Goal: Task Accomplishment & Management: Use online tool/utility

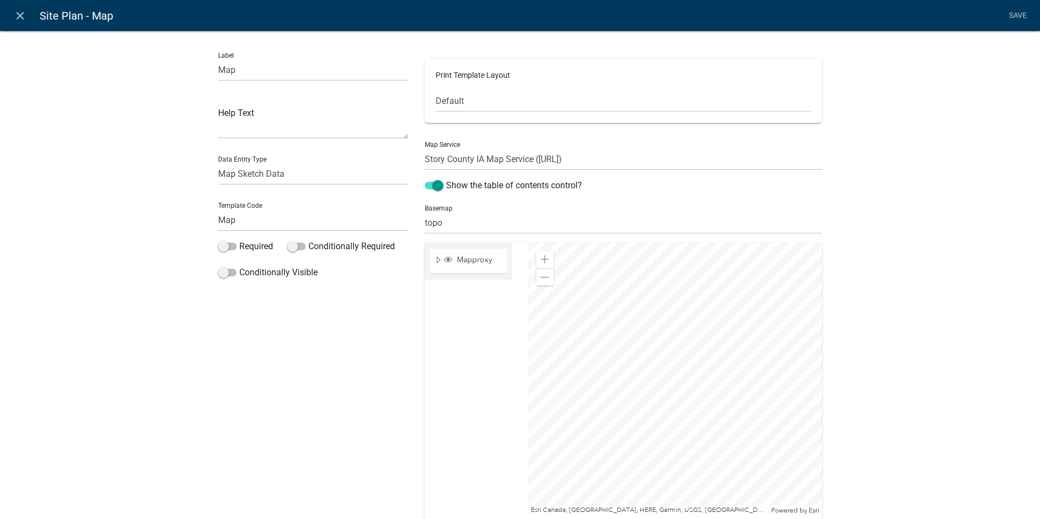
select select "mapsketch-data"
select select "topo"
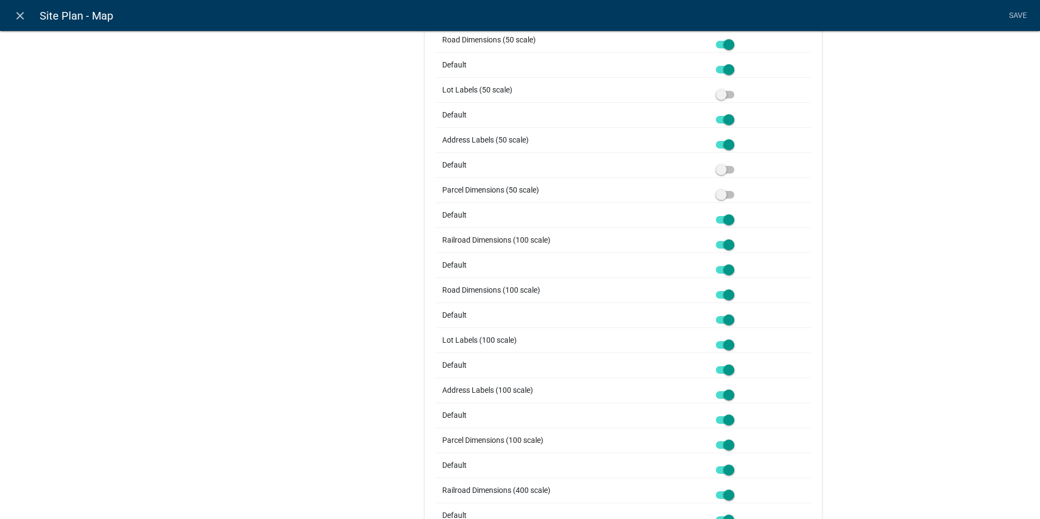
scroll to position [0, 0]
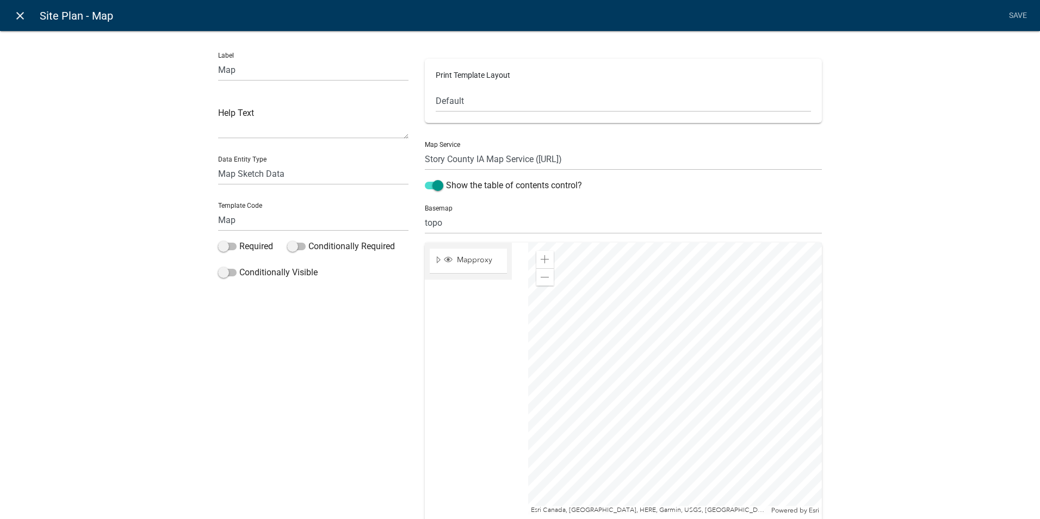
click at [26, 16] on icon "close" at bounding box center [20, 15] width 13 height 13
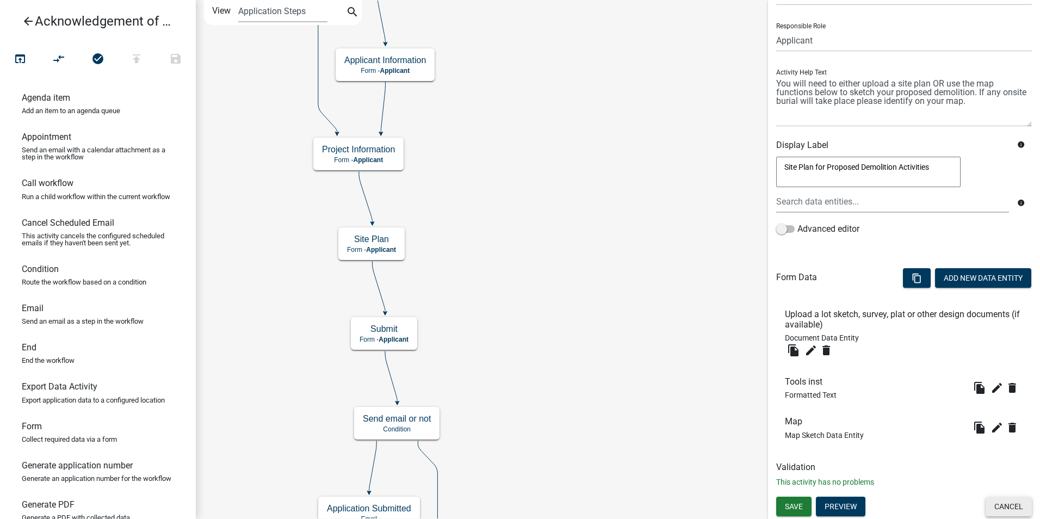
click at [1000, 504] on button "Cancel" at bounding box center [1009, 507] width 46 height 20
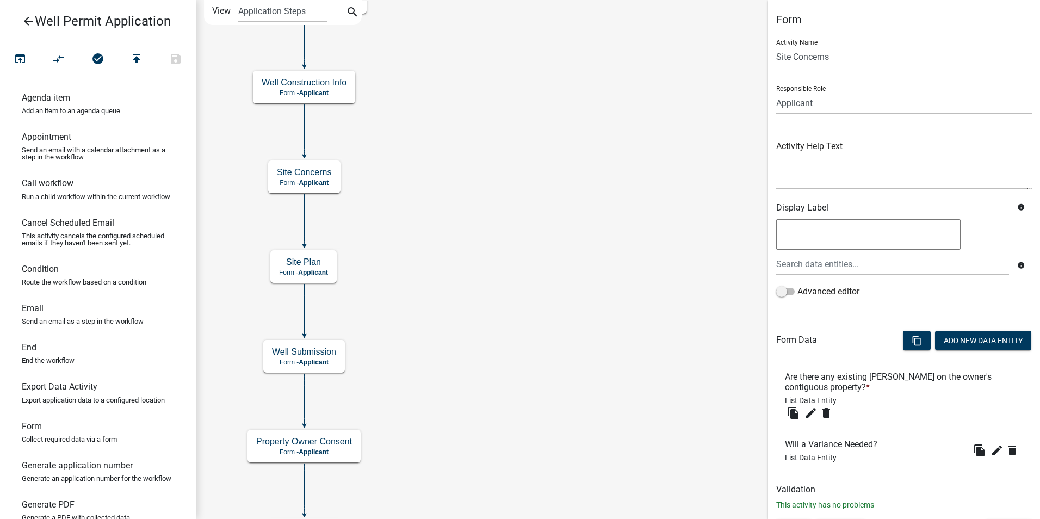
click at [468, 275] on icon "Start Start - Applicant End End - Applicant Property Owner Information Form - A…" at bounding box center [617, 277] width 843 height 553
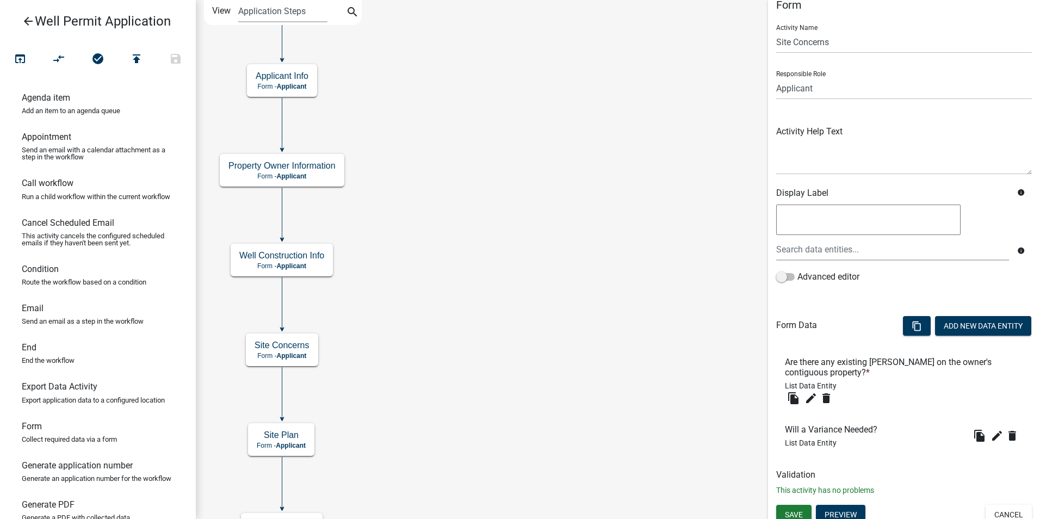
scroll to position [23, 0]
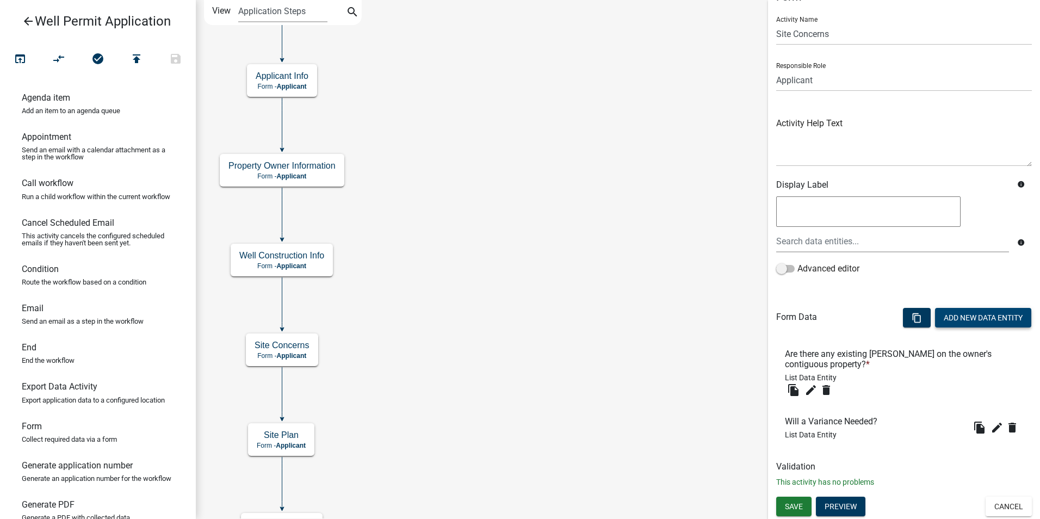
click at [983, 319] on button "Add New Data Entity" at bounding box center [983, 318] width 96 height 20
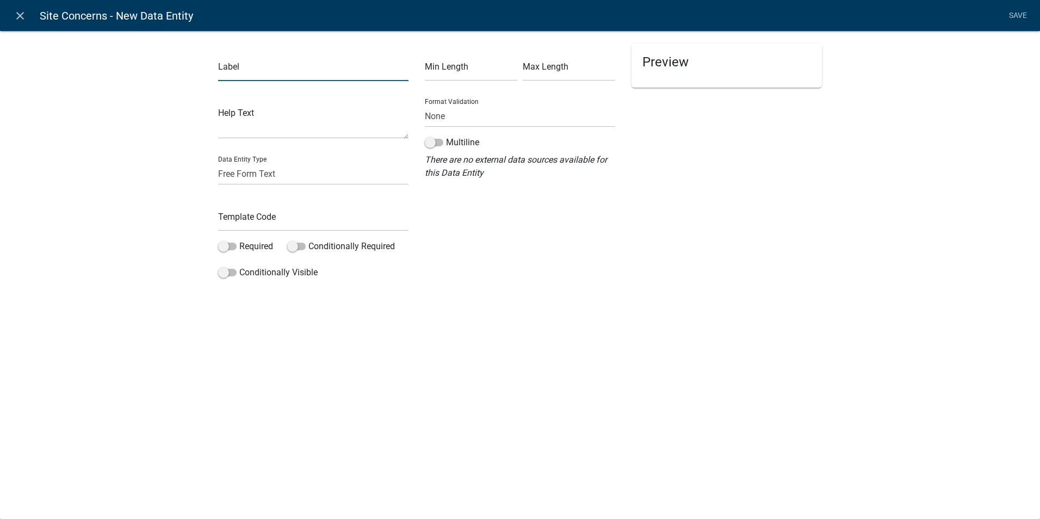
click at [238, 74] on input "text" at bounding box center [313, 70] width 190 height 22
type input "Any Setback Concerns?"
click at [239, 221] on input "text" at bounding box center [313, 220] width 190 height 22
type input "SetbackConcerns"
click at [356, 350] on div "close Site Concerns - New Data Entity Save Label Any Setback Concerns? Help Tex…" at bounding box center [520, 259] width 1040 height 519
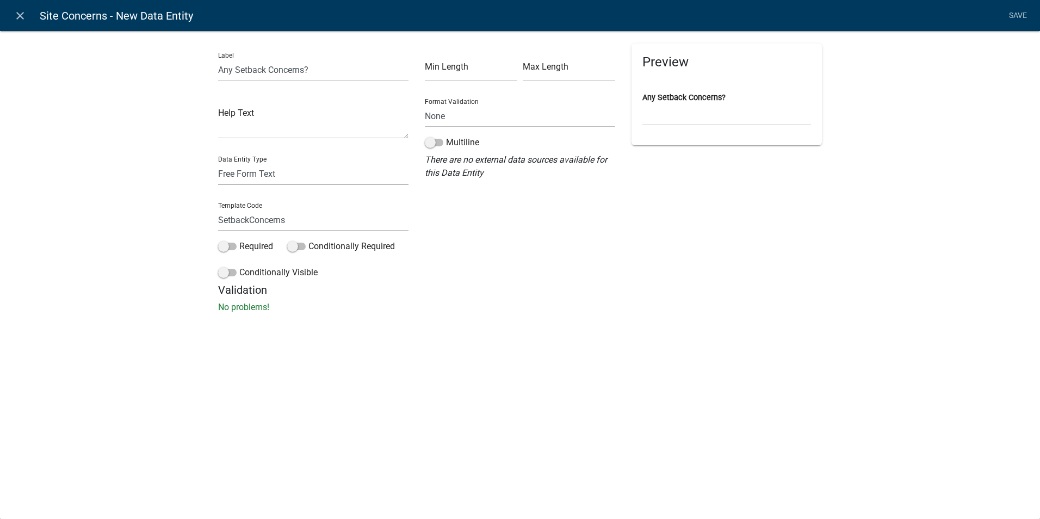
click at [258, 172] on select "Free Form Text Document Display Entity Value Fee Numeric Data Date Map Sketch D…" at bounding box center [313, 174] width 190 height 22
select select "list-data"
click at [218, 163] on select "Free Form Text Document Display Entity Value Fee Numeric Data Date Map Sketch D…" at bounding box center [313, 174] width 190 height 22
select select "list-data"
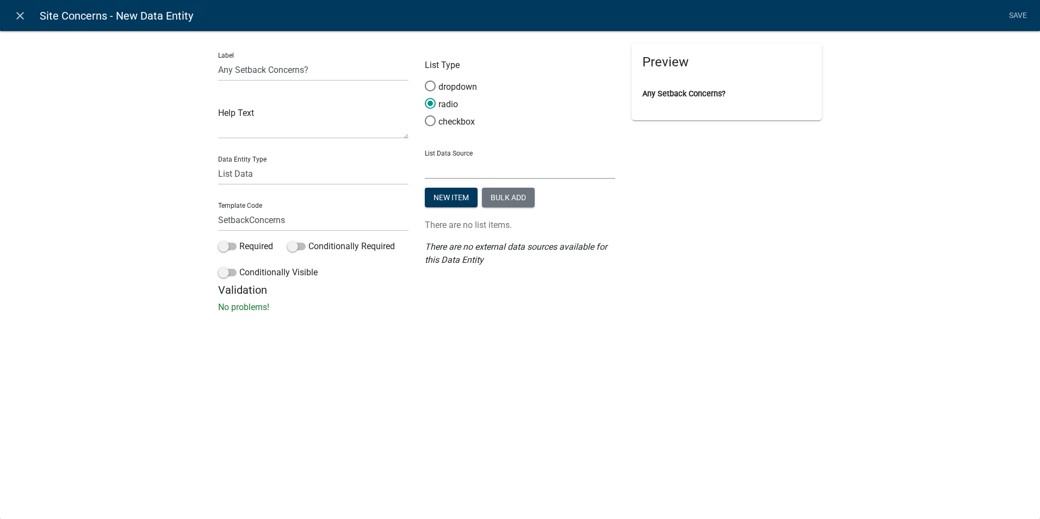
click at [436, 168] on select "State List Assessor's Office Assessor's Office Commercial Structures Commercial…" at bounding box center [520, 168] width 190 height 22
select select "custom-list-8fbead59-5e31-40d0-aec1-d38d61a6a57e"
click at [425, 157] on select "State List Assessor's Office Assessor's Office Commercial Structures Commercial…" at bounding box center [520, 168] width 190 height 22
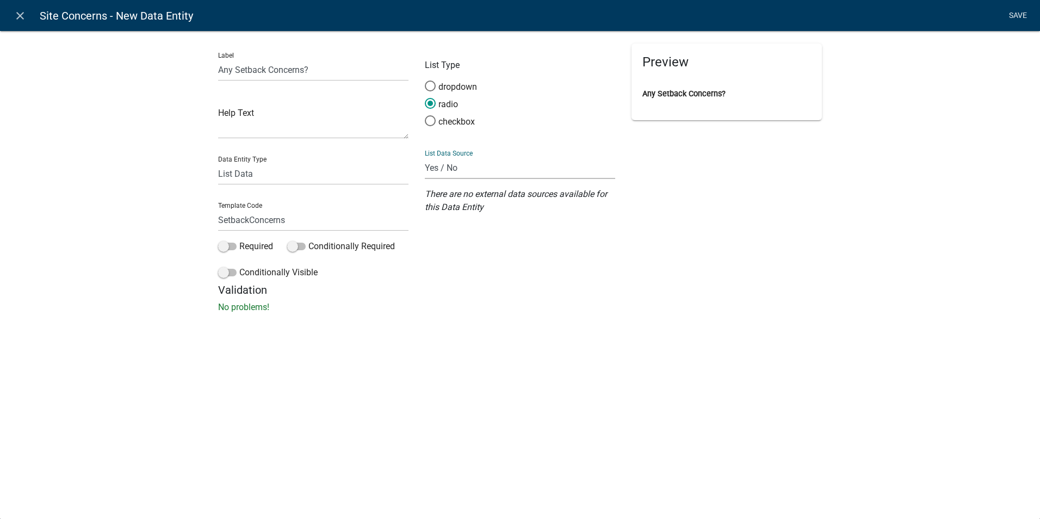
click at [1012, 18] on link "Save" at bounding box center [1017, 15] width 27 height 21
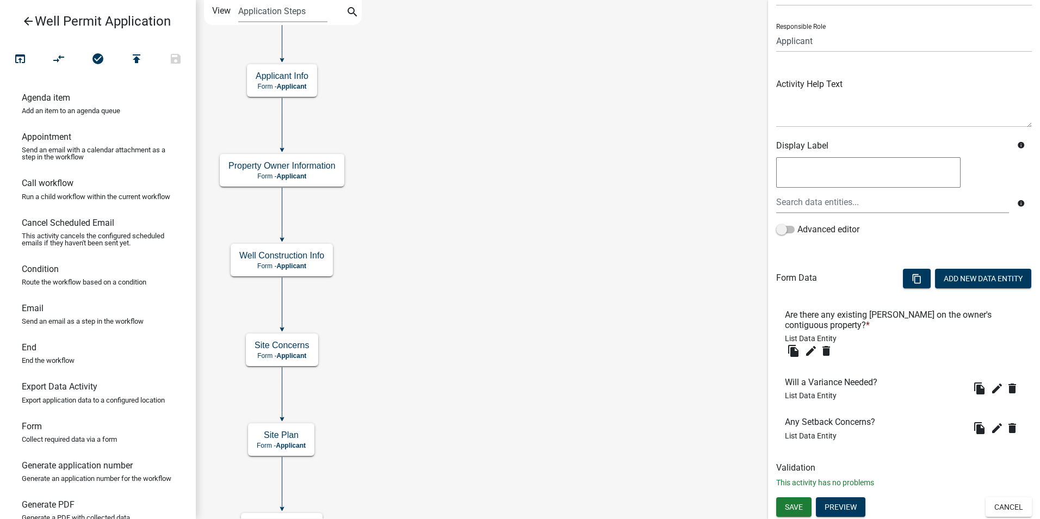
scroll to position [63, 0]
click at [960, 281] on button "Add New Data Entity" at bounding box center [983, 278] width 96 height 20
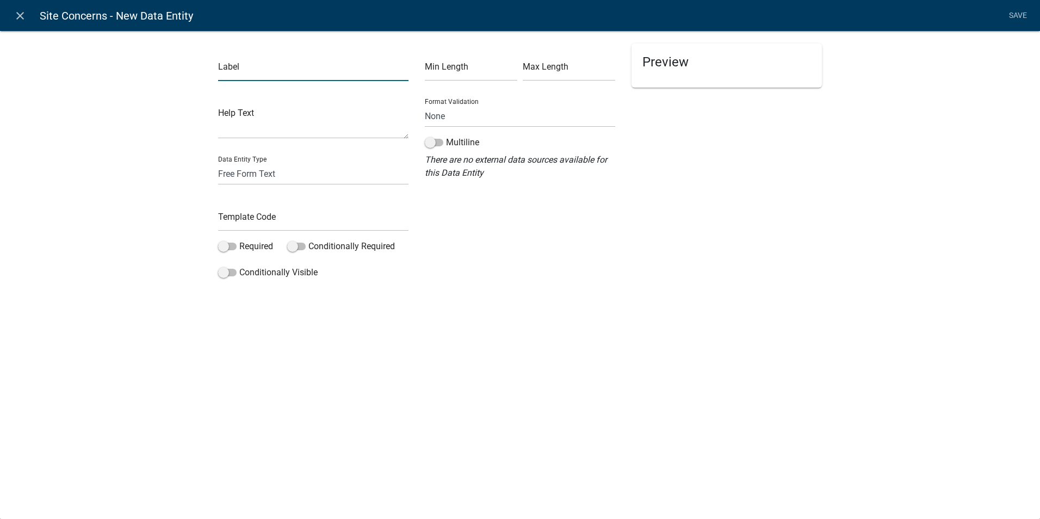
click at [231, 74] on input "text" at bounding box center [313, 70] width 190 height 22
type input "What are the setback concerns?"
click at [250, 214] on input "text" at bounding box center [313, 220] width 190 height 22
type input "L"
type input "ListSetbackConcerns"
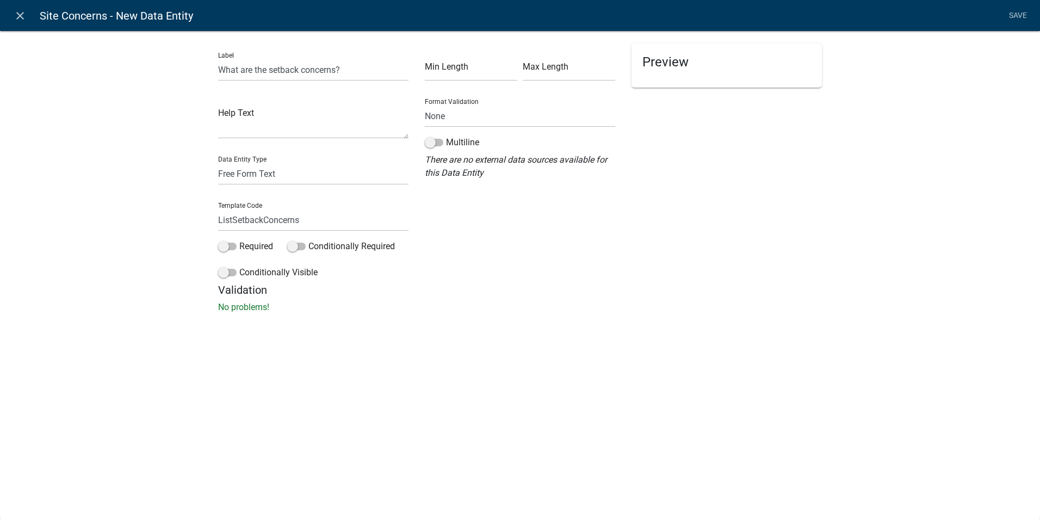
click at [255, 343] on div "close Site Concerns - New Data Entity Save Label What are the setback concerns?…" at bounding box center [520, 259] width 1040 height 519
click at [440, 143] on span at bounding box center [434, 143] width 18 height 8
click at [446, 136] on input "Multiline" at bounding box center [446, 136] width 0 height 0
click at [1018, 10] on link "Save" at bounding box center [1017, 15] width 27 height 21
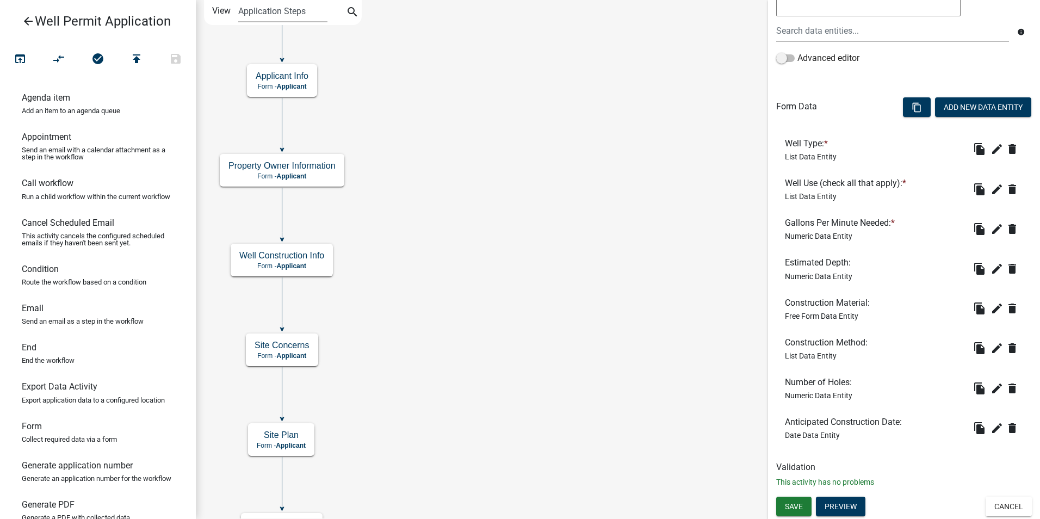
scroll to position [179, 0]
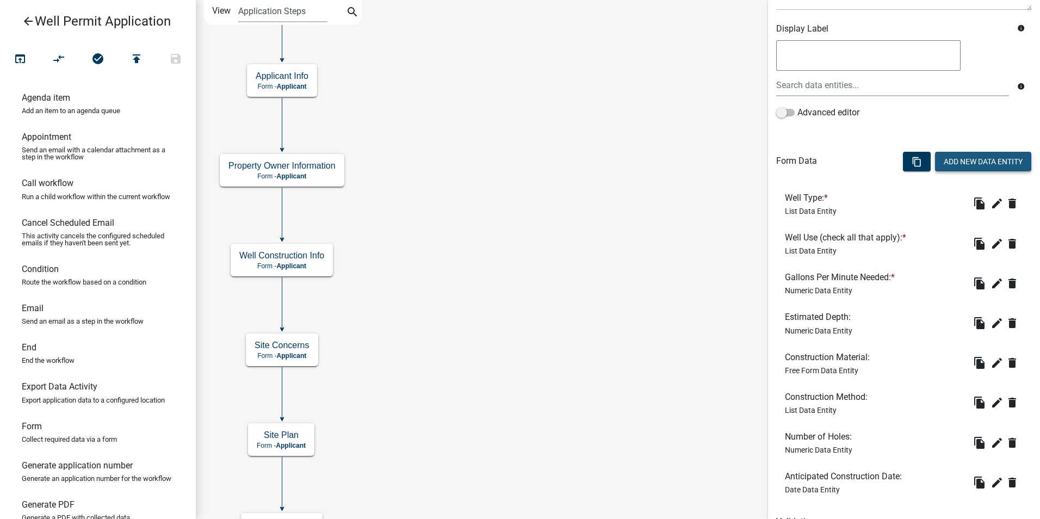
click at [972, 162] on button "Add New Data Entity" at bounding box center [983, 162] width 96 height 20
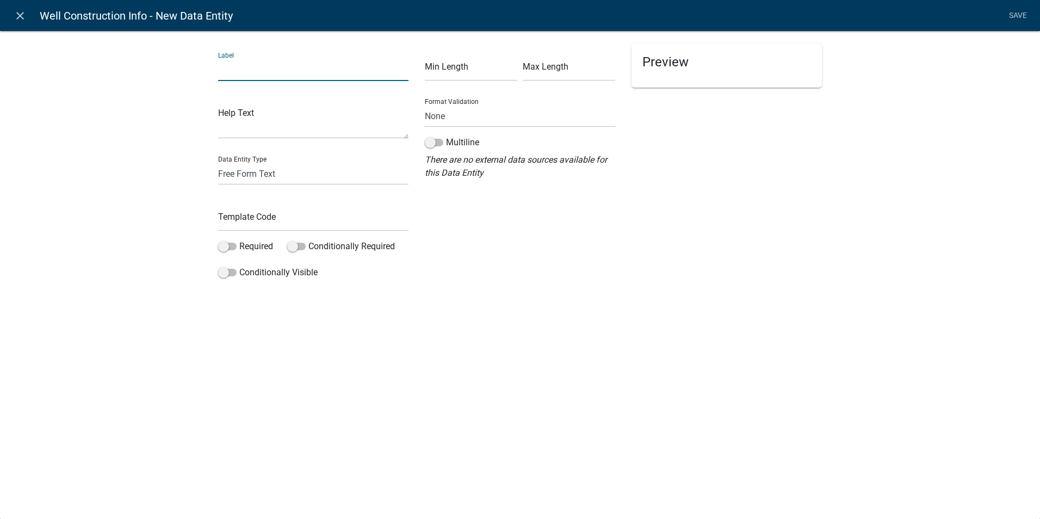
drag, startPoint x: 315, startPoint y: 78, endPoint x: 310, endPoint y: 74, distance: 7.0
click at [314, 78] on input "text" at bounding box center [313, 70] width 190 height 22
click at [235, 71] on input "Will 25,000 gallons or more" at bounding box center [313, 70] width 190 height 22
click at [324, 70] on input "Will 25,000 gallons or more" at bounding box center [313, 70] width 190 height 22
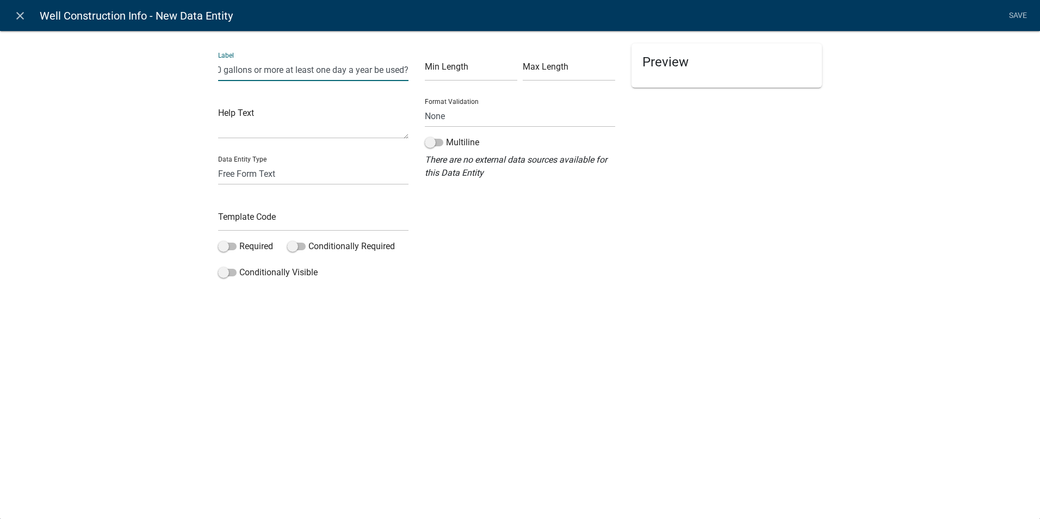
type input "Will 25,000 gallons or more at least one day a year be used?"
click at [242, 180] on select "Free Form Text Document Display Entity Value Fee Numeric Data Date Map Sketch D…" at bounding box center [313, 174] width 190 height 22
select select "list-data"
click at [218, 163] on select "Free Form Text Document Display Entity Value Fee Numeric Data Date Map Sketch D…" at bounding box center [313, 174] width 190 height 22
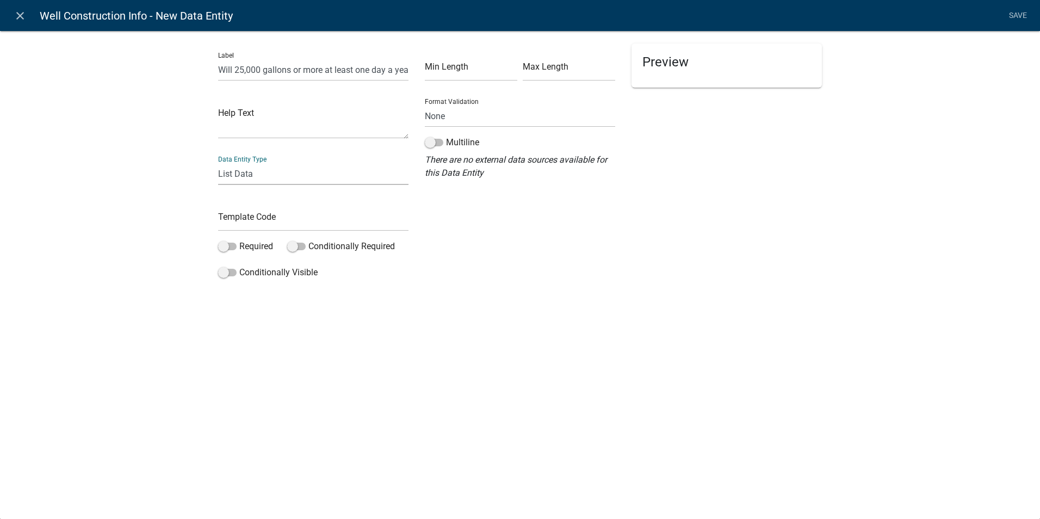
select select "list-data"
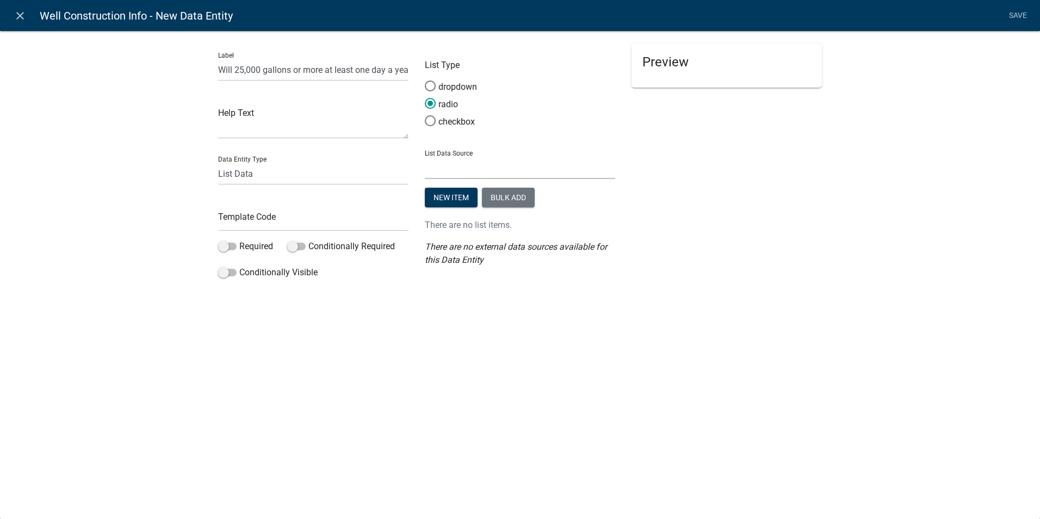
click at [443, 167] on select "State List Assessor's Office Assessor's Office Commercial Structures Commercial…" at bounding box center [520, 168] width 190 height 22
select select "custom-list-8fbead59-5e31-40d0-aec1-d38d61a6a57e"
click at [425, 157] on select "State List Assessor's Office Assessor's Office Commercial Structures Commercial…" at bounding box center [520, 168] width 190 height 22
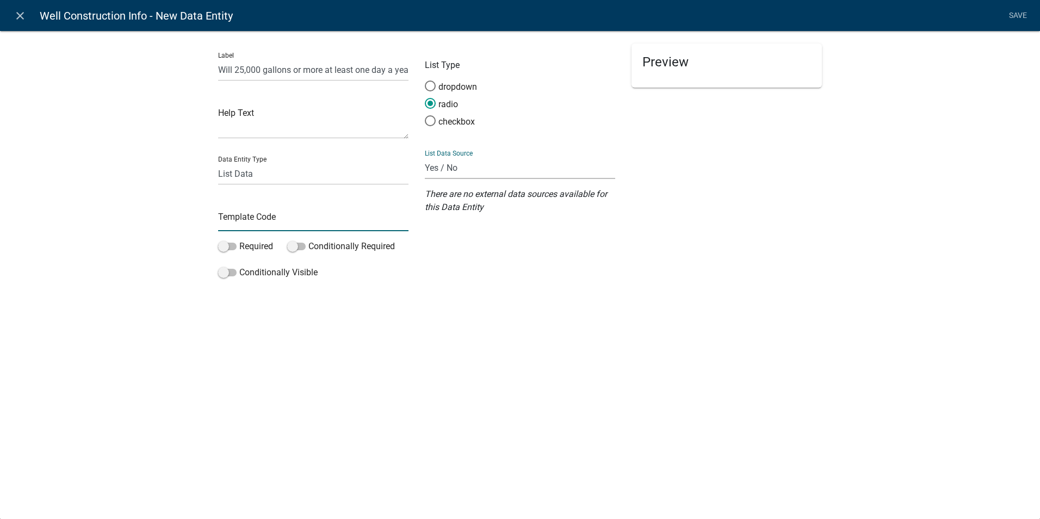
click at [233, 224] on input "text" at bounding box center [313, 220] width 190 height 22
click at [449, 164] on select "State List Assessor's Office Assessor's Office Commercial Structures Commercial…" at bounding box center [520, 168] width 190 height 22
click at [343, 426] on div "close Well Construction Info - New Data Entity Save Label Will 25,000 gallons o…" at bounding box center [520, 259] width 1040 height 519
click at [249, 215] on input "text" at bounding box center [313, 220] width 190 height 22
type input "AllocationPermitReq"
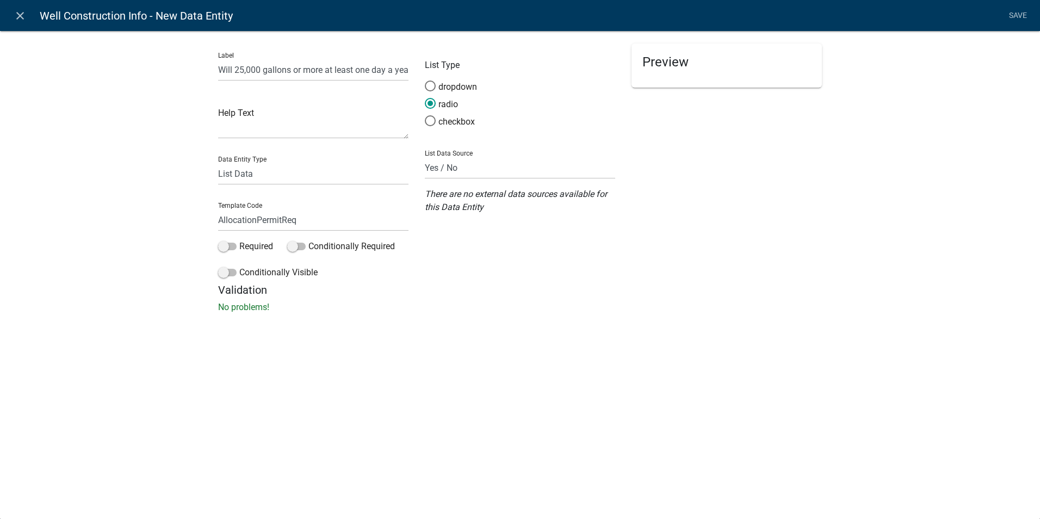
click at [303, 347] on div "close Well Construction Info - New Data Entity Save Label Will 25,000 gallons o…" at bounding box center [520, 259] width 1040 height 519
click at [1015, 14] on link "Save" at bounding box center [1017, 15] width 27 height 21
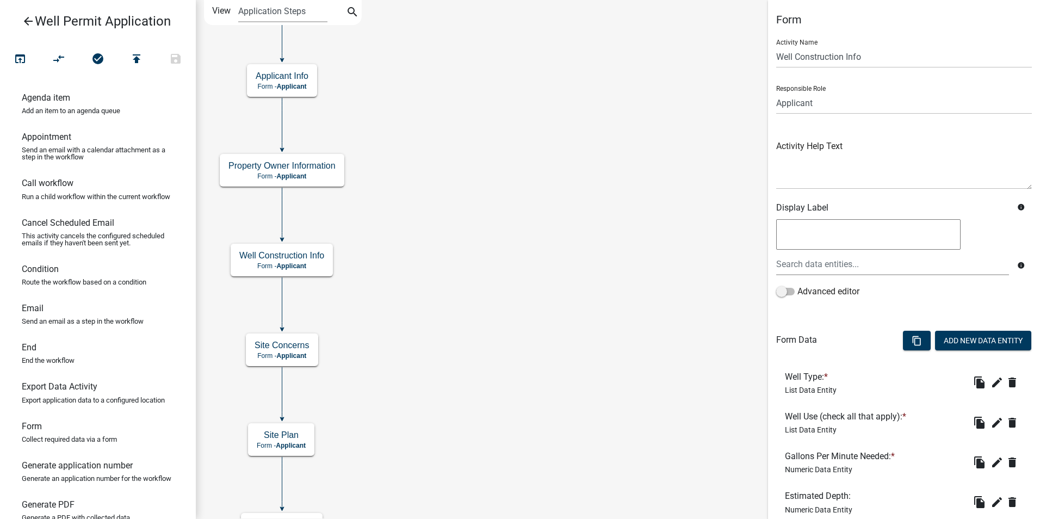
scroll to position [301, 0]
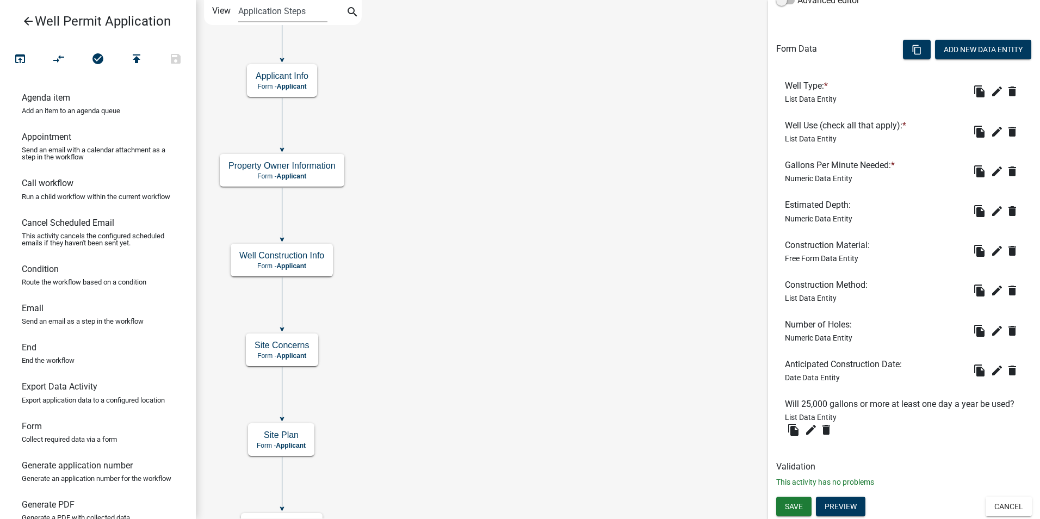
click at [822, 399] on h6 "Will 25,000 gallons or more at least one day a year be used?" at bounding box center [902, 404] width 234 height 10
click at [815, 434] on icon "edit" at bounding box center [811, 429] width 13 height 13
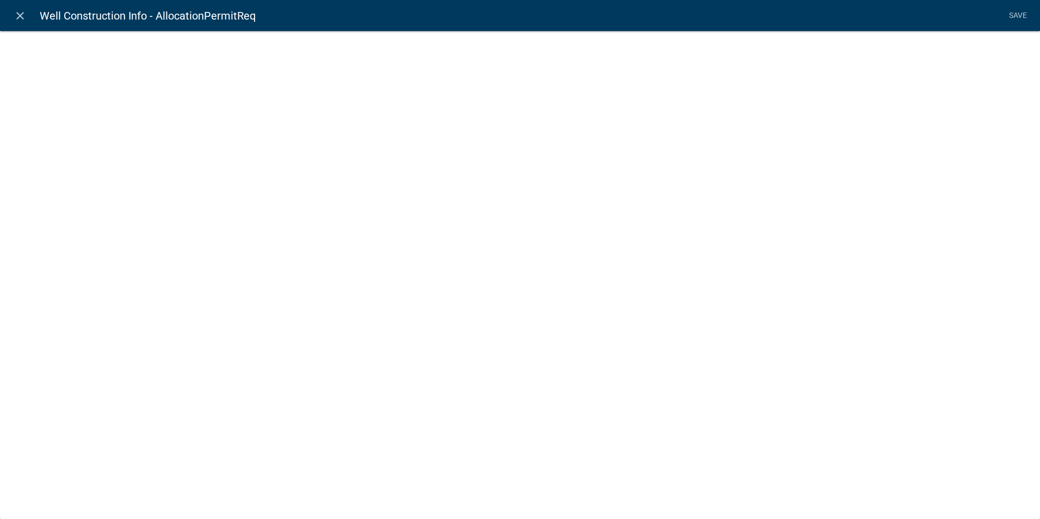
select select "list-data"
select select "custom-list-8fbead59-5e31-40d0-aec1-d38d61a6a57e"
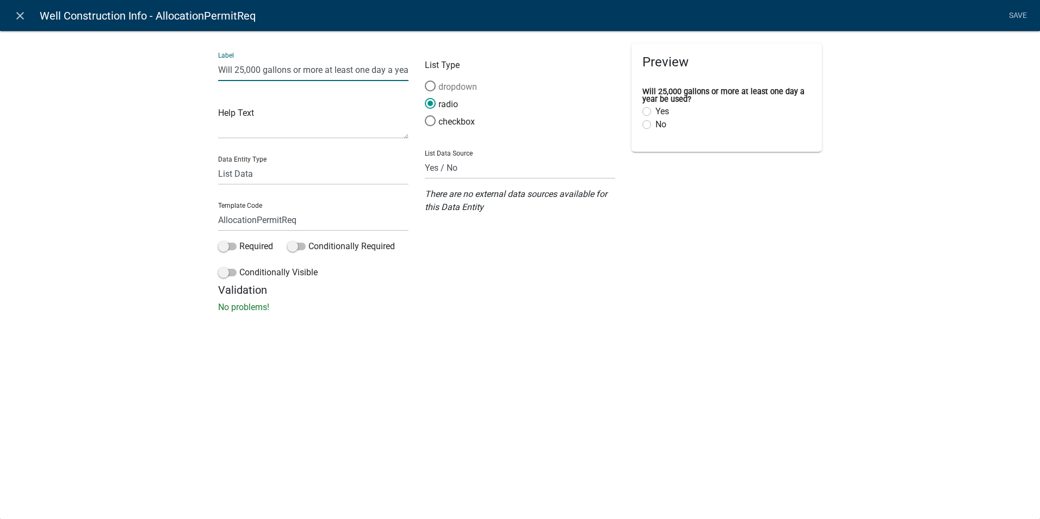
scroll to position [0, 40]
drag, startPoint x: 219, startPoint y: 69, endPoint x: 451, endPoint y: 81, distance: 232.6
click at [451, 81] on div "Label Will 25,000 gallons or more at least one day a year be used? Help Text Da…" at bounding box center [520, 164] width 620 height 240
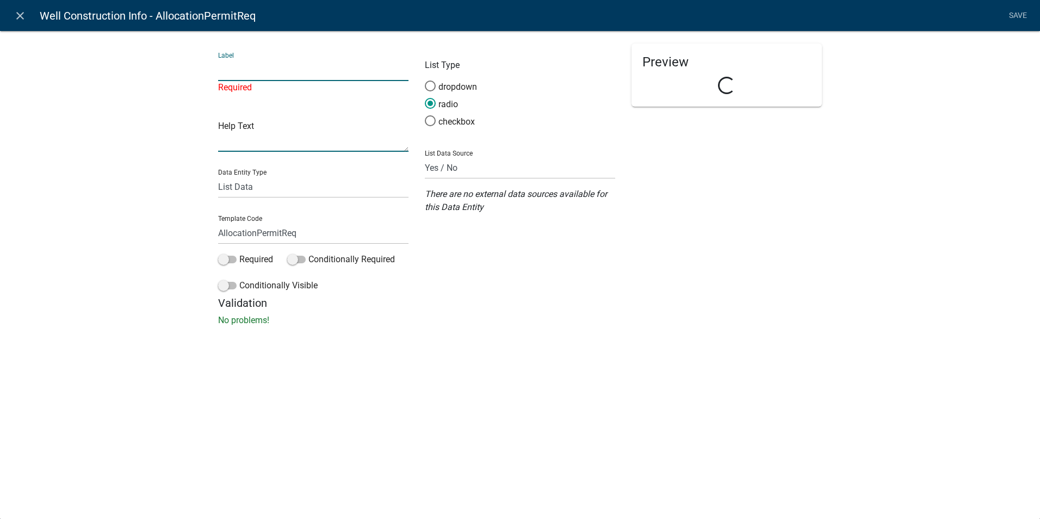
click at [246, 142] on textarea at bounding box center [313, 135] width 190 height 34
paste textarea "Will 25,000 gallons or more at least one day a year be used?"
drag, startPoint x: 236, startPoint y: 124, endPoint x: 208, endPoint y: 124, distance: 27.8
click at [208, 124] on div "Label Required Help Text Will 25,000 gallons or more at least one day a year be…" at bounding box center [520, 181] width 1040 height 337
click at [257, 139] on textarea "25,000 gallons or more at least one day a year be used?" at bounding box center [313, 135] width 190 height 34
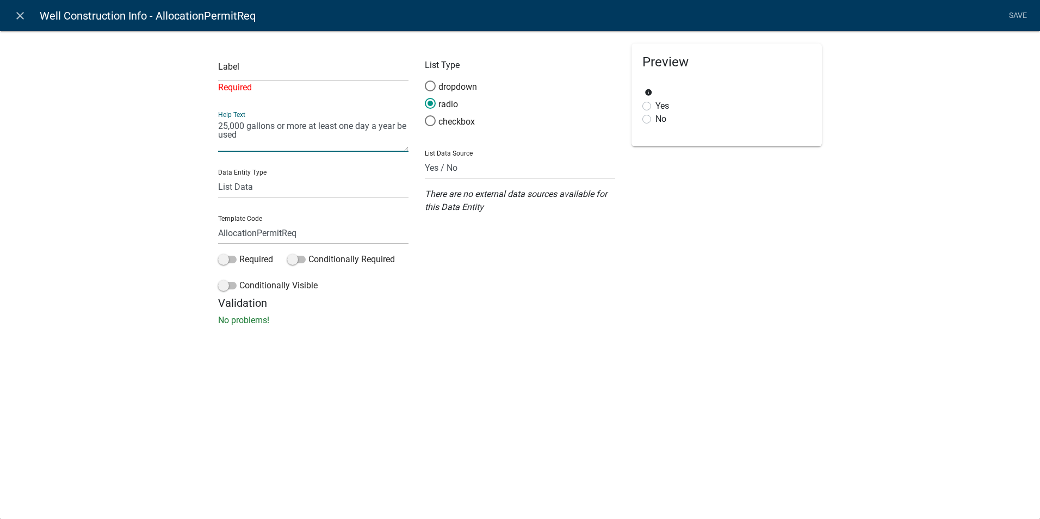
type textarea "25,000 gallons or more at least one day a year be used"
click at [227, 75] on input "text" at bounding box center [313, 70] width 190 height 22
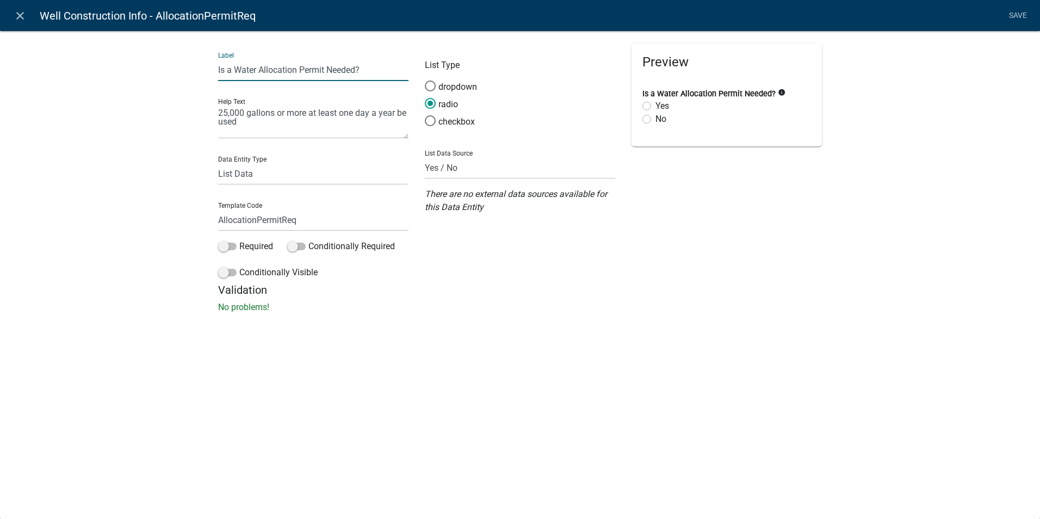
type input "Is a Water Allocation Permit Needed?"
click at [431, 367] on div "close Well Construction Info - AllocationPermitReq Save Label Is a Water Alloca…" at bounding box center [520, 259] width 1040 height 519
click at [244, 124] on textarea "25,000 gallons or more at least one day a year be used" at bounding box center [313, 122] width 190 height 34
click at [219, 113] on textarea "25,000 gallons or more at least one day a year be used" at bounding box center [313, 122] width 190 height 34
click at [273, 121] on textarea "If 25,000 gallons or more at least one day a year be used" at bounding box center [313, 122] width 190 height 34
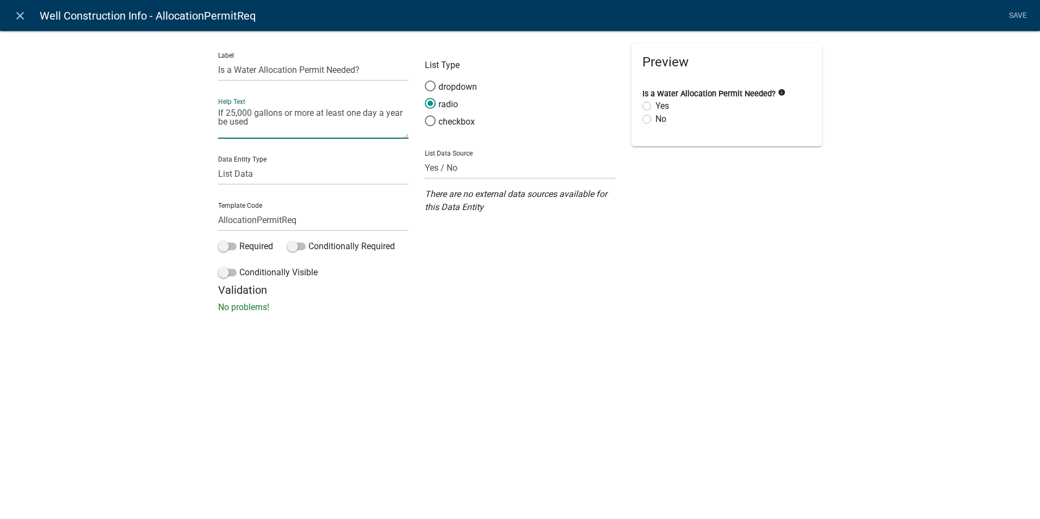
click at [315, 113] on textarea "If 25,000 gallons or more at least one day a year be used" at bounding box center [313, 122] width 190 height 34
click at [227, 114] on textarea "If 25,000 gallons or more at least one day a year be used" at bounding box center [313, 122] width 190 height 34
click at [315, 116] on textarea "If 25,000 gallons or more at least one day a year be used" at bounding box center [313, 122] width 190 height 34
click at [332, 124] on textarea "If 25,000 gallons or more water will be used at least one day a year be used" at bounding box center [313, 122] width 190 height 34
type textarea "If 25,000 gallons or more water will be used at least one day a year be used th…"
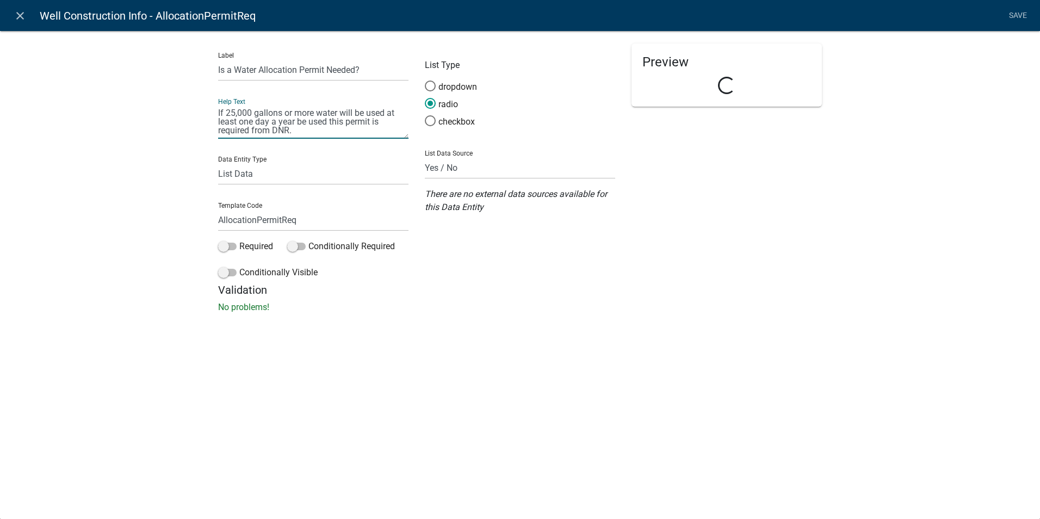
click at [505, 360] on div "close Well Construction Info - AllocationPermitReq Save Label Is a Water Alloca…" at bounding box center [520, 259] width 1040 height 519
click at [240, 248] on label "Required" at bounding box center [245, 246] width 55 height 13
click at [239, 240] on input "Required" at bounding box center [239, 240] width 0 height 0
click at [1022, 17] on link "Save" at bounding box center [1017, 15] width 27 height 21
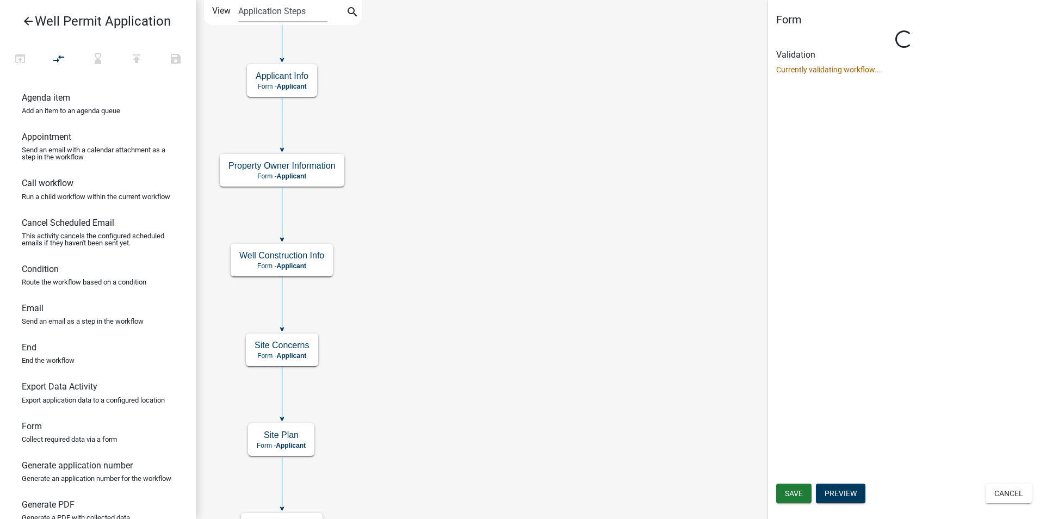
scroll to position [0, 0]
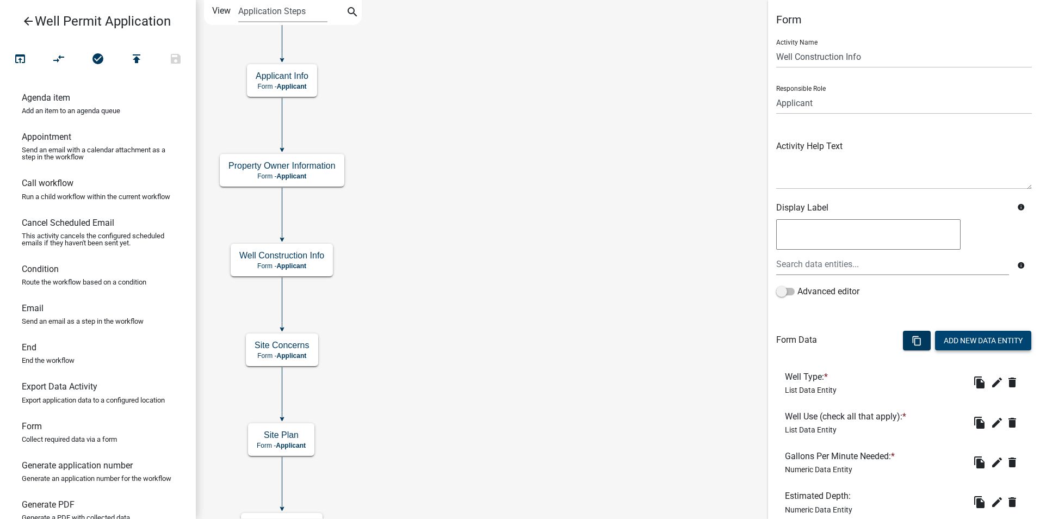
click at [965, 338] on button "Add New Data Entity" at bounding box center [983, 341] width 96 height 20
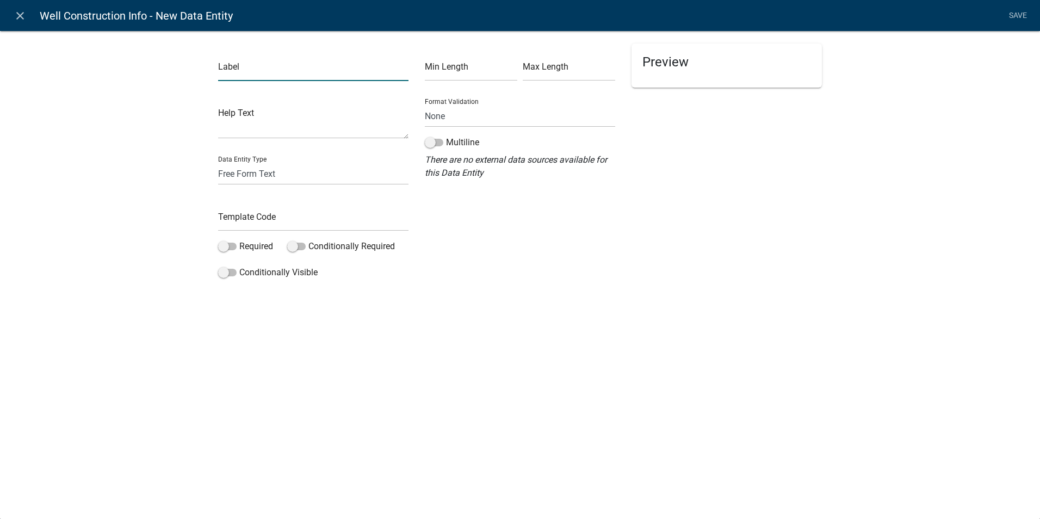
click at [230, 70] on input "text" at bounding box center [313, 70] width 190 height 22
click at [305, 70] on input "Is a General Permit #9 Required?" at bounding box center [313, 70] width 190 height 22
type input "Is a General Permit #9 (GP9) Required?"
click at [241, 225] on input "text" at bounding box center [313, 220] width 190 height 22
click at [237, 219] on input "text" at bounding box center [313, 220] width 190 height 22
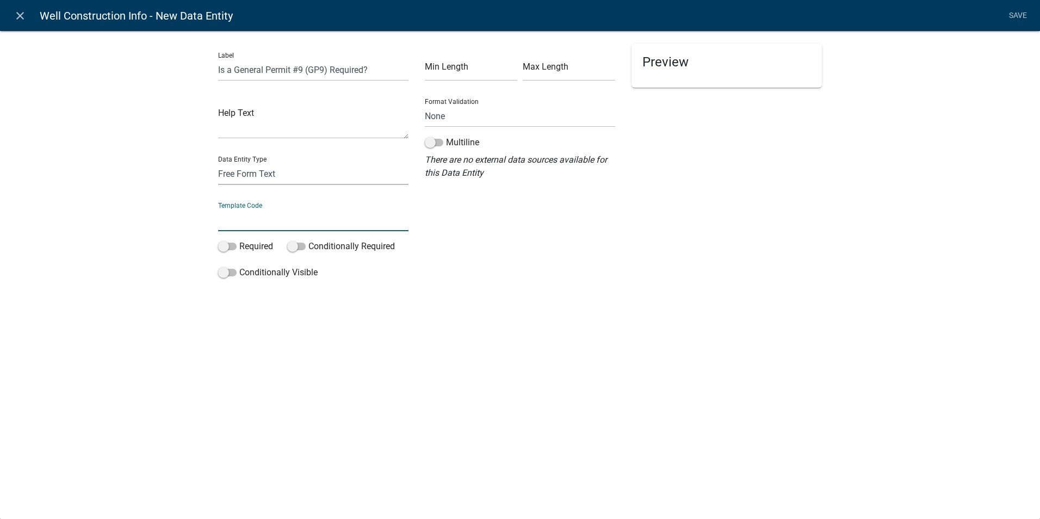
click at [233, 172] on select "Free Form Text Document Display Entity Value Fee Numeric Data Date Map Sketch D…" at bounding box center [313, 174] width 190 height 22
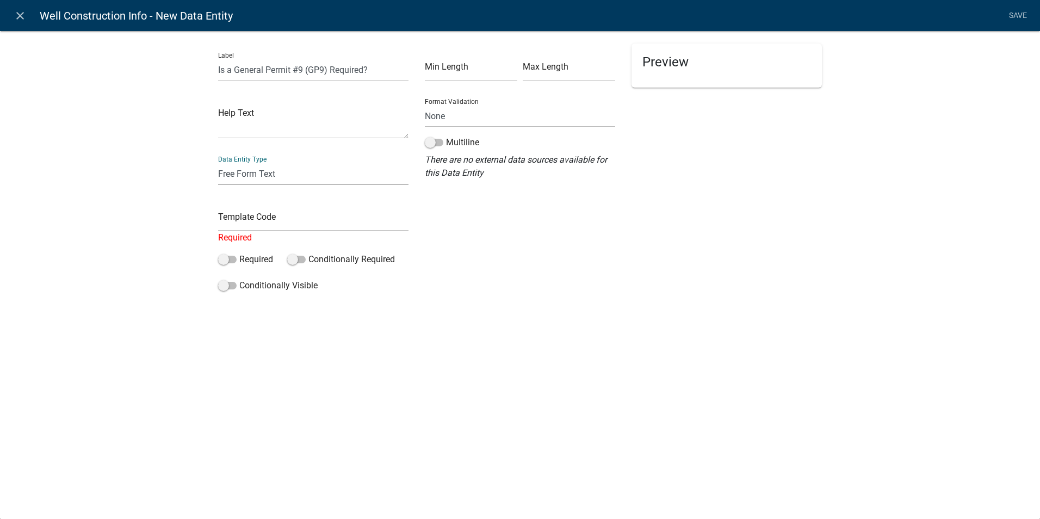
select select "list-data"
click at [218, 163] on select "Free Form Text Document Display Entity Value Fee Numeric Data Date Map Sketch D…" at bounding box center [313, 174] width 190 height 22
select select "list-data"
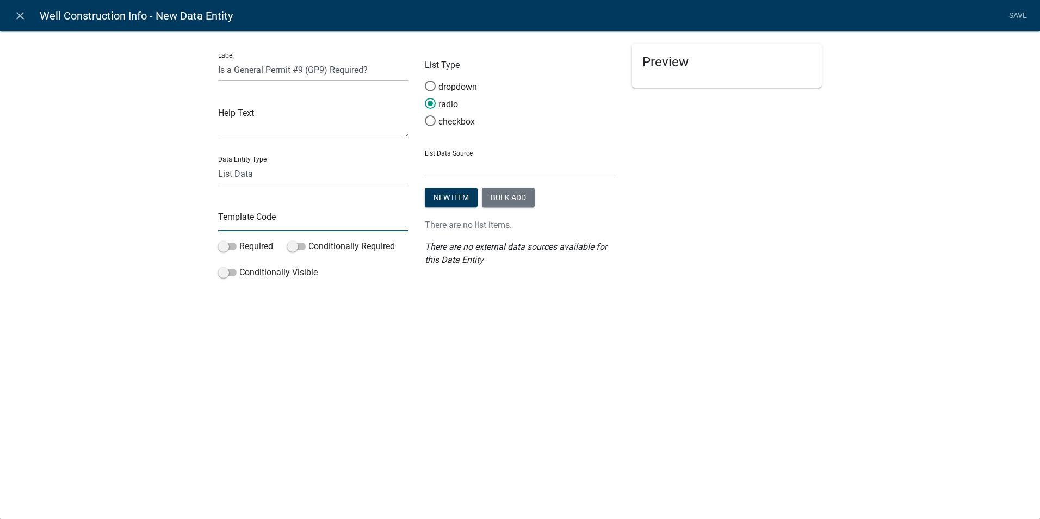
click at [264, 225] on input "text" at bounding box center [313, 220] width 190 height 22
type input "GP9Required"
click at [428, 167] on select "State List Assessor's Office Assessor's Office Commercial Structures Commercial…" at bounding box center [520, 168] width 190 height 22
select select "custom-list-8fbead59-5e31-40d0-aec1-d38d61a6a57e"
click at [425, 157] on select "State List Assessor's Office Assessor's Office Commercial Structures Commercial…" at bounding box center [520, 168] width 190 height 22
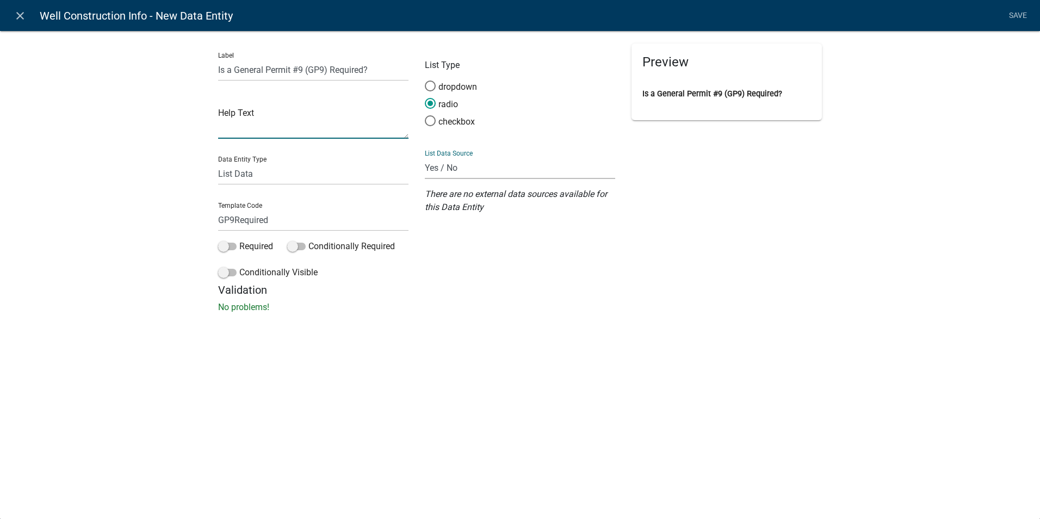
click at [295, 127] on textarea at bounding box center [313, 122] width 190 height 34
type textarea "Required for temporary dewatering wells and residential pump-and-dump geotherma…"
click at [372, 377] on div "close Well Construction Info - New Data Entity Save Label Is a General Permit #…" at bounding box center [520, 259] width 1040 height 519
click at [1009, 16] on link "Save" at bounding box center [1017, 15] width 27 height 21
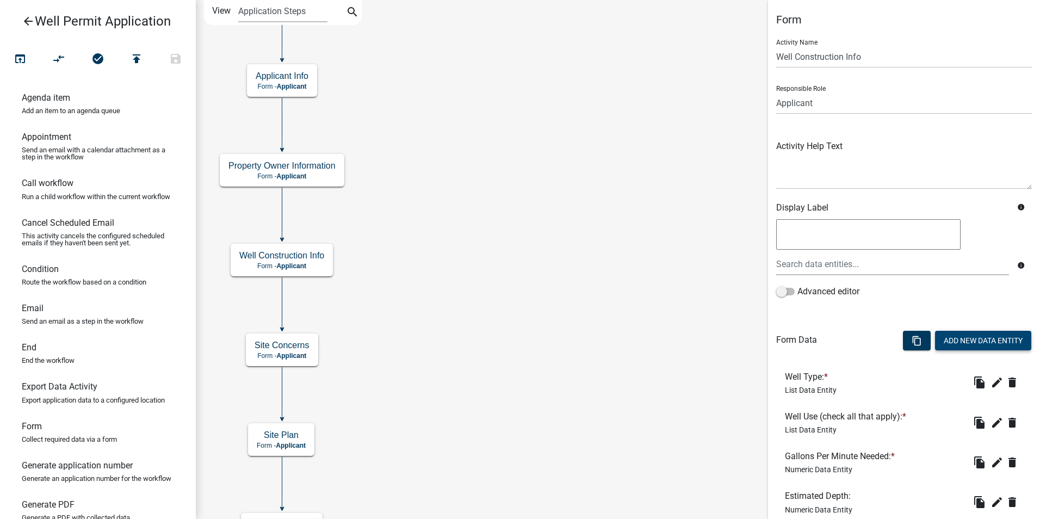
click at [947, 336] on button "Add New Data Entity" at bounding box center [983, 341] width 96 height 20
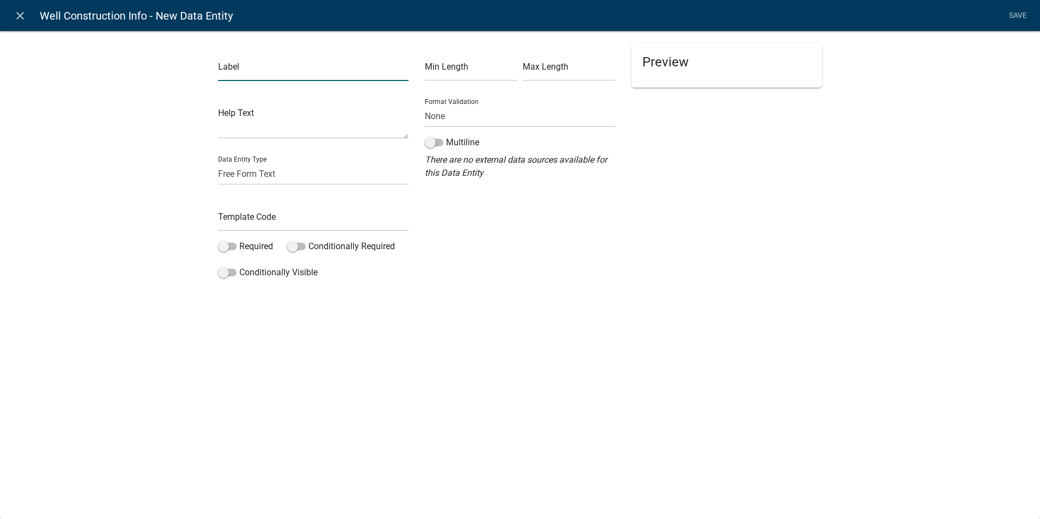
click at [233, 73] on input "text" at bounding box center [313, 70] width 190 height 22
click at [337, 67] on input "Is a NPDES General Permit #6 Required?" at bounding box center [313, 70] width 190 height 22
type input "Is a NPDES General Permit #6 (GP6) Required?"
click at [250, 138] on textarea at bounding box center [313, 122] width 190 height 34
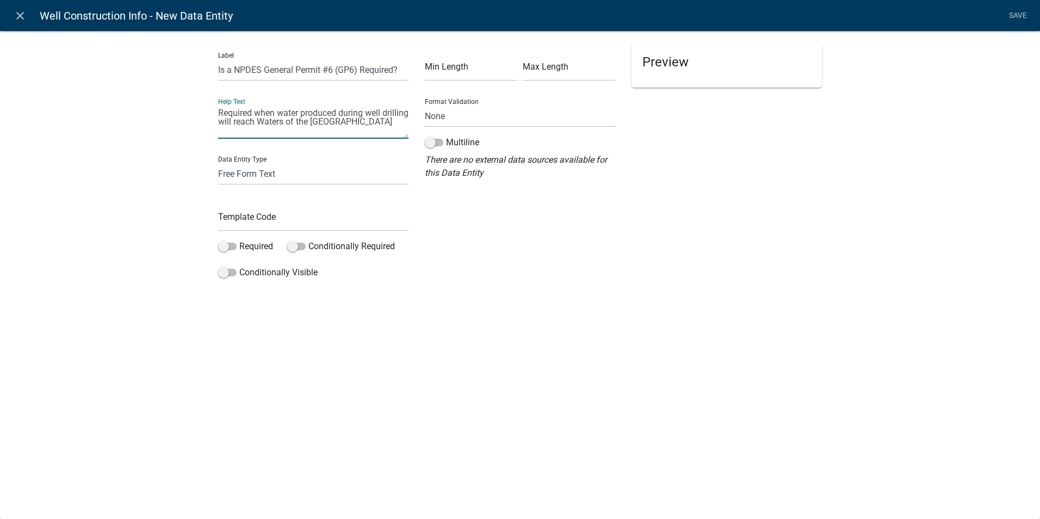
type textarea "Required when water produced during well drilling will reach Waters of the US"
click at [240, 175] on select "Free Form Text Document Display Entity Value Fee Numeric Data Date Map Sketch D…" at bounding box center [313, 174] width 190 height 22
select select "list-data"
click at [218, 163] on select "Free Form Text Document Display Entity Value Fee Numeric Data Date Map Sketch D…" at bounding box center [313, 174] width 190 height 22
select select "list-data"
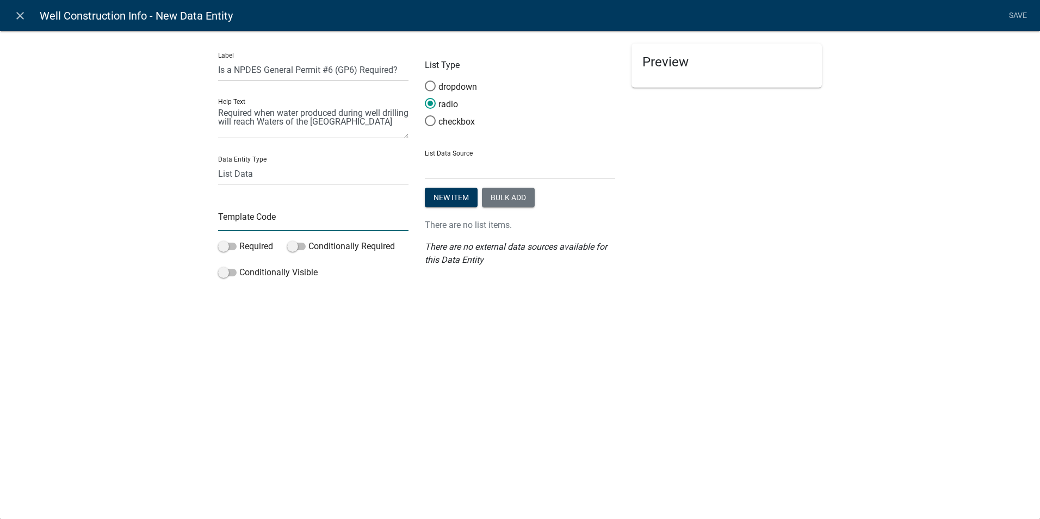
click at [243, 220] on input "text" at bounding box center [313, 220] width 190 height 22
type input "GP6Required"
click at [439, 171] on select "State List Assessor's Office Assessor's Office Commercial Structures Commercial…" at bounding box center [520, 168] width 190 height 22
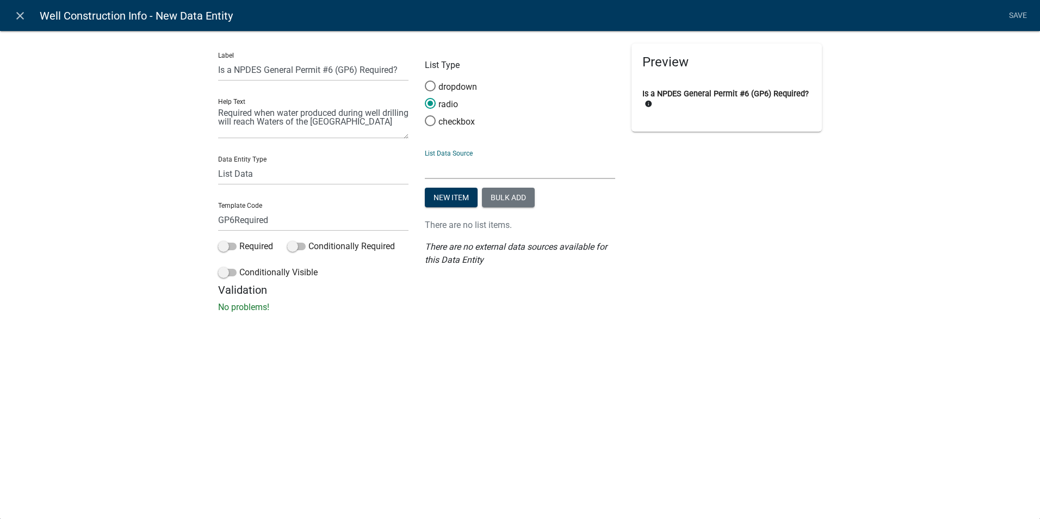
select select "custom-list-8fbead59-5e31-40d0-aec1-d38d61a6a57e"
click at [425, 157] on select "State List Assessor's Office Assessor's Office Commercial Structures Commercial…" at bounding box center [520, 168] width 190 height 22
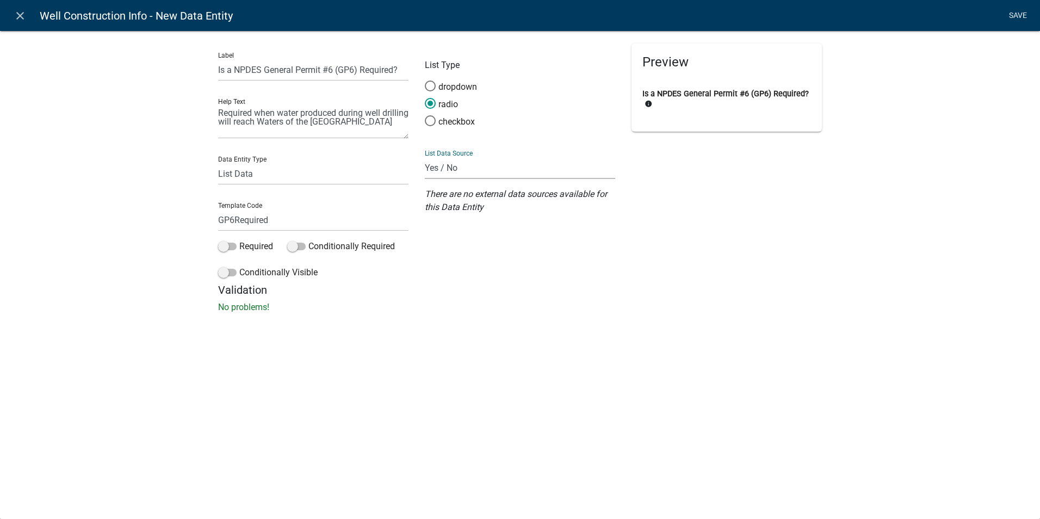
click at [1017, 11] on link "Save" at bounding box center [1017, 15] width 27 height 21
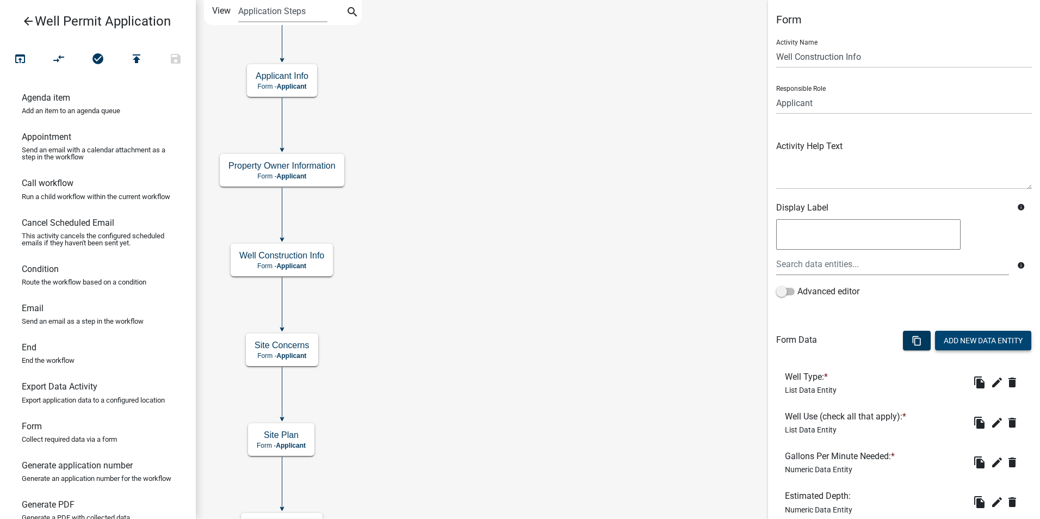
click at [942, 344] on button "Add New Data Entity" at bounding box center [983, 341] width 96 height 20
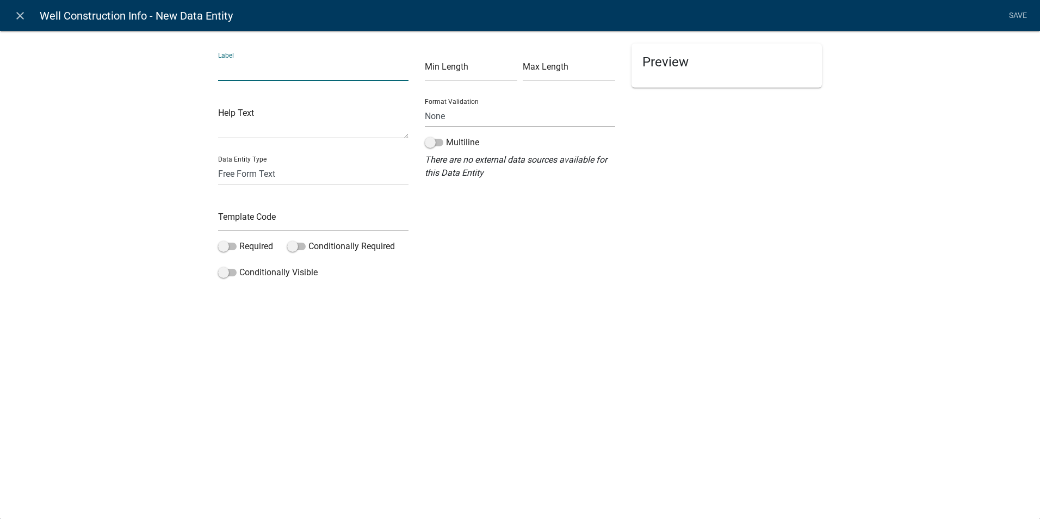
click at [224, 74] on input "text" at bounding box center [313, 70] width 190 height 22
click at [251, 67] on input "Is the Wall being drilled in a flood plain?" at bounding box center [313, 70] width 190 height 22
type input "Is the Well being drilled in a flood plain?"
click at [229, 180] on select "Free Form Text Document Display Entity Value Fee Numeric Data Date Map Sketch D…" at bounding box center [313, 174] width 190 height 22
select select "list-data"
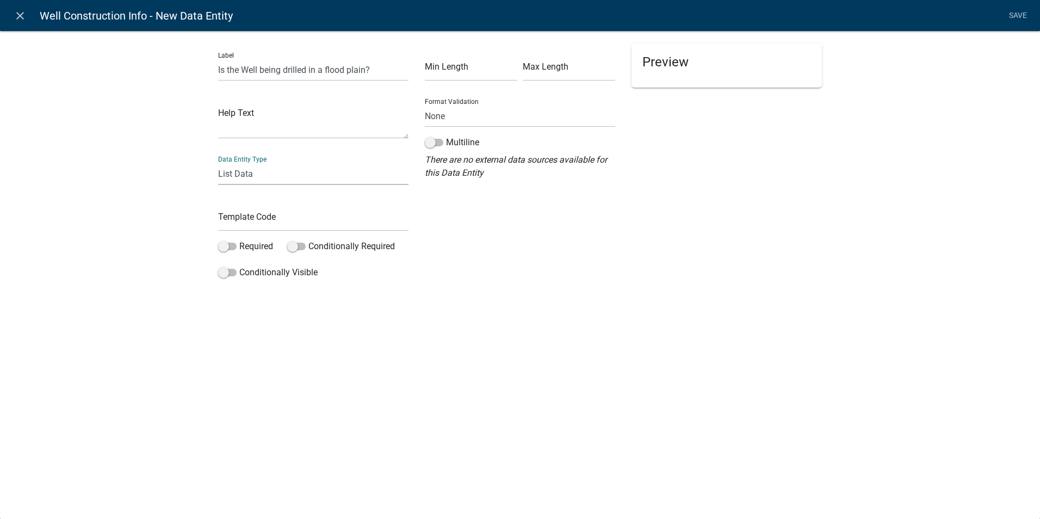
click at [218, 163] on select "Free Form Text Document Display Entity Value Fee Numeric Data Date Map Sketch D…" at bounding box center [313, 174] width 190 height 22
select select "list-data"
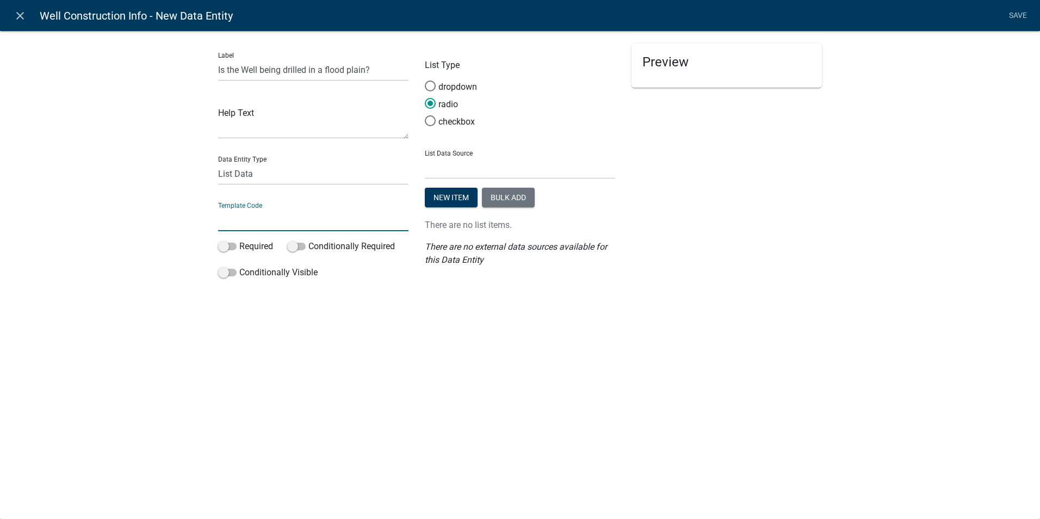
click at [230, 223] on input "text" at bounding box center [313, 220] width 190 height 22
type input "FloodPlain"
click at [224, 247] on span at bounding box center [227, 247] width 18 height 8
click at [239, 240] on input "Required" at bounding box center [239, 240] width 0 height 0
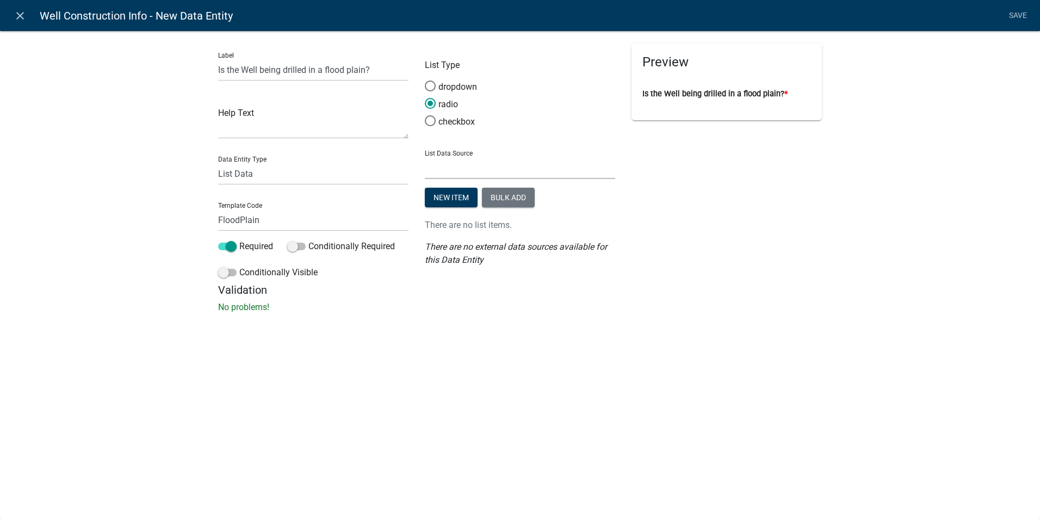
click at [461, 170] on select "State List Assessor's Office Assessor's Office Commercial Structures Commercial…" at bounding box center [520, 168] width 190 height 22
select select "custom-list-8fbead59-5e31-40d0-aec1-d38d61a6a57e"
click at [425, 157] on select "State List Assessor's Office Assessor's Office Commercial Structures Commercial…" at bounding box center [520, 168] width 190 height 22
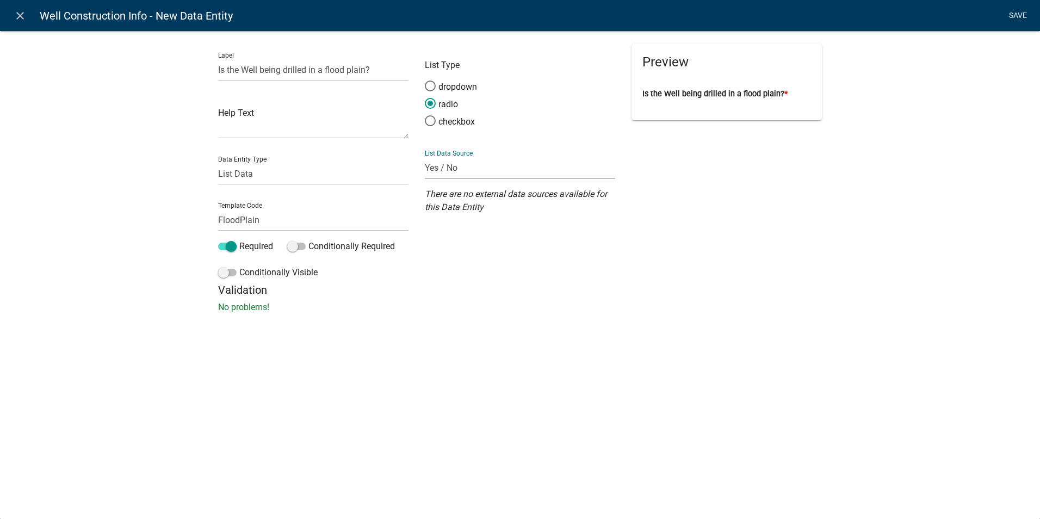
click at [1016, 14] on link "Save" at bounding box center [1017, 15] width 27 height 21
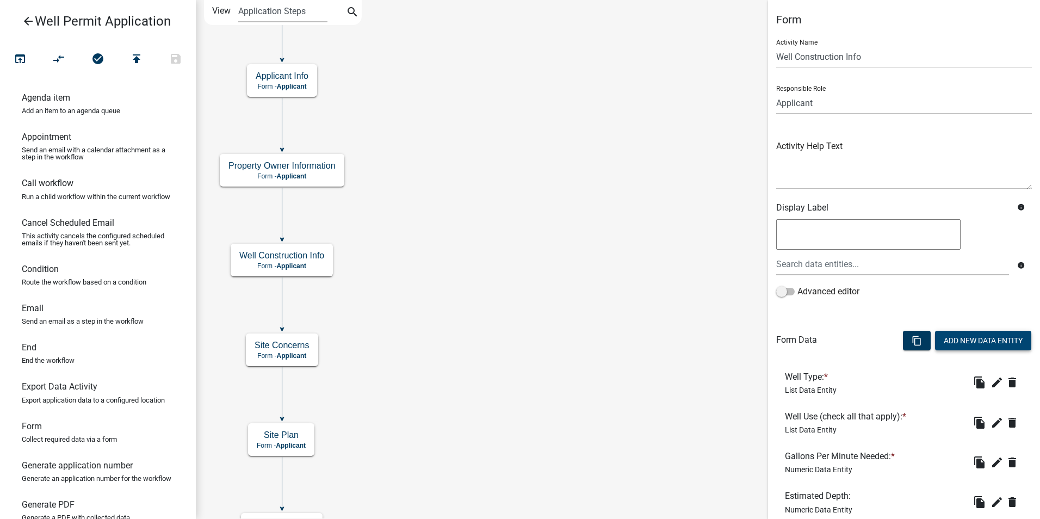
click at [954, 344] on button "Add New Data Entity" at bounding box center [983, 341] width 96 height 20
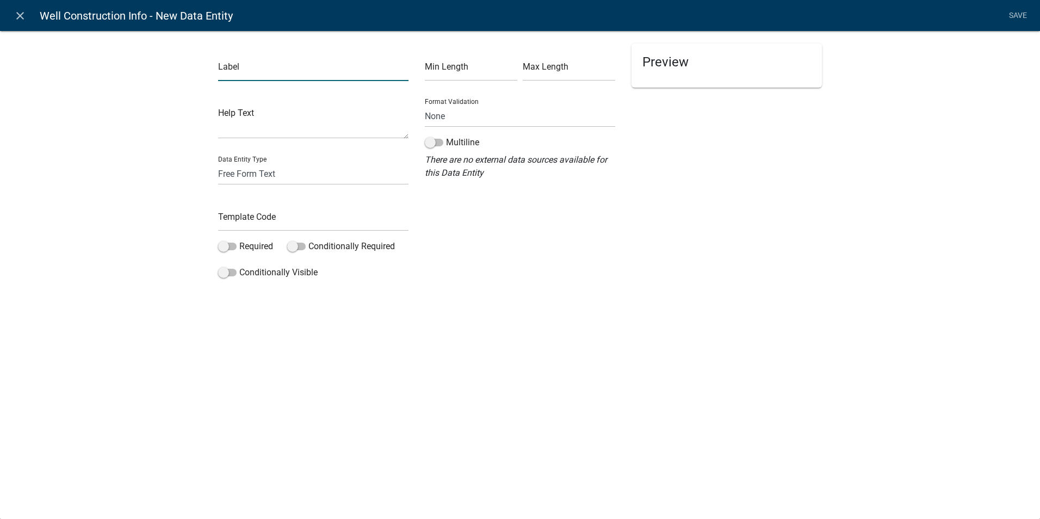
click at [233, 80] on input "text" at bounding box center [313, 70] width 190 height 22
type input "Is an EPA Underground Injection Control (UIC) Permit Required?"
click at [240, 134] on textarea at bounding box center [313, 122] width 190 height 34
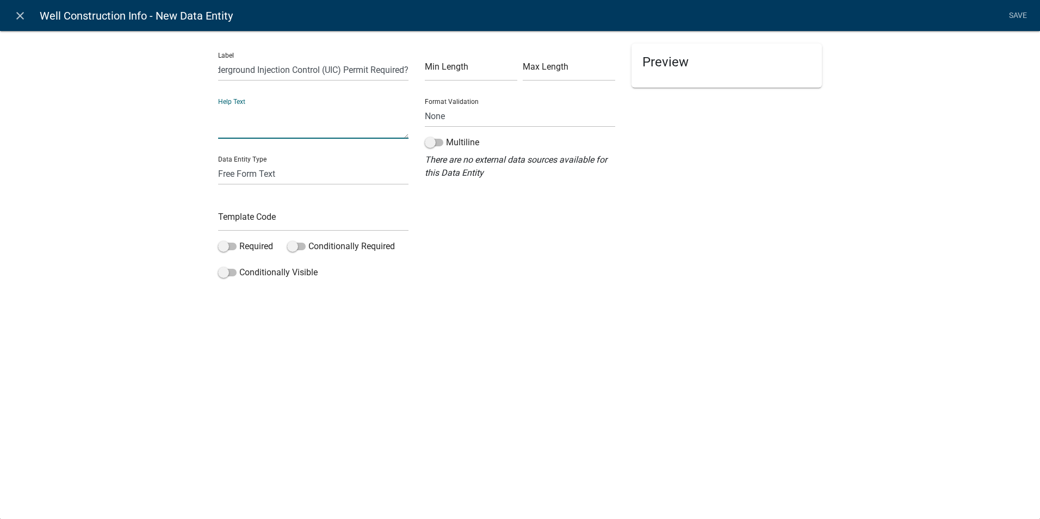
scroll to position [0, 0]
type textarea "Required for any injection or discharge into the subsurface (including open-loo…"
click at [256, 180] on select "Free Form Text Document Display Entity Value Fee Numeric Data Date Map Sketch D…" at bounding box center [313, 174] width 190 height 22
select select "list-data"
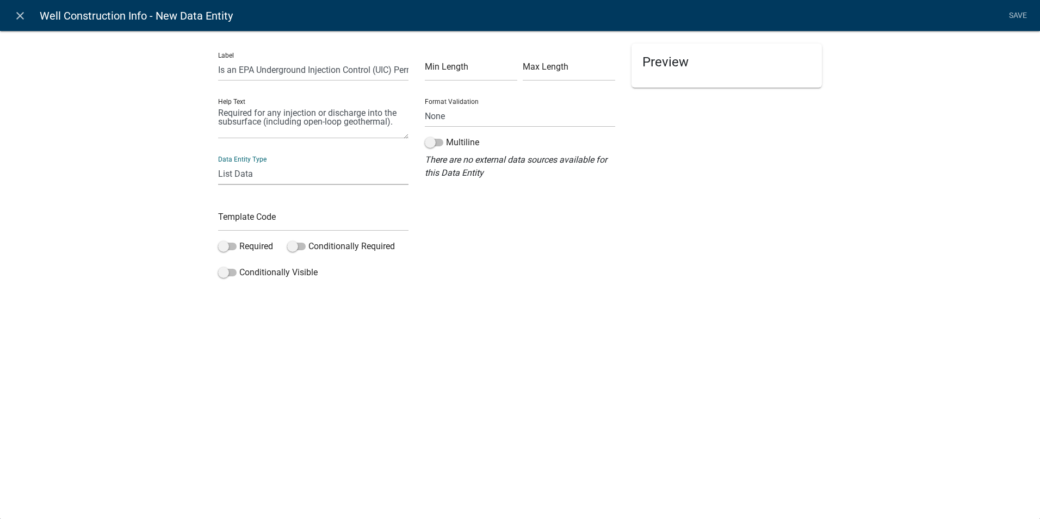
click at [218, 163] on select "Free Form Text Document Display Entity Value Fee Numeric Data Date Map Sketch D…" at bounding box center [313, 174] width 190 height 22
select select "list-data"
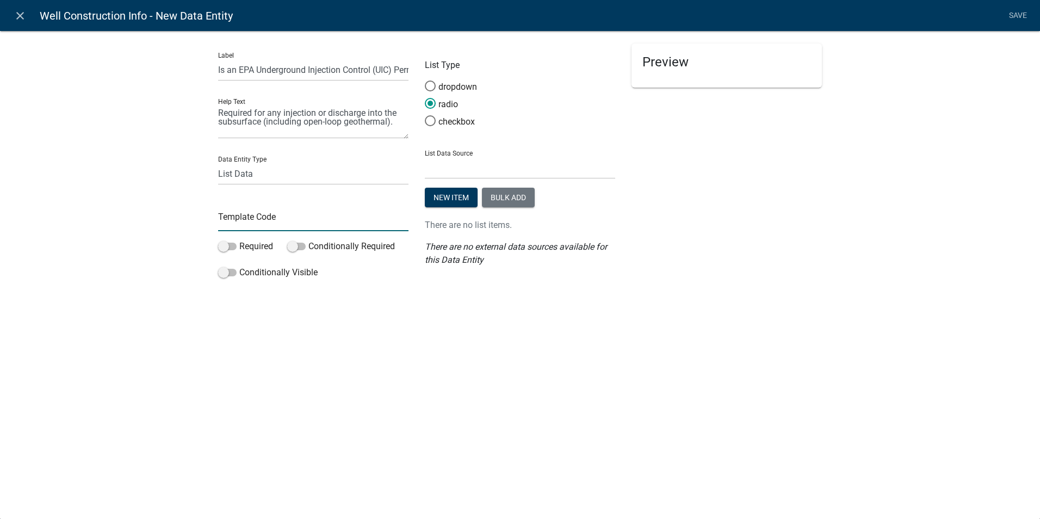
click at [231, 225] on input "text" at bounding box center [313, 220] width 190 height 22
type input "UICPermit"
click at [443, 170] on select "State List Assessor's Office Assessor's Office Commercial Structures Commercial…" at bounding box center [520, 168] width 190 height 22
select select "custom-list-8fbead59-5e31-40d0-aec1-d38d61a6a57e"
click at [425, 157] on select "State List Assessor's Office Assessor's Office Commercial Structures Commercial…" at bounding box center [520, 168] width 190 height 22
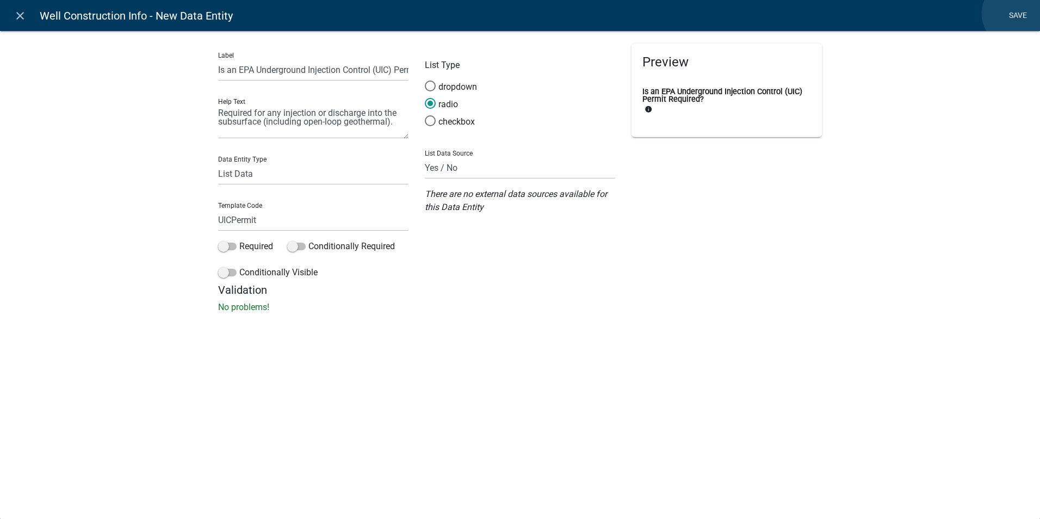
click at [1016, 14] on link "Save" at bounding box center [1017, 15] width 27 height 21
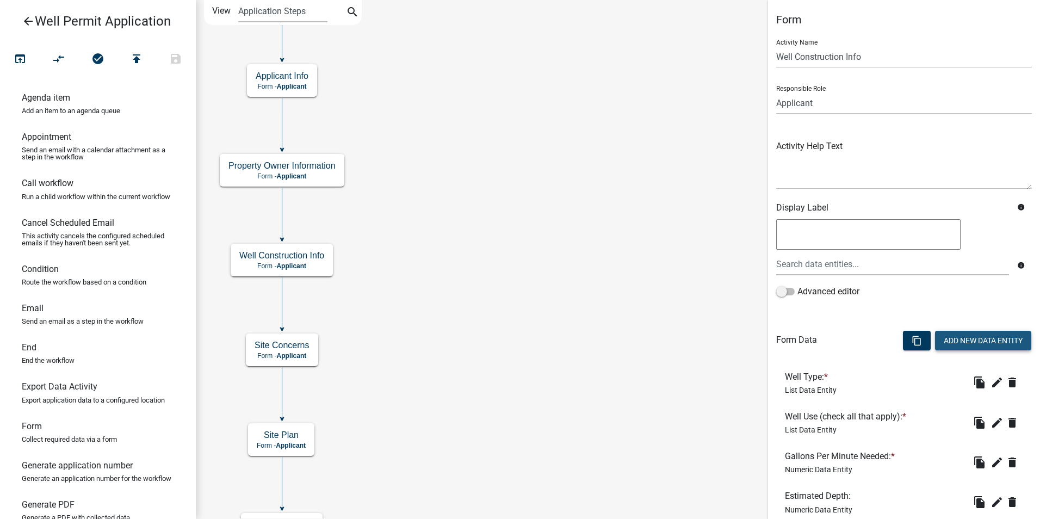
click at [954, 337] on button "Add New Data Entity" at bounding box center [983, 341] width 96 height 20
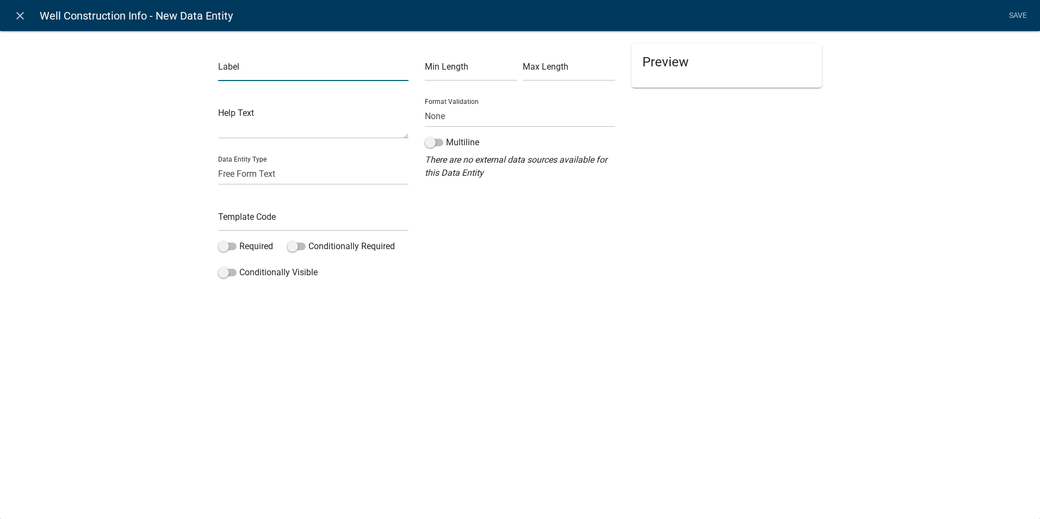
click at [227, 71] on input "text" at bounding box center [313, 70] width 190 height 22
type input "I"
type input "Will the well be within 1000 feet of a known contamination site?"
click at [227, 219] on input "text" at bounding box center [313, 220] width 190 height 22
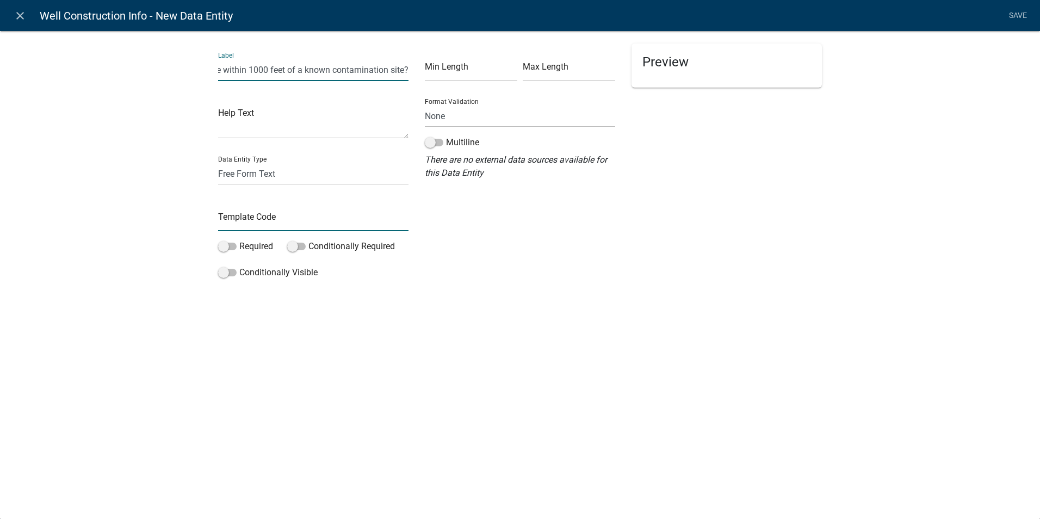
scroll to position [0, 0]
click at [232, 177] on select "Free Form Text Document Display Entity Value Fee Numeric Data Date Map Sketch D…" at bounding box center [313, 174] width 190 height 22
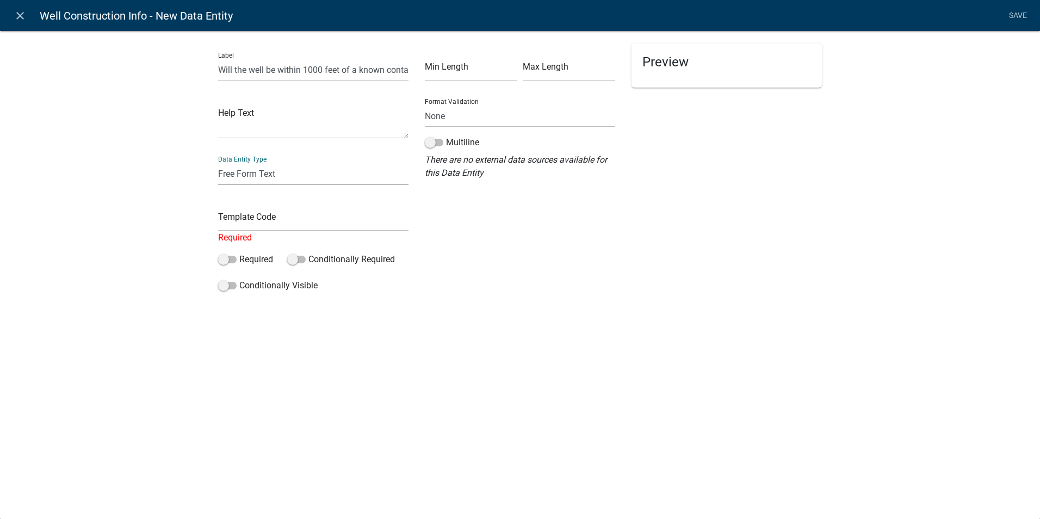
select select "list-data"
click at [218, 163] on select "Free Form Text Document Display Entity Value Fee Numeric Data Date Map Sketch D…" at bounding box center [313, 174] width 190 height 22
select select "list-data"
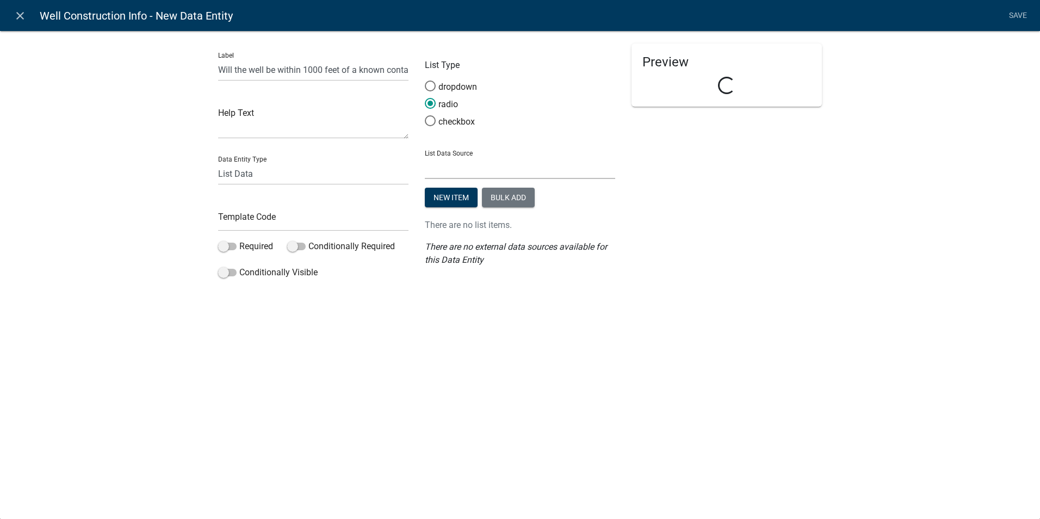
click at [453, 164] on select "State List Assessor's Office Assessor's Office Commercial Structures Commercial…" at bounding box center [520, 168] width 190 height 22
click at [328, 374] on div "close Well Construction Info - New Data Entity Save Label Will the well be with…" at bounding box center [520, 259] width 1040 height 519
click at [442, 169] on select "State List Assessor's Office Assessor's Office Commercial Structures Commercial…" at bounding box center [520, 168] width 190 height 22
click at [712, 238] on div "Preview" at bounding box center [727, 164] width 207 height 240
click at [460, 198] on button "New item" at bounding box center [451, 198] width 53 height 20
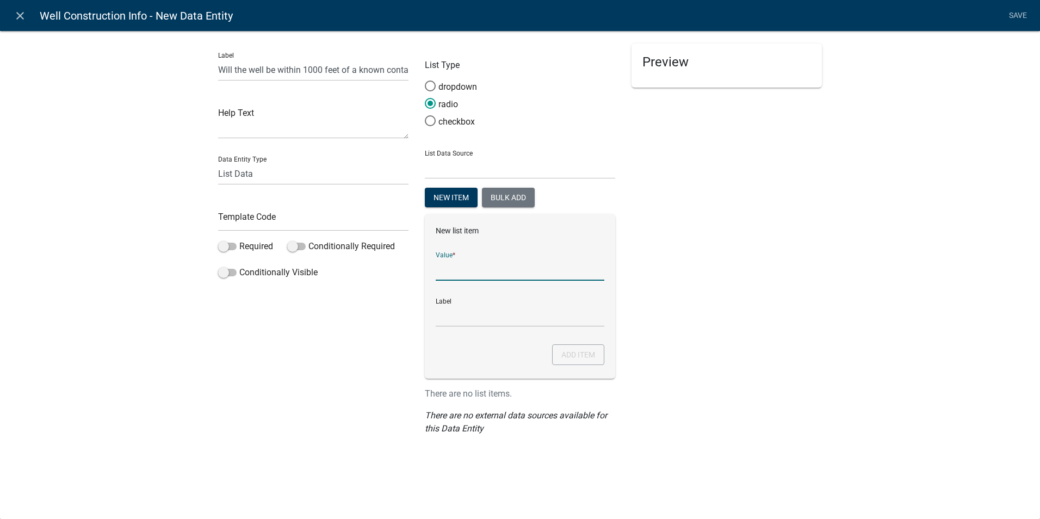
click at [446, 274] on input "List Data Source" at bounding box center [520, 269] width 169 height 22
type input "y"
type input "Yes"
click at [585, 349] on button "Add item" at bounding box center [578, 354] width 52 height 21
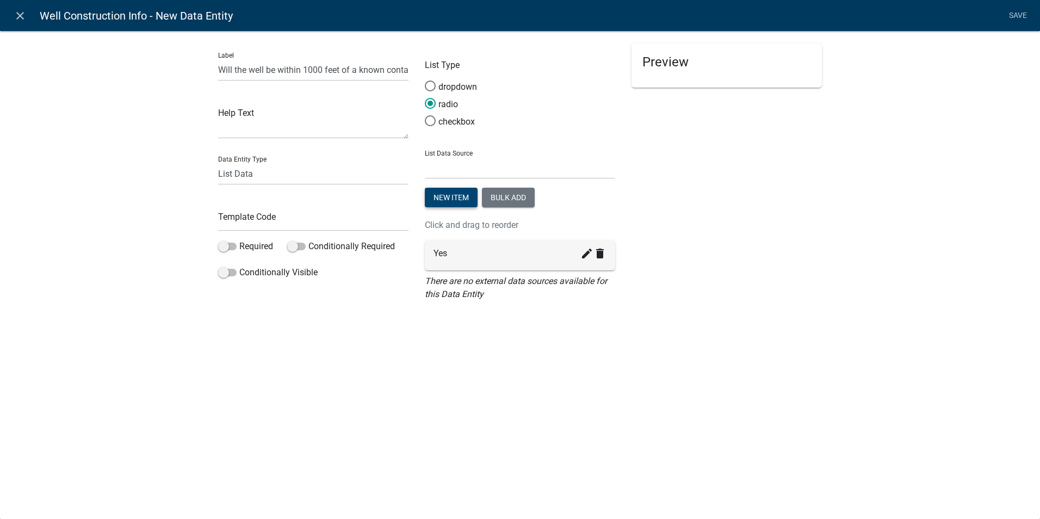
click at [451, 200] on button "New item" at bounding box center [451, 198] width 53 height 20
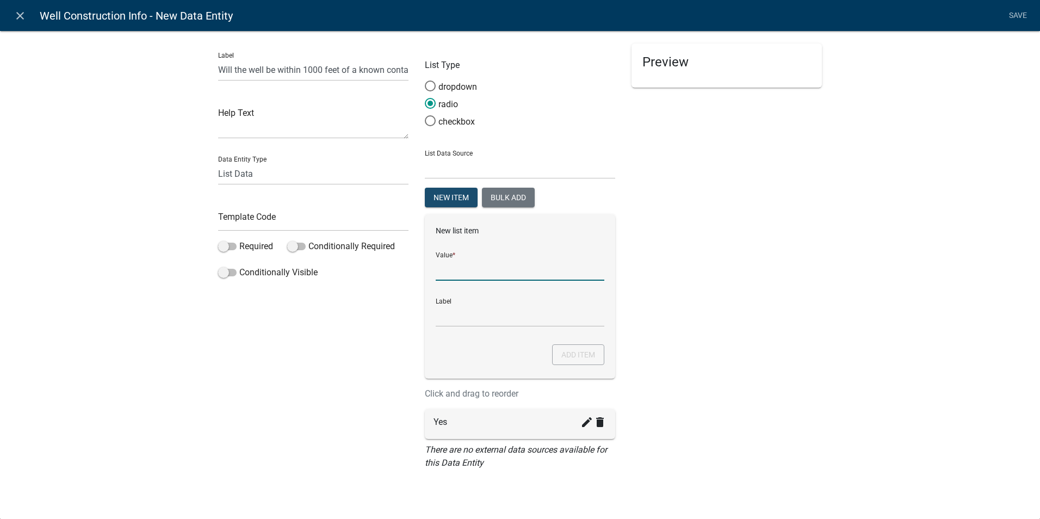
click at [443, 276] on input "List Data Source" at bounding box center [520, 269] width 169 height 22
type input "No"
click at [440, 319] on input "Label" at bounding box center [520, 316] width 169 height 22
type input "No"
click at [694, 319] on div "Preview" at bounding box center [727, 262] width 207 height 436
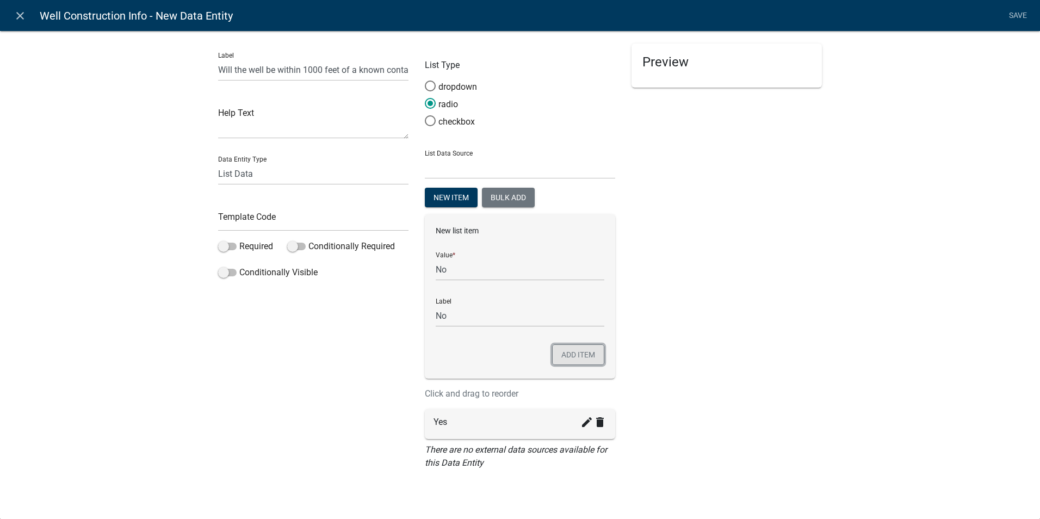
drag, startPoint x: 570, startPoint y: 357, endPoint x: 521, endPoint y: 316, distance: 64.4
click at [569, 357] on button "Add item" at bounding box center [578, 354] width 52 height 21
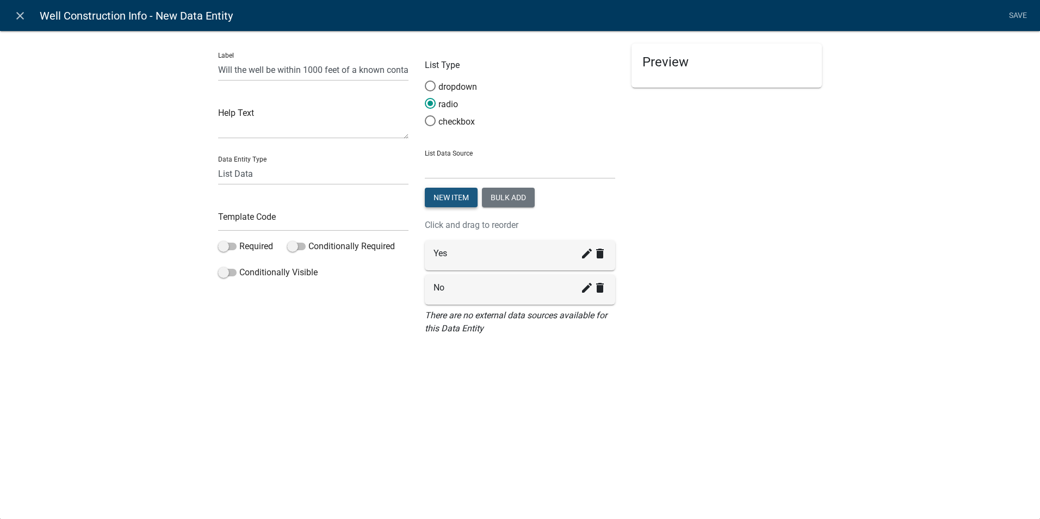
click at [442, 196] on button "New item" at bounding box center [451, 198] width 53 height 20
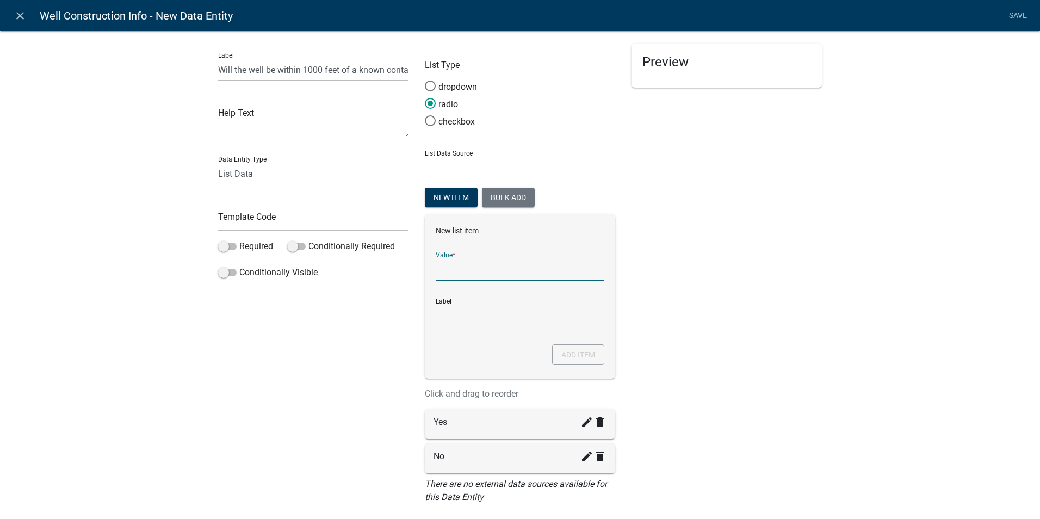
click at [444, 267] on input "List Data Source" at bounding box center [520, 269] width 169 height 22
type input "Uncertain"
click at [436, 322] on input "Label" at bounding box center [520, 316] width 169 height 22
type input "Uncertain"
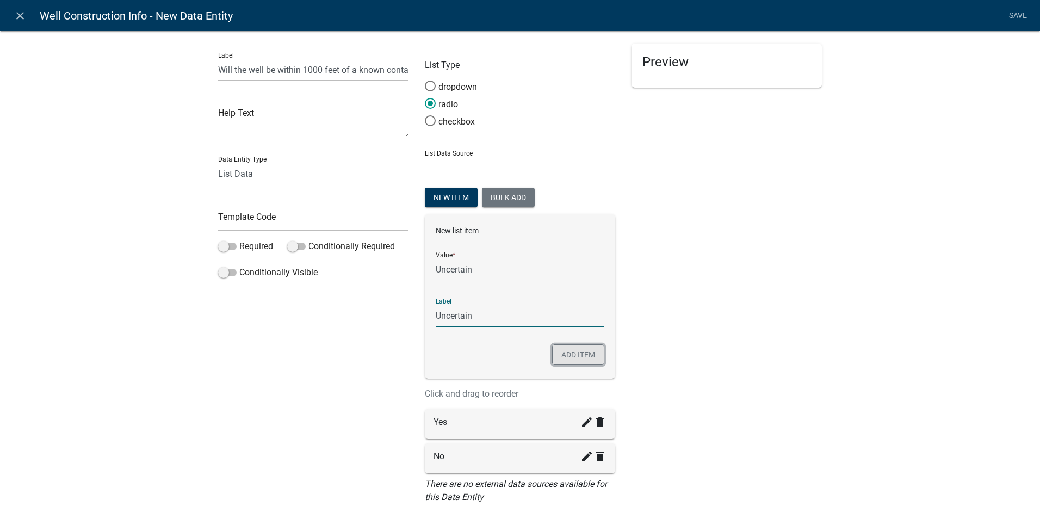
click at [578, 355] on button "Add item" at bounding box center [578, 354] width 52 height 21
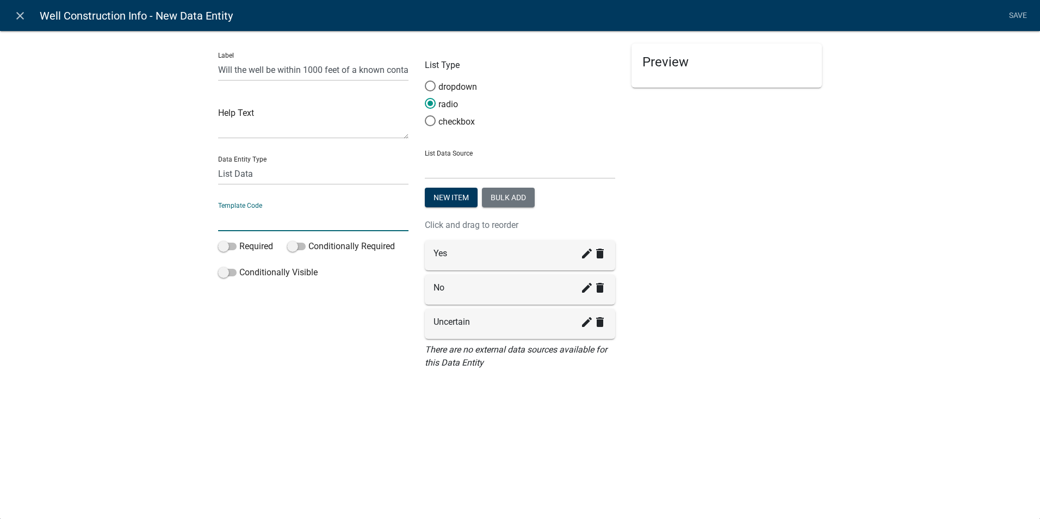
click at [261, 217] on input "text" at bounding box center [313, 220] width 190 height 22
type input "ComtaminationSiteNearby"
click at [215, 393] on div "Label Will the well be within 1000 feet of a known contamination site? Help Tex…" at bounding box center [520, 207] width 1040 height 389
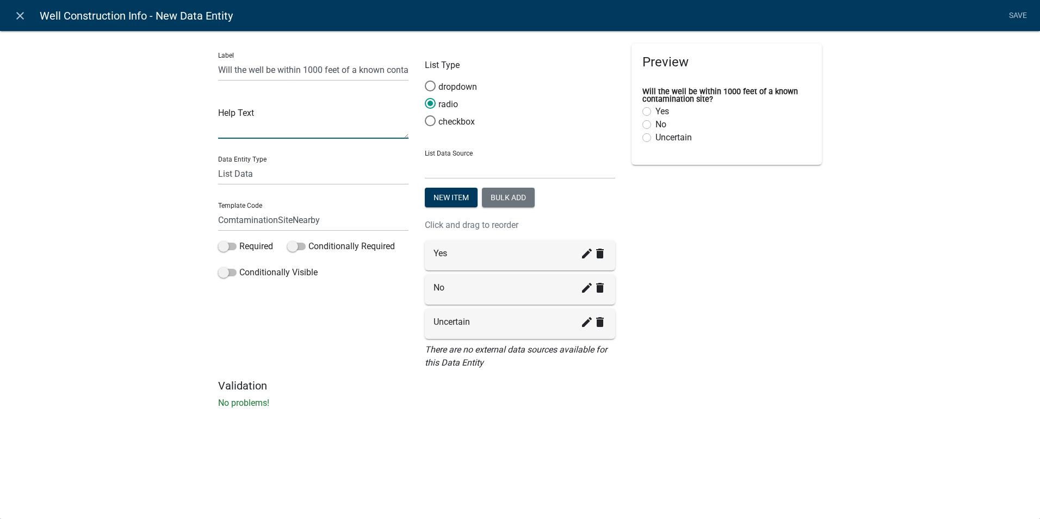
click at [227, 133] on textarea at bounding box center [313, 122] width 190 height 34
type textarea "If the proposed location is near a contamination site or source your applicatio…"
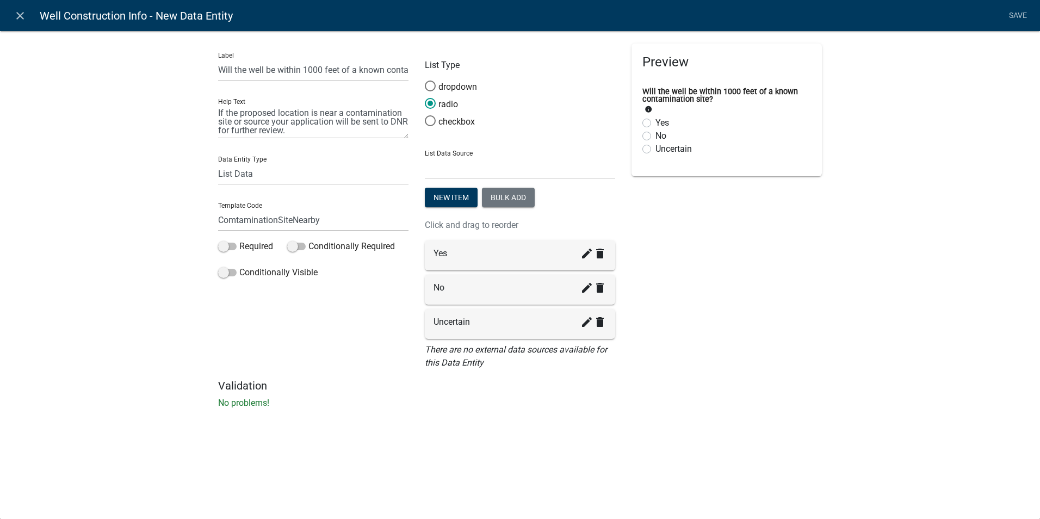
click at [706, 375] on div "Preview Will the well be within 1000 feet of a known contamination site? info Y…" at bounding box center [727, 212] width 207 height 336
click at [1020, 16] on link "Save" at bounding box center [1017, 15] width 27 height 21
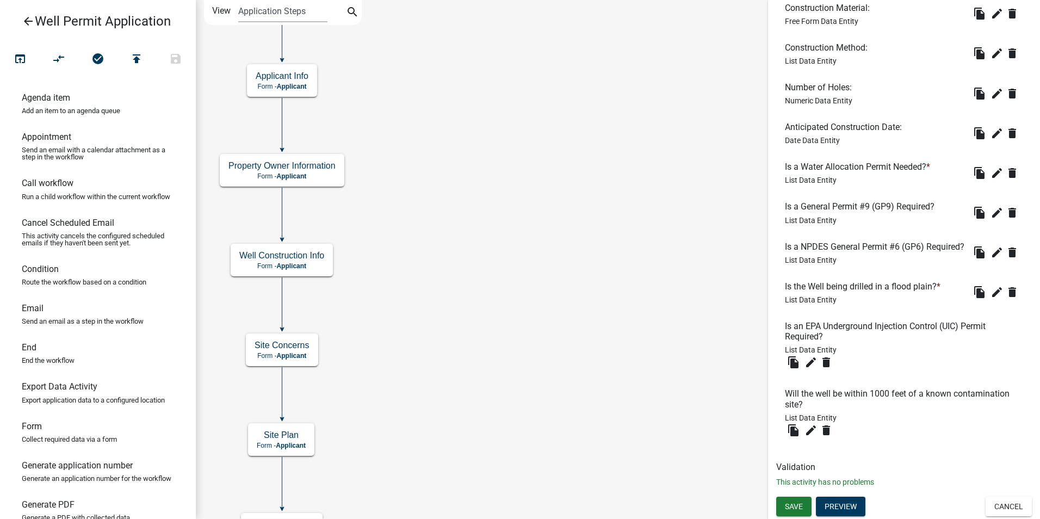
scroll to position [546, 0]
click at [914, 364] on li "Is an EPA Underground Injection Control (UIC) Permit Required? List Data Entity…" at bounding box center [904, 345] width 256 height 67
click at [468, 297] on icon "Start Start - Applicant End End - Applicant Property Owner Information Form - A…" at bounding box center [617, 364] width 843 height 726
click at [413, 332] on icon "Start Start - Applicant End End - Applicant Property Owner Information Form - A…" at bounding box center [617, 364] width 843 height 726
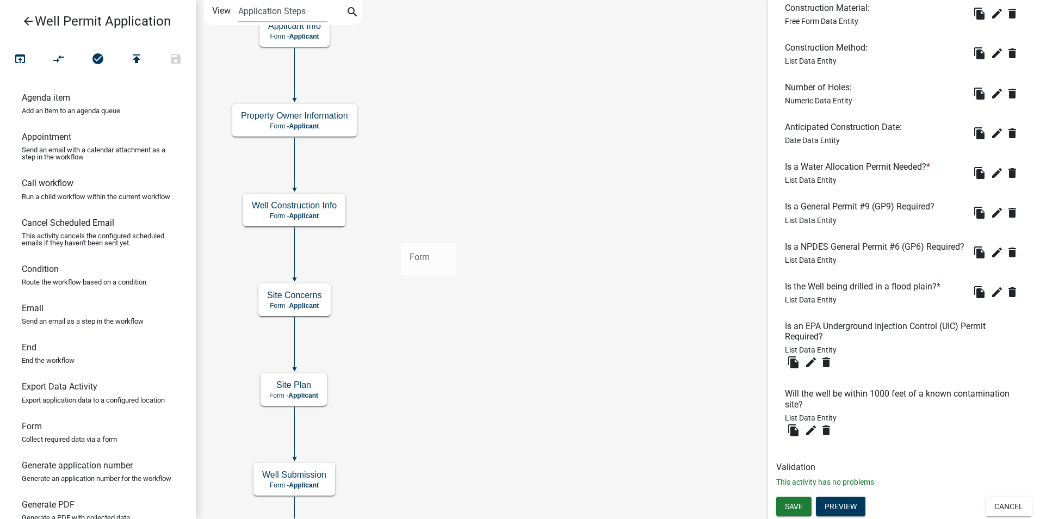
drag, startPoint x: 26, startPoint y: 448, endPoint x: 401, endPoint y: 235, distance: 431.8
click at [401, 235] on div "arrow_back Well Permit Application open_in_browser compare_arrows check_circle …" at bounding box center [520, 259] width 1040 height 519
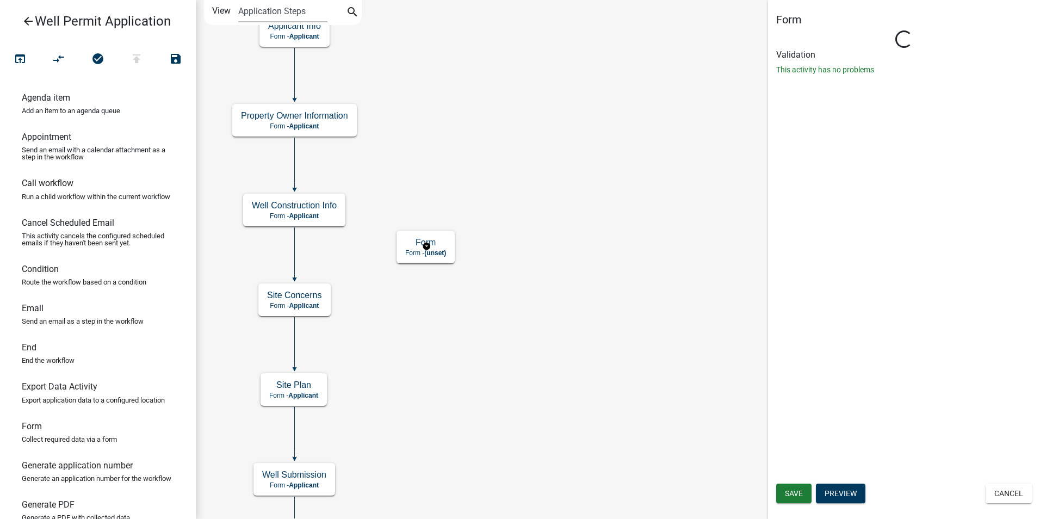
scroll to position [0, 0]
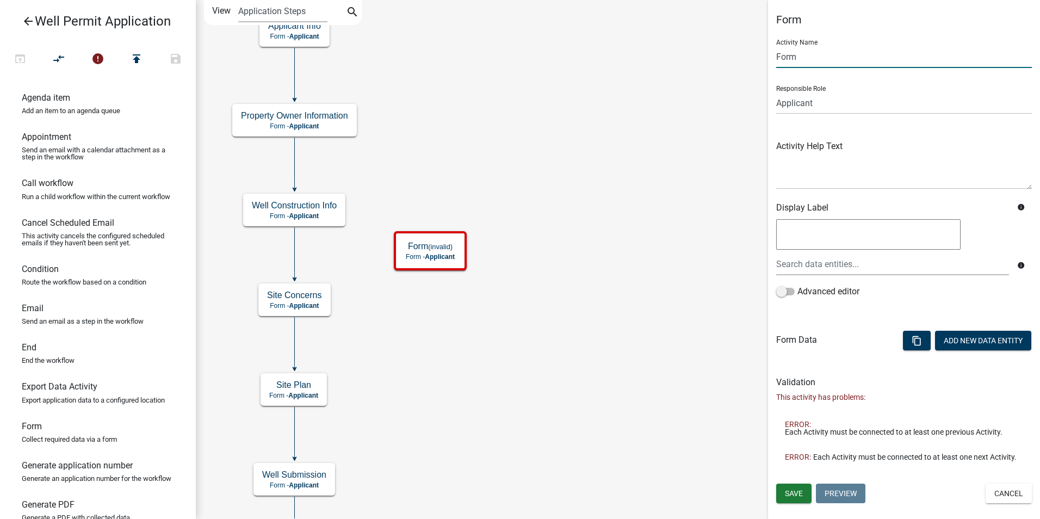
click at [786, 59] on input "Form" at bounding box center [904, 57] width 256 height 22
type input "Special Permits and Reviews"
click at [674, 161] on icon "Start Start - Applicant End End - Applicant Property Owner Information Form - A…" at bounding box center [617, 339] width 843 height 676
click at [805, 359] on ul at bounding box center [904, 363] width 256 height 9
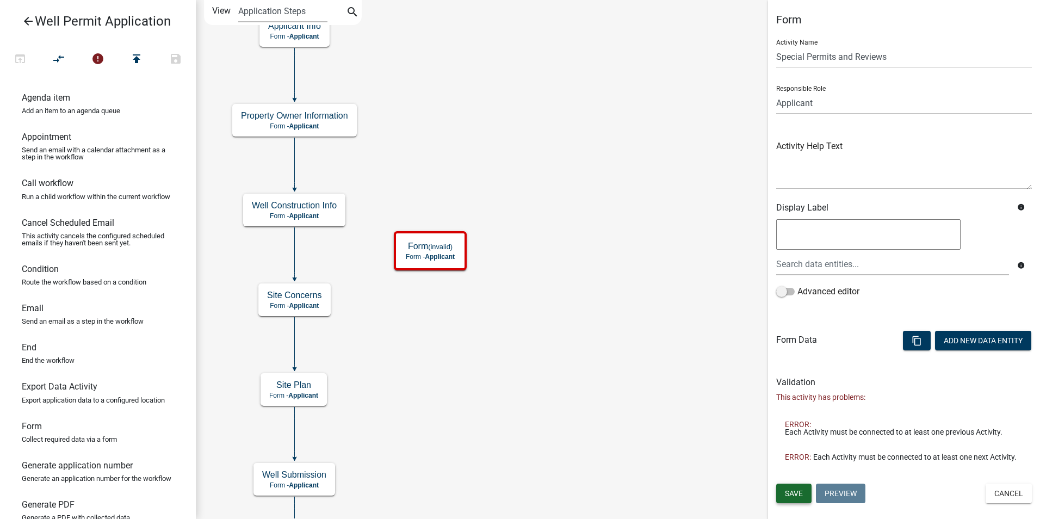
click at [798, 490] on span "Save" at bounding box center [794, 493] width 18 height 9
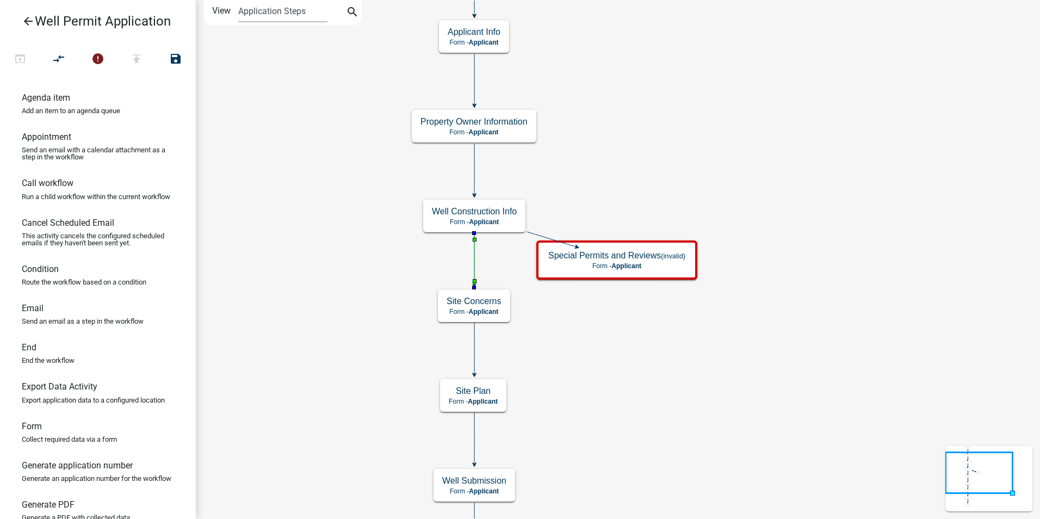
click at [474, 258] on icon at bounding box center [474, 258] width 0 height 51
click at [605, 340] on icon "Start Start - Applicant End End - Applicant Property Owner Information Form - A…" at bounding box center [617, 342] width 843 height 682
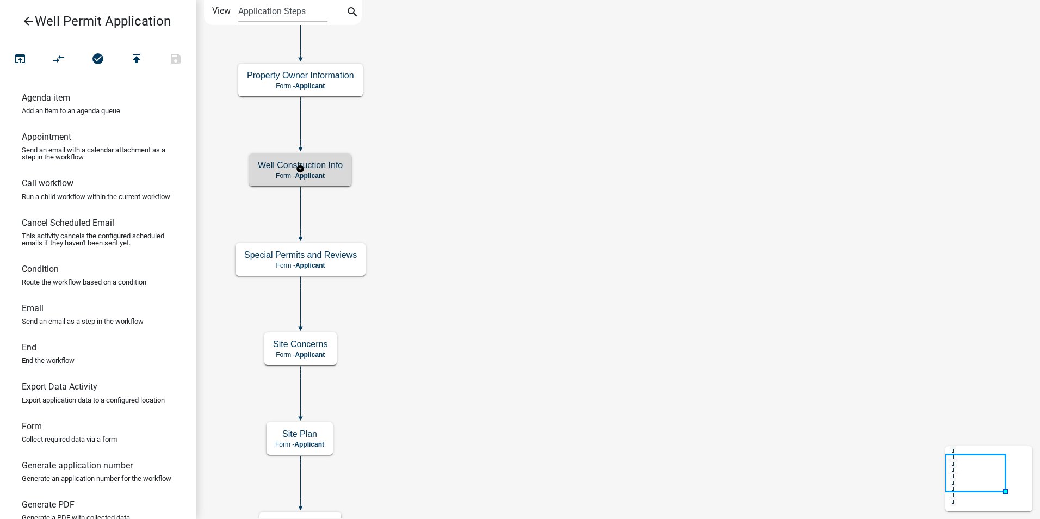
click at [326, 174] on p "Form - Applicant" at bounding box center [300, 176] width 85 height 8
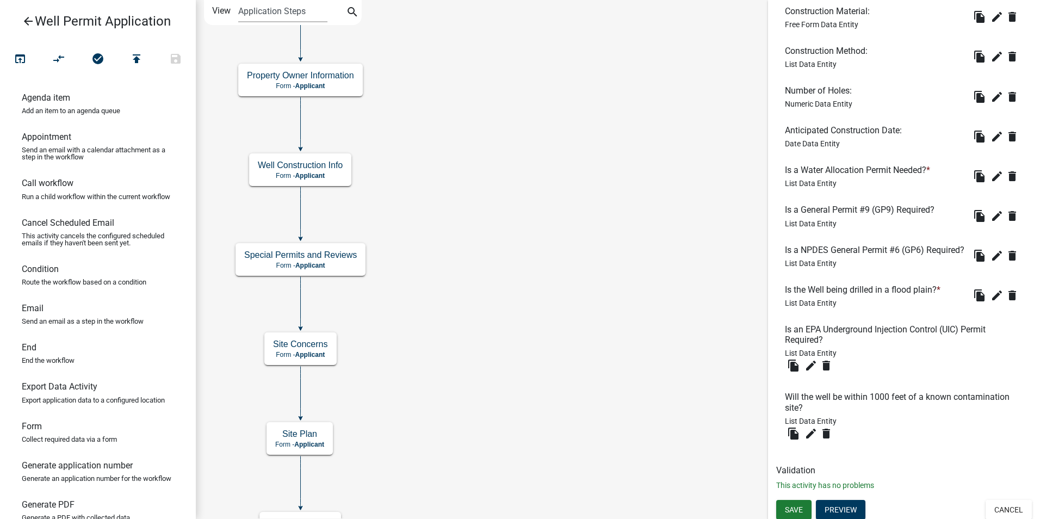
scroll to position [544, 0]
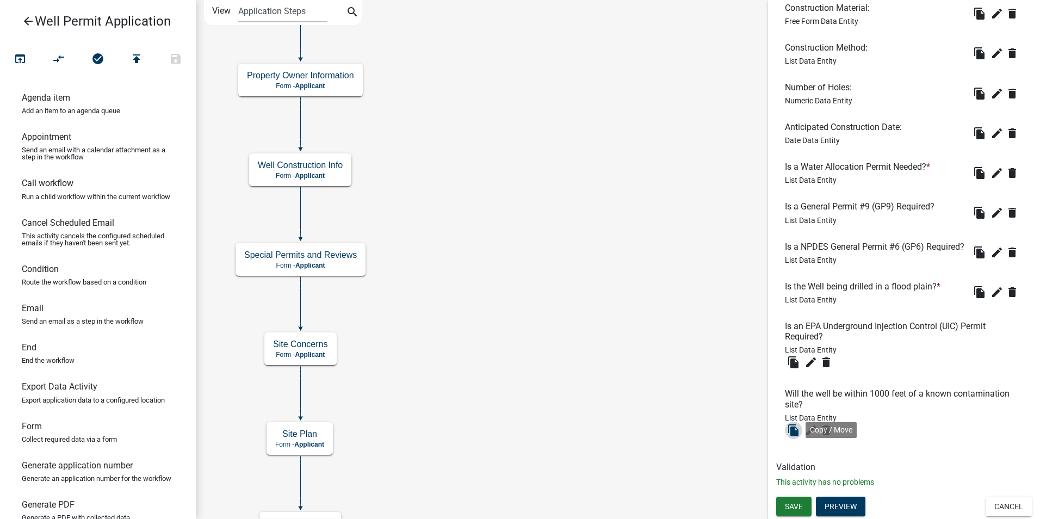
click at [791, 435] on icon "file_copy" at bounding box center [793, 430] width 13 height 13
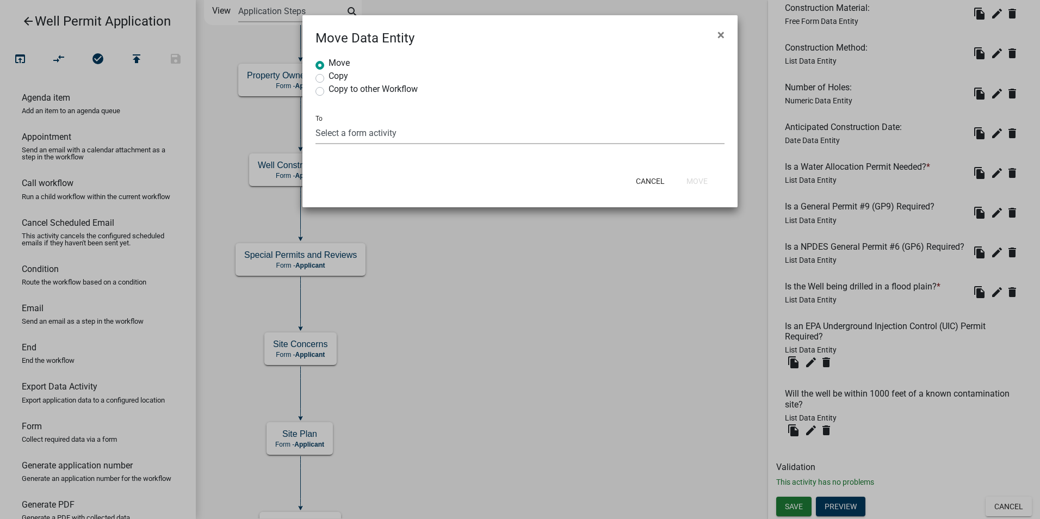
click at [332, 139] on select "Select a form activity Property Owner Information Applicant Info Well Construct…" at bounding box center [520, 133] width 409 height 22
select select "04874a3f-405d-40af-bf76-c6c5351e2dbf"
click at [316, 122] on select "Select a form activity Property Owner Information Applicant Info Well Construct…" at bounding box center [520, 133] width 409 height 22
click at [695, 178] on button "Move" at bounding box center [697, 181] width 39 height 20
radio input "true"
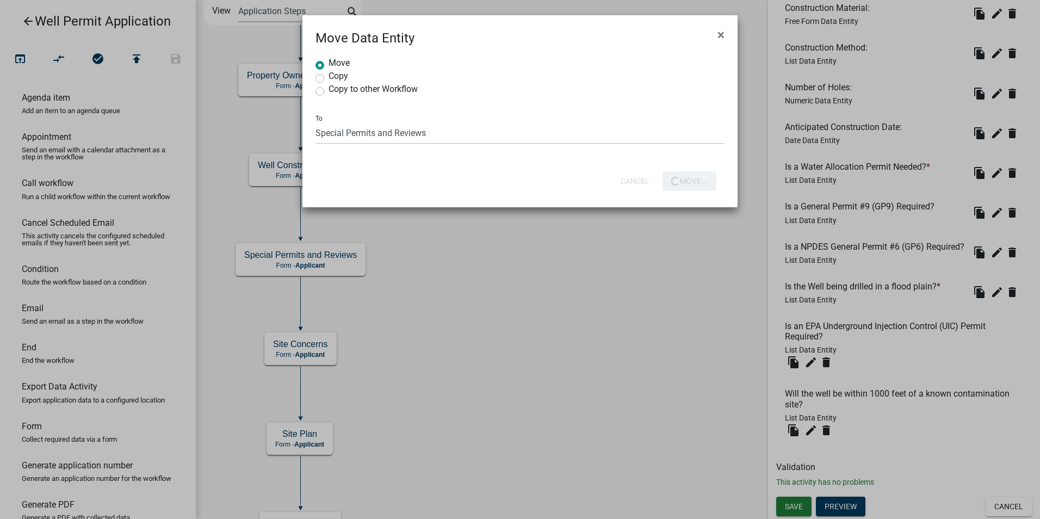
select select
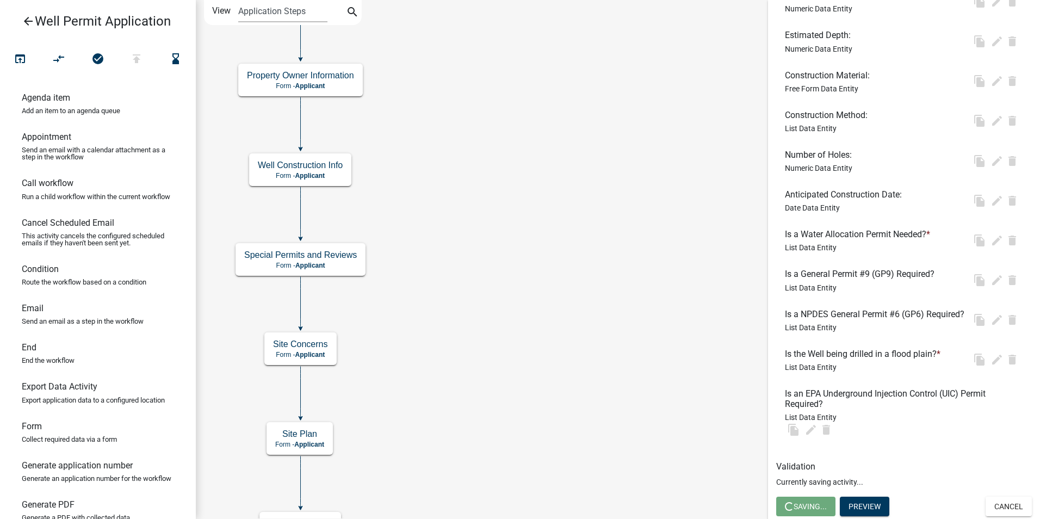
scroll to position [478, 0]
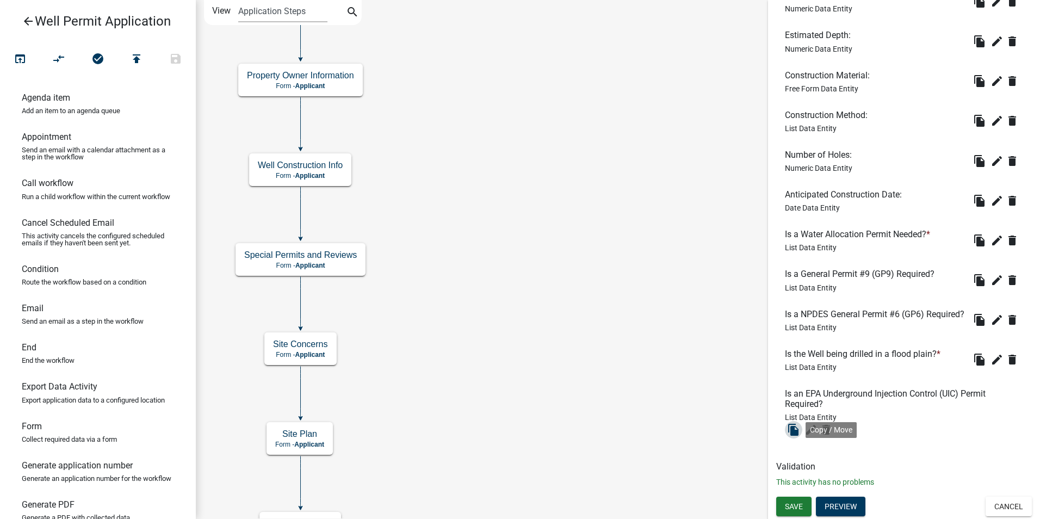
click at [795, 430] on icon "file_copy" at bounding box center [793, 429] width 13 height 13
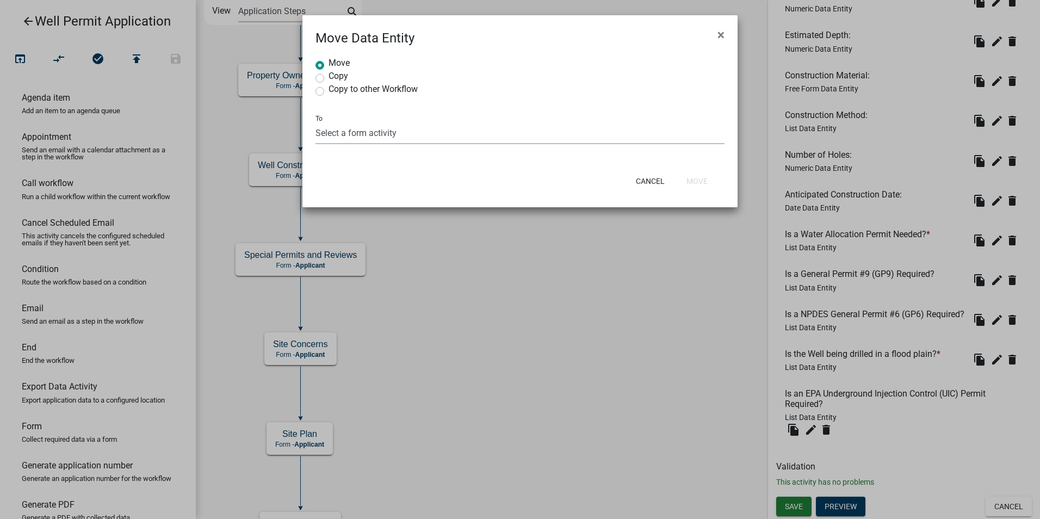
click at [368, 133] on select "Select a form activity Property Owner Information Applicant Info Well Construct…" at bounding box center [520, 133] width 409 height 22
select select "04874a3f-405d-40af-bf76-c6c5351e2dbf"
click at [316, 122] on select "Select a form activity Property Owner Information Applicant Info Well Construct…" at bounding box center [520, 133] width 409 height 22
click at [697, 179] on button "Move" at bounding box center [697, 181] width 39 height 20
radio input "true"
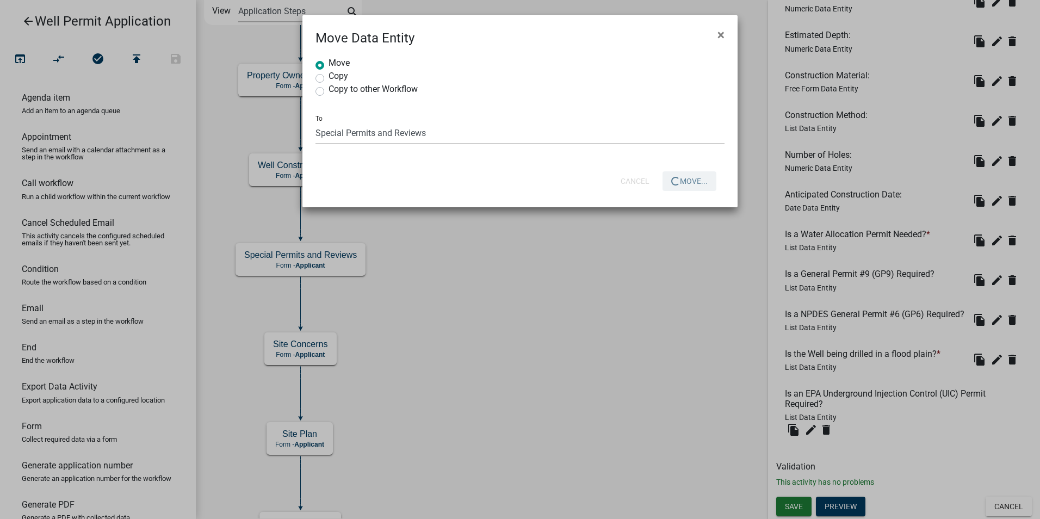
select select
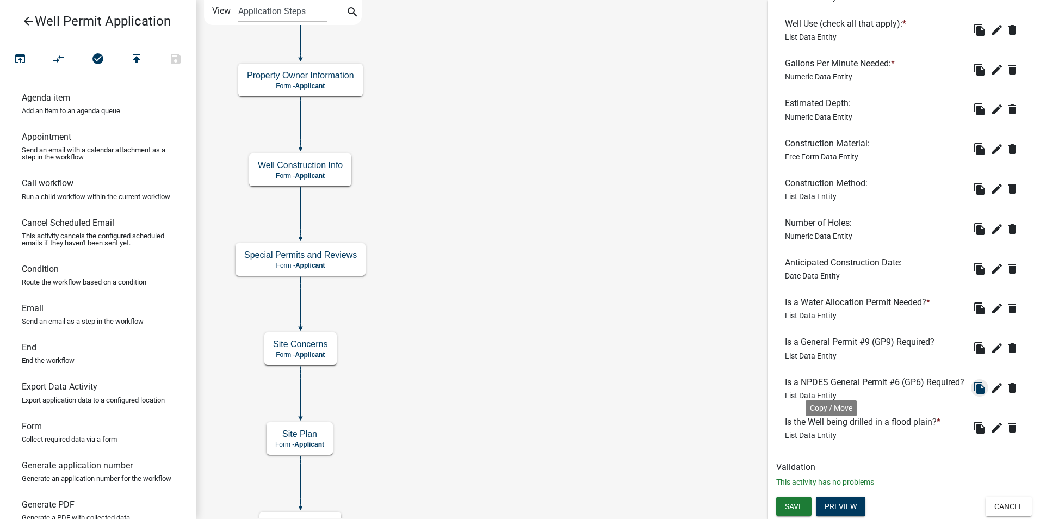
click at [973, 391] on icon "file_copy" at bounding box center [979, 387] width 13 height 13
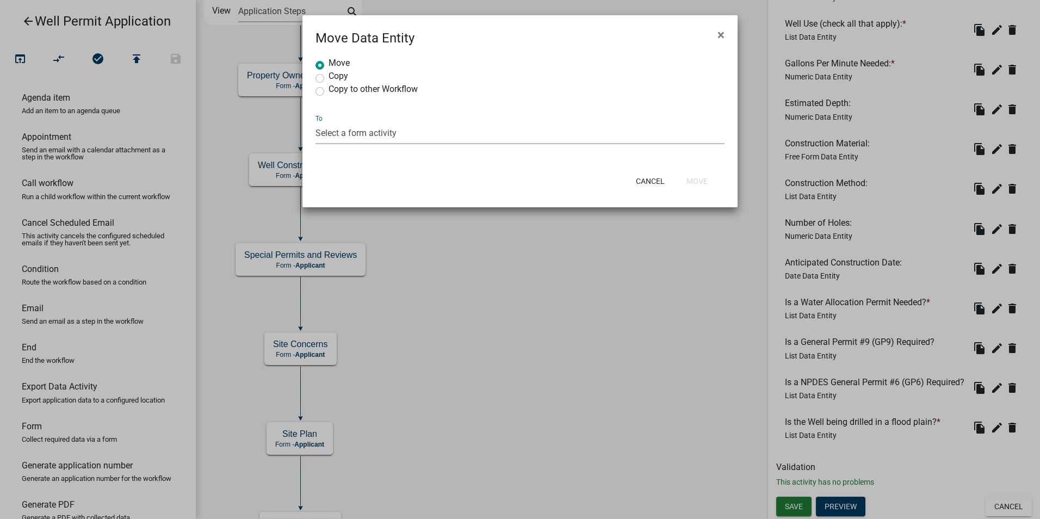
click at [372, 133] on select "Select a form activity Property Owner Information Applicant Info Well Construct…" at bounding box center [520, 133] width 409 height 22
select select "04874a3f-405d-40af-bf76-c6c5351e2dbf"
click at [316, 122] on select "Select a form activity Property Owner Information Applicant Info Well Construct…" at bounding box center [520, 133] width 409 height 22
click at [701, 179] on button "Move" at bounding box center [697, 181] width 39 height 20
radio input "true"
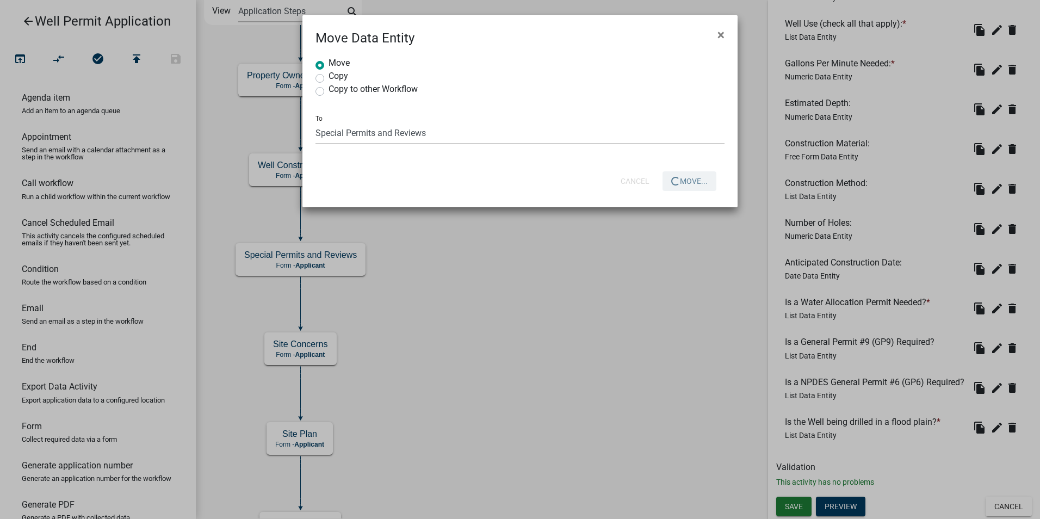
select select
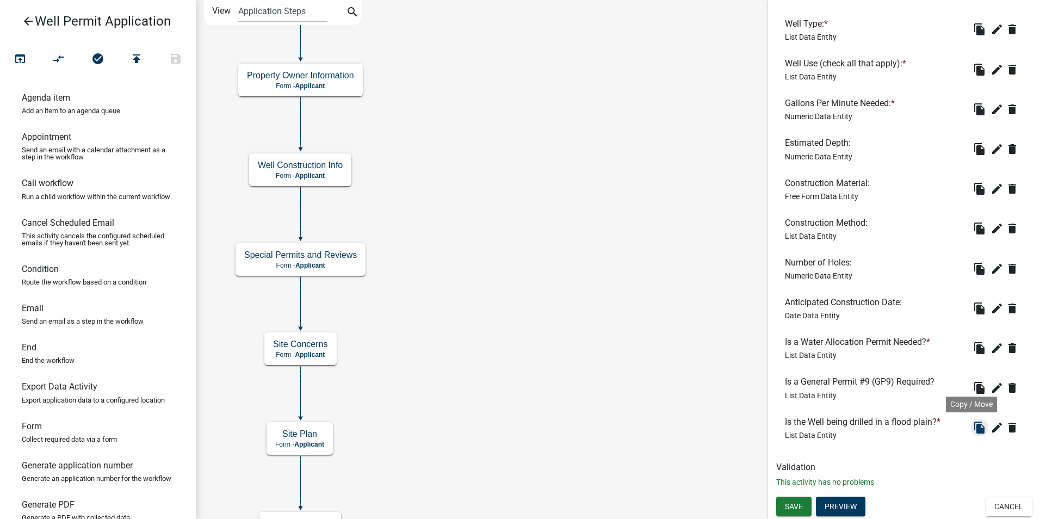
click at [973, 423] on icon "file_copy" at bounding box center [979, 427] width 13 height 13
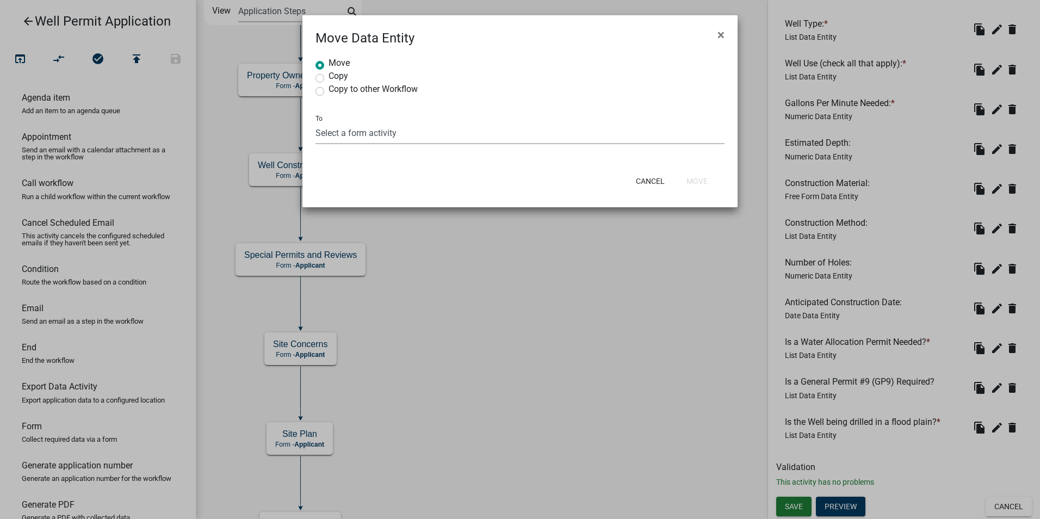
click at [354, 132] on select "Select a form activity Property Owner Information Applicant Info Well Construct…" at bounding box center [520, 133] width 409 height 22
select select "04874a3f-405d-40af-bf76-c6c5351e2dbf"
click at [316, 122] on select "Select a form activity Property Owner Information Applicant Info Well Construct…" at bounding box center [520, 133] width 409 height 22
click at [691, 183] on button "Move" at bounding box center [697, 181] width 39 height 20
radio input "true"
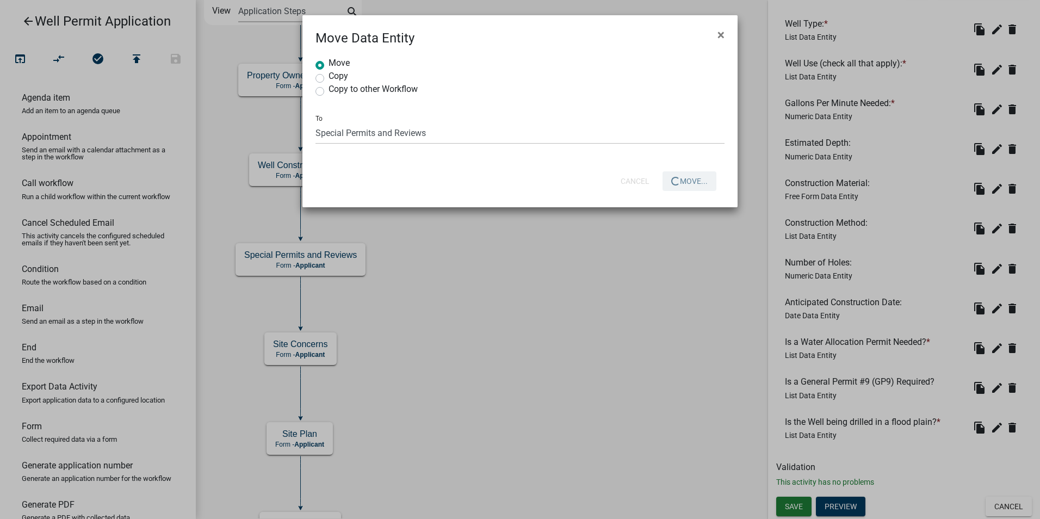
select select
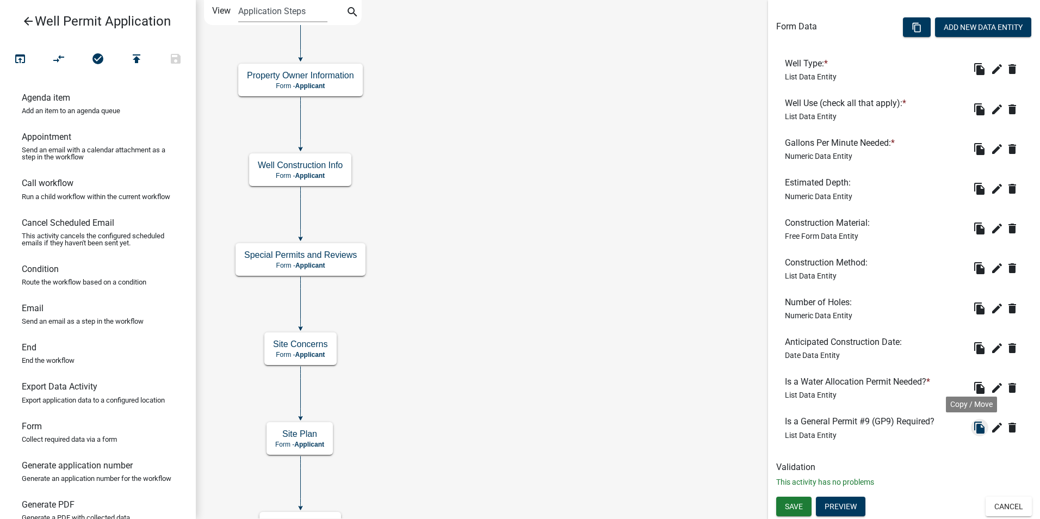
click at [973, 429] on icon "file_copy" at bounding box center [979, 427] width 13 height 13
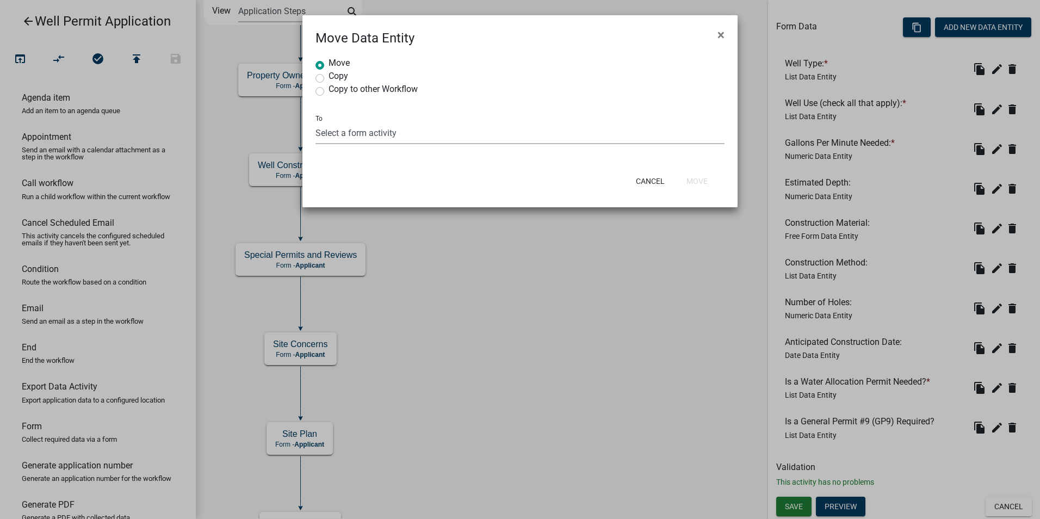
click at [433, 134] on select "Select a form activity Property Owner Information Applicant Info Well Construct…" at bounding box center [520, 133] width 409 height 22
select select "04874a3f-405d-40af-bf76-c6c5351e2dbf"
click at [316, 122] on select "Select a form activity Property Owner Information Applicant Info Well Construct…" at bounding box center [520, 133] width 409 height 22
click at [696, 178] on button "Move" at bounding box center [697, 181] width 39 height 20
radio input "true"
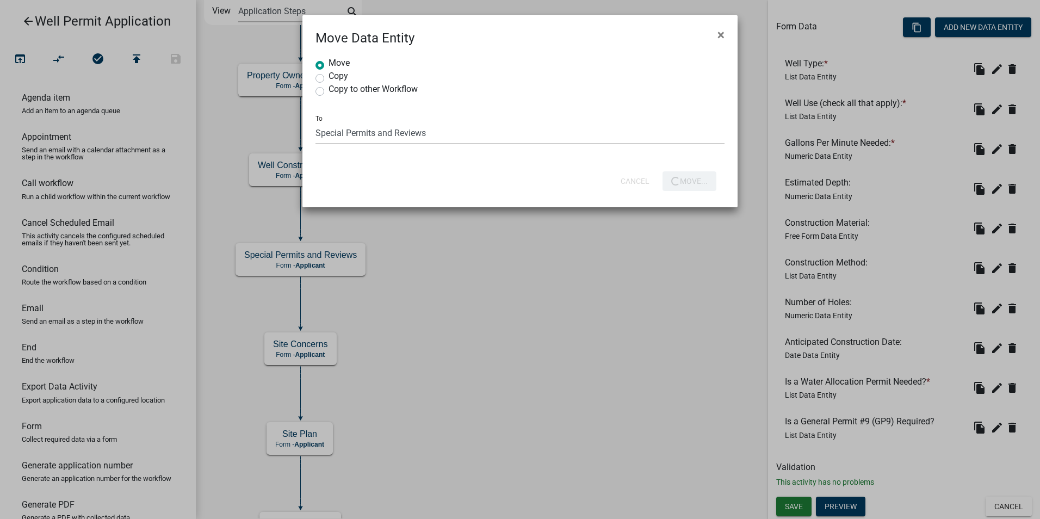
select select
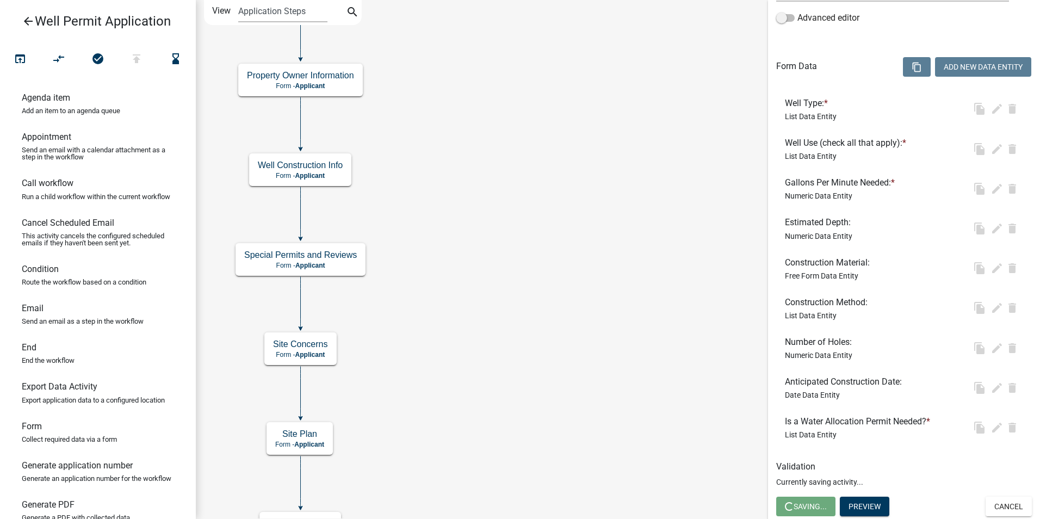
scroll to position [274, 0]
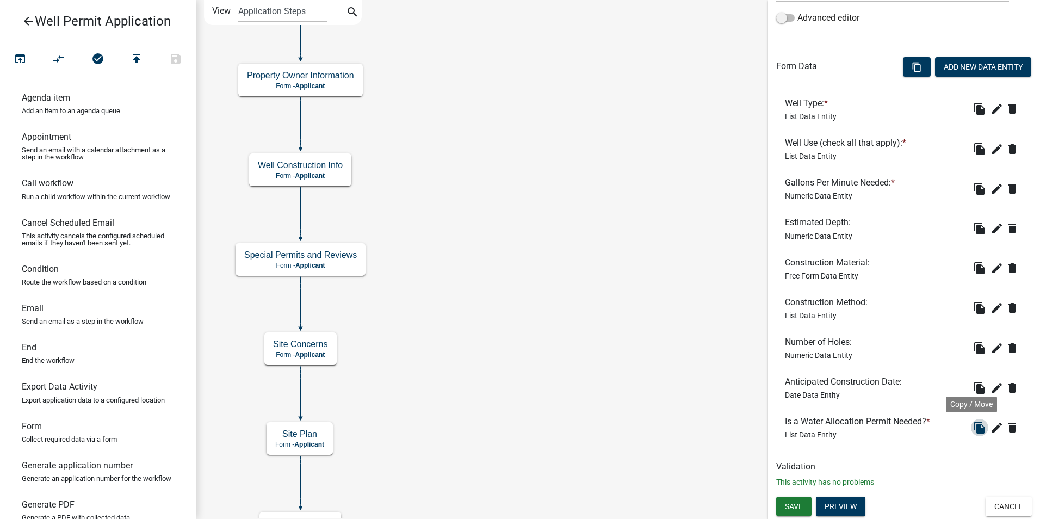
click at [973, 427] on icon "file_copy" at bounding box center [979, 427] width 13 height 13
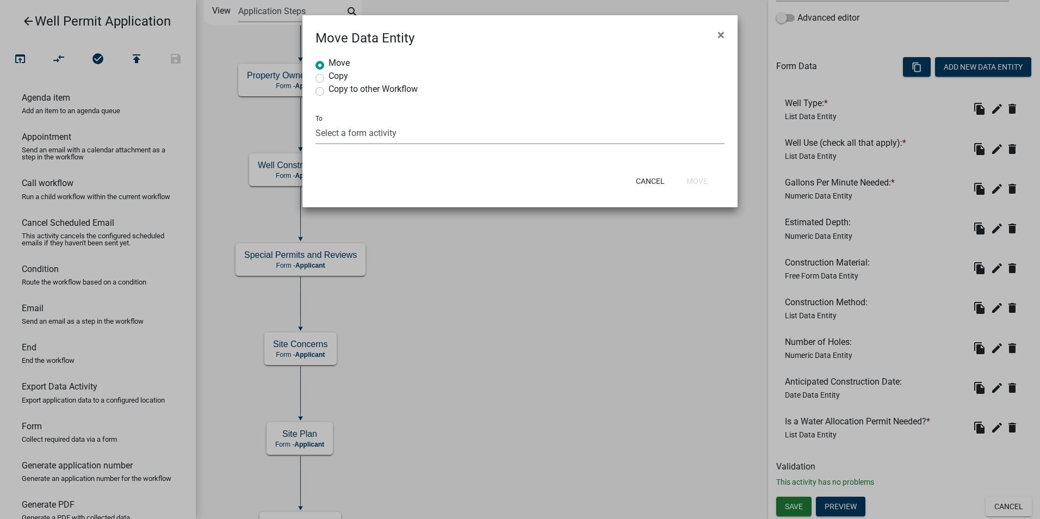
click at [347, 130] on select "Select a form activity Property Owner Information Applicant Info Well Construct…" at bounding box center [520, 133] width 409 height 22
select select "04874a3f-405d-40af-bf76-c6c5351e2dbf"
click at [316, 122] on select "Select a form activity Property Owner Information Applicant Info Well Construct…" at bounding box center [520, 133] width 409 height 22
click at [695, 181] on button "Move" at bounding box center [697, 181] width 39 height 20
radio input "true"
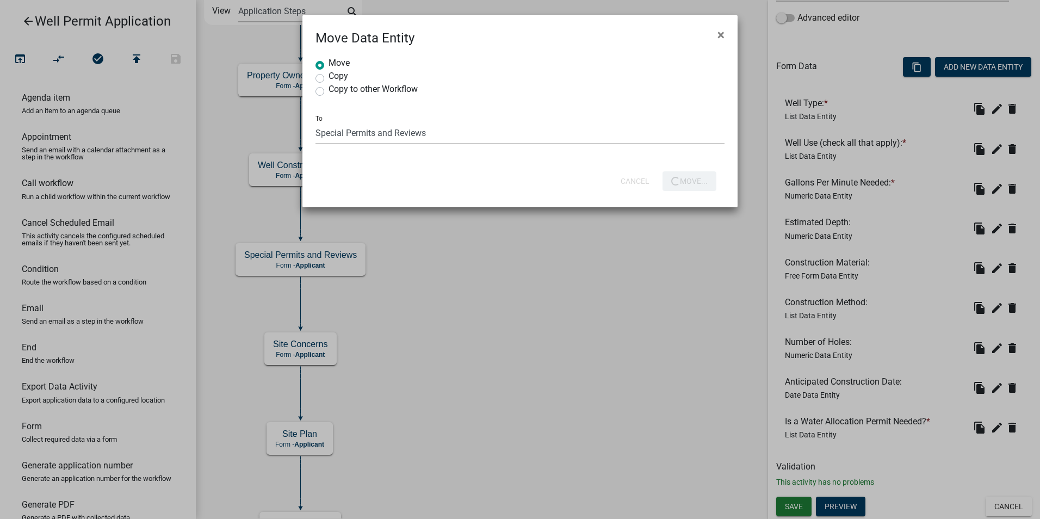
select select
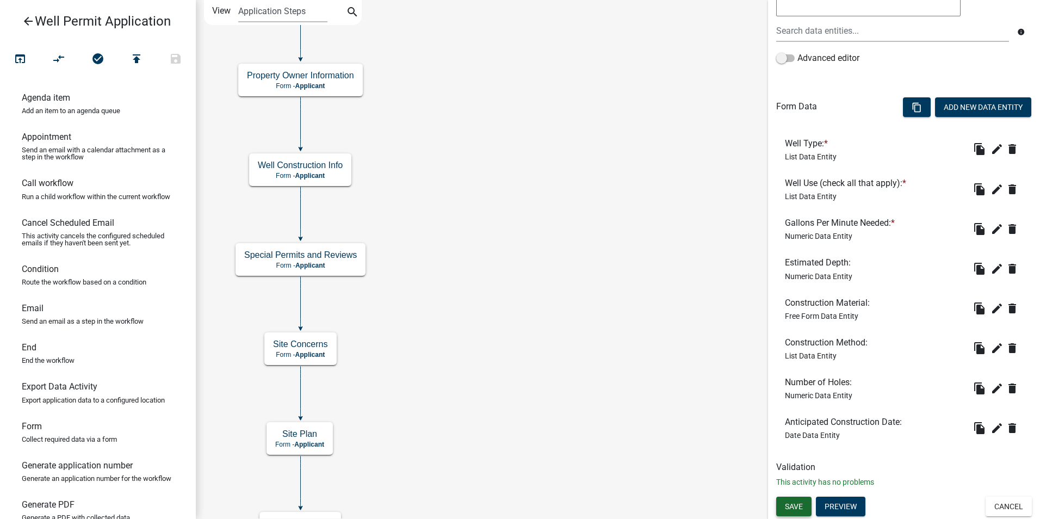
click at [794, 507] on span "Save" at bounding box center [794, 506] width 18 height 9
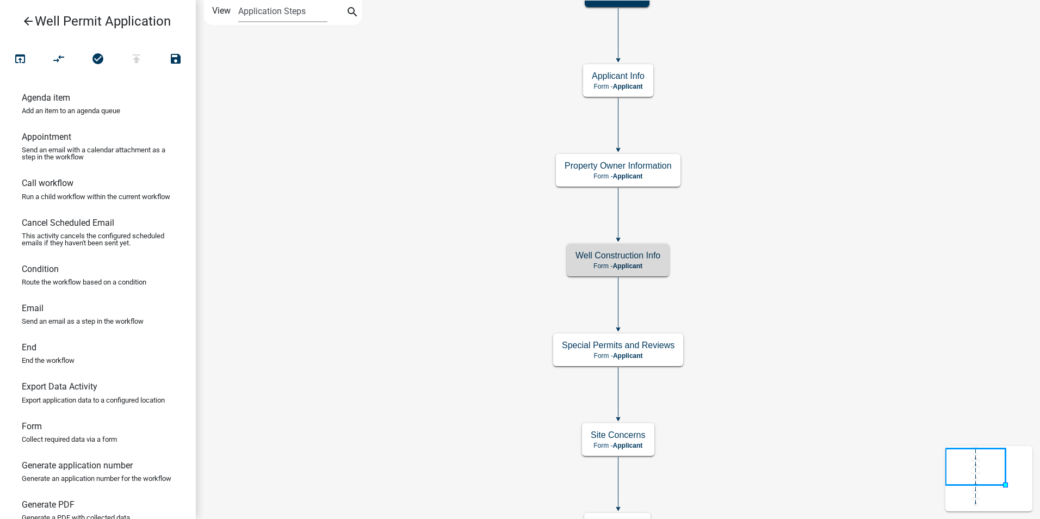
scroll to position [0, 0]
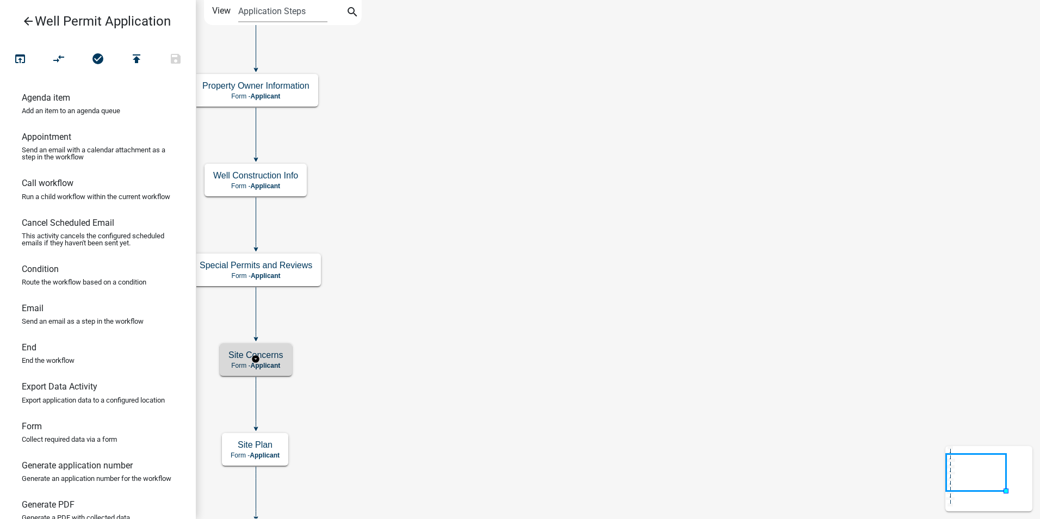
click at [264, 364] on span "Applicant" at bounding box center [266, 366] width 30 height 8
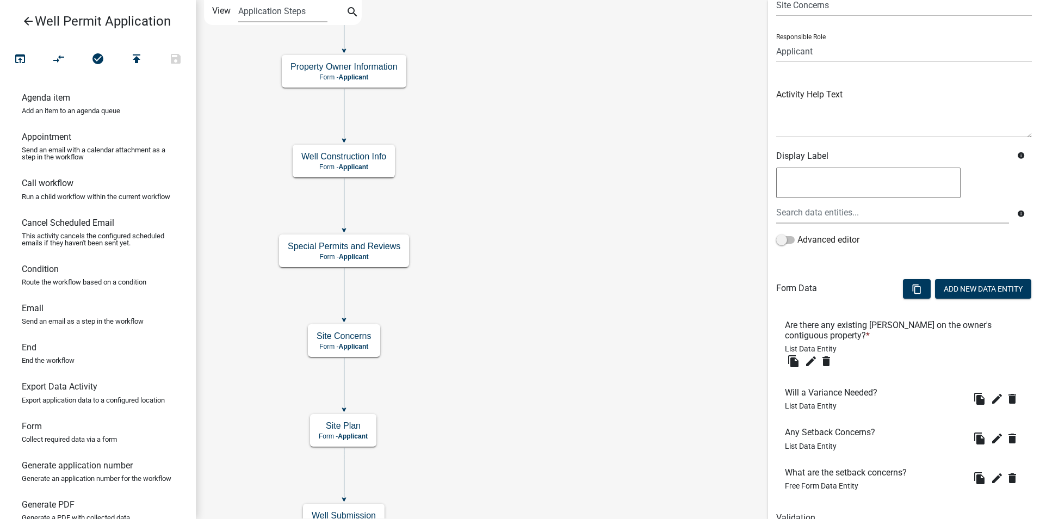
scroll to position [102, 0]
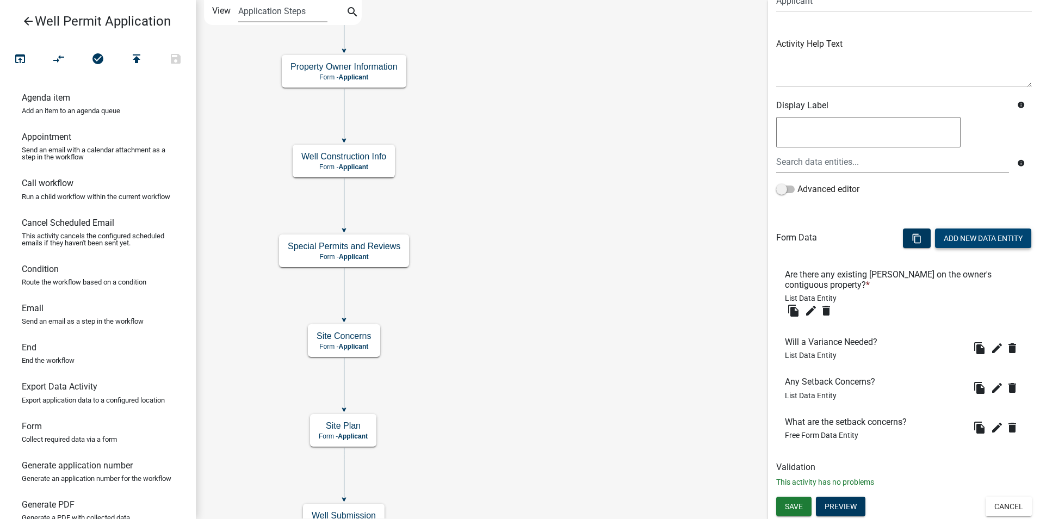
click at [957, 236] on button "Add New Data Entity" at bounding box center [983, 239] width 96 height 20
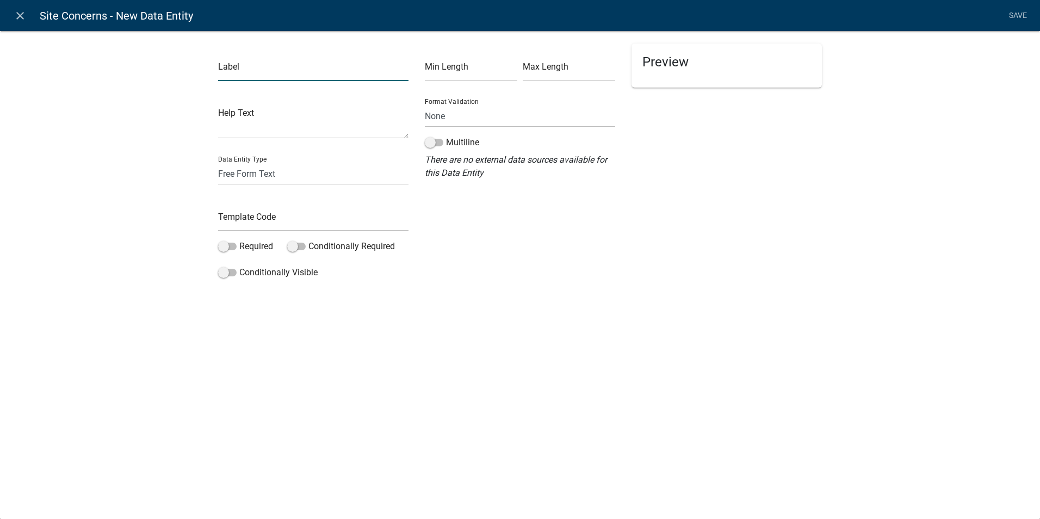
click at [233, 74] on input "text" at bounding box center [313, 70] width 190 height 22
type input "What variance is being requested?"
click at [245, 176] on select "Free Form Text Document Display Entity Value Fee Numeric Data Date Map Sketch D…" at bounding box center [313, 174] width 190 height 22
click at [172, 194] on div "Label What variance is being requested? Help Text Data Entity Type Free Form Te…" at bounding box center [520, 159] width 1040 height 293
click at [459, 138] on label "Multiline" at bounding box center [452, 142] width 54 height 13
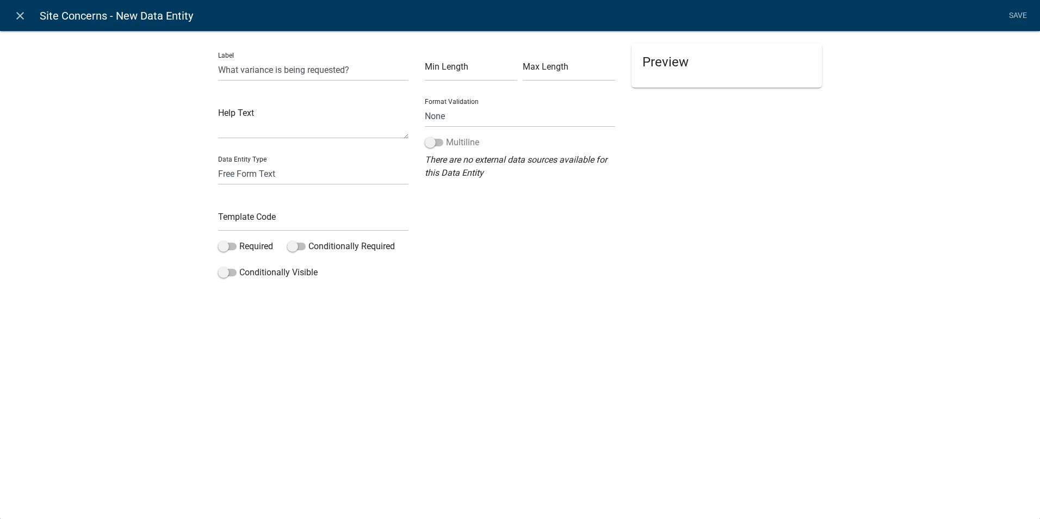
click at [446, 136] on input "Multiline" at bounding box center [446, 136] width 0 height 0
click at [239, 223] on input "text" at bounding box center [313, 220] width 190 height 22
type input "VarianceRequest"
click at [410, 322] on div "close Site Concerns - New Data Entity Save Label What variance is being request…" at bounding box center [520, 259] width 1040 height 519
click at [1019, 15] on link "Save" at bounding box center [1017, 15] width 27 height 21
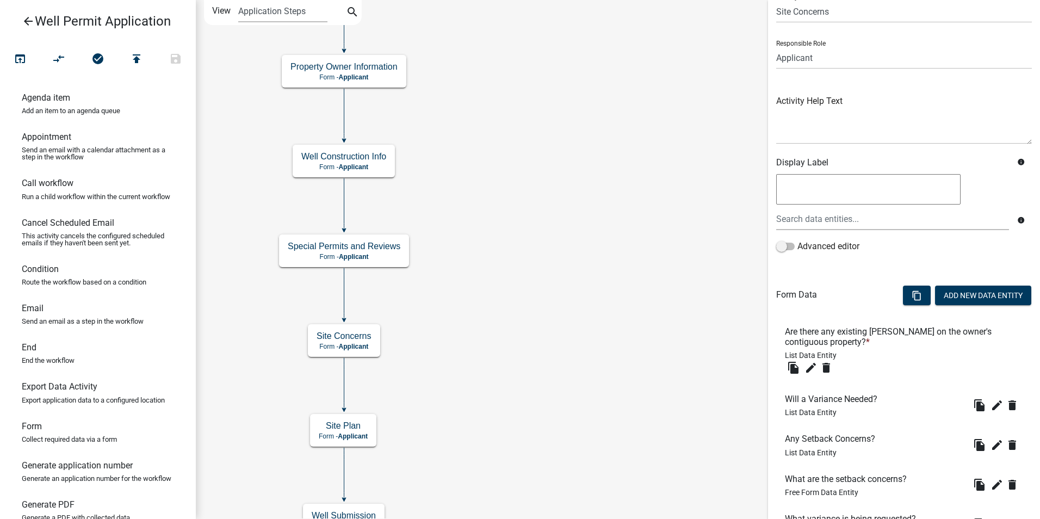
scroll to position [142, 0]
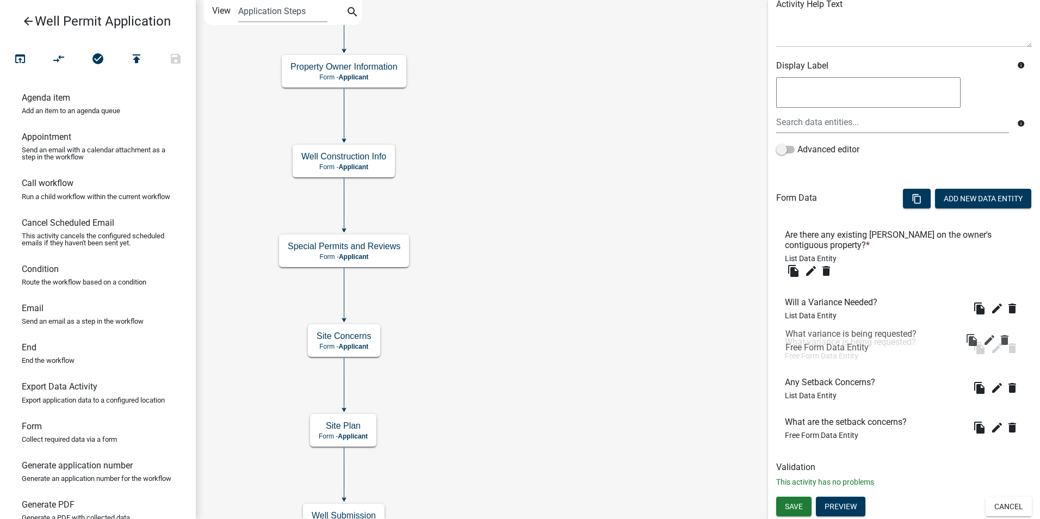
drag, startPoint x: 799, startPoint y: 423, endPoint x: 799, endPoint y: 334, distance: 88.7
click at [959, 199] on button "Add New Data Entity" at bounding box center [983, 199] width 96 height 20
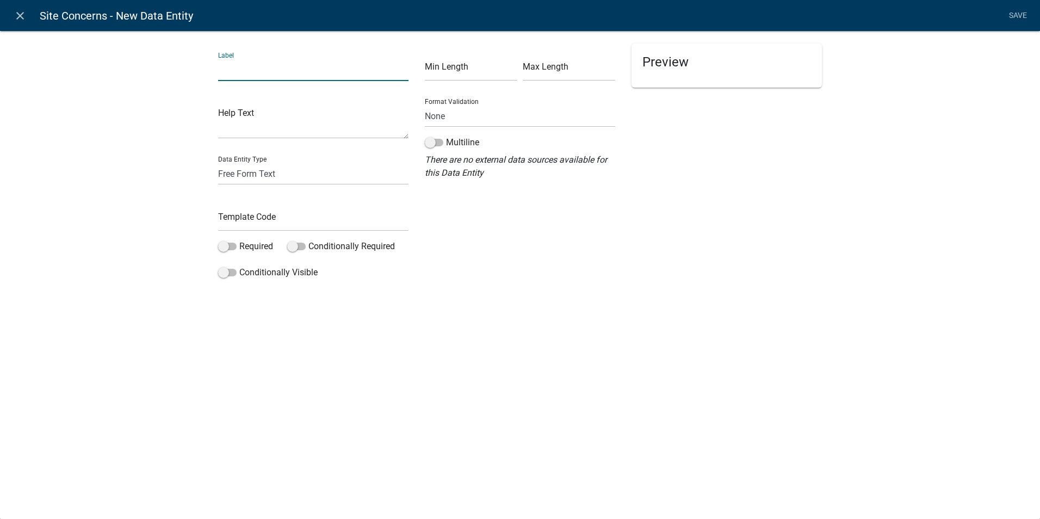
click at [270, 71] on input "text" at bounding box center [313, 70] width 190 height 22
type input "Existing Well 1 Location:"
click at [230, 223] on input "text" at bounding box center [313, 220] width 190 height 22
type input "ExistingWell1Location"
click at [384, 361] on div "close Site Concerns - New Data Entity Save Label Existing Well 1 Location: Help…" at bounding box center [520, 259] width 1040 height 519
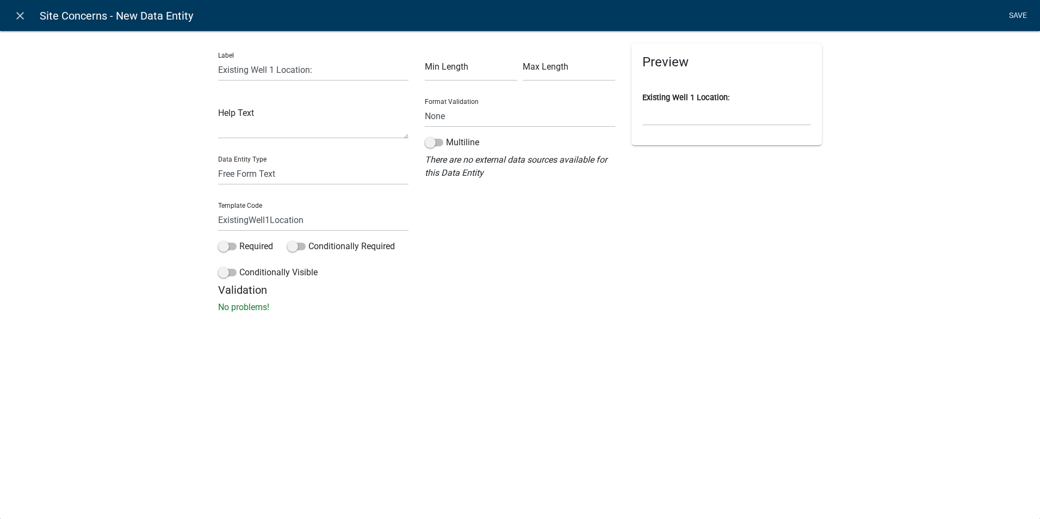
click at [1019, 15] on link "Save" at bounding box center [1017, 15] width 27 height 21
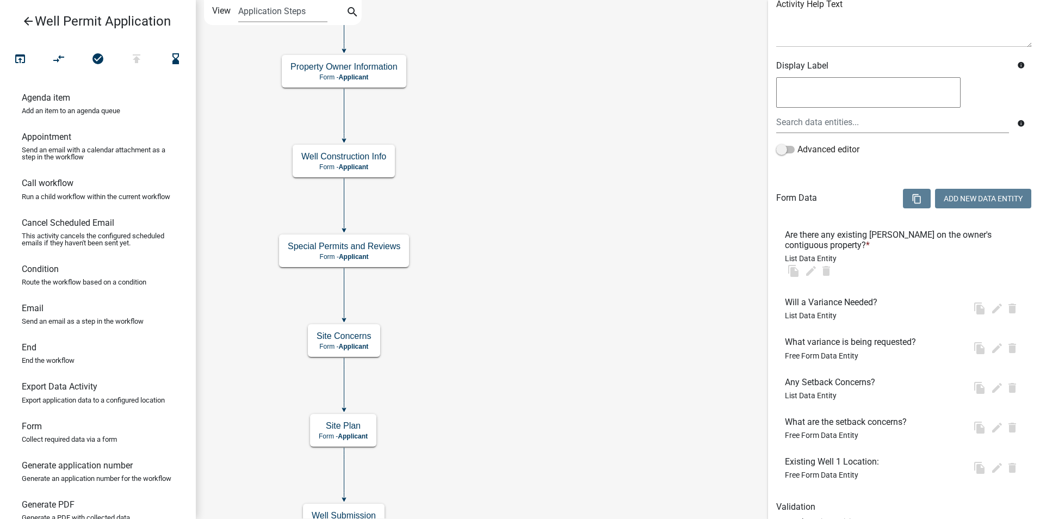
scroll to position [0, 0]
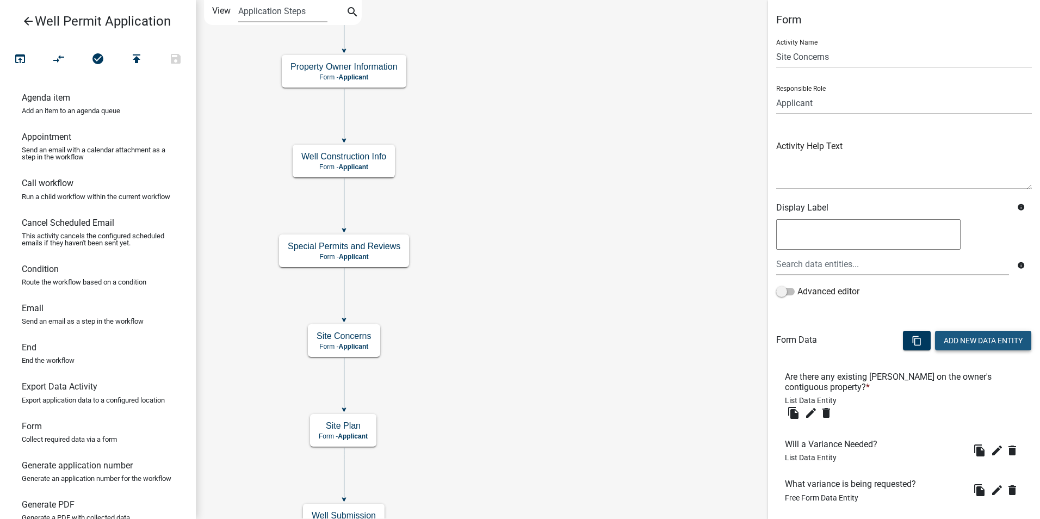
click at [959, 339] on button "Add New Data Entity" at bounding box center [983, 341] width 96 height 20
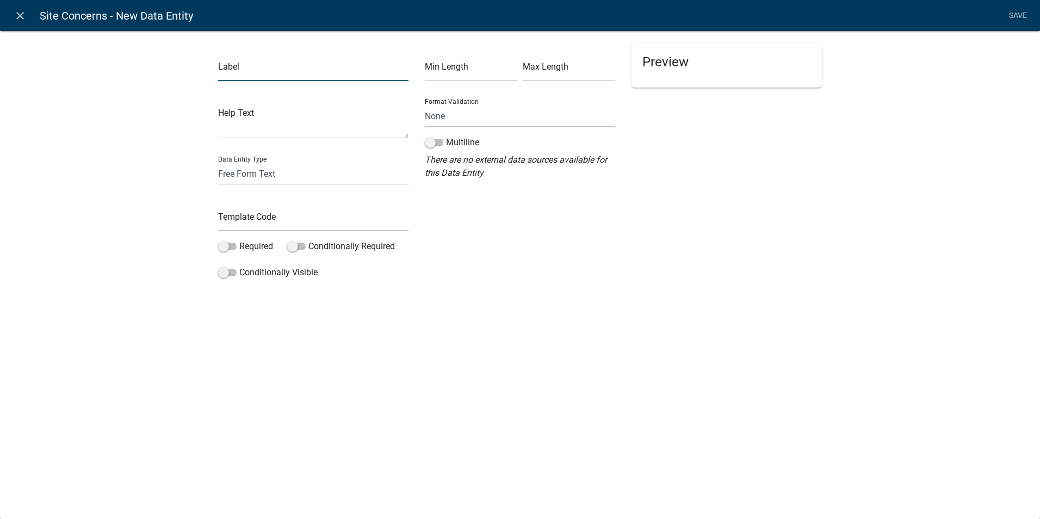
click at [236, 75] on input "text" at bounding box center [313, 70] width 190 height 22
type input "E"
type input "Well Type:"
click at [249, 169] on select "Free Form Text Document Display Entity Value Fee Numeric Data Date Map Sketch D…" at bounding box center [313, 174] width 190 height 22
select select "list-data"
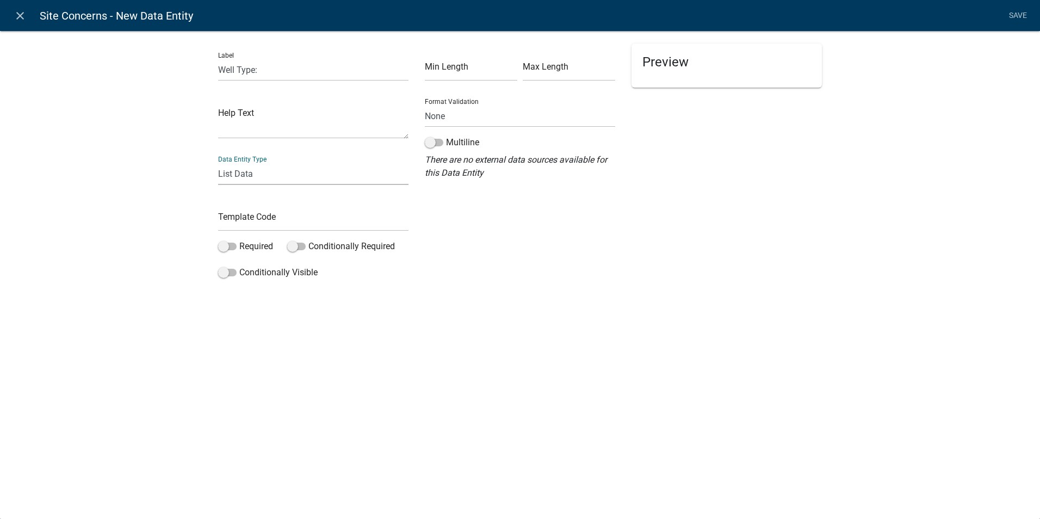
click at [218, 163] on select "Free Form Text Document Display Entity Value Fee Numeric Data Date Map Sketch D…" at bounding box center [313, 174] width 190 height 22
select select "list-data"
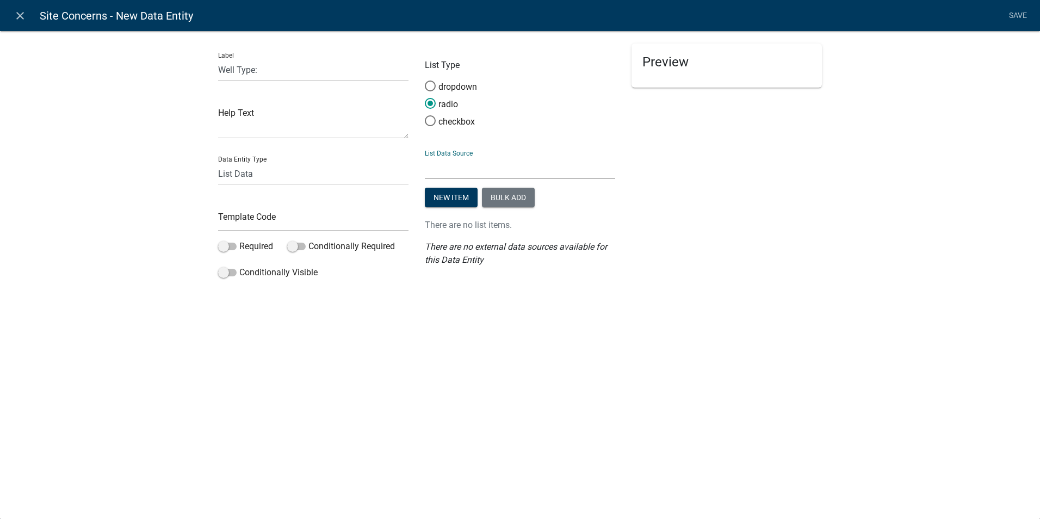
click at [435, 164] on select "State List Assessor's Office Assessor's Office Commercial Structures Commercial…" at bounding box center [520, 168] width 190 height 22
select select "custom-list-f7e620a4-078b-4831-be99-6f4e293e0fd3"
click at [425, 157] on select "State List Assessor's Office Assessor's Office Commercial Structures Commercial…" at bounding box center [520, 168] width 190 height 22
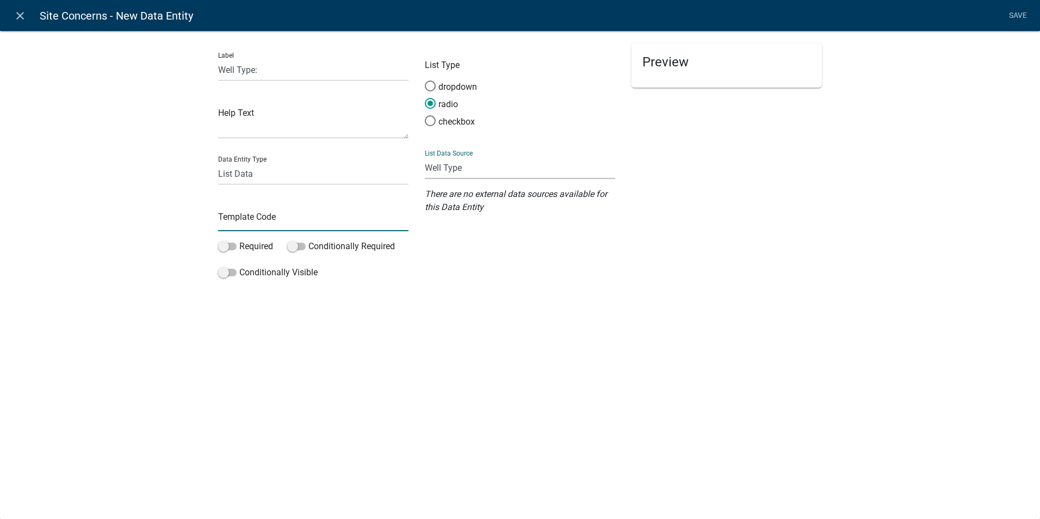
click at [247, 224] on input "text" at bounding box center [313, 220] width 190 height 22
type input "ExistingWell1Type"
click at [320, 372] on div "close Site Concerns - New Data Entity Save Label Well Type: Help Text Data Enti…" at bounding box center [520, 259] width 1040 height 519
click at [1019, 19] on link "Save" at bounding box center [1017, 15] width 27 height 21
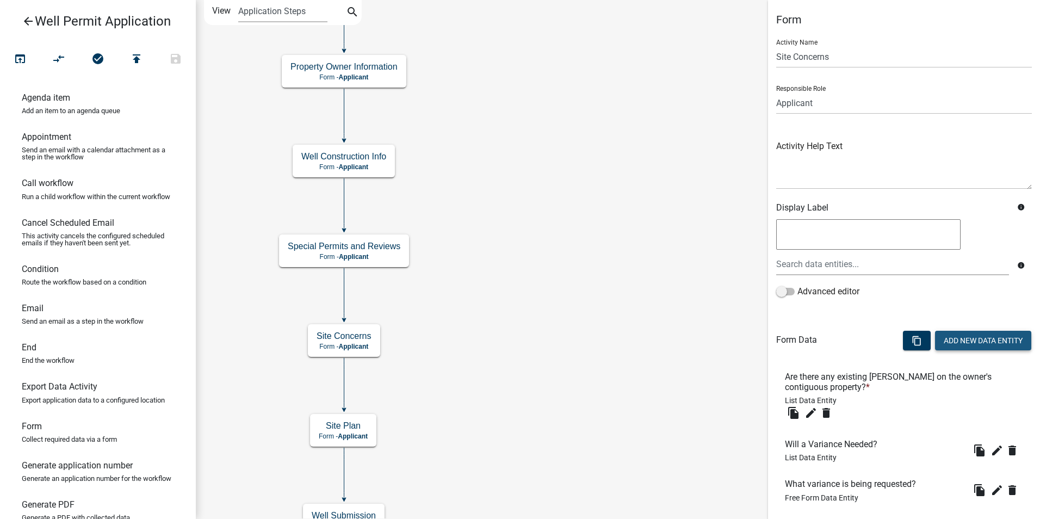
click at [946, 336] on button "Add New Data Entity" at bounding box center [983, 341] width 96 height 20
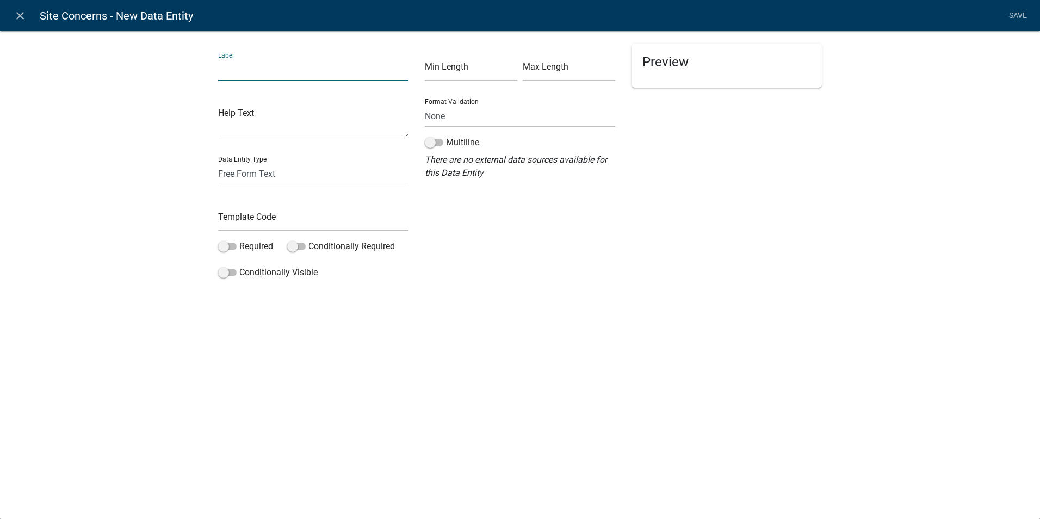
click at [242, 71] on input "text" at bounding box center [313, 70] width 190 height 22
type input "Well 1 - Is it currently in use?"
click at [243, 174] on select "Free Form Text Document Display Entity Value Fee Numeric Data Date Map Sketch D…" at bounding box center [313, 174] width 190 height 22
select select "list-data"
click at [218, 163] on select "Free Form Text Document Display Entity Value Fee Numeric Data Date Map Sketch D…" at bounding box center [313, 174] width 190 height 22
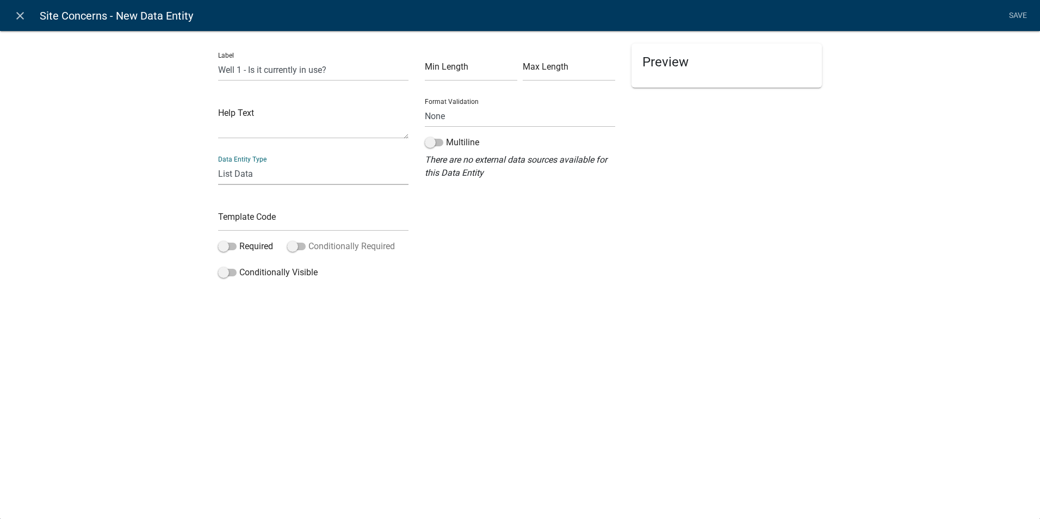
select select "list-data"
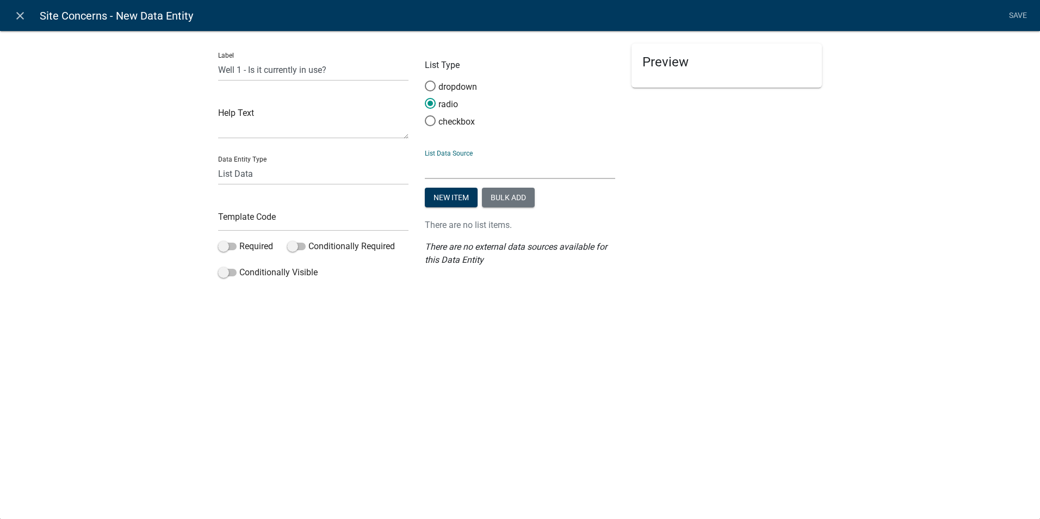
click at [449, 170] on select "State List Assessor's Office Assessor's Office Commercial Structures Commercial…" at bounding box center [520, 168] width 190 height 22
select select "custom-list-8fbead59-5e31-40d0-aec1-d38d61a6a57e"
click at [425, 157] on select "State List Assessor's Office Assessor's Office Commercial Structures Commercial…" at bounding box center [520, 168] width 190 height 22
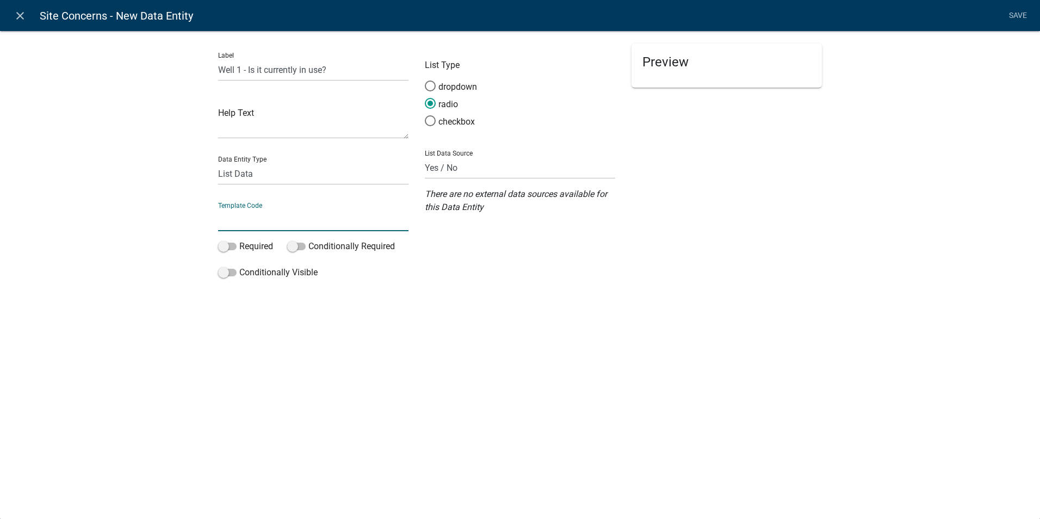
click at [232, 223] on input "text" at bounding box center [313, 220] width 190 height 22
type input "ExistingWell1InUse"
click at [441, 403] on div "close Site Concerns - New Data Entity Save Label Well 1 - Is it currently in us…" at bounding box center [520, 259] width 1040 height 519
click at [1011, 17] on link "Save" at bounding box center [1017, 15] width 27 height 21
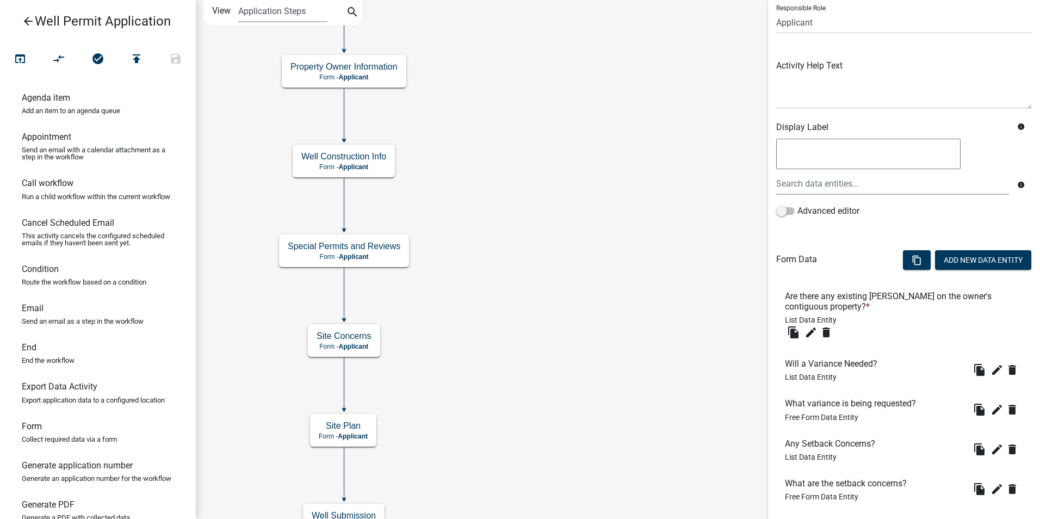
scroll to position [262, 0]
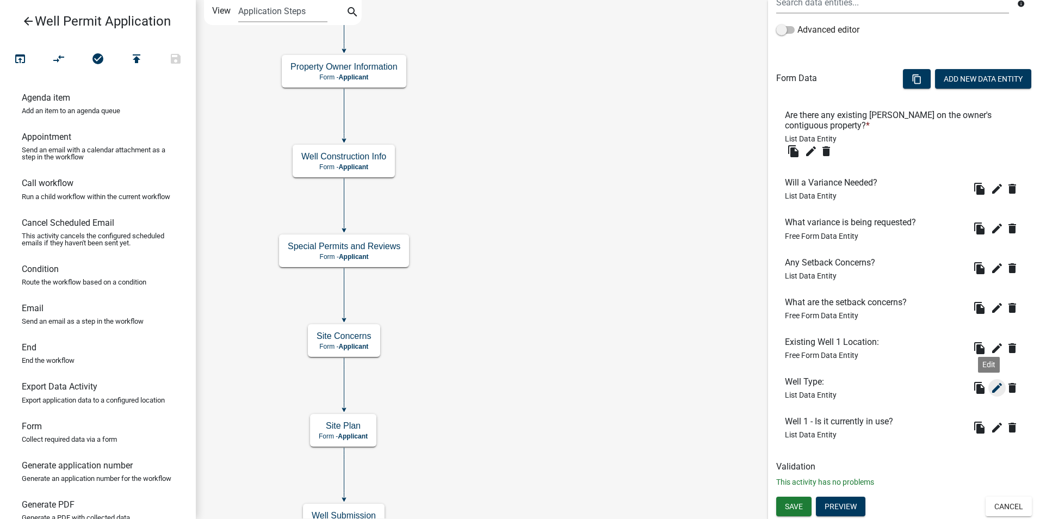
click at [991, 390] on icon "edit" at bounding box center [997, 387] width 13 height 13
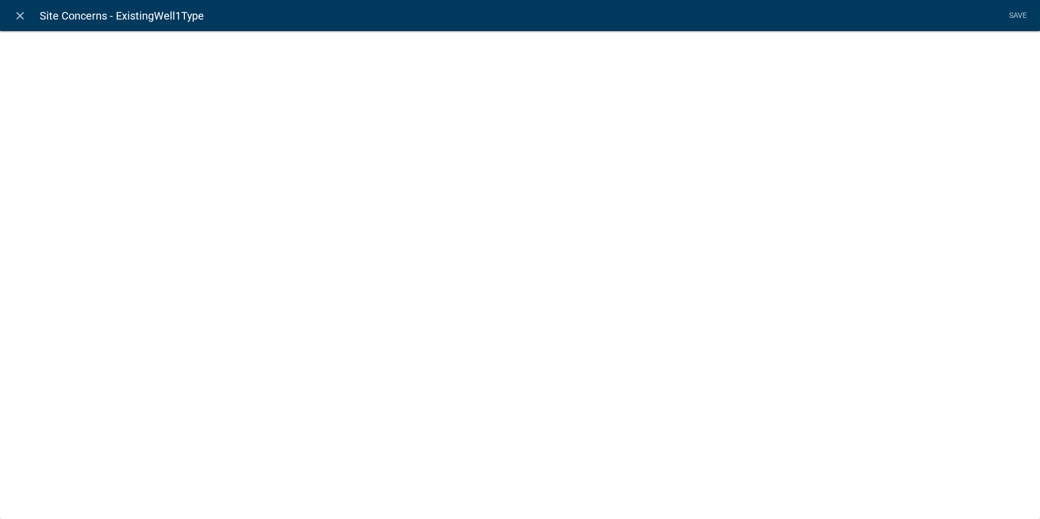
select select "list-data"
select select "custom-list-f7e620a4-078b-4831-be99-6f4e293e0fd3"
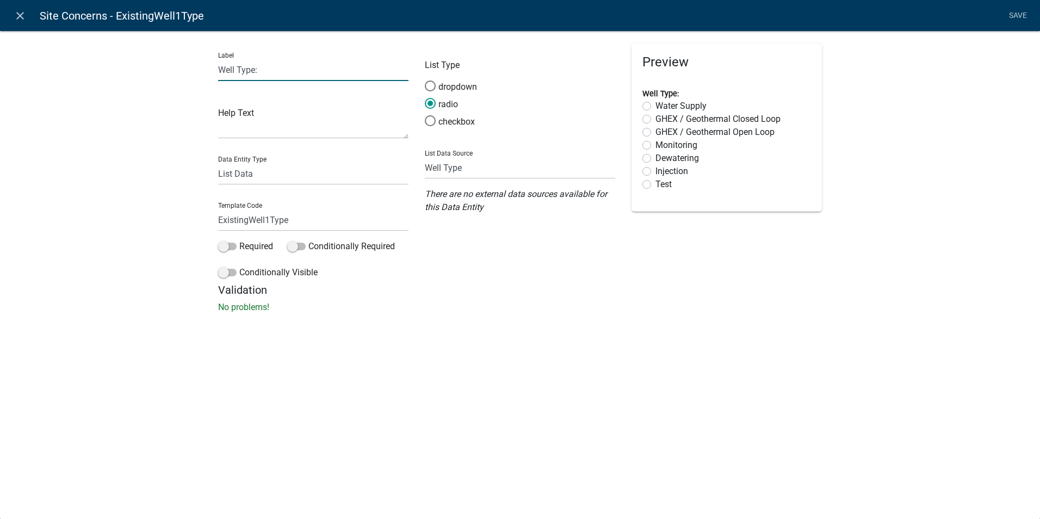
click at [219, 66] on input "Well Type:" at bounding box center [313, 70] width 190 height 22
type input "Well 1 Type:"
click at [577, 294] on h5 "Validation" at bounding box center [520, 289] width 604 height 13
click at [1014, 17] on link "Save" at bounding box center [1017, 15] width 27 height 21
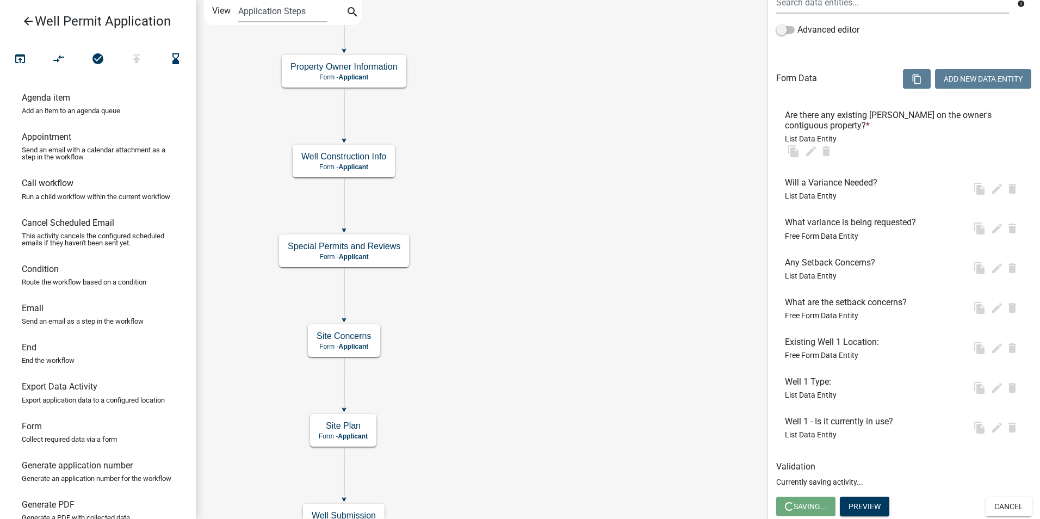
scroll to position [0, 0]
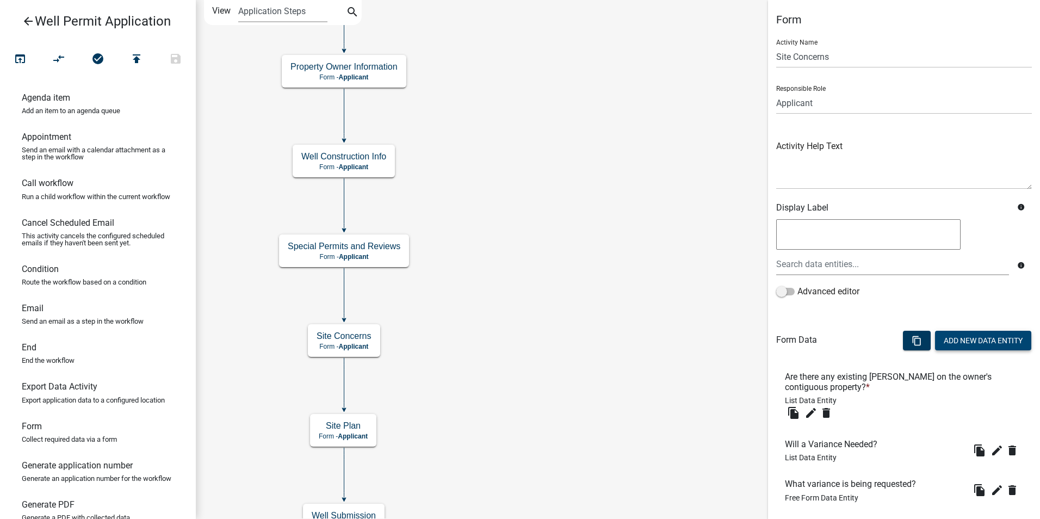
click at [989, 338] on button "Add New Data Entity" at bounding box center [983, 341] width 96 height 20
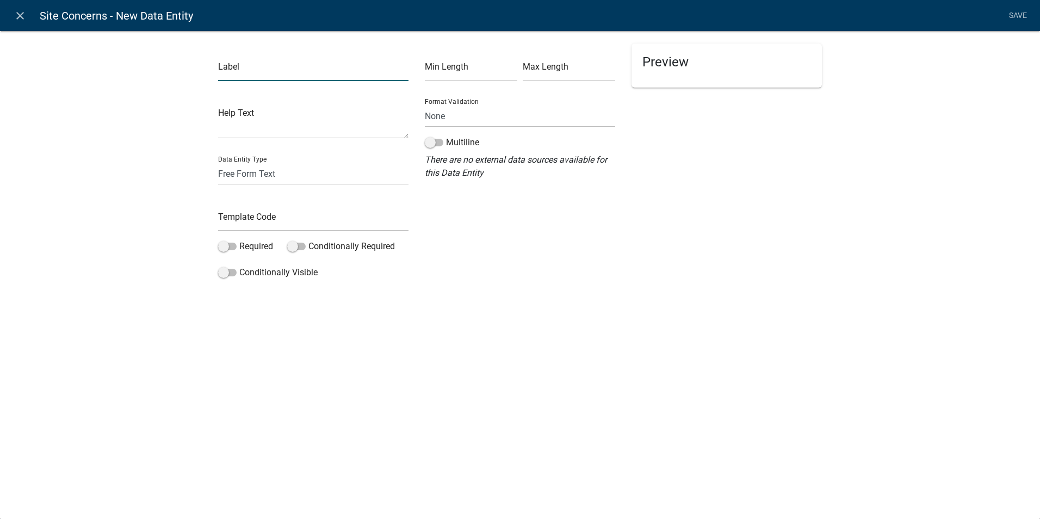
click at [278, 73] on input "text" at bounding box center [313, 70] width 190 height 22
click at [250, 72] on input "Well 1 - Date Built" at bounding box center [313, 70] width 190 height 22
type input "Well 1 - Date Built"
click at [230, 176] on select "Free Form Text Document Display Entity Value Fee Numeric Data Date Map Sketch D…" at bounding box center [313, 174] width 190 height 22
select select "date"
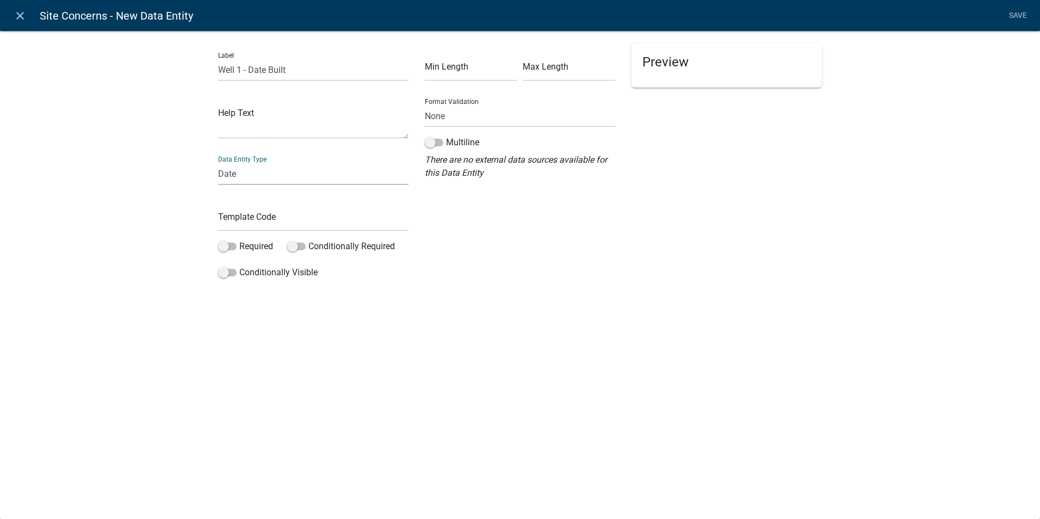
click at [218, 163] on select "Free Form Text Document Display Entity Value Fee Numeric Data Date Map Sketch D…" at bounding box center [313, 174] width 190 height 22
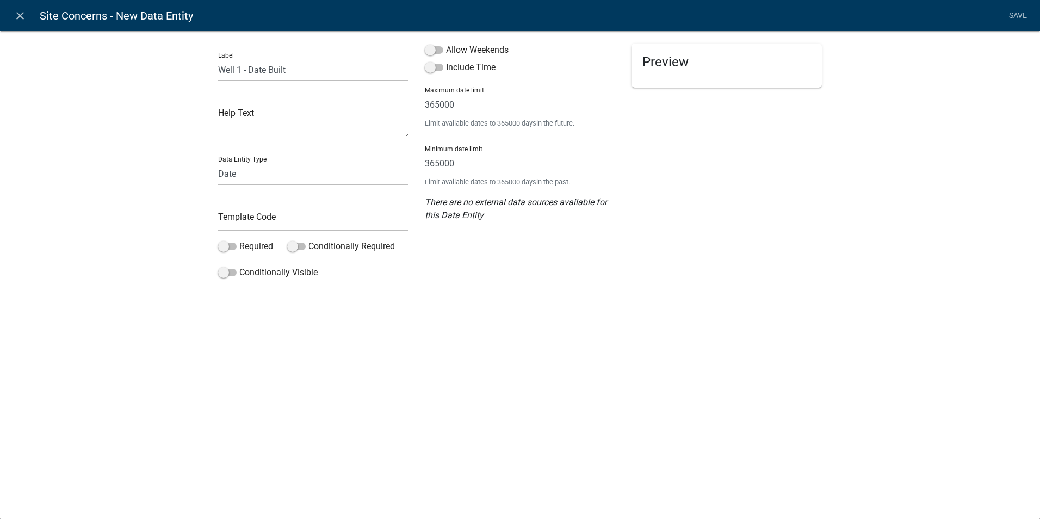
click at [237, 171] on select "Free Form Text Document Display Entity Value Fee Numeric Data Date Map Sketch D…" at bounding box center [313, 174] width 190 height 22
select select "free-form-text"
click at [218, 163] on select "Free Form Text Document Display Entity Value Fee Numeric Data Date Map Sketch D…" at bounding box center [313, 174] width 190 height 22
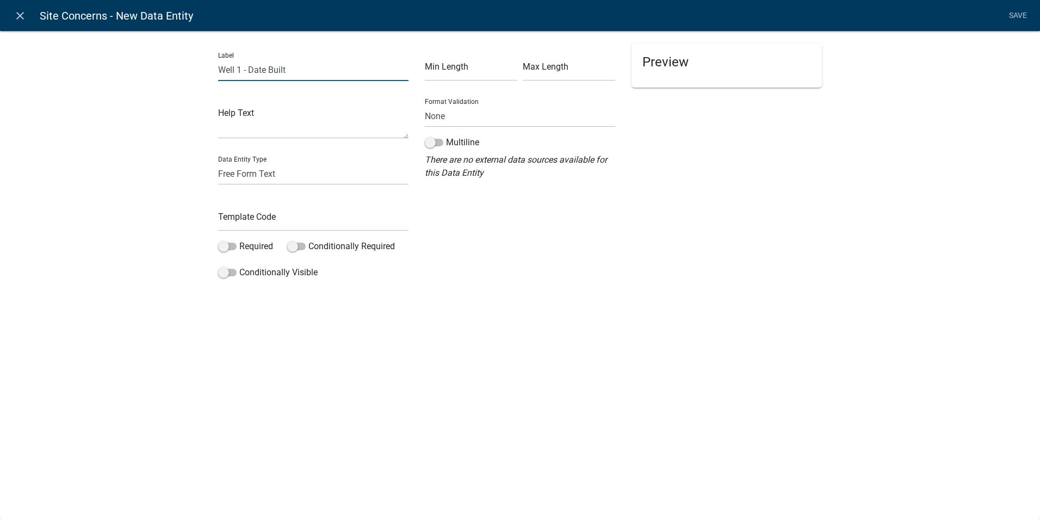
click at [253, 69] on input "Well 1 - Date Built" at bounding box center [313, 70] width 190 height 22
click at [249, 69] on input "Well 1 - Date/Year Built" at bounding box center [313, 70] width 190 height 22
click at [367, 66] on input "Well 1 - Approximate Date/Year Built" at bounding box center [313, 70] width 190 height 22
type input "Well 1 - Approximate Date/Year Built:"
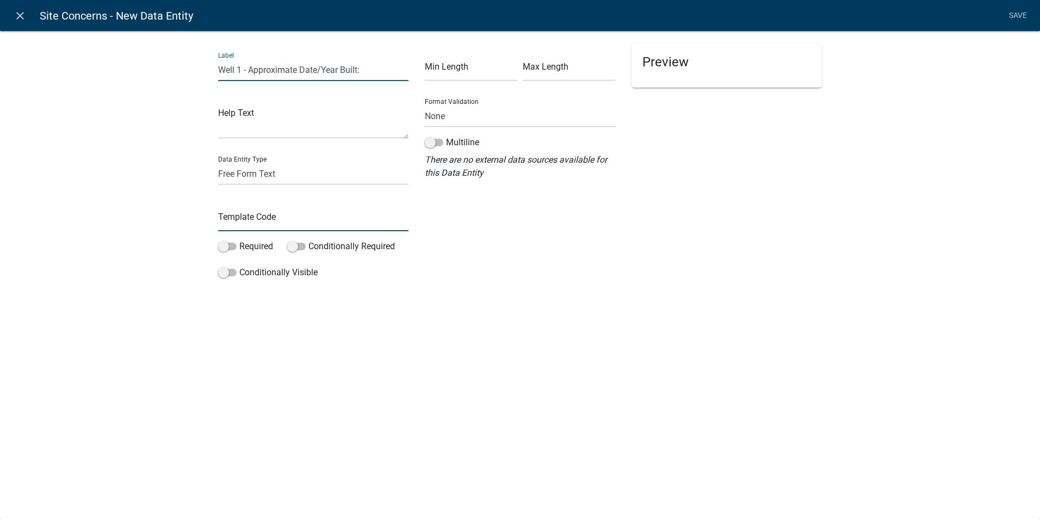
click at [233, 219] on input "text" at bounding box center [313, 220] width 190 height 22
type input "ExistingWell1YearBuilt"
click at [337, 373] on div "close Site Concerns - New Data Entity Save Label Well 1 - Approximate Date/Year…" at bounding box center [520, 259] width 1040 height 519
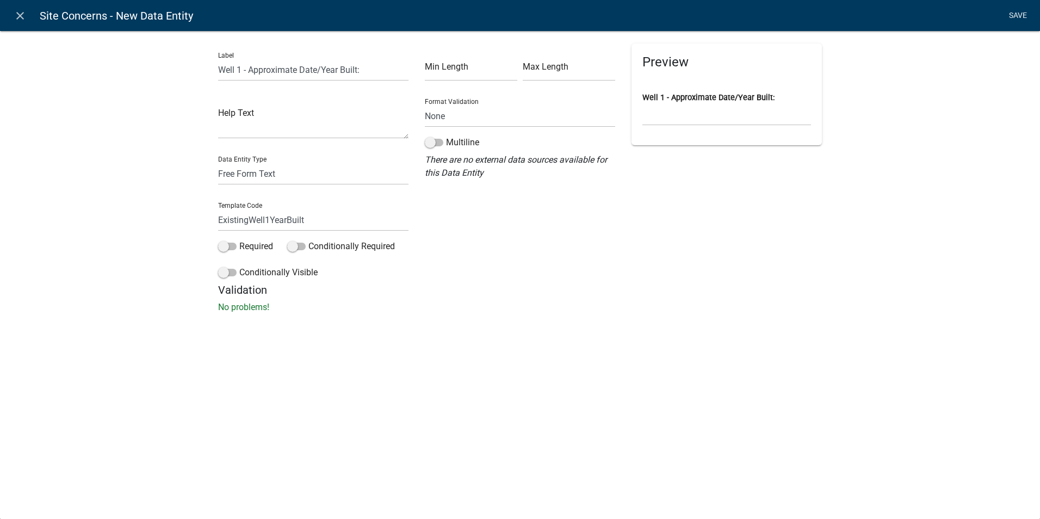
click at [1018, 14] on link "Save" at bounding box center [1017, 15] width 27 height 21
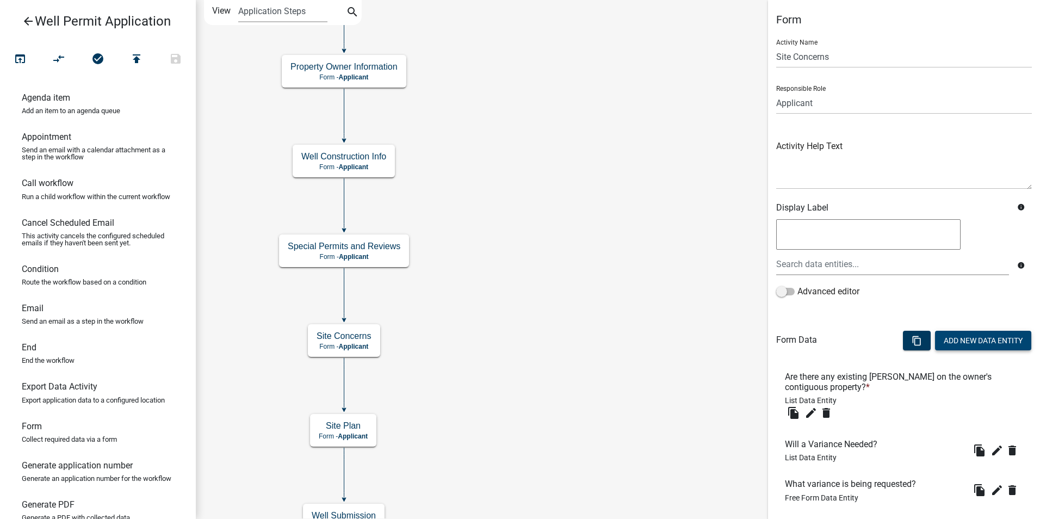
click at [947, 341] on button "Add New Data Entity" at bounding box center [983, 341] width 96 height 20
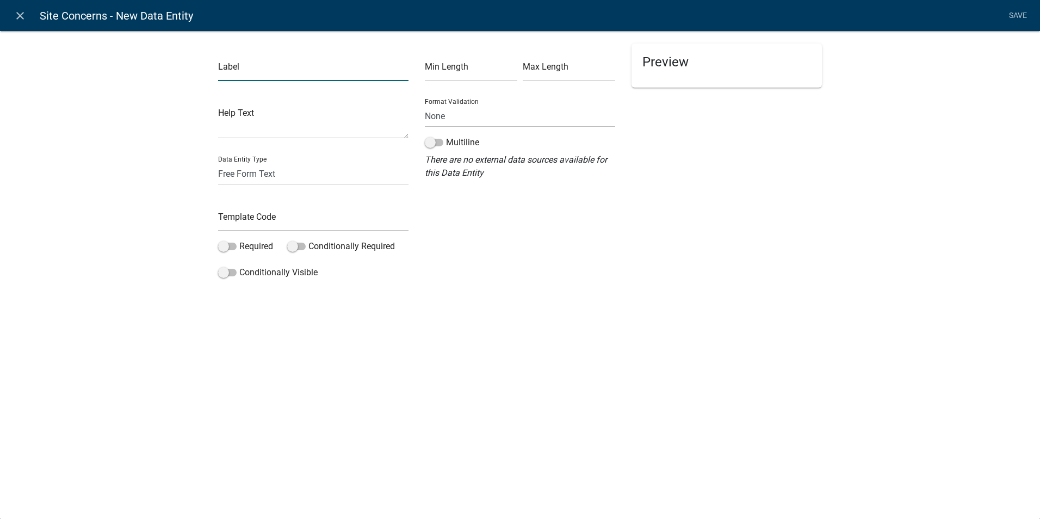
click at [278, 72] on input "text" at bounding box center [313, 70] width 190 height 22
click at [286, 71] on input "Other Information:" at bounding box center [313, 70] width 190 height 22
type input "Other Information regarding the site:"
click at [230, 220] on input "text" at bounding box center [313, 220] width 190 height 22
type input "OtherSiteInfo"
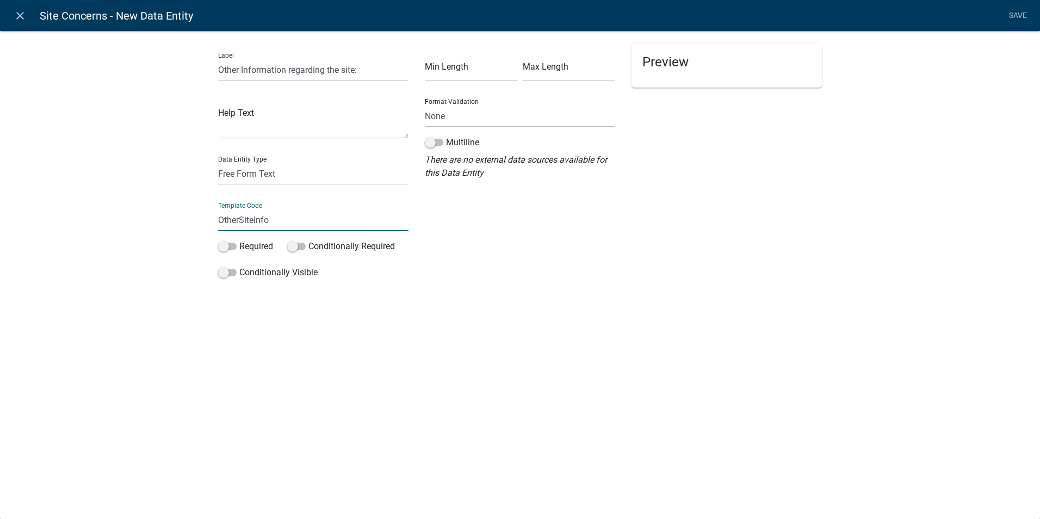
drag, startPoint x: 425, startPoint y: 381, endPoint x: 411, endPoint y: 377, distance: 15.3
click at [425, 380] on div "close Site Concerns - New Data Entity Save Label Other Information regarding th…" at bounding box center [520, 259] width 1040 height 519
drag, startPoint x: 437, startPoint y: 139, endPoint x: 448, endPoint y: 159, distance: 22.9
click at [437, 138] on label "Multiline" at bounding box center [452, 142] width 54 height 13
click at [1010, 14] on link "Save" at bounding box center [1017, 15] width 27 height 21
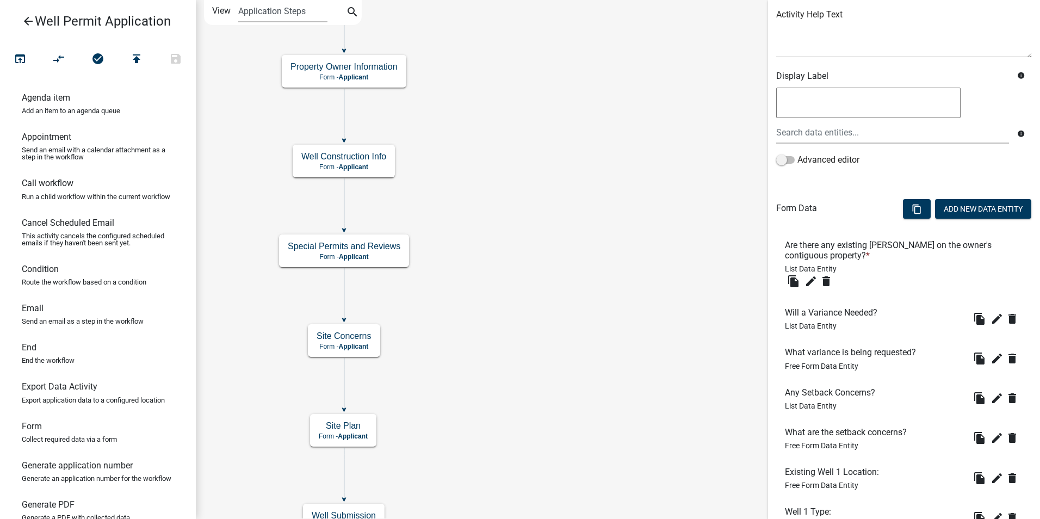
scroll to position [124, 0]
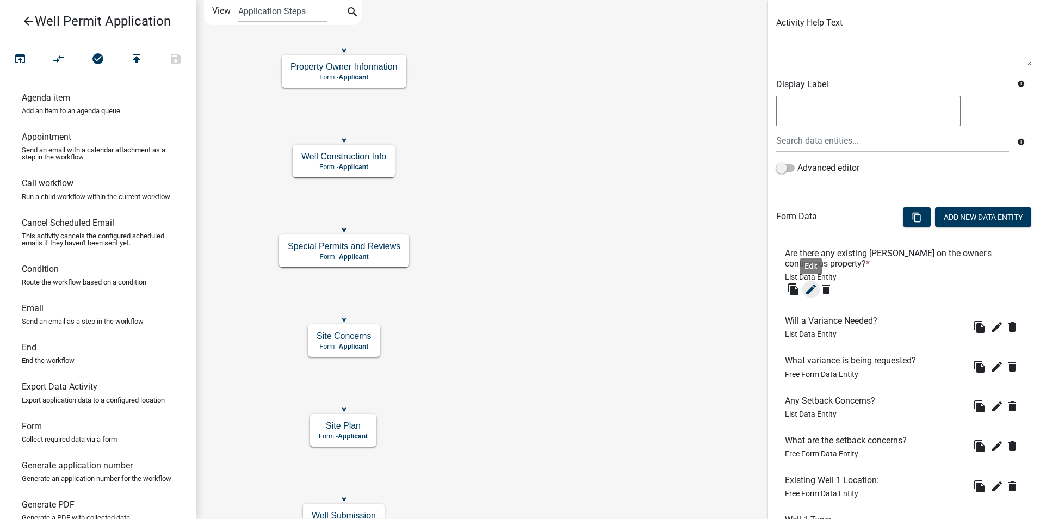
click at [810, 288] on icon "edit" at bounding box center [811, 289] width 13 height 13
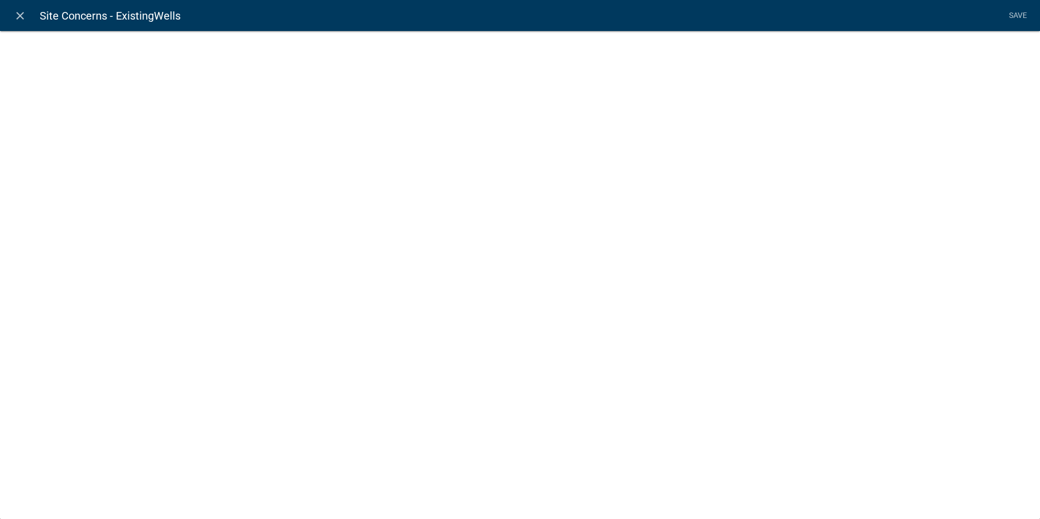
select select "list-data"
select select "custom-list-8fbead59-5e31-40d0-aec1-d38d61a6a57e"
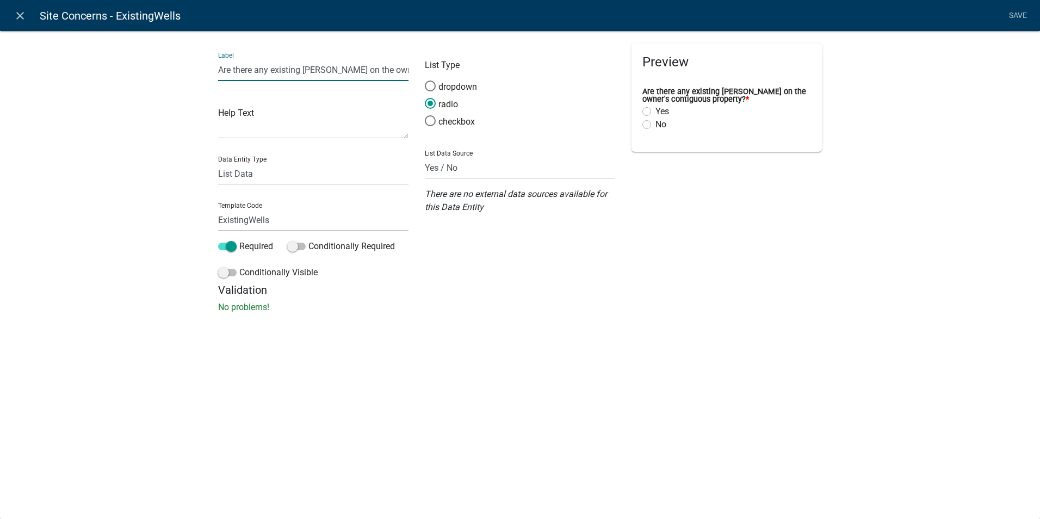
drag, startPoint x: 271, startPoint y: 70, endPoint x: 205, endPoint y: 67, distance: 66.5
click at [205, 67] on div "Label Are there any existing [PERSON_NAME] on the owner's contiguous property? …" at bounding box center [520, 175] width 1040 height 324
click at [314, 71] on input "How many existing [PERSON_NAME] on the owner's contiguous property?" at bounding box center [313, 70] width 190 height 22
type input "How many existing [PERSON_NAME] are on the owner's contiguous property?"
click at [248, 175] on select "Free Form Text Document Display Entity Value Fee Numeric Data Date Map Sketch D…" at bounding box center [313, 174] width 190 height 22
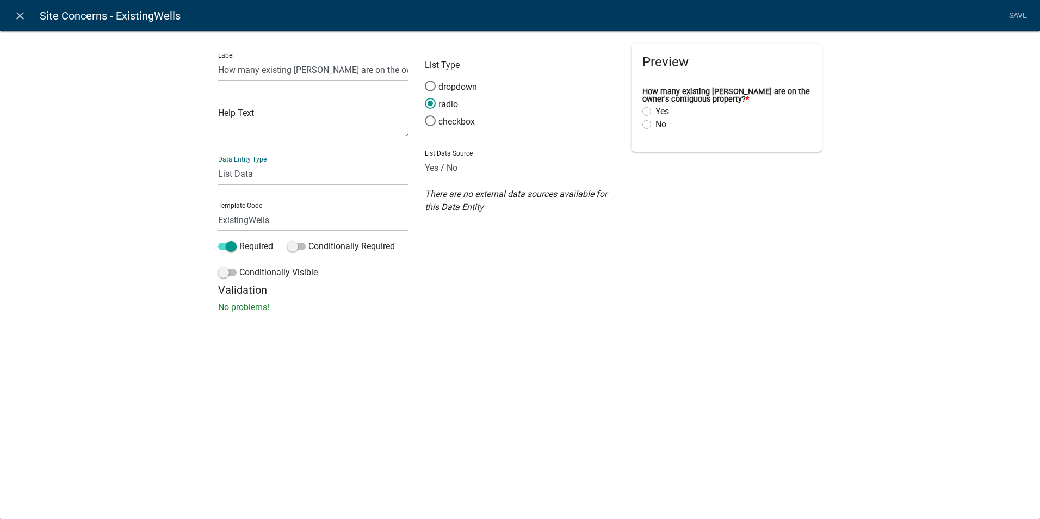
select select "numeric-data"
click at [218, 163] on select "Free Form Text Document Display Entity Value Fee Numeric Data Date Map Sketch D…" at bounding box center [313, 174] width 190 height 22
select select "numeric-data"
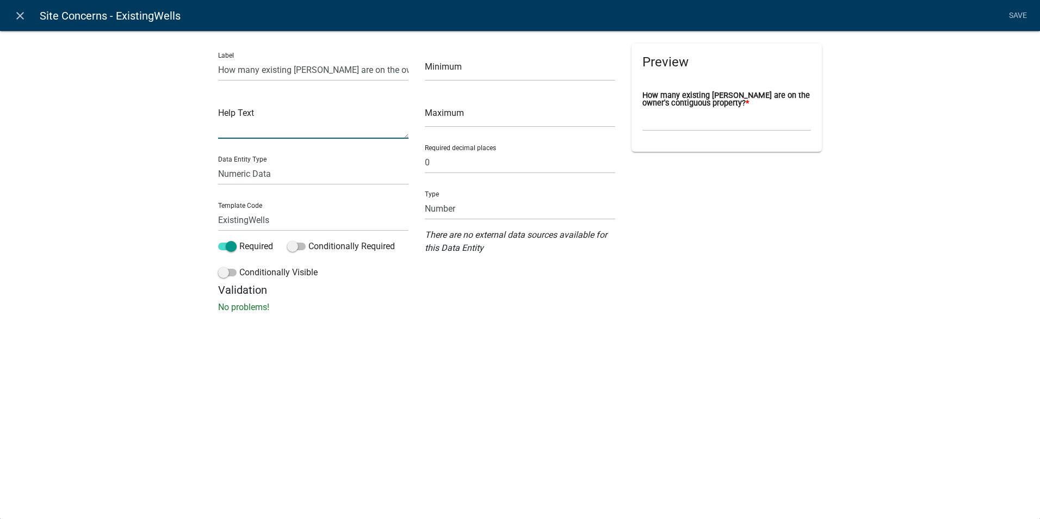
click at [280, 128] on textarea at bounding box center [313, 122] width 190 height 34
click at [408, 411] on div "close Site Concerns - ExistingWells Save Label How many existing [PERSON_NAME] …" at bounding box center [520, 259] width 1040 height 519
click at [281, 124] on textarea at bounding box center [313, 122] width 190 height 34
click at [231, 120] on textarea "This would not include [PERSON_NAME] that have been properly plugged" at bounding box center [313, 122] width 190 height 34
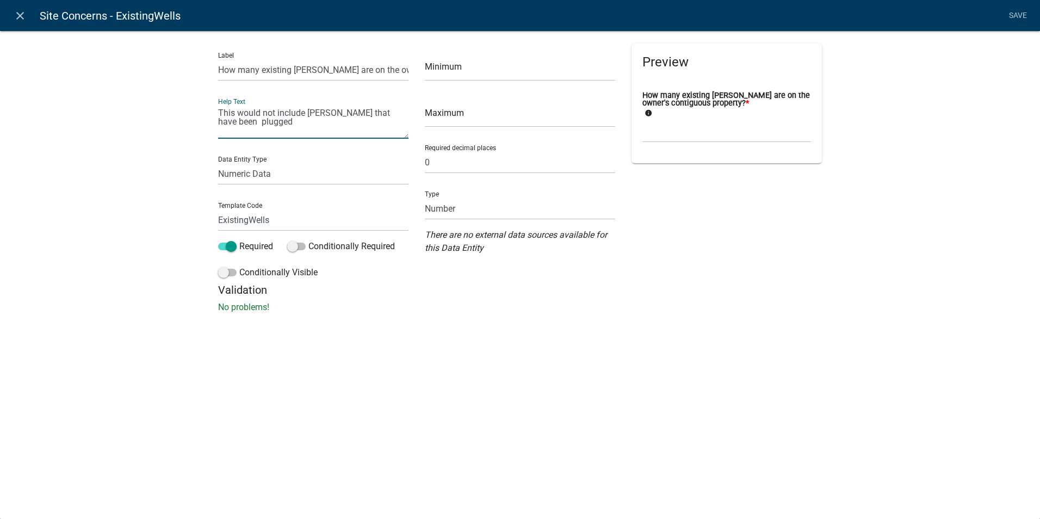
click at [254, 125] on textarea "This would not include [PERSON_NAME] that have been plugged" at bounding box center [313, 122] width 190 height 34
type textarea "This would not include [PERSON_NAME] that have been plugged in accordance with …"
click at [507, 391] on div "close Site Concerns - ExistingWells Save Label How many existing [PERSON_NAME] …" at bounding box center [520, 259] width 1040 height 519
click at [1011, 15] on li "Save" at bounding box center [1017, 15] width 27 height 21
click at [1022, 17] on li "Save" at bounding box center [1017, 15] width 27 height 21
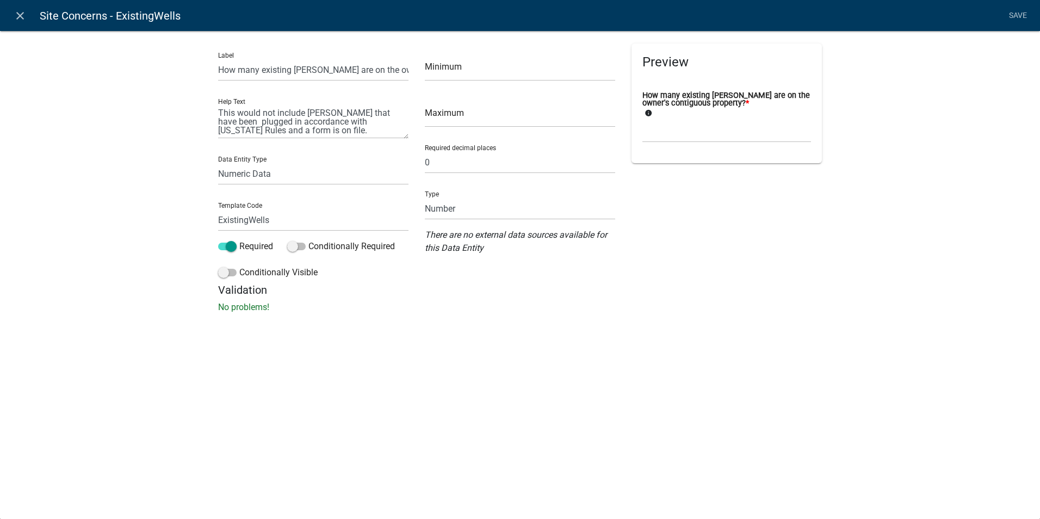
click at [510, 335] on div "Label How many existing [PERSON_NAME] are on the owner's contiguous property? H…" at bounding box center [520, 175] width 1040 height 324
click at [470, 113] on input "number" at bounding box center [520, 116] width 190 height 22
click at [1014, 13] on li "Save" at bounding box center [1017, 15] width 27 height 21
click at [371, 423] on div "close Site Concerns - ExistingWells Save Label How many existing [PERSON_NAME] …" at bounding box center [520, 259] width 1040 height 519
click at [1016, 14] on li "Save" at bounding box center [1017, 15] width 27 height 21
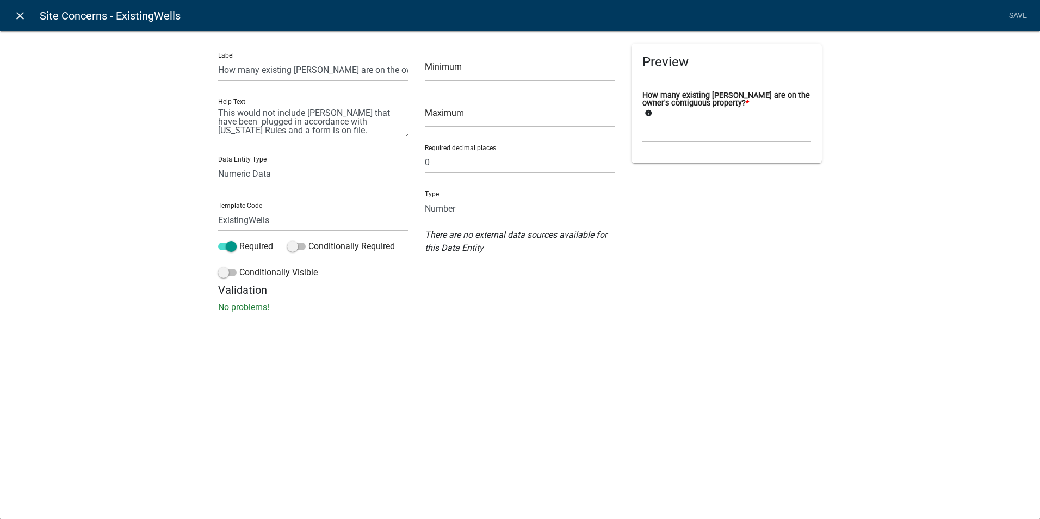
click at [18, 15] on icon "close" at bounding box center [20, 15] width 13 height 13
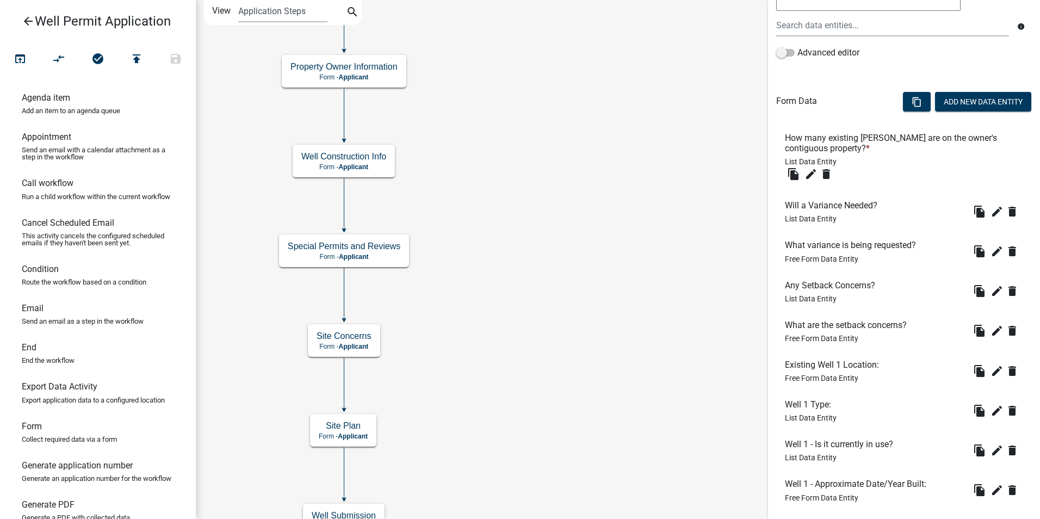
scroll to position [232, 0]
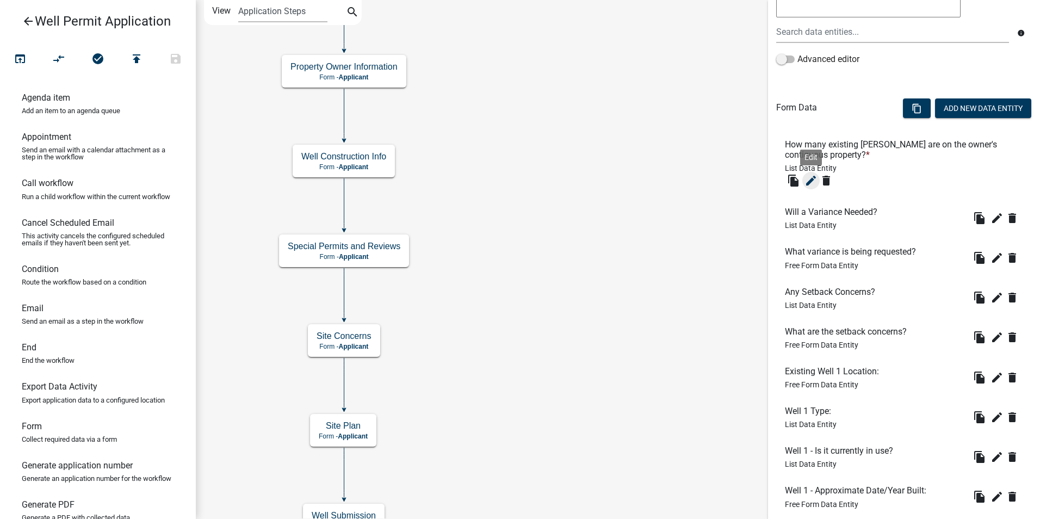
click at [809, 181] on icon "edit" at bounding box center [811, 180] width 13 height 13
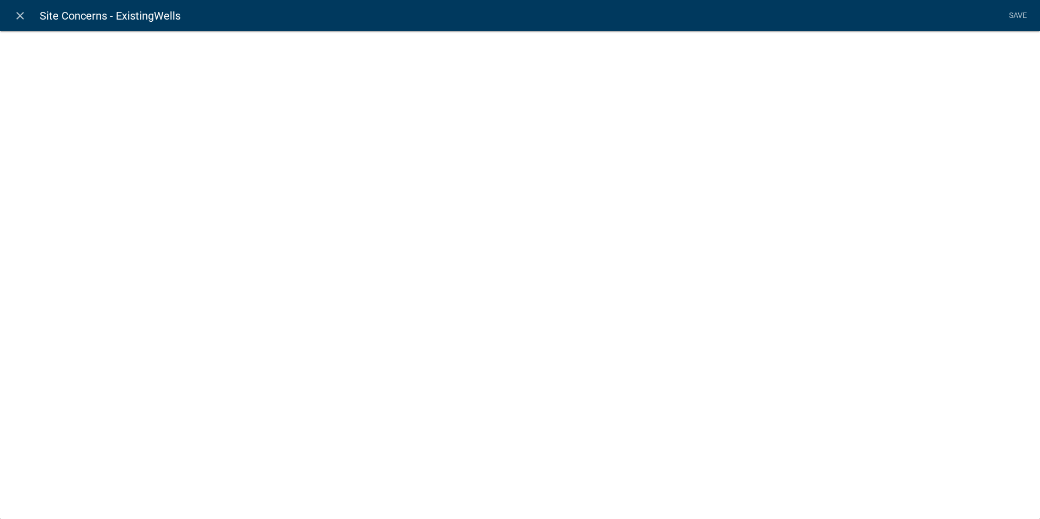
select select "custom-list-8fbead59-5e31-40d0-aec1-d38d61a6a57e"
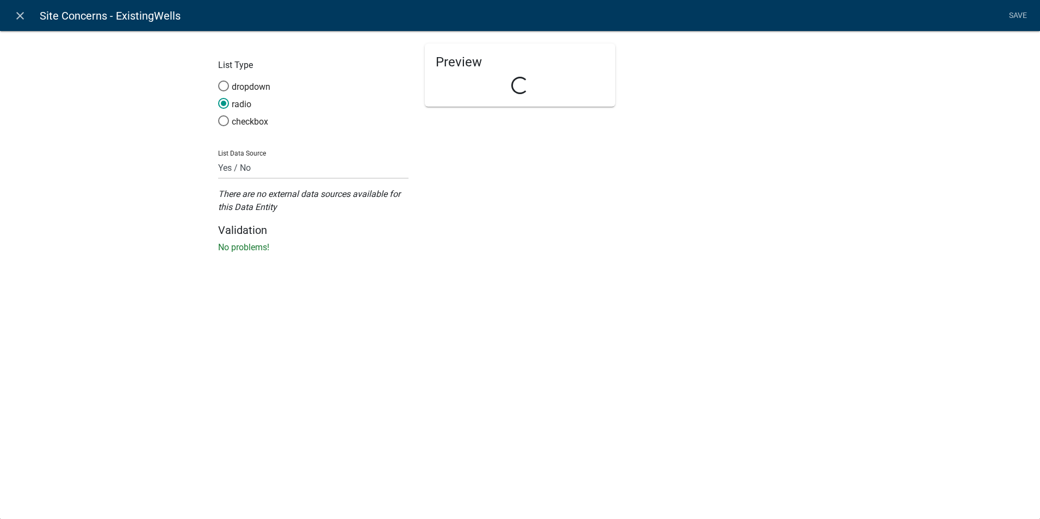
select select "list-data"
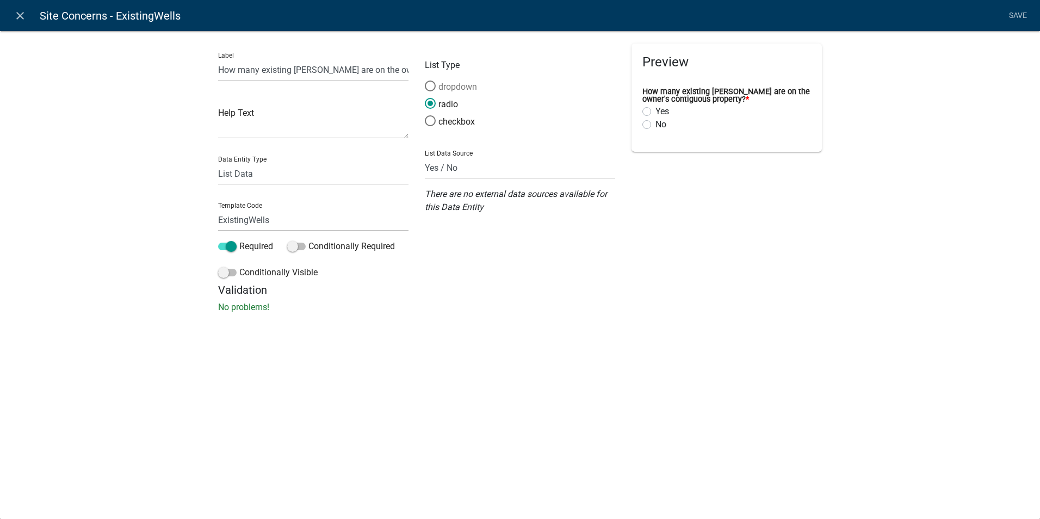
click at [428, 83] on span at bounding box center [430, 86] width 23 height 23
click at [425, 81] on input "dropdown" at bounding box center [425, 81] width 0 height 0
click at [443, 359] on div "close Site Concerns - ExistingWells Save Label How many existing [PERSON_NAME] …" at bounding box center [520, 259] width 1040 height 519
click at [255, 178] on select "Free Form Text Document Display Entity Value Fee Numeric Data Date Map Sketch D…" at bounding box center [313, 174] width 190 height 22
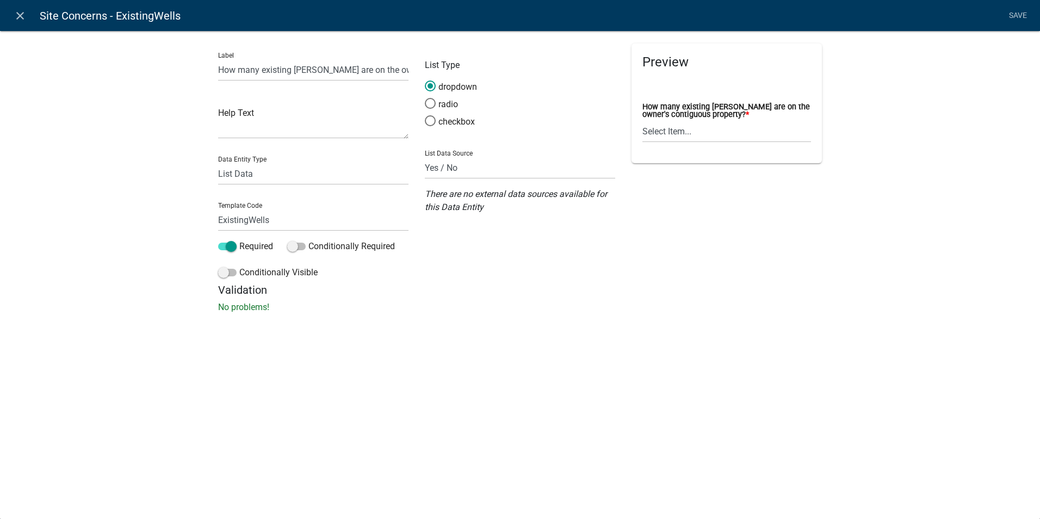
click at [385, 367] on div "close Site Concerns - ExistingWells Save Label How many existing [PERSON_NAME] …" at bounding box center [520, 259] width 1040 height 519
click at [417, 362] on div "close Site Concerns - ExistingWells Save Label How many existing [PERSON_NAME] …" at bounding box center [520, 259] width 1040 height 519
drag, startPoint x: 468, startPoint y: 167, endPoint x: 424, endPoint y: 164, distance: 43.6
click at [425, 164] on select "State List Assessor's Office Assessor's Office Commercial Structures Commercial…" at bounding box center [520, 168] width 190 height 22
select select
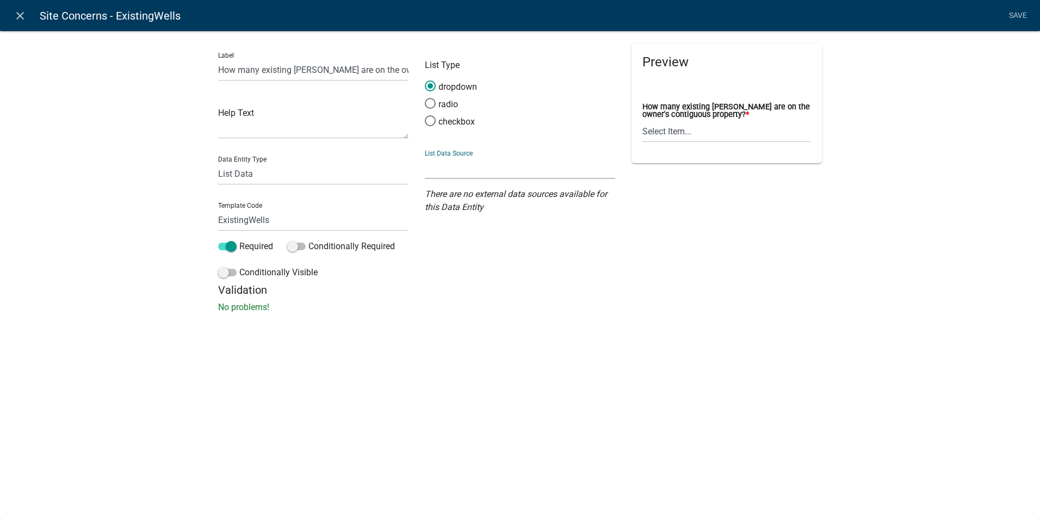
click at [425, 157] on select "State List Assessor's Office Assessor's Office Commercial Structures Commercial…" at bounding box center [520, 168] width 190 height 22
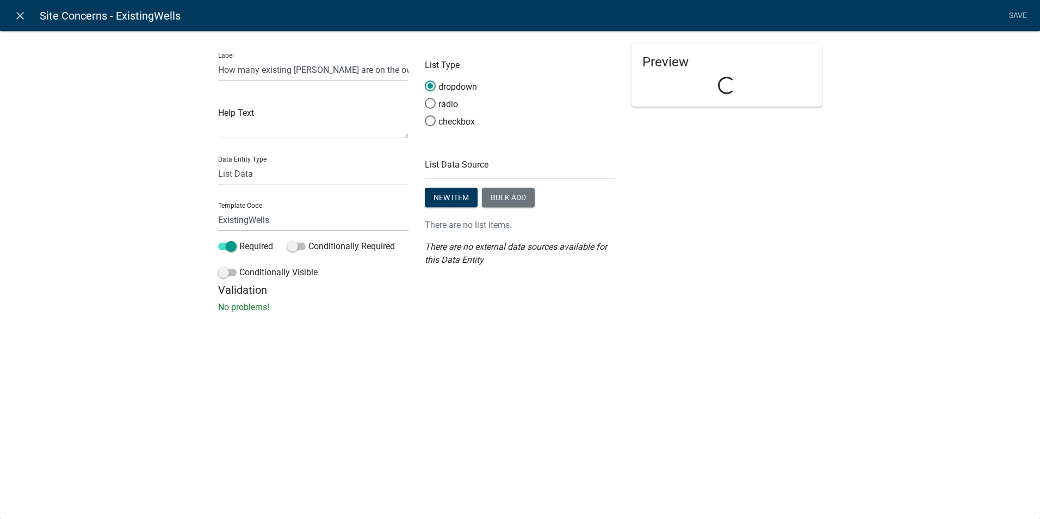
click at [649, 334] on div "Label How many existing [PERSON_NAME] are on the owner's contiguous property? H…" at bounding box center [520, 175] width 1040 height 324
click at [442, 199] on button "New item" at bounding box center [451, 198] width 53 height 20
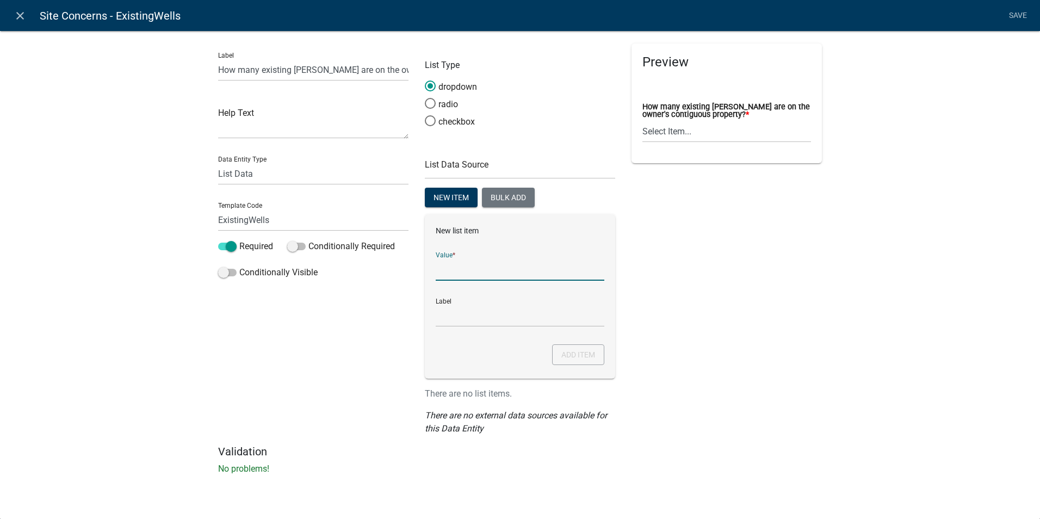
click at [452, 266] on input "List Data Source" at bounding box center [520, 269] width 169 height 22
type input "0"
click at [440, 313] on input "0" at bounding box center [520, 316] width 169 height 22
click at [568, 354] on button "Add item" at bounding box center [578, 354] width 52 height 21
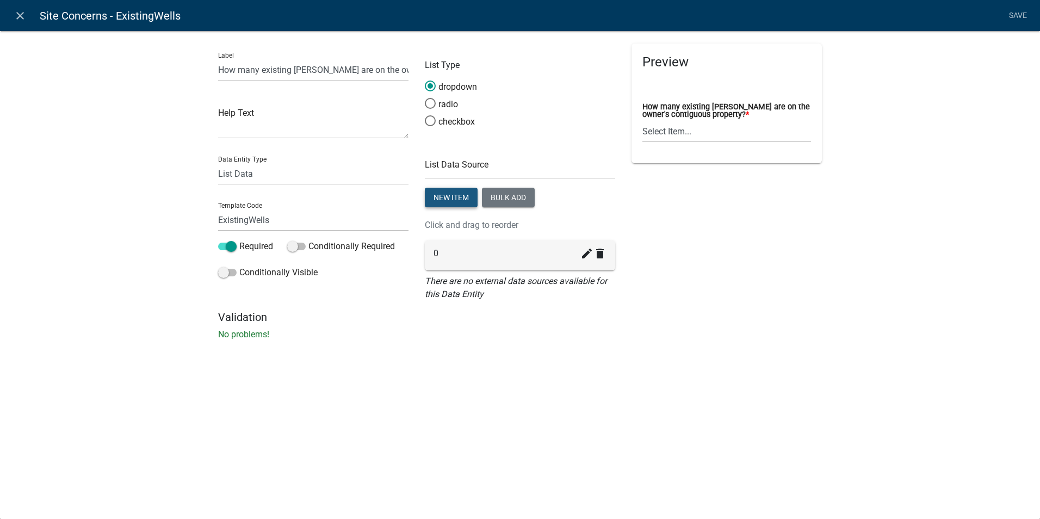
click at [454, 195] on button "New item" at bounding box center [451, 198] width 53 height 20
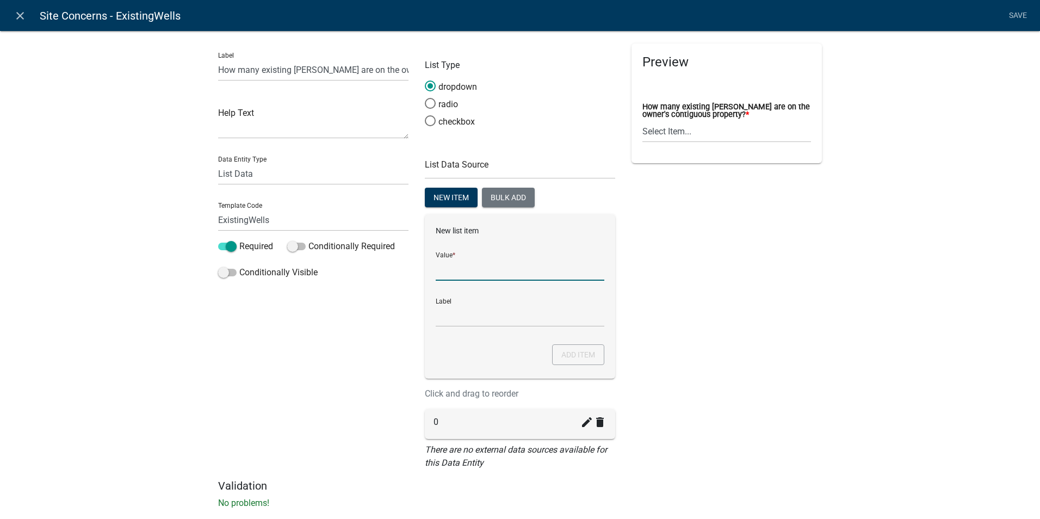
click at [447, 268] on input "List Data Source" at bounding box center [520, 269] width 169 height 22
type input "1"
click at [426, 317] on div "New list item Value * 1 Label 1 Add item" at bounding box center [520, 296] width 190 height 164
click at [569, 349] on button "Add item" at bounding box center [578, 354] width 52 height 21
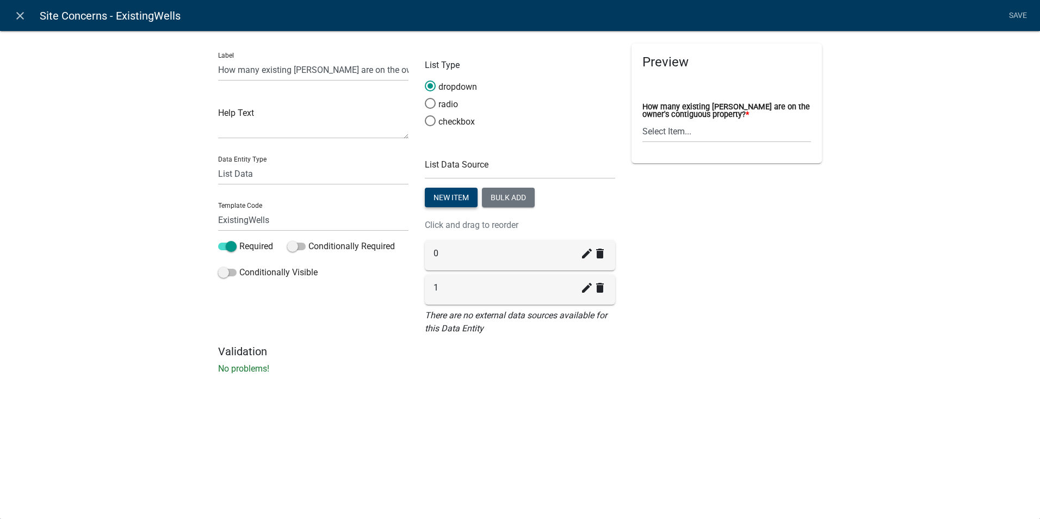
click at [443, 196] on button "New item" at bounding box center [451, 198] width 53 height 20
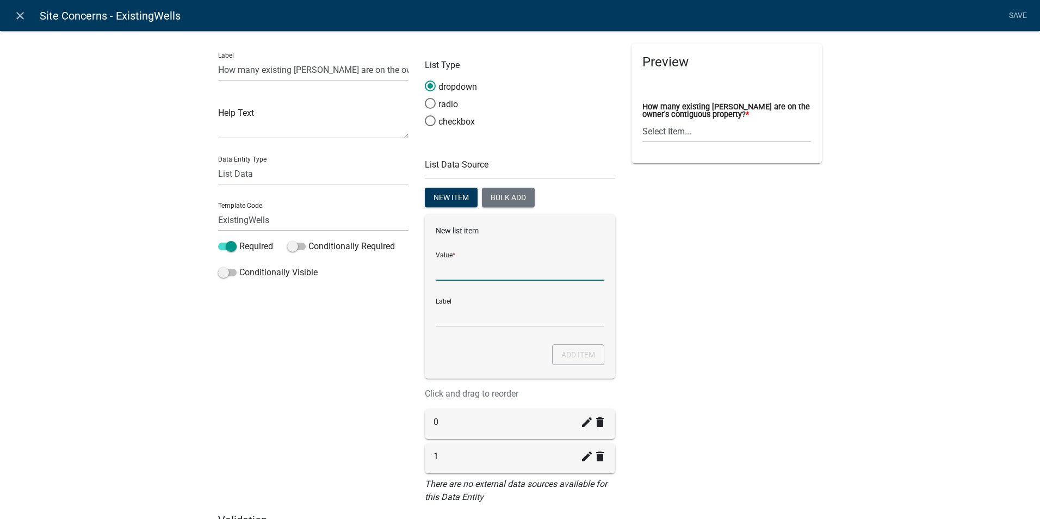
click at [437, 266] on input "List Data Source" at bounding box center [520, 269] width 169 height 22
type input "2"
click at [436, 313] on input "2" at bounding box center [520, 316] width 169 height 22
click at [579, 350] on button "Add item" at bounding box center [578, 354] width 52 height 21
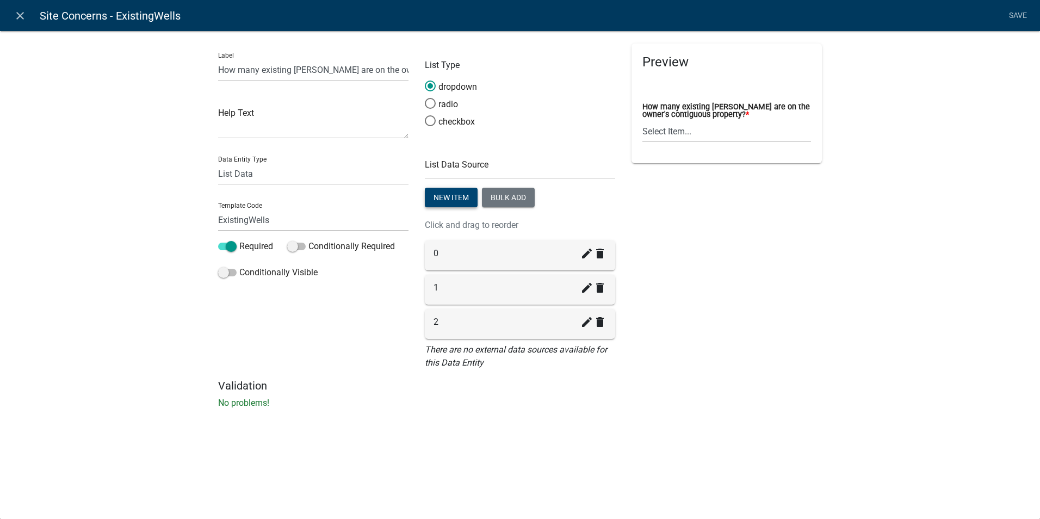
click at [440, 194] on button "New item" at bounding box center [451, 198] width 53 height 20
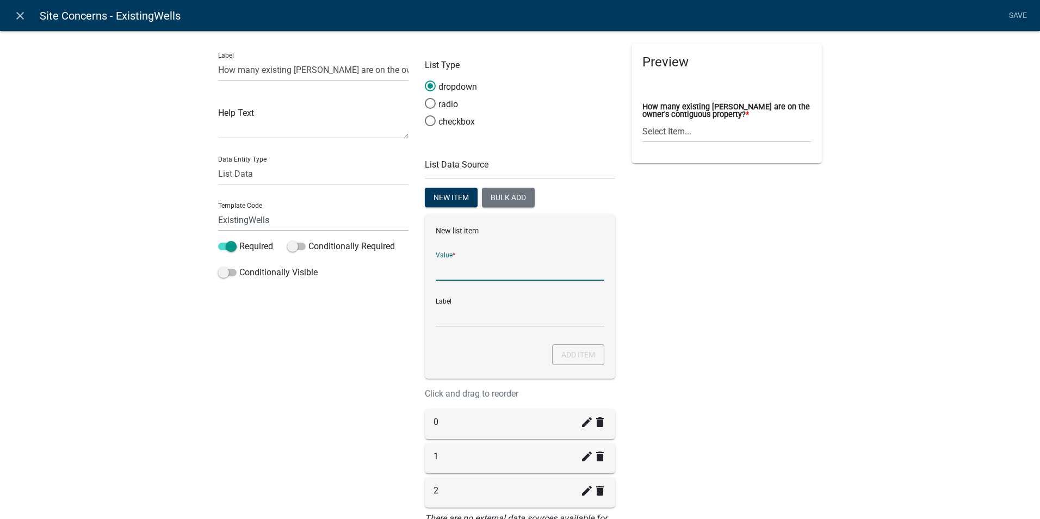
click at [439, 279] on input "List Data Source" at bounding box center [520, 269] width 169 height 22
type input "3"
click at [436, 319] on input "3" at bounding box center [520, 316] width 169 height 22
click at [738, 333] on div "Preview How many existing [PERSON_NAME] are on the owner's contiguous property?…" at bounding box center [727, 296] width 207 height 504
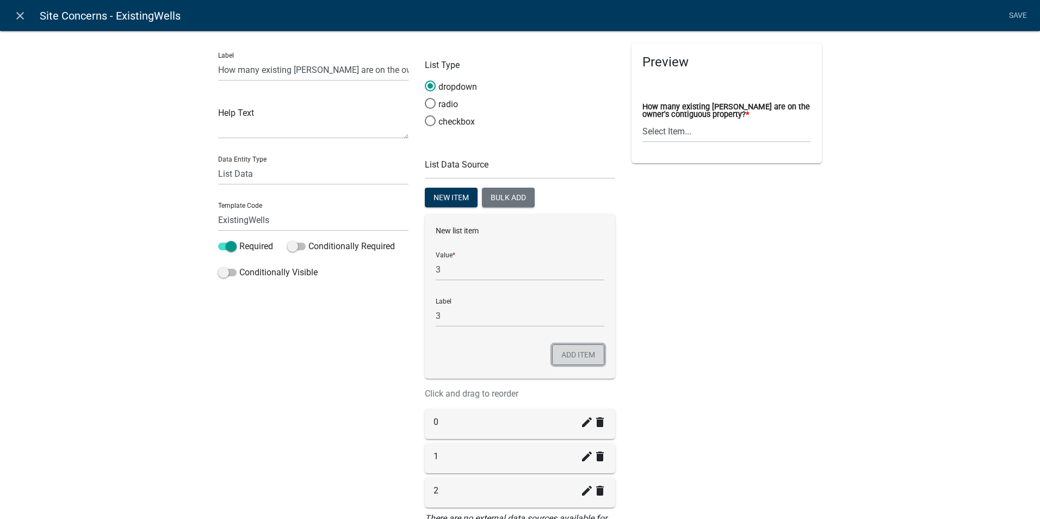
click at [573, 355] on button "Add item" at bounding box center [578, 354] width 52 height 21
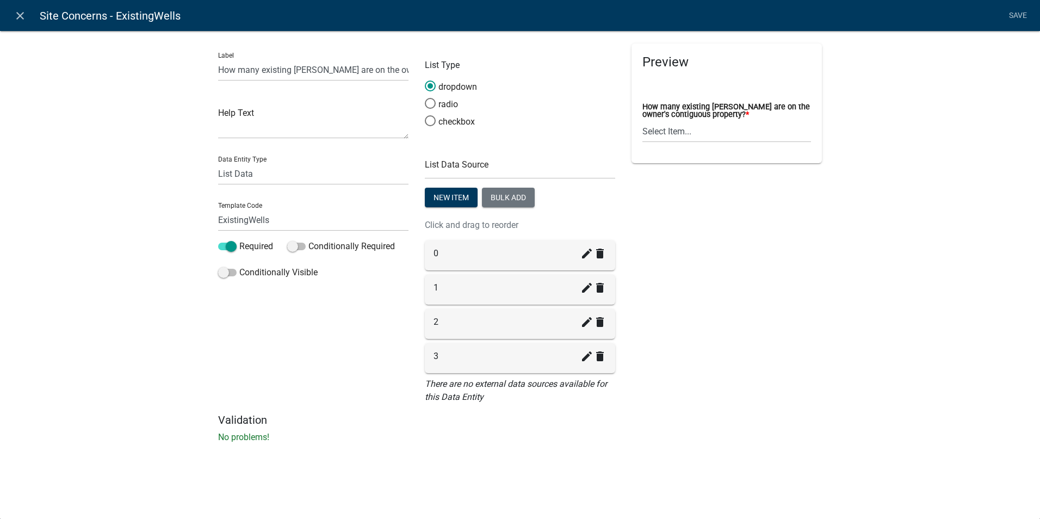
click at [1017, 13] on li "Save" at bounding box center [1017, 15] width 27 height 21
click at [825, 294] on div "Preview How many existing [PERSON_NAME] are on the owner's contiguous property?…" at bounding box center [727, 229] width 207 height 370
click at [658, 120] on div "How many existing [PERSON_NAME] are on the owner's contiguous property? *" at bounding box center [727, 111] width 169 height 17
click at [657, 128] on select "Select Item... 0 1 2 3" at bounding box center [727, 131] width 169 height 22
click at [256, 178] on select "Free Form Text Document Display Entity Value Fee Numeric Data Date Map Sketch D…" at bounding box center [313, 174] width 190 height 22
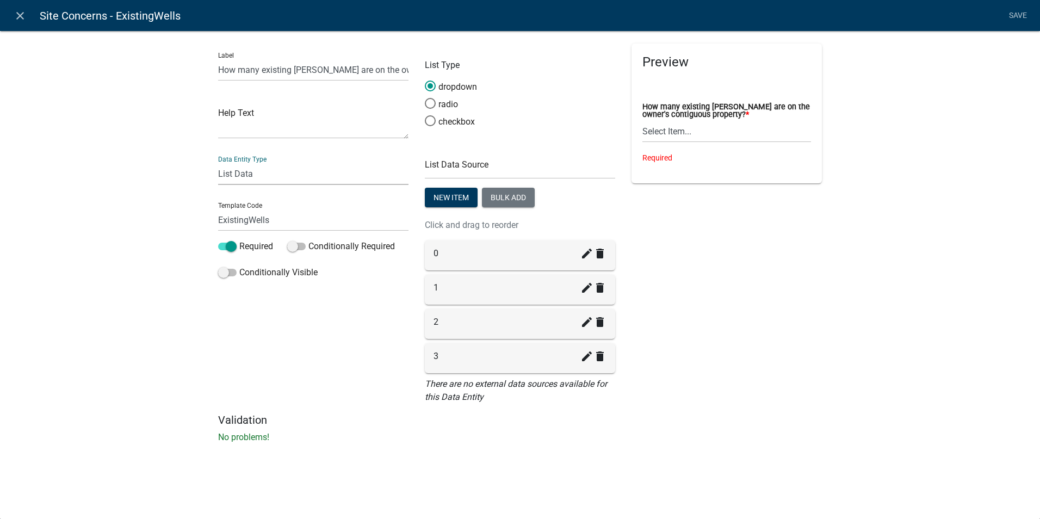
click at [255, 174] on select "Free Form Text Document Display Entity Value Fee Numeric Data Date Map Sketch D…" at bounding box center [313, 174] width 190 height 22
click at [254, 174] on select "Free Form Text Document Display Entity Value Fee Numeric Data Date Map Sketch D…" at bounding box center [313, 174] width 190 height 22
click at [244, 133] on textarea at bounding box center [313, 122] width 190 height 34
click at [162, 138] on div "Label How many existing [PERSON_NAME] are on the owner's contiguous property? H…" at bounding box center [520, 240] width 1040 height 454
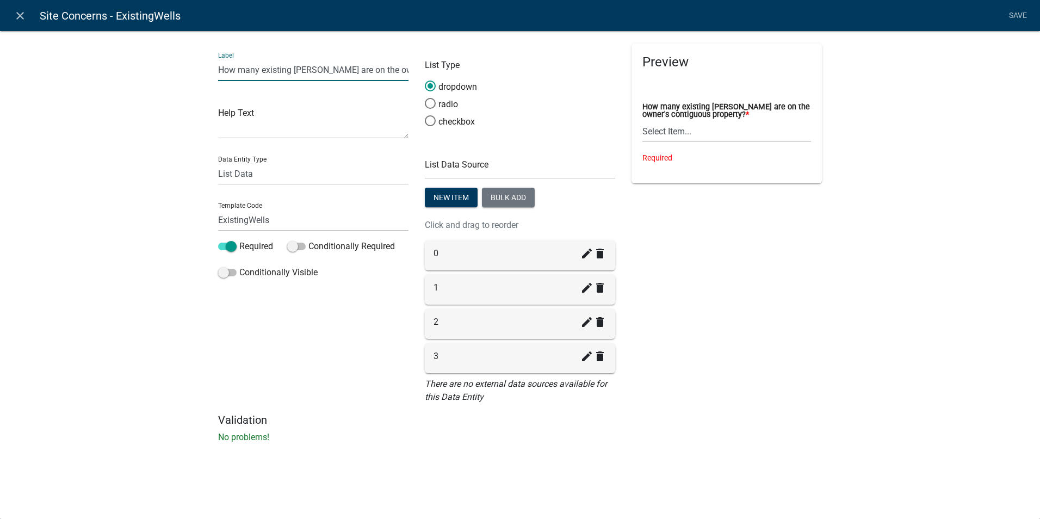
click at [291, 72] on input "How many existing [PERSON_NAME] are on the owner's contiguous property?" at bounding box center [313, 70] width 190 height 22
click at [80, 164] on div "Label How many existing [PERSON_NAME] are on the owner's contiguous property? H…" at bounding box center [520, 240] width 1040 height 454
click at [782, 326] on div "Preview Loading..." at bounding box center [727, 229] width 207 height 370
click at [1016, 17] on li "Save" at bounding box center [1017, 15] width 27 height 21
click at [803, 301] on div "Preview How many existing [PERSON_NAME] are on the owner's contiguous property?…" at bounding box center [727, 229] width 207 height 370
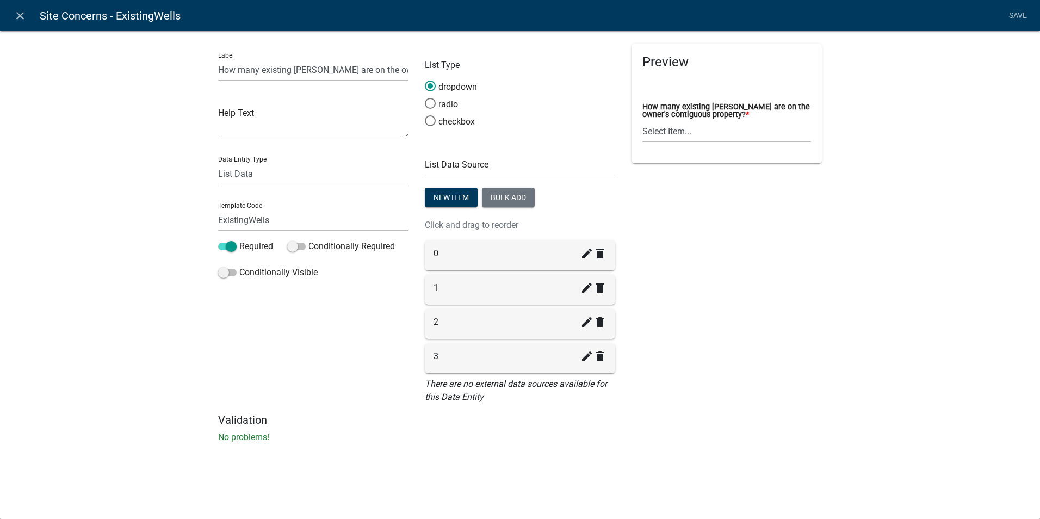
click at [502, 476] on div "close Site Concerns - ExistingWells Save Label How many existing [PERSON_NAME] …" at bounding box center [520, 259] width 1040 height 519
click at [11, 12] on link "close" at bounding box center [20, 15] width 22 height 22
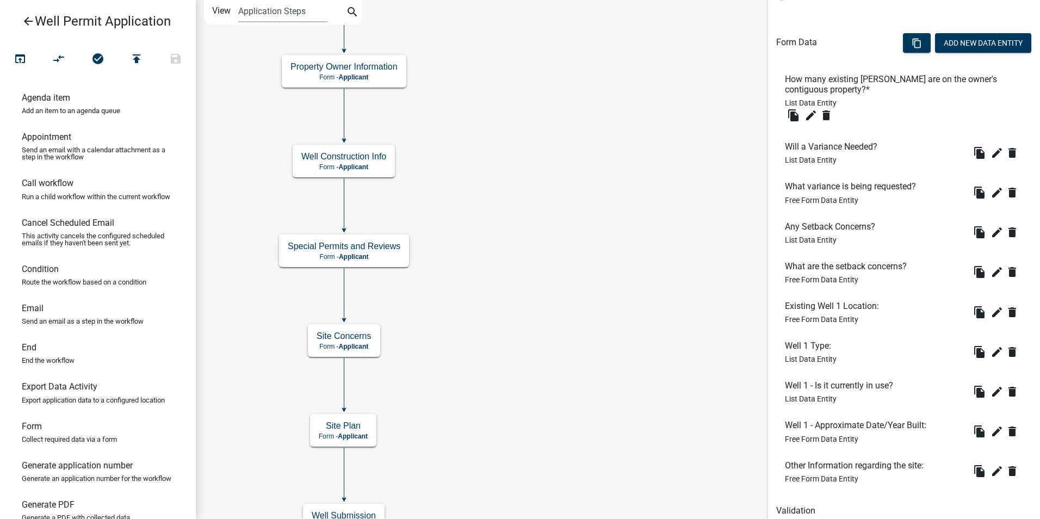
scroll to position [341, 0]
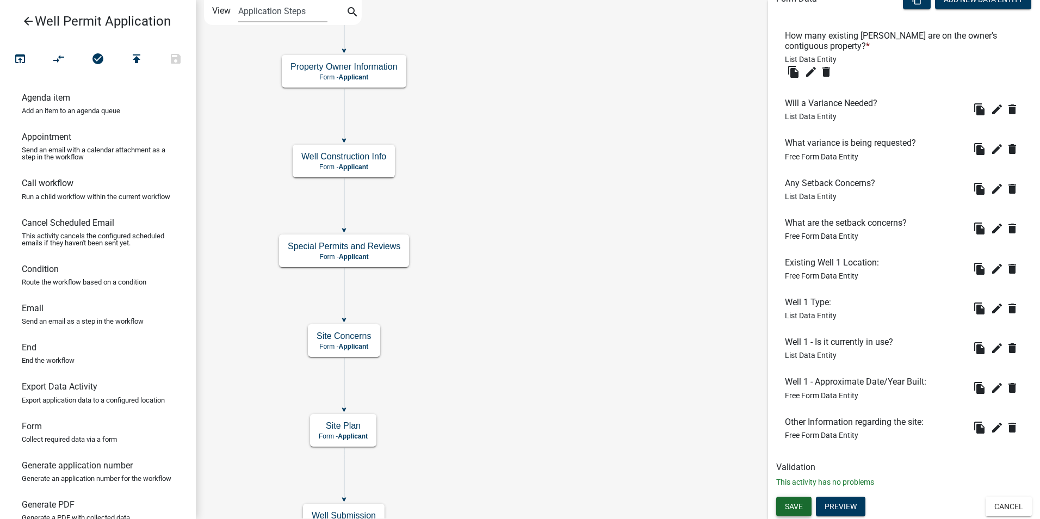
click at [792, 507] on span "Save" at bounding box center [794, 506] width 18 height 9
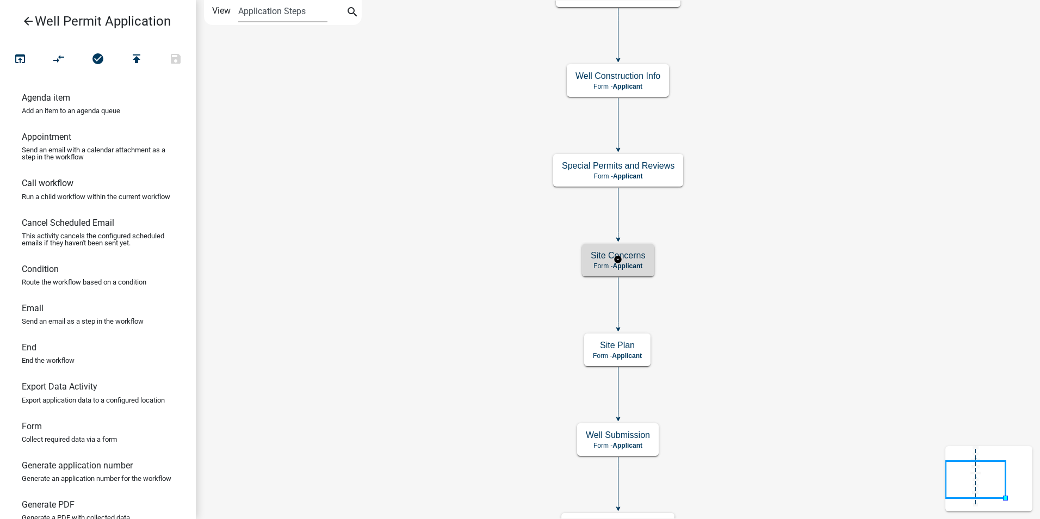
click at [635, 265] on span "Applicant" at bounding box center [628, 266] width 30 height 8
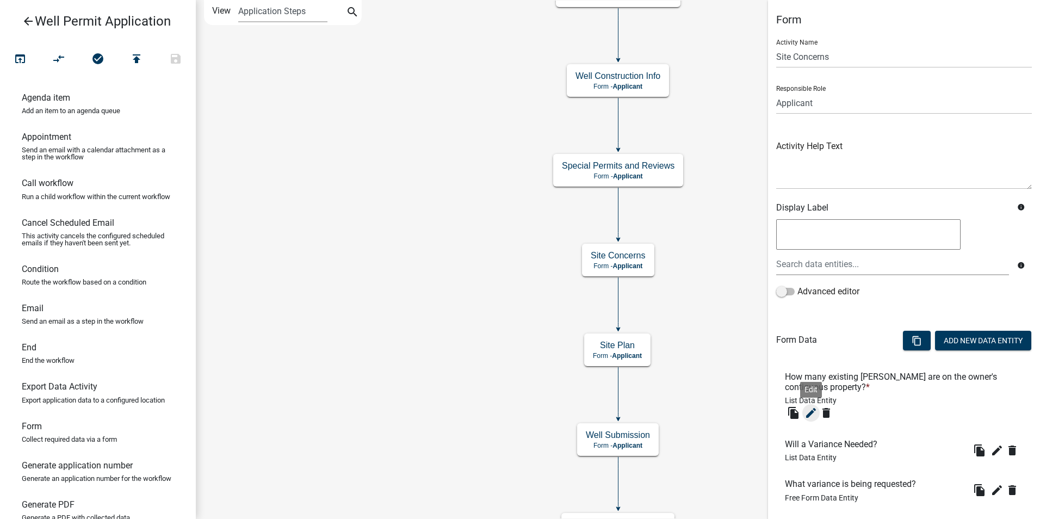
click at [813, 413] on icon "edit" at bounding box center [811, 412] width 13 height 13
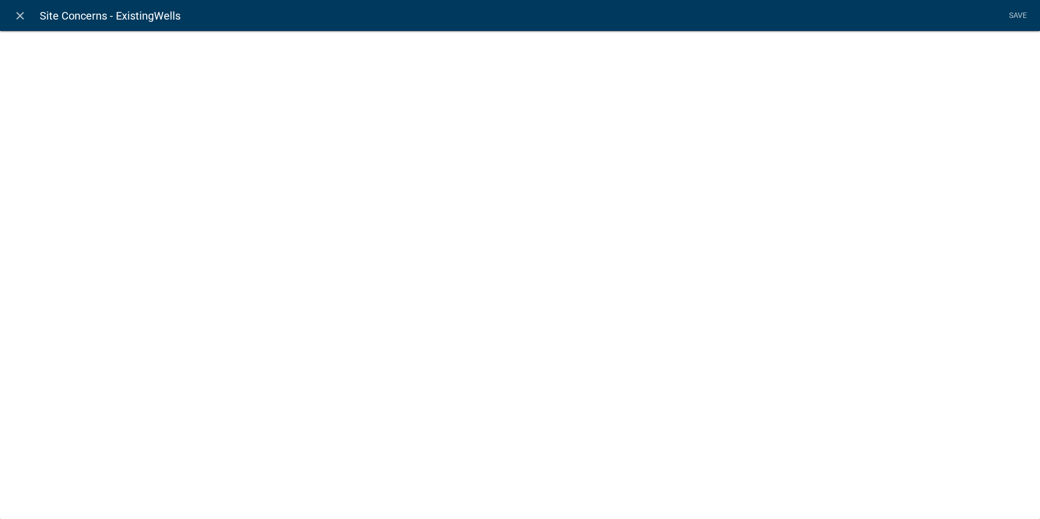
select select "list-data"
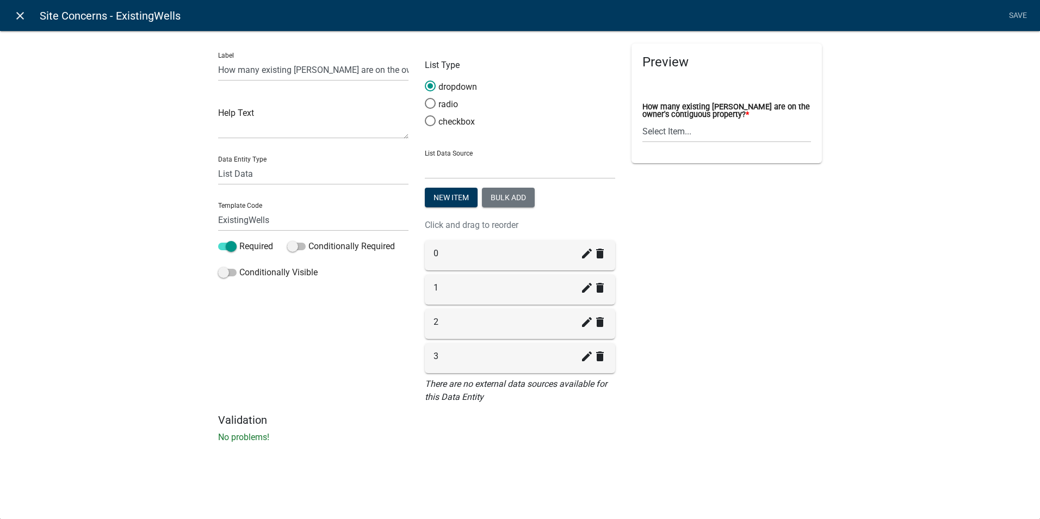
click at [17, 10] on icon "close" at bounding box center [20, 15] width 13 height 13
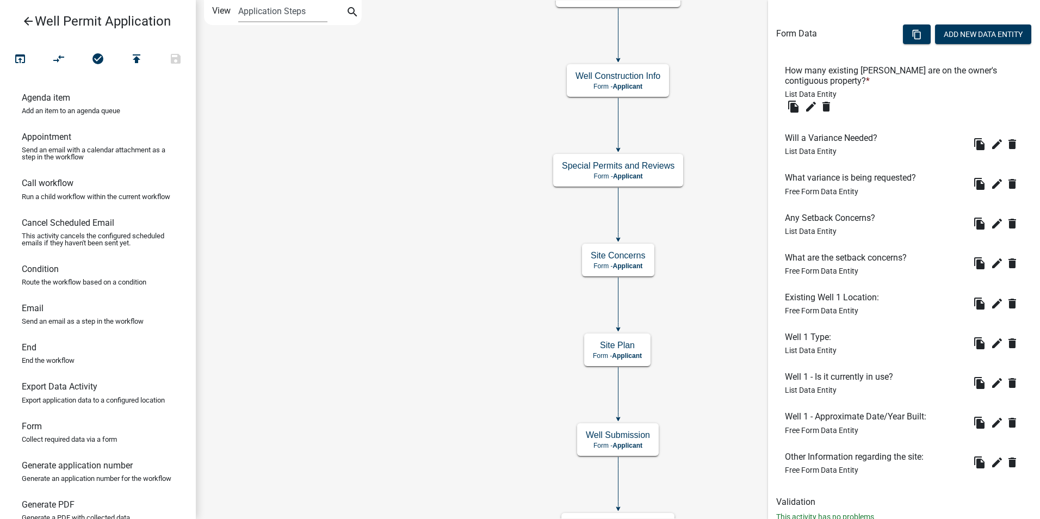
scroll to position [287, 0]
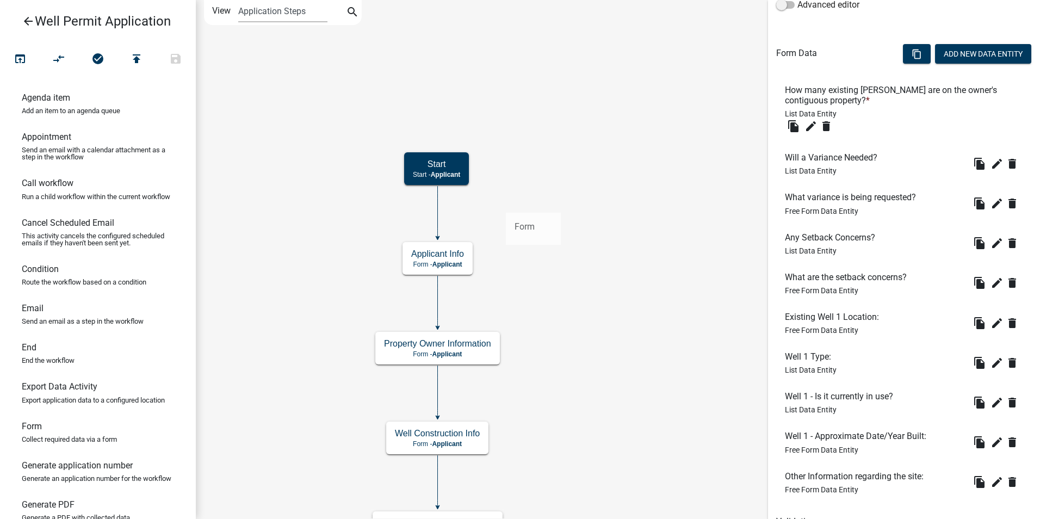
drag, startPoint x: 34, startPoint y: 446, endPoint x: 506, endPoint y: 204, distance: 530.2
click at [506, 204] on div "arrow_back Well Permit Application open_in_browser compare_arrows check_circle …" at bounding box center [520, 259] width 1040 height 519
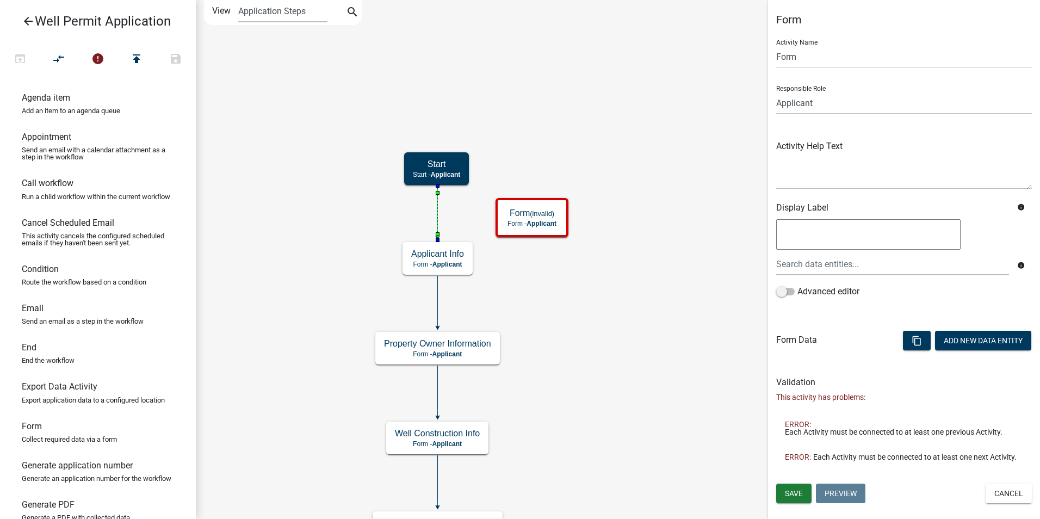
click at [438, 211] on icon at bounding box center [438, 211] width 0 height 51
click at [650, 247] on icon "Start Start - Applicant End End - Applicant Property Owner Information Form - A…" at bounding box center [617, 498] width 843 height 994
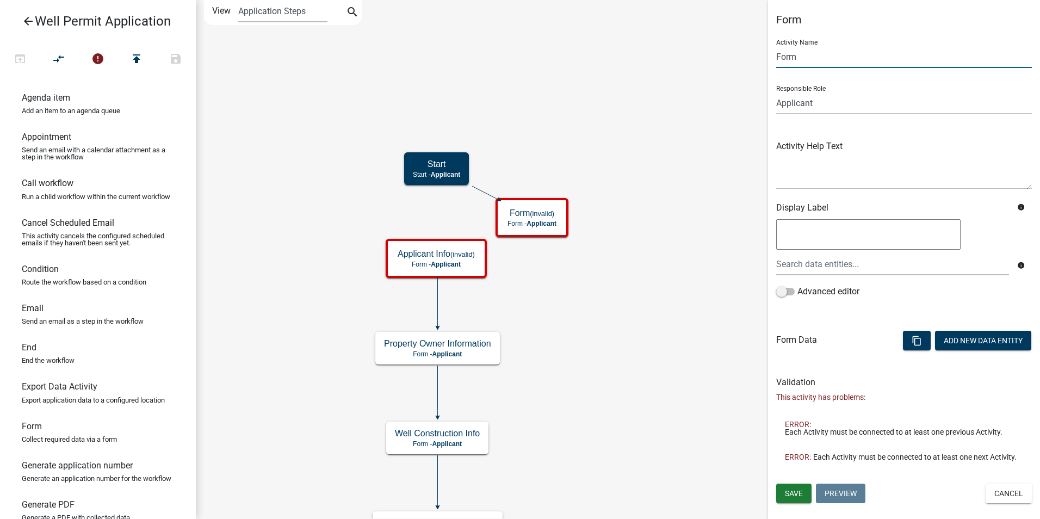
click at [784, 56] on input "Form" at bounding box center [904, 57] width 256 height 22
type input "I"
click at [881, 103] on select "Applicant Admin P & D Inspectors EH Administrative Assistant Zoning Reviewers E…" at bounding box center [904, 103] width 256 height 22
click at [778, 56] on input "Permit Info" at bounding box center [904, 57] width 256 height 22
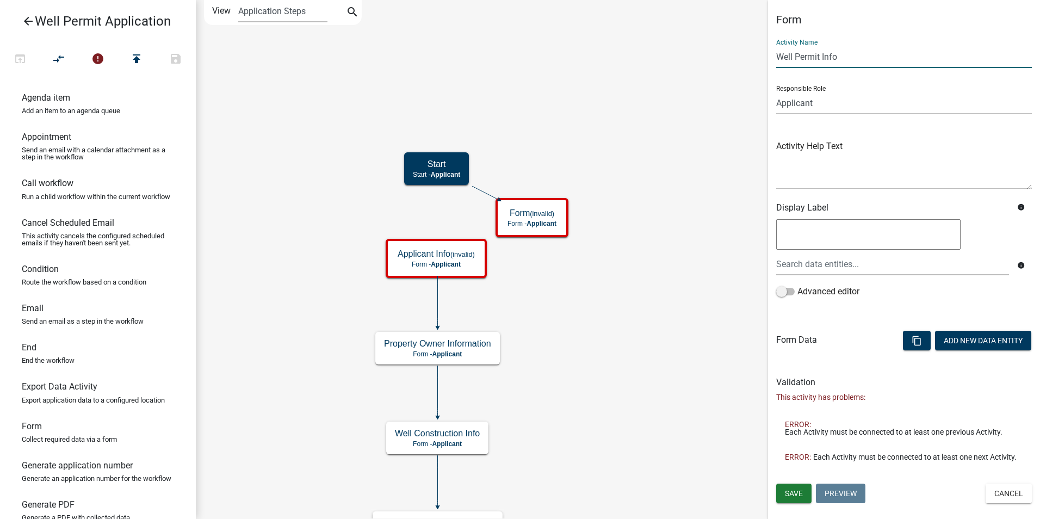
click at [852, 60] on input "Well Permit Info" at bounding box center [904, 57] width 256 height 22
type input "Well Permit Info"
click at [838, 103] on select "Applicant Admin P & D Inspectors EH Administrative Assistant Zoning Reviewers E…" at bounding box center [904, 103] width 256 height 22
click at [689, 132] on icon "Start Start - Applicant End End - Applicant Property Owner Information Form - A…" at bounding box center [617, 498] width 843 height 994
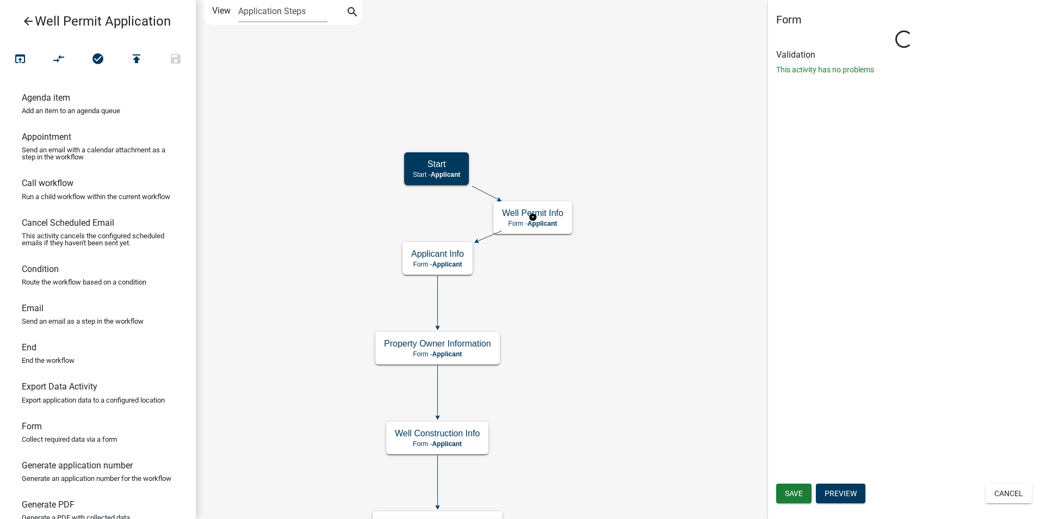
type input "Form"
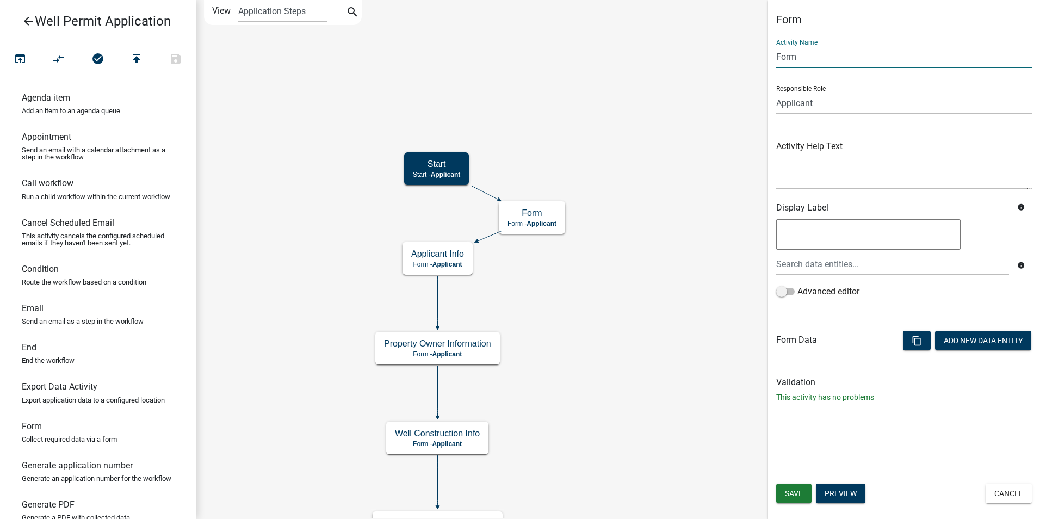
click at [787, 55] on input "Form" at bounding box center [904, 57] width 256 height 22
type input "Introduction"
click at [701, 152] on icon "Start Start - Applicant End End - Applicant Property Owner Information Form - A…" at bounding box center [617, 498] width 843 height 994
click at [953, 335] on button "Add New Data Entity" at bounding box center [983, 341] width 96 height 20
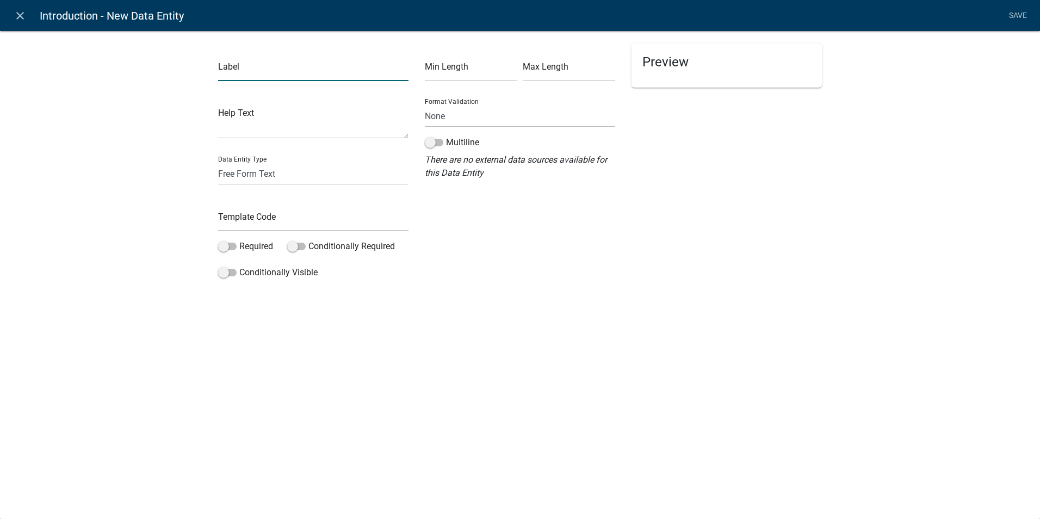
click at [226, 70] on input "text" at bounding box center [313, 70] width 190 height 22
type input "I"
type input "Introduction Text"
click at [233, 179] on select "Free Form Text Document Display Entity Value Fee Numeric Data Date Map Sketch D…" at bounding box center [313, 174] width 190 height 22
select select "rich-text"
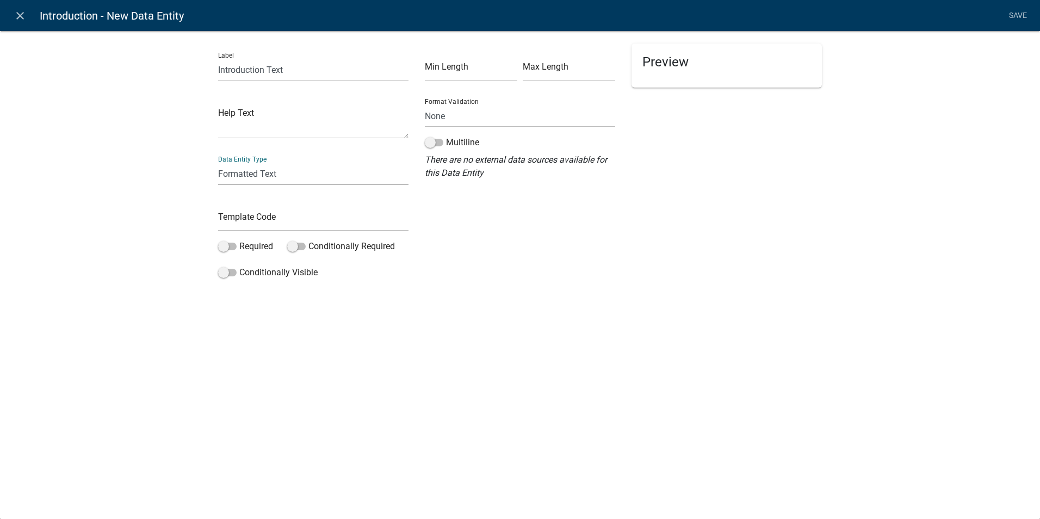
click at [218, 163] on select "Free Form Text Document Display Entity Value Fee Numeric Data Date Map Sketch D…" at bounding box center [313, 174] width 190 height 22
select select "rich-text"
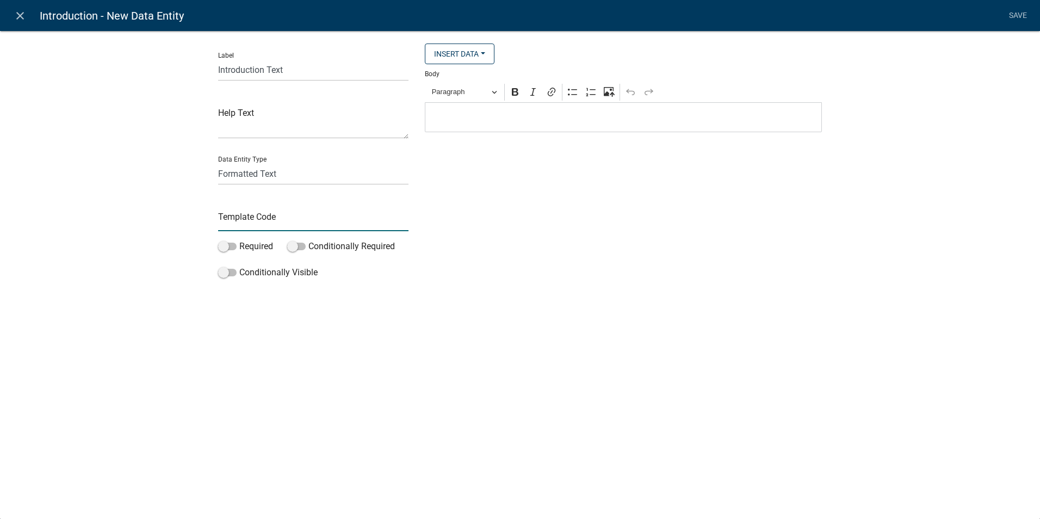
click at [237, 219] on input "text" at bounding box center [313, 220] width 190 height 22
type input "IntroductionWellPermit"
drag, startPoint x: 485, startPoint y: 433, endPoint x: 440, endPoint y: 400, distance: 55.3
click at [465, 425] on div "close Introduction - New Data Entity Save Label Introduction Text Help Text Dat…" at bounding box center [520, 259] width 1040 height 519
click at [437, 111] on p "Editor editing area: main. Press Alt+0 for help." at bounding box center [624, 117] width 386 height 13
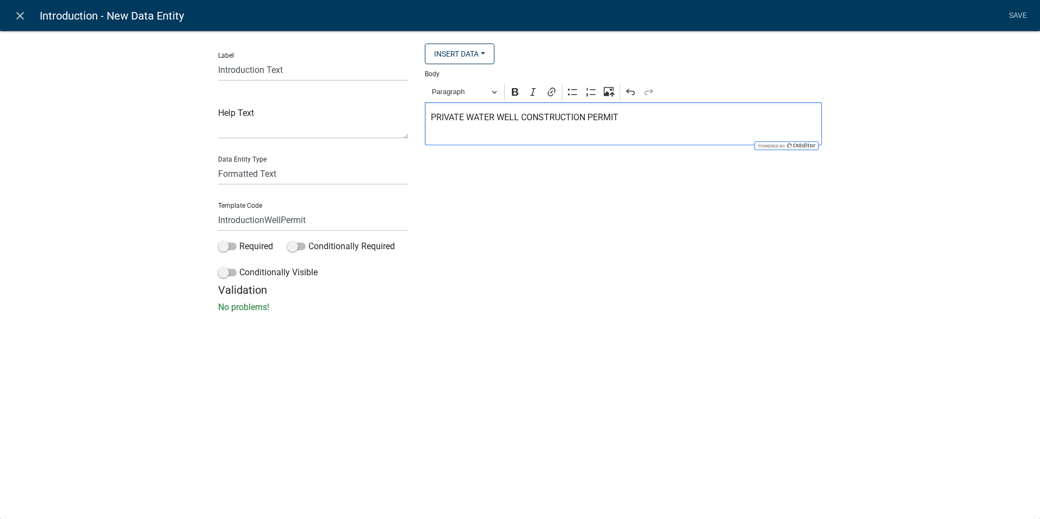
click at [463, 118] on p "PRIVATE WATER WELL CONSTRUCTION PERMIT" at bounding box center [624, 124] width 386 height 26
click at [490, 93] on button "Paragraph" at bounding box center [464, 92] width 75 height 17
click at [598, 110] on div "PRIVATE WATER WELL CONSTRUCTION PERMIT" at bounding box center [623, 123] width 397 height 43
drag, startPoint x: 621, startPoint y: 118, endPoint x: 403, endPoint y: 120, distance: 217.7
click at [403, 120] on div "Label Introduction Text Help Text Data Entity Type Free Form Text Document Disp…" at bounding box center [520, 164] width 620 height 240
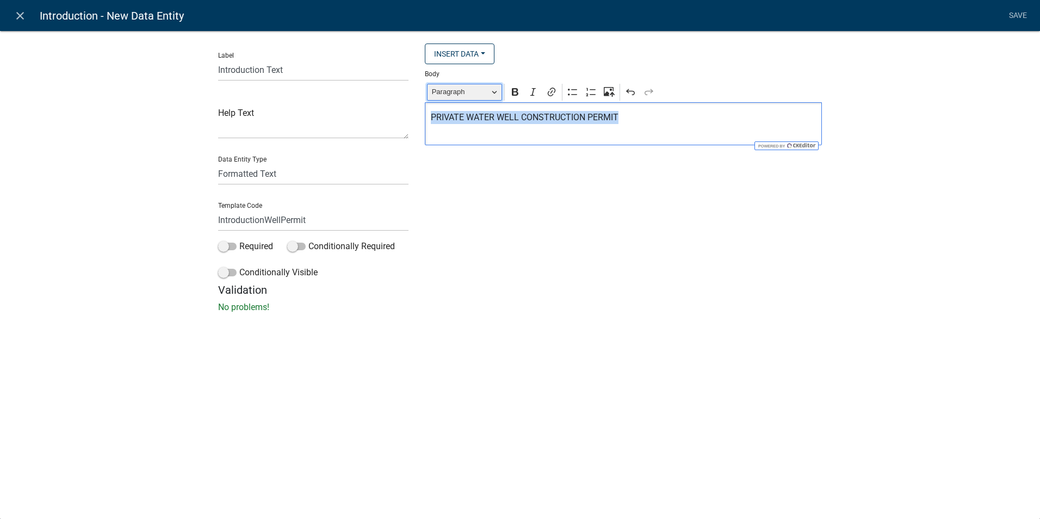
click at [438, 93] on span "Paragraph" at bounding box center [460, 91] width 57 height 13
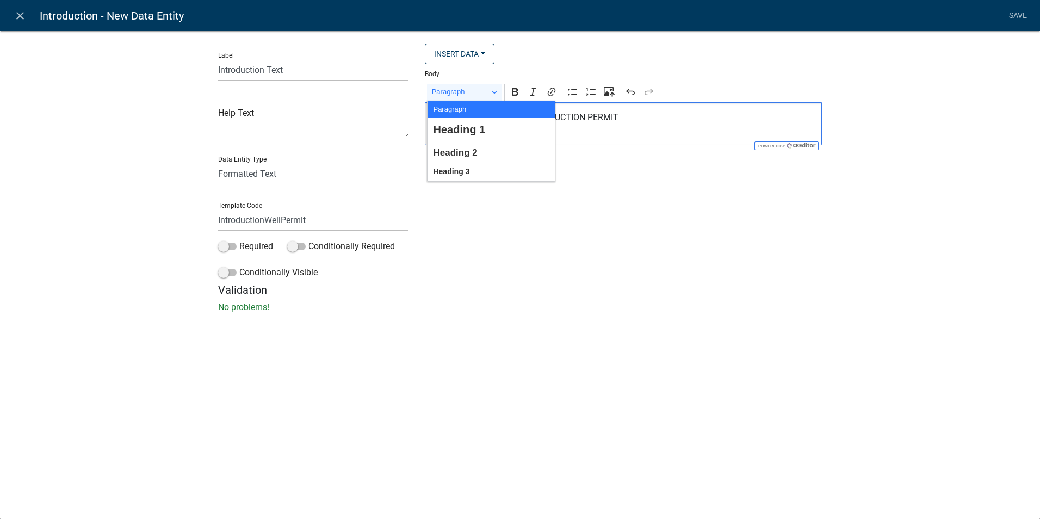
click at [665, 125] on p "PRIVATE WATER WELL CONSTRUCTION PERMIT" at bounding box center [624, 124] width 386 height 26
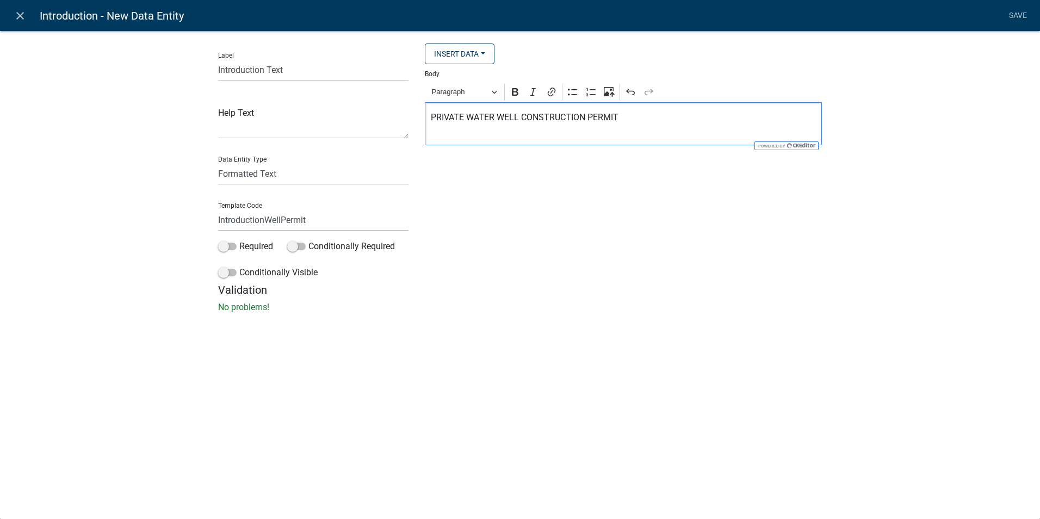
click at [628, 117] on p "PRIVATE WATER WELL CONSTRUCTION PERMIT" at bounding box center [624, 124] width 386 height 26
drag, startPoint x: 628, startPoint y: 117, endPoint x: 431, endPoint y: 118, distance: 196.4
click at [431, 118] on p "PRIVATE WATER WELL CONSTRUCTION PERMIT" at bounding box center [624, 124] width 386 height 26
click at [517, 94] on icon "Editor toolbar" at bounding box center [515, 92] width 11 height 11
click at [497, 92] on button "Paragraph" at bounding box center [464, 92] width 75 height 17
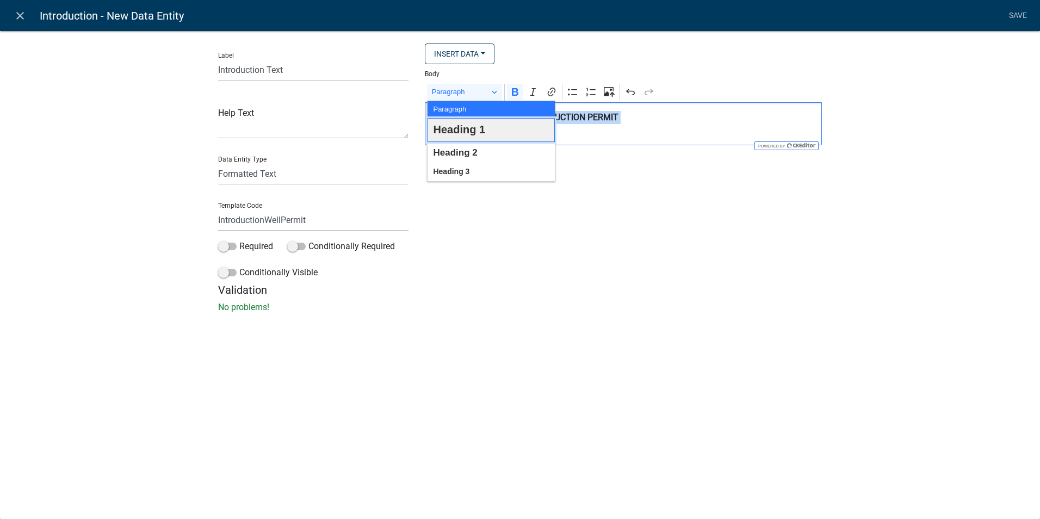
click at [467, 132] on span "Heading 1" at bounding box center [459, 130] width 52 height 20
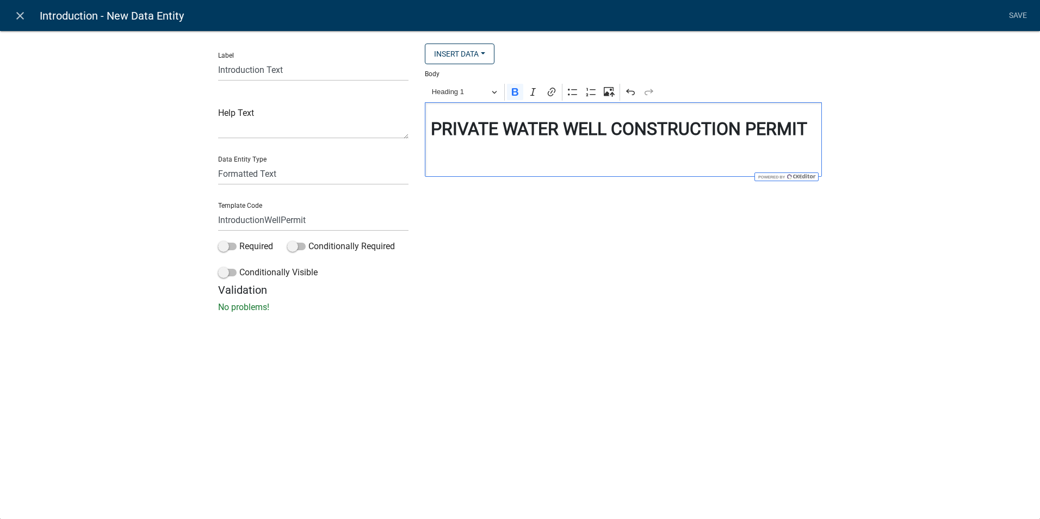
click at [569, 169] on div "PRIVATE WATER WELL CONSTRUCTION PERMIT" at bounding box center [623, 139] width 397 height 74
click at [492, 95] on button "Heading 1" at bounding box center [464, 92] width 75 height 17
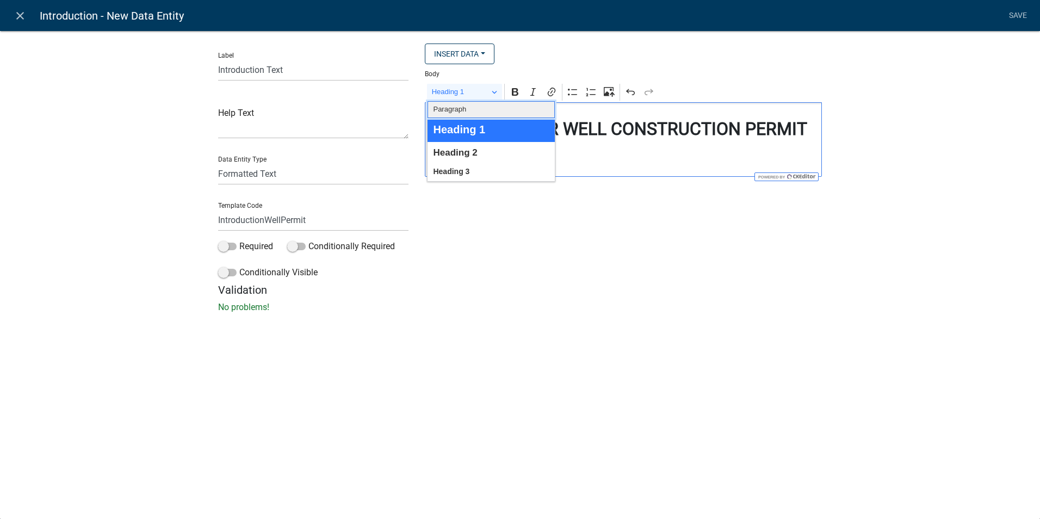
click at [461, 108] on span "Paragraph" at bounding box center [449, 109] width 33 height 13
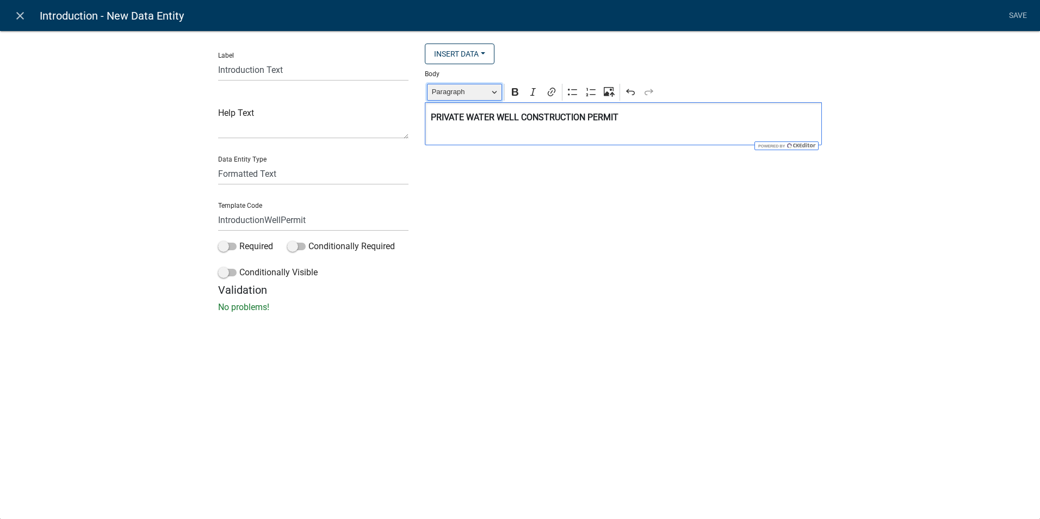
click at [491, 96] on button "Paragraph" at bounding box center [464, 92] width 75 height 17
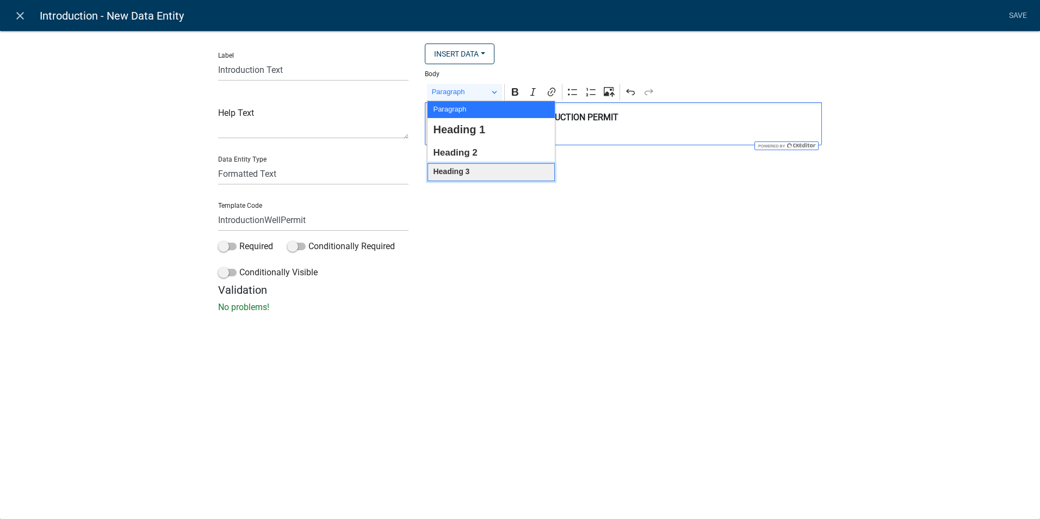
click at [449, 169] on span "Heading 3" at bounding box center [451, 172] width 36 height 14
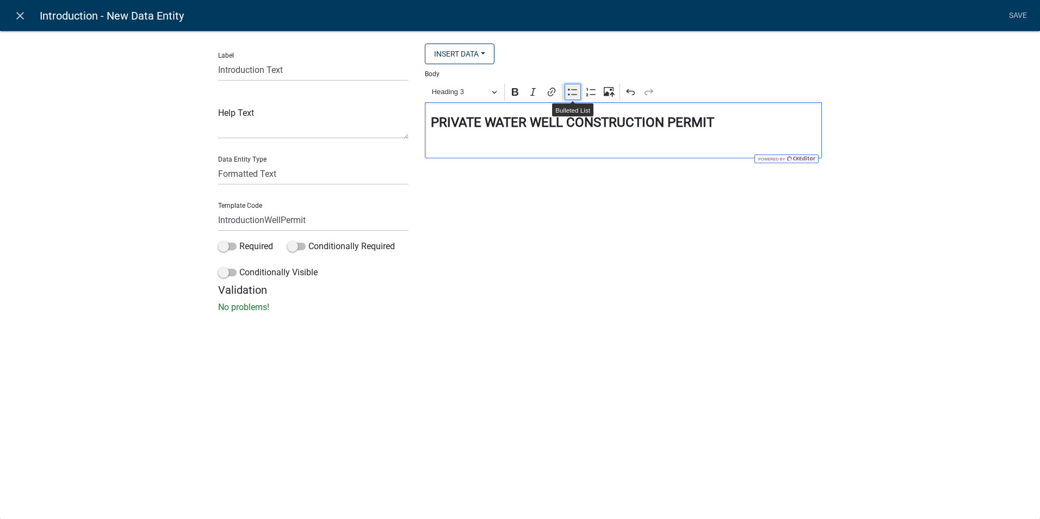
click at [573, 99] on button "Bulleted List" at bounding box center [573, 92] width 16 height 16
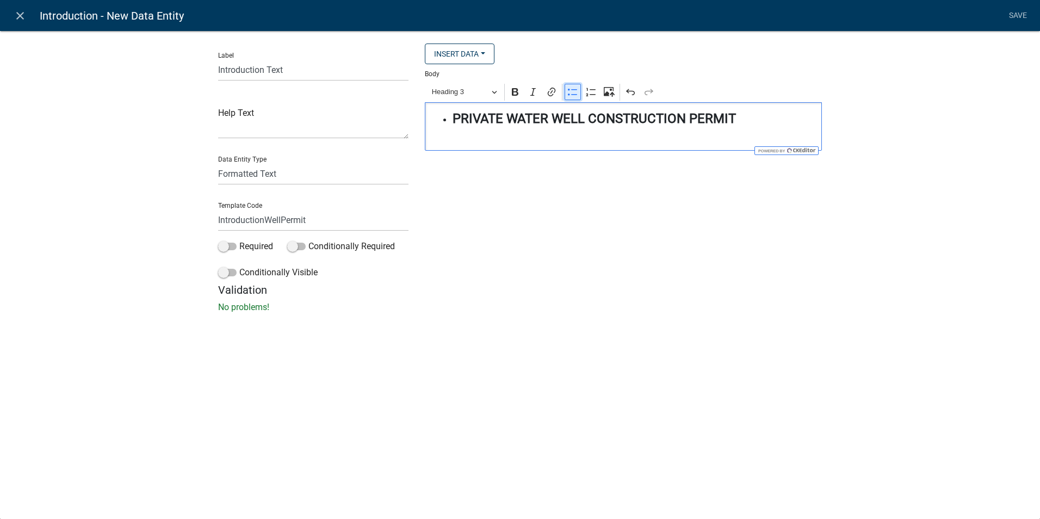
click at [573, 99] on button "Bulleted List" at bounding box center [573, 92] width 16 height 16
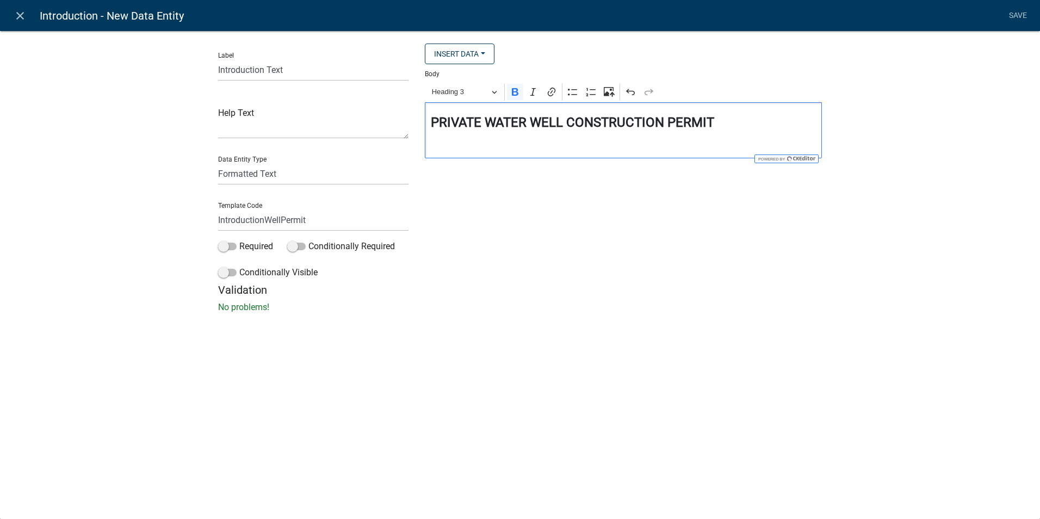
click at [725, 115] on div "PRIVATE WATER WELL CONSTRUCTION PERMIT" at bounding box center [623, 130] width 397 height 56
click at [577, 93] on icon "Editor toolbar" at bounding box center [573, 92] width 11 height 11
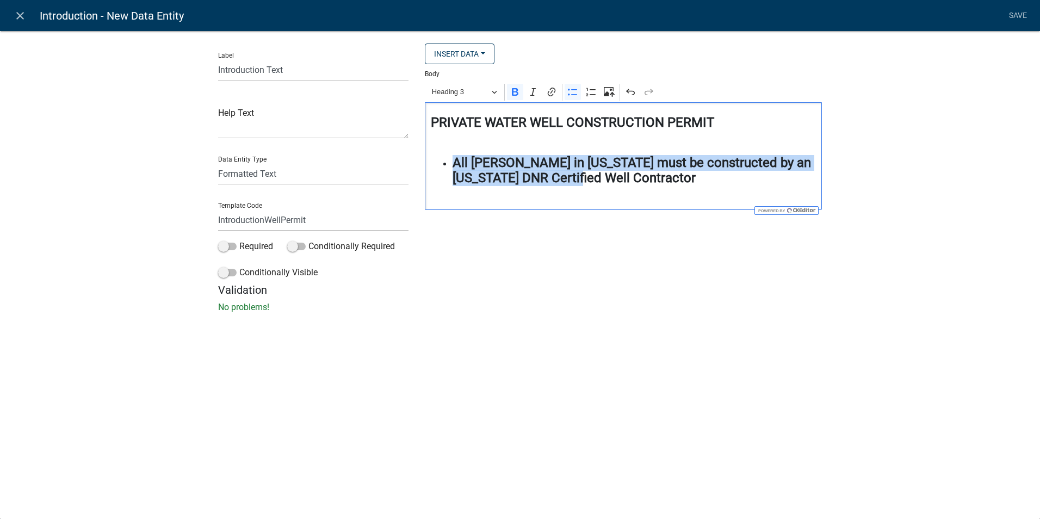
drag, startPoint x: 548, startPoint y: 182, endPoint x: 454, endPoint y: 168, distance: 95.6
click at [454, 168] on h4 "⁠⁠⁠⁠⁠⁠⁠All [PERSON_NAME] in [US_STATE] must be constructed by an [US_STATE] DNR…" at bounding box center [635, 178] width 364 height 47
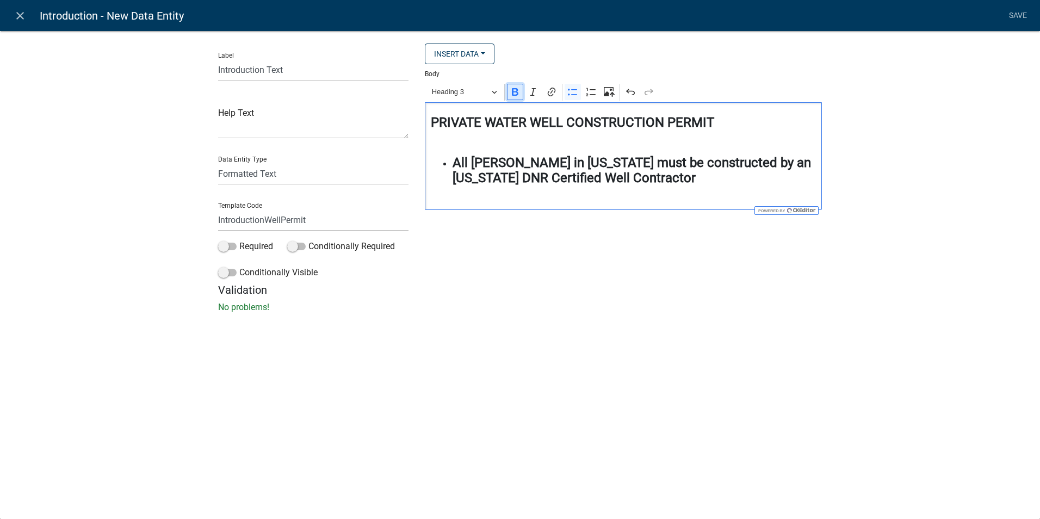
click at [514, 94] on icon "Editor toolbar" at bounding box center [515, 92] width 7 height 8
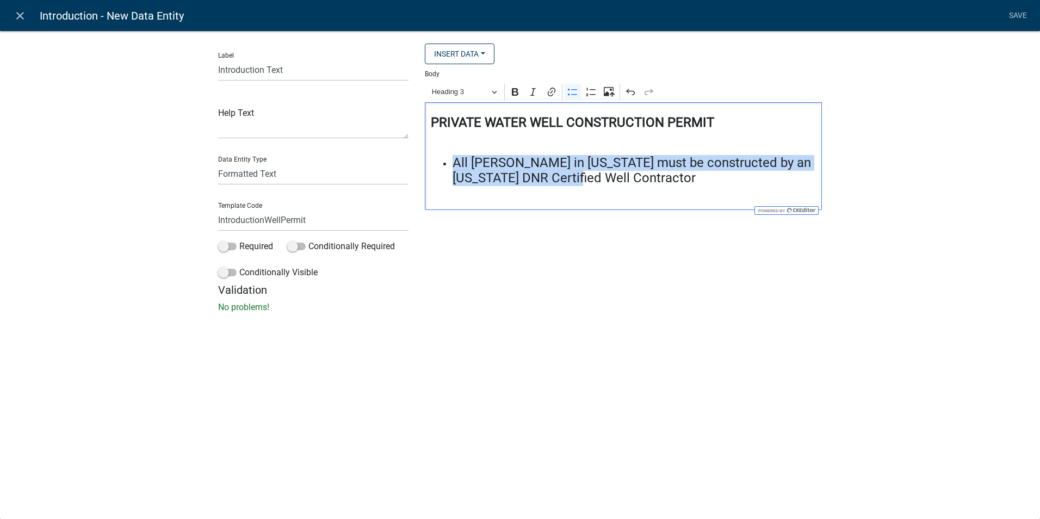
click at [561, 180] on h4 "All [PERSON_NAME] in [US_STATE] must be constructed by an [US_STATE] DNR Certif…" at bounding box center [635, 178] width 364 height 47
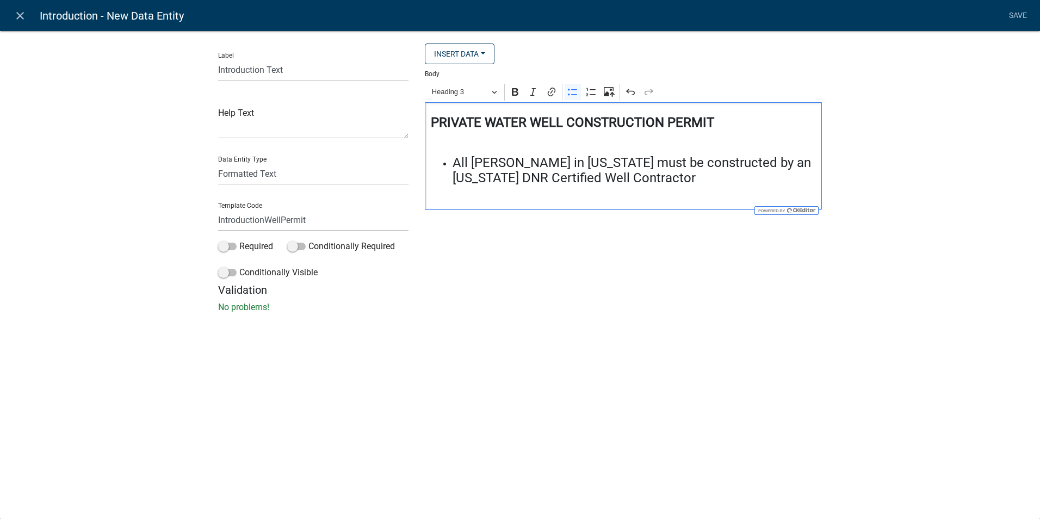
click at [561, 180] on h4 "All [PERSON_NAME] in [US_STATE] must be constructed by an [US_STATE] DNR Certif…" at bounding box center [635, 178] width 364 height 47
click at [453, 162] on h4 "All [PERSON_NAME] in [US_STATE] must be constructed by an [US_STATE] DNR Certif…" at bounding box center [635, 178] width 364 height 47
click at [449, 145] on h4 "Editor editing area: main. Press Alt+0 for help." at bounding box center [624, 143] width 386 height 16
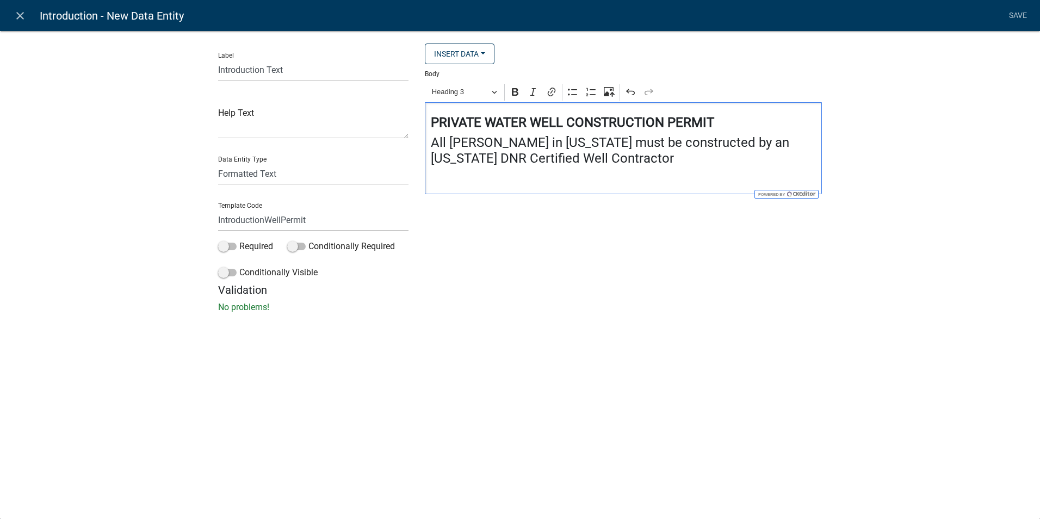
click at [540, 157] on h4 "All [PERSON_NAME] in [US_STATE] must be constructed by an [US_STATE] DNR Certif…" at bounding box center [624, 158] width 386 height 47
click at [522, 161] on h4 "All [PERSON_NAME] in [US_STATE] must be constructed by an [US_STATE] DNR Certif…" at bounding box center [624, 158] width 386 height 47
click at [521, 159] on h4 "All [PERSON_NAME] in [US_STATE] must be constructed by an [US_STATE] DNR Certif…" at bounding box center [624, 158] width 386 height 47
click at [441, 186] on h4 "Editor editing area: main. Press Alt+0 for help." at bounding box center [624, 178] width 386 height 16
click at [433, 187] on div "PRIVATE WATER WELL CONSTRUCTION PERMIT All [PERSON_NAME] in [US_STATE] must be …" at bounding box center [623, 168] width 397 height 132
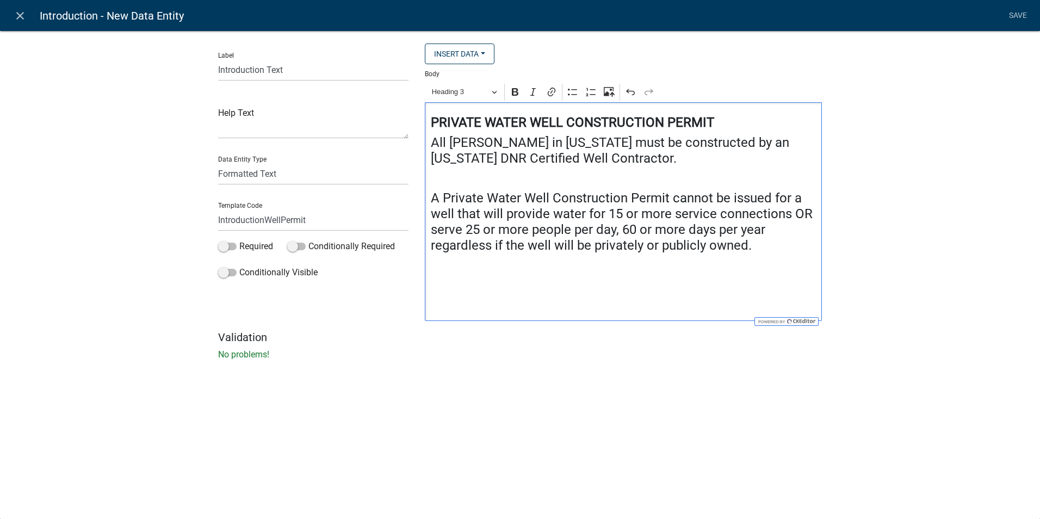
click at [613, 268] on h4 "Editor editing area: main. Press Alt+0 for help." at bounding box center [624, 265] width 386 height 16
click at [441, 273] on h4 "Editor editing area: main. Press Alt+0 for help." at bounding box center [624, 265] width 386 height 16
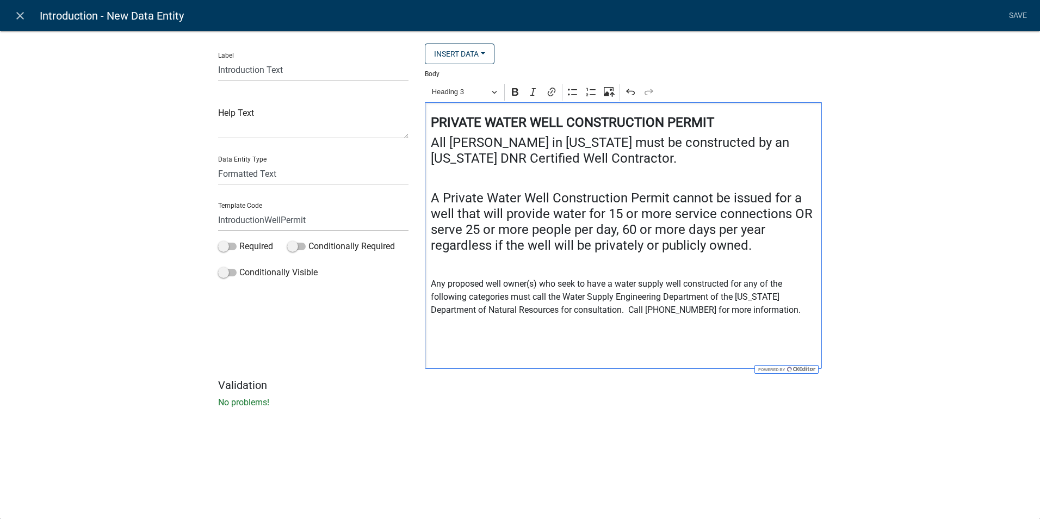
drag, startPoint x: 766, startPoint y: 249, endPoint x: 425, endPoint y: 194, distance: 344.5
click at [425, 194] on div "PRIVATE WATER WELL CONSTRUCTION PERMIT All [PERSON_NAME] in [US_STATE] must be …" at bounding box center [623, 235] width 397 height 267
click at [499, 155] on h4 "All [PERSON_NAME] in [US_STATE] must be constructed by an [US_STATE] DNR Certif…" at bounding box center [624, 151] width 386 height 32
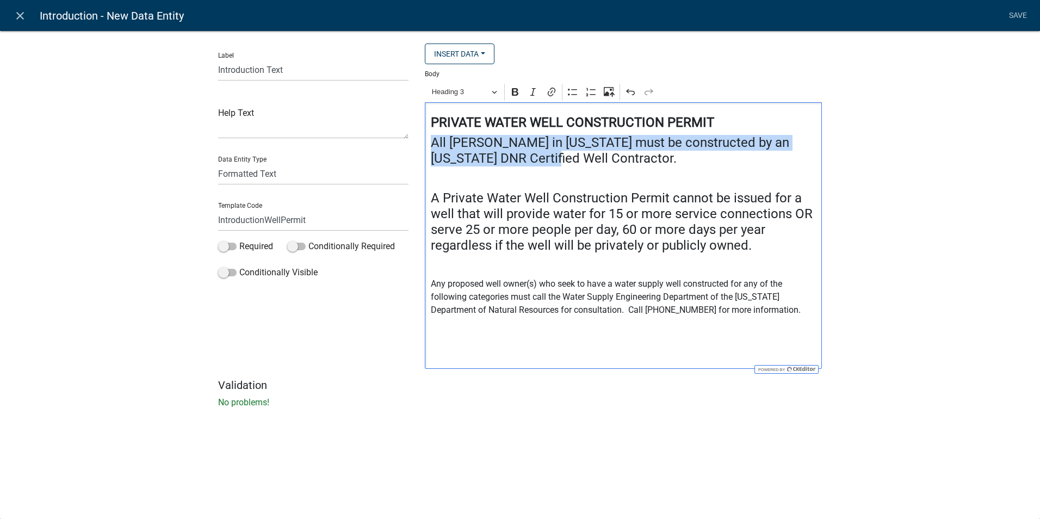
drag, startPoint x: 538, startPoint y: 162, endPoint x: 428, endPoint y: 144, distance: 110.8
click at [428, 144] on div "PRIVATE WATER WELL CONSTRUCTION PERMIT All [PERSON_NAME] in [US_STATE] must be …" at bounding box center [623, 235] width 397 height 267
click at [497, 94] on button "Heading 3" at bounding box center [464, 92] width 75 height 17
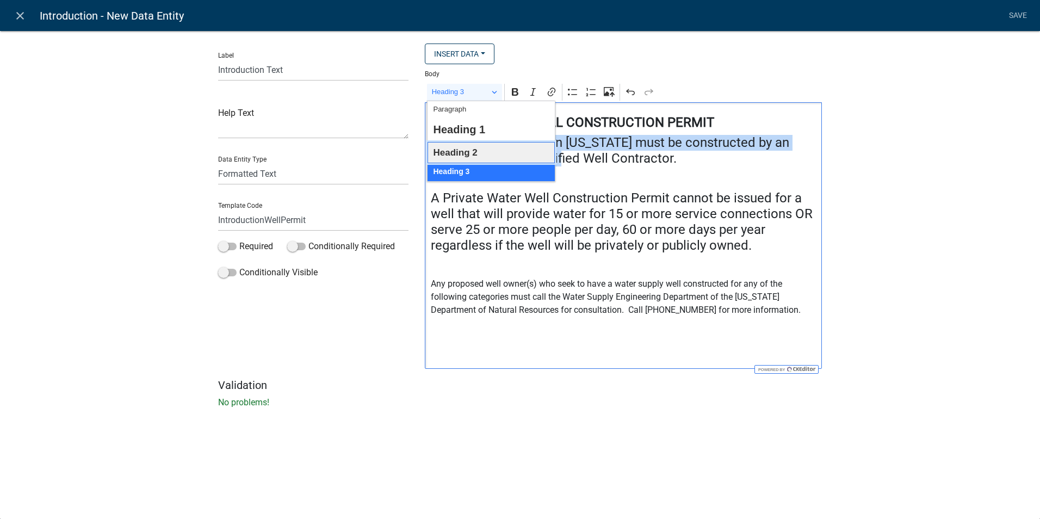
click at [458, 151] on span "Heading 2" at bounding box center [455, 152] width 44 height 17
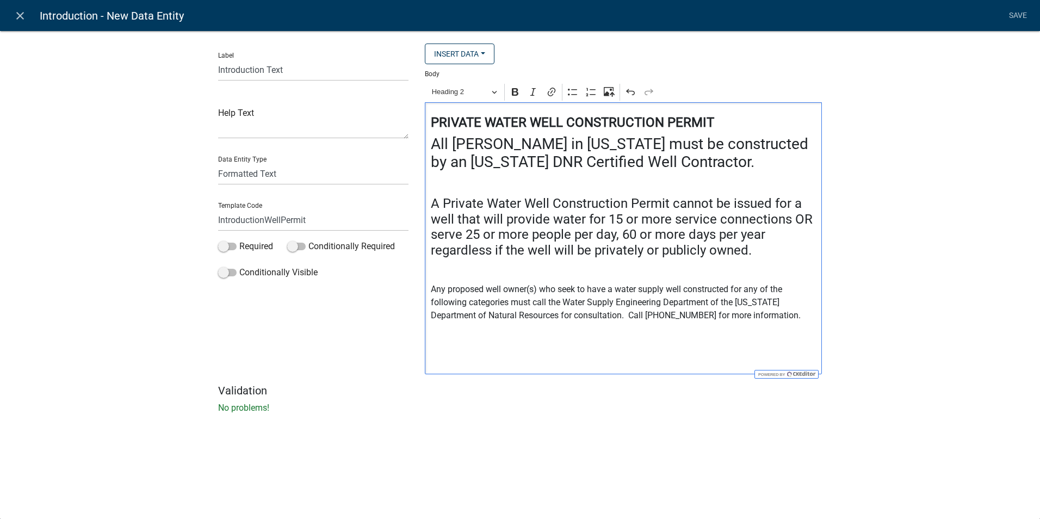
click at [471, 127] on strong "PRIVATE WATER WELL CONSTRUCTION PERMIT" at bounding box center [572, 122] width 283 height 15
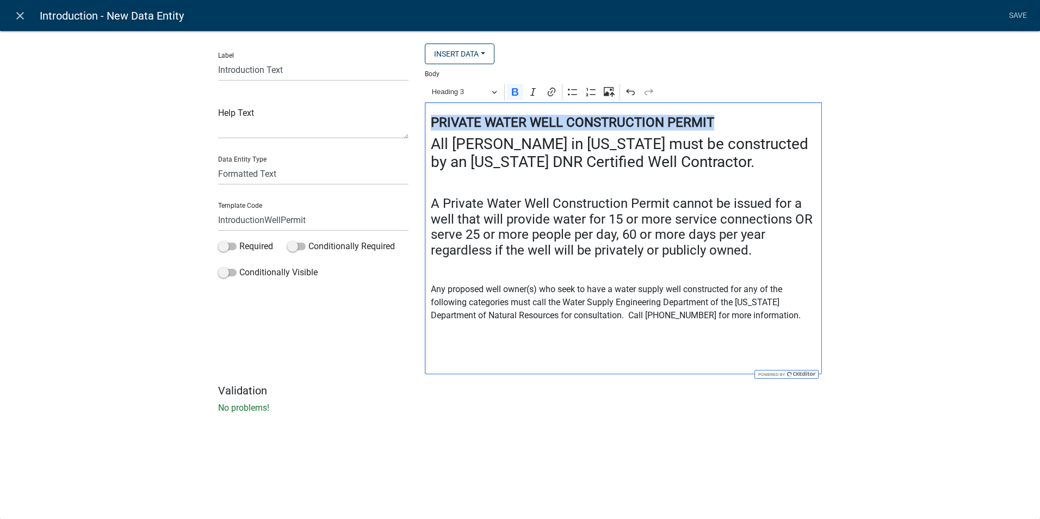
drag, startPoint x: 678, startPoint y: 119, endPoint x: 431, endPoint y: 113, distance: 246.6
click at [431, 113] on div "PRIVATE WATER WELL CONSTRUCTION PERMIT All [PERSON_NAME] in [US_STATE] must be …" at bounding box center [623, 238] width 397 height 272
click at [502, 92] on button "Heading 3" at bounding box center [464, 92] width 75 height 17
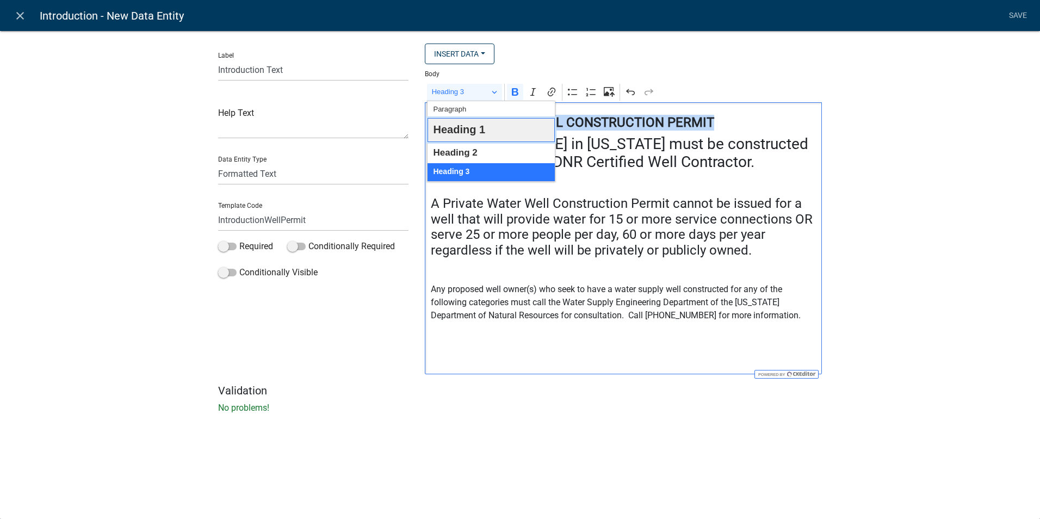
click at [460, 133] on span "Heading 1" at bounding box center [459, 130] width 52 height 20
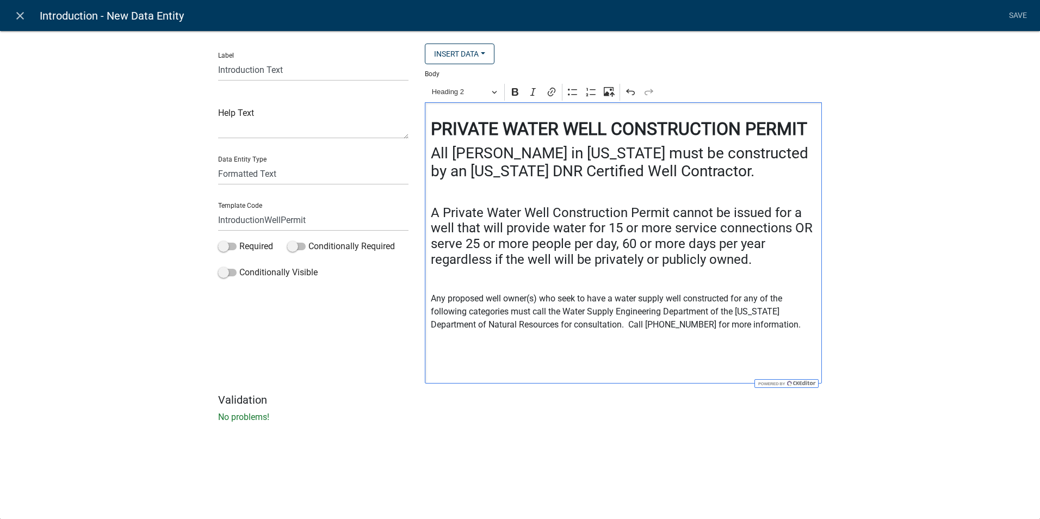
click at [485, 179] on h3 "All [PERSON_NAME] in [US_STATE] must be constructed by an [US_STATE] DNR Certif…" at bounding box center [624, 162] width 386 height 36
drag, startPoint x: 718, startPoint y: 260, endPoint x: 416, endPoint y: 220, distance: 304.1
click at [417, 220] on div "Insert Data Fee Recipients Application Id Application Number Application Status…" at bounding box center [624, 219] width 414 height 350
click at [447, 94] on span "Heading 3" at bounding box center [460, 91] width 57 height 13
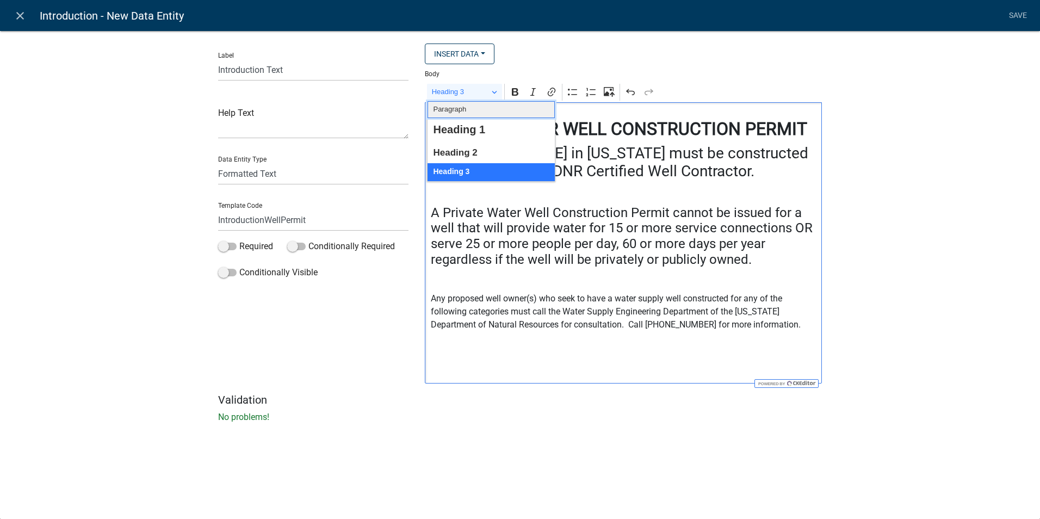
click at [448, 106] on span "Paragraph" at bounding box center [449, 109] width 33 height 13
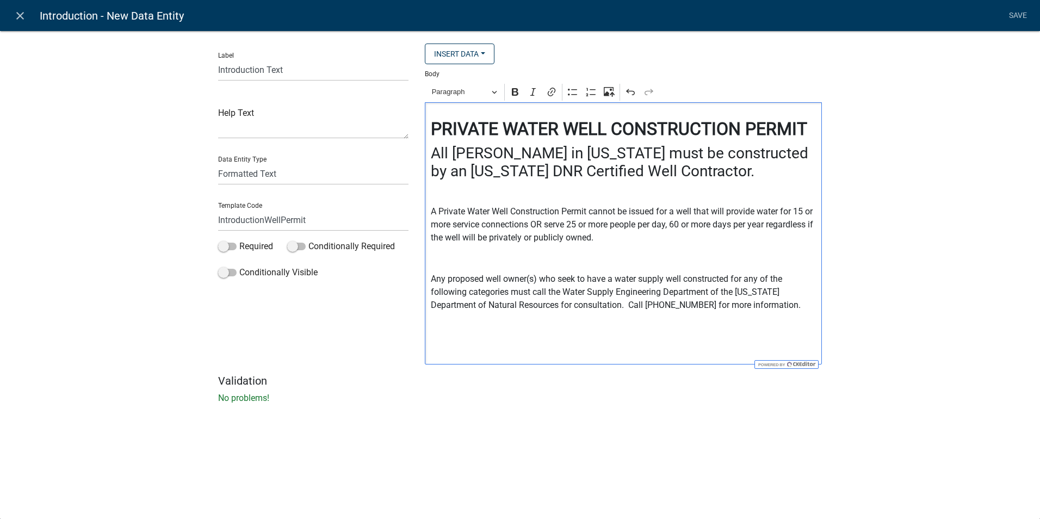
click at [522, 264] on h4 "Editor editing area: main. Press Alt+0 for help." at bounding box center [624, 261] width 386 height 16
click at [433, 210] on p "A Private Water Well Construction Permit cannot be issued for a well that will …" at bounding box center [624, 224] width 386 height 39
click at [576, 94] on icon "Editor toolbar" at bounding box center [573, 92] width 11 height 11
click at [570, 96] on icon "Editor toolbar" at bounding box center [573, 92] width 11 height 11
click at [462, 250] on div "PRIVATE WATER WELL CONSTRUCTION PERMIT All [PERSON_NAME] in [US_STATE] must be …" at bounding box center [623, 233] width 397 height 262
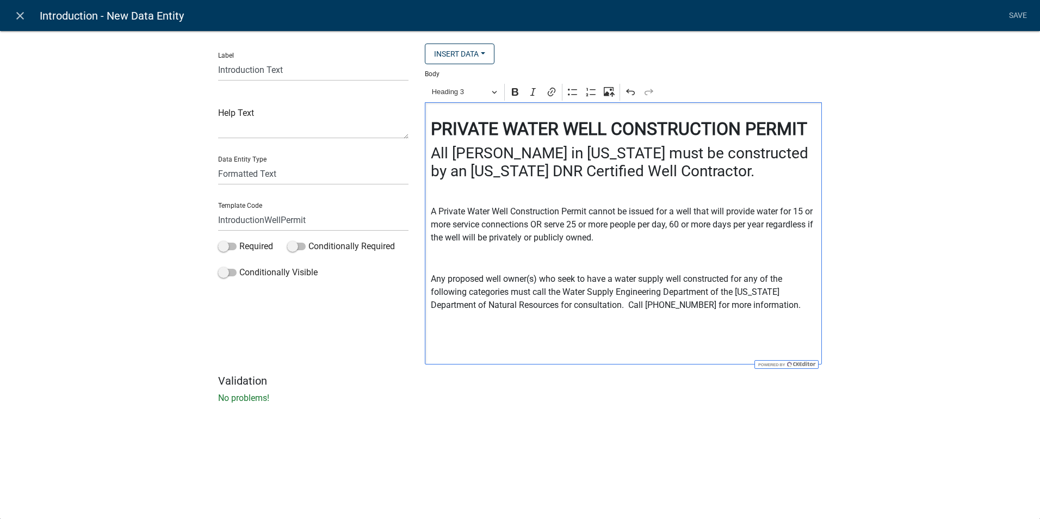
click at [751, 307] on p "Any proposed well owner(s) who seek to have a water supply well constructed for…" at bounding box center [624, 292] width 386 height 39
click at [620, 291] on p "Any proposed well owner(s) who seek to have a water supply well constructed for…" at bounding box center [624, 292] width 386 height 39
click at [757, 309] on p "Any proposed well owner(s) who seek to have a water supply well constructed for…" at bounding box center [624, 292] width 386 height 39
click at [564, 306] on p "Any proposed well owner(s) who seek to have a water supply well constructed for…" at bounding box center [624, 292] width 386 height 39
drag, startPoint x: 686, startPoint y: 308, endPoint x: 636, endPoint y: 307, distance: 50.6
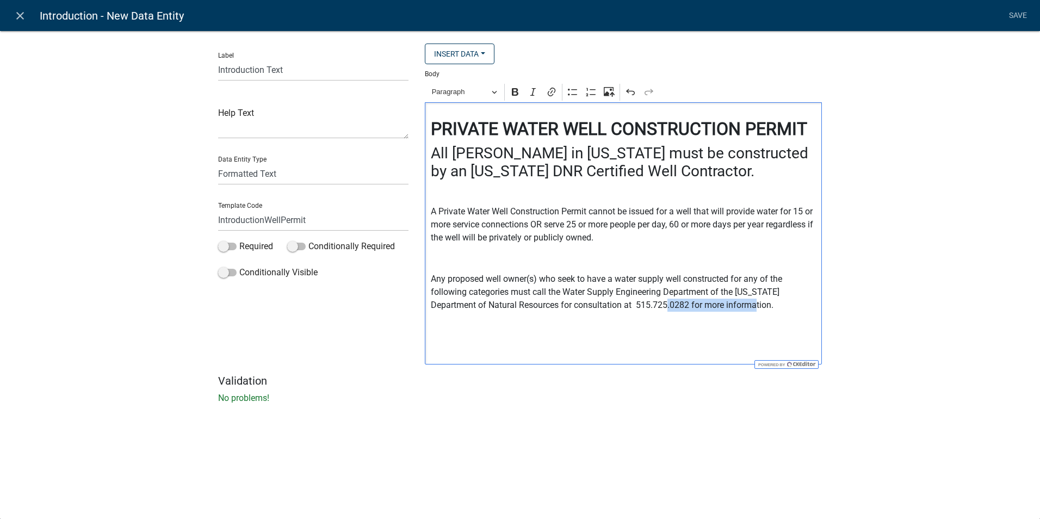
click at [636, 307] on p "Any proposed well owner(s) who seek to have a water supply well constructed for…" at bounding box center [624, 292] width 386 height 39
click at [651, 307] on p "Any proposed well owner(s) who seek to have a water supply well constructed for…" at bounding box center [624, 292] width 386 height 39
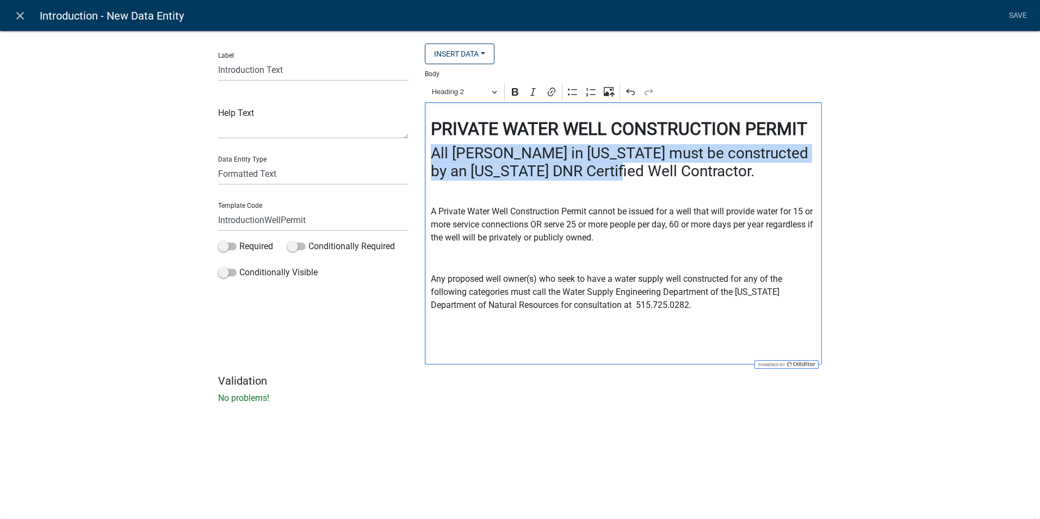
drag, startPoint x: 606, startPoint y: 175, endPoint x: 428, endPoint y: 158, distance: 178.7
click at [428, 158] on div "PRIVATE WATER WELL CONSTRUCTION PERMIT All [PERSON_NAME] in [US_STATE] must be …" at bounding box center [623, 233] width 397 height 262
click at [494, 92] on button "Heading 2" at bounding box center [464, 92] width 75 height 17
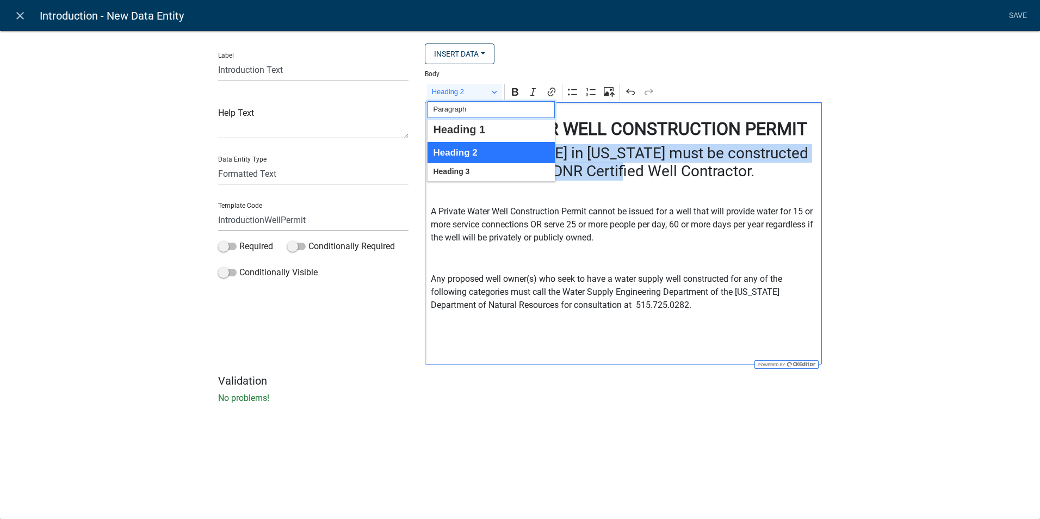
click at [448, 109] on span "Paragraph" at bounding box center [449, 109] width 33 height 13
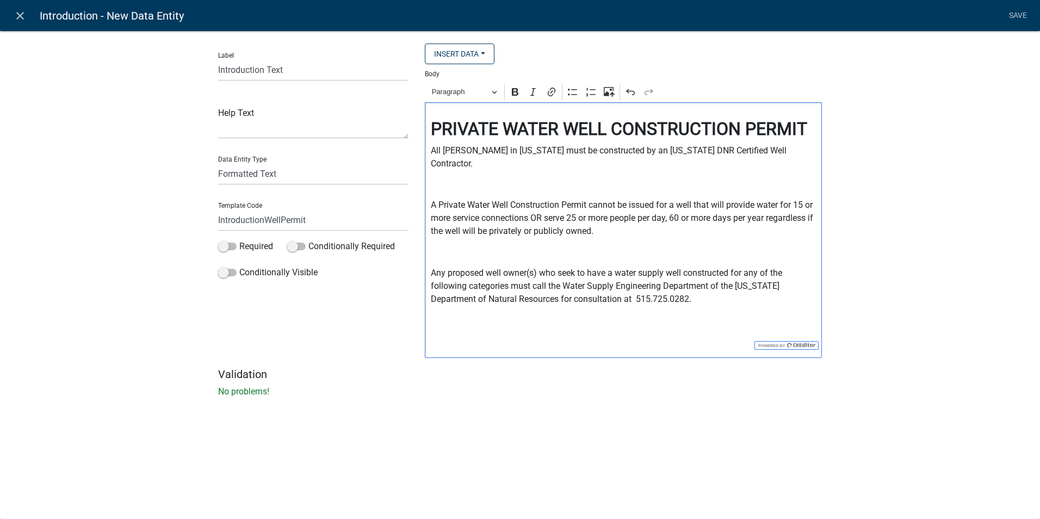
click at [439, 179] on h4 "Editor editing area: main. Press Alt+0 for help." at bounding box center [624, 187] width 386 height 16
click at [432, 152] on p "All [PERSON_NAME] in [US_STATE] must be constructed by an [US_STATE] DNR Certif…" at bounding box center [624, 157] width 386 height 26
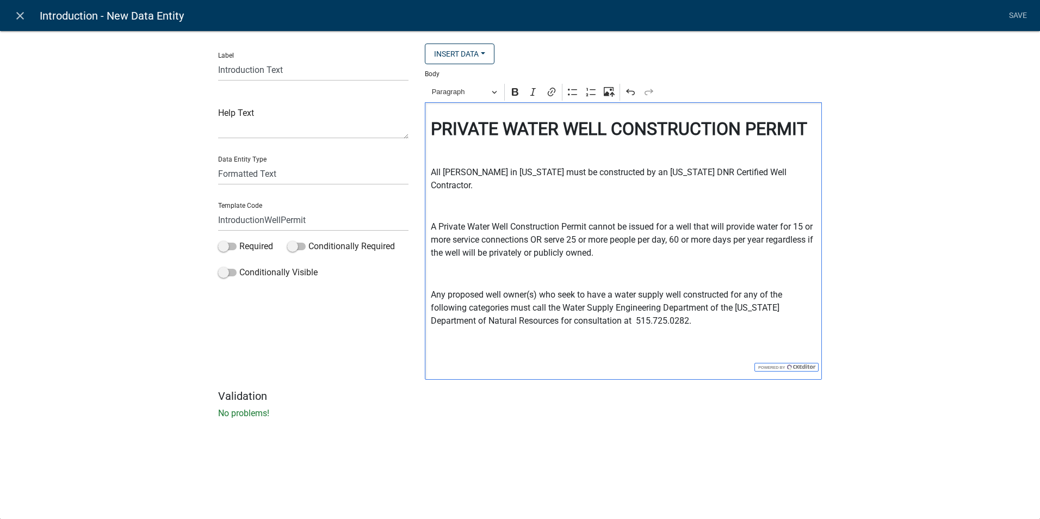
click at [435, 170] on p "All [PERSON_NAME] in [US_STATE] must be constructed by an [US_STATE] DNR Certif…" at bounding box center [624, 179] width 386 height 26
click at [514, 93] on icon "Editor toolbar" at bounding box center [515, 92] width 7 height 8
click at [505, 158] on div "PRIVATE WATER WELL CONSTRUCTION PERMIT All [PERSON_NAME] in [US_STATE] must be …" at bounding box center [623, 240] width 397 height 277
click at [504, 171] on p "All [PERSON_NAME] in [US_STATE] must be constructed by an [US_STATE] DNR Certif…" at bounding box center [624, 179] width 386 height 26
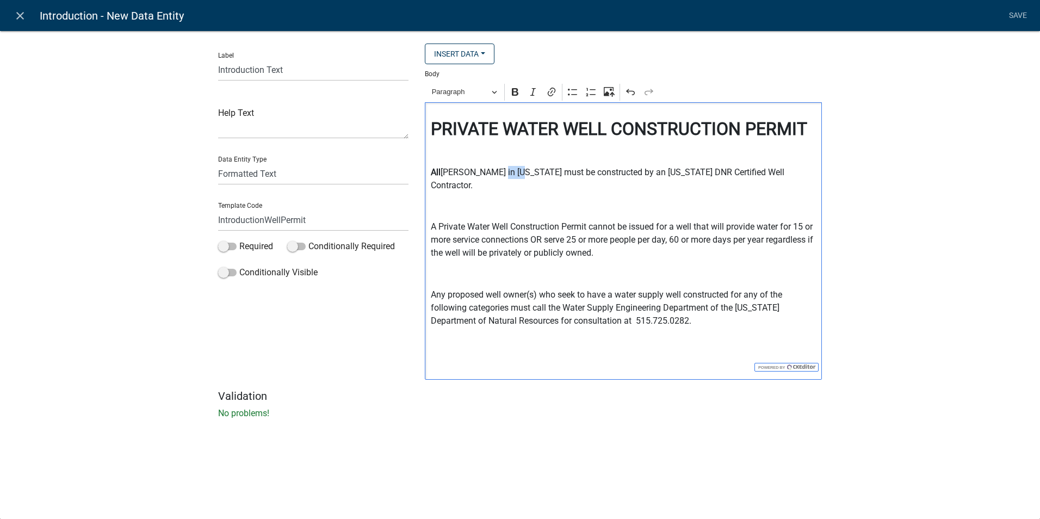
click at [504, 171] on p "All [PERSON_NAME] in [US_STATE] must be constructed by an [US_STATE] DNR Certif…" at bounding box center [624, 179] width 386 height 26
click at [526, 201] on h4 "Editor editing area: main. Press Alt+0 for help." at bounding box center [624, 209] width 386 height 16
click at [452, 220] on p "A Private Water Well Construction Permit cannot be issued for a well that will …" at bounding box center [624, 239] width 386 height 39
click at [517, 95] on icon "Editor toolbar" at bounding box center [515, 92] width 7 height 8
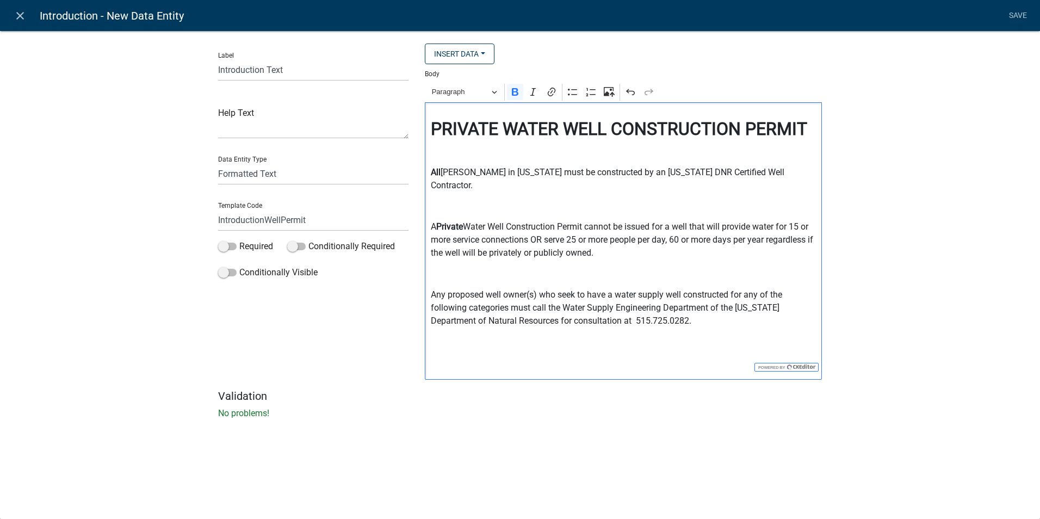
click at [606, 220] on p "A Private Water Well Construction Permit cannot be issued for a well that will …" at bounding box center [624, 239] width 386 height 39
click at [513, 98] on button "Bold" at bounding box center [515, 92] width 16 height 16
click at [564, 232] on p "A Private Water Well Construction Permit cannot be issued for a well that will …" at bounding box center [624, 239] width 386 height 39
click at [655, 238] on p "A Private Water Well Construction Permit cannot be issued for a well that will …" at bounding box center [624, 239] width 386 height 39
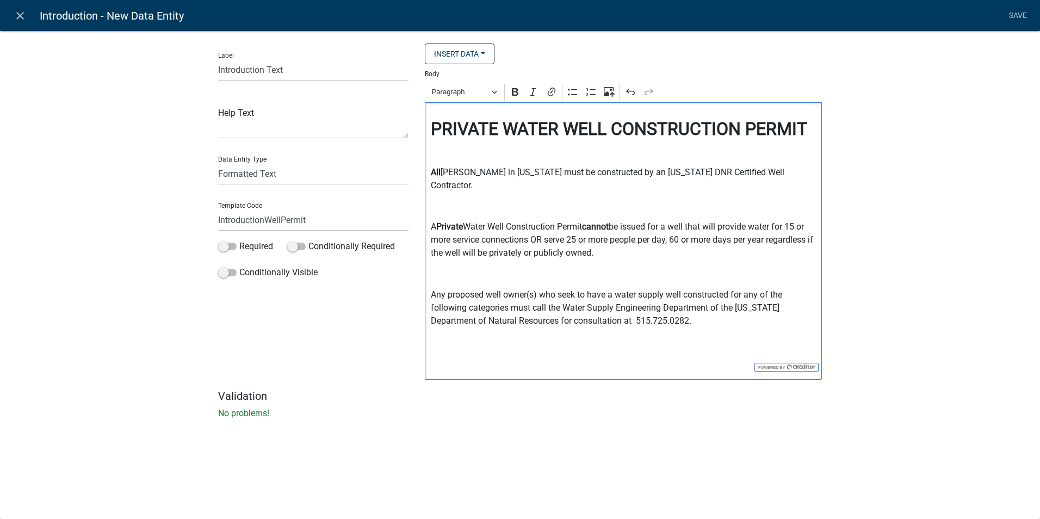
click at [649, 307] on p "Any proposed well owner(s) who seek to have a water supply well constructed for…" at bounding box center [624, 307] width 386 height 39
click at [446, 294] on p "Any proposed well owner(s) who seek to have a water supply well constructed for…" at bounding box center [624, 307] width 386 height 39
click at [471, 299] on p "Any proposed well owner(s) who seek to have a water supply well constructed for…" at bounding box center [624, 307] width 386 height 39
click at [651, 309] on p "Any proposed well owner(s) who seek to have a water supply well constructed for…" at bounding box center [624, 307] width 386 height 39
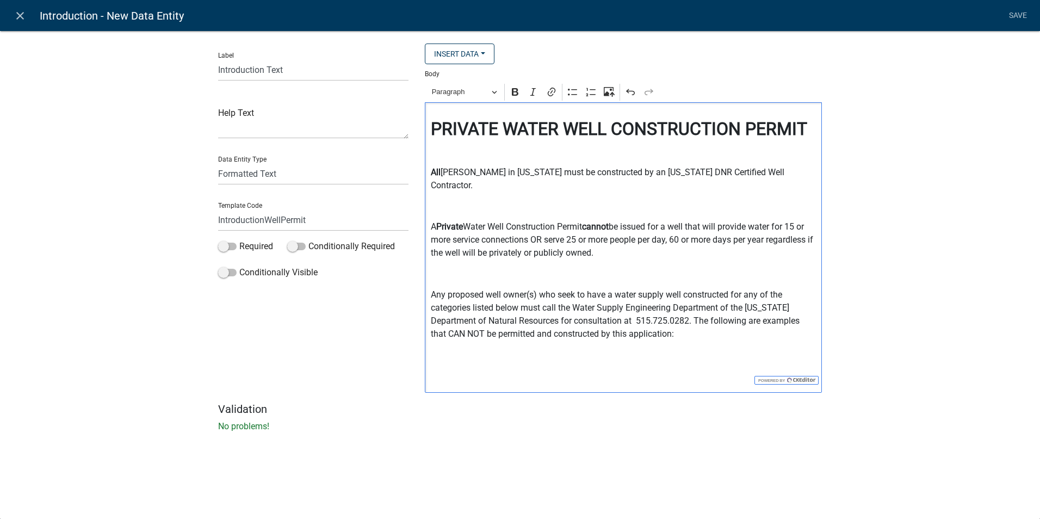
click at [632, 322] on p "Any proposed well owner(s) who seek to have a water supply well constructed for…" at bounding box center [624, 314] width 386 height 52
click at [754, 310] on p "Any proposed well owner(s) who seek to have a water supply well constructed for…" at bounding box center [624, 314] width 386 height 52
drag, startPoint x: 459, startPoint y: 321, endPoint x: 433, endPoint y: 321, distance: 26.7
click at [433, 321] on p "Any proposed well owner(s) who seek to have a water supply well constructed for…" at bounding box center [624, 314] width 386 height 52
click at [520, 92] on icon "Editor toolbar" at bounding box center [515, 92] width 11 height 11
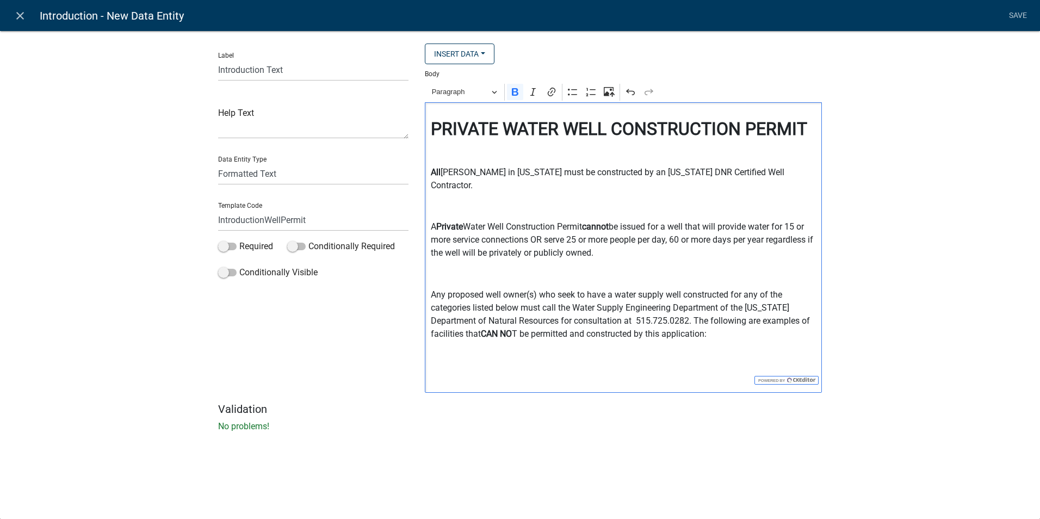
click at [673, 320] on p "Any proposed well owner(s) who seek to have a water supply well constructed for…" at bounding box center [624, 314] width 386 height 52
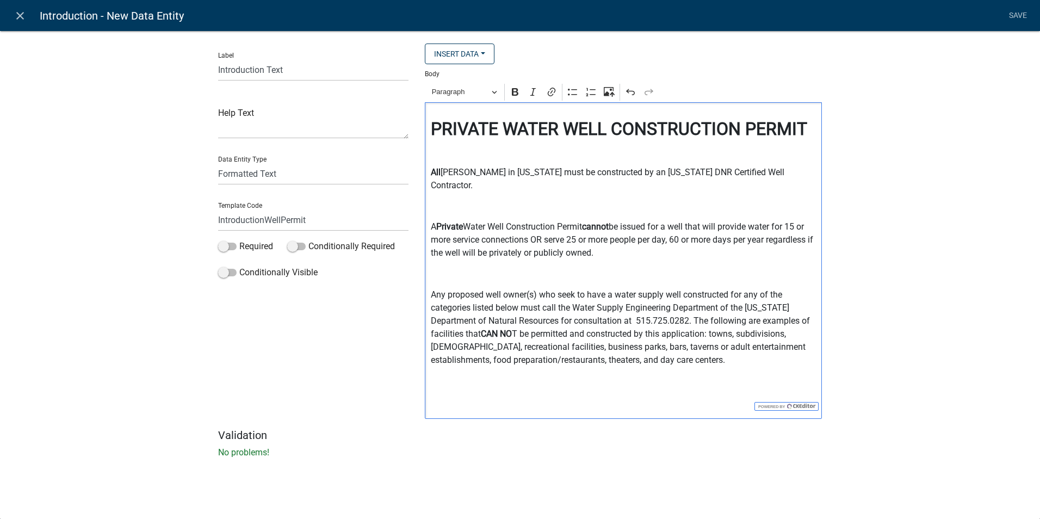
click at [673, 350] on p "Any proposed well owner(s) who seek to have a water supply well constructed for…" at bounding box center [624, 327] width 386 height 78
click at [656, 321] on p "Any proposed well owner(s) who seek to have a water supply well constructed for…" at bounding box center [624, 327] width 386 height 78
click at [735, 325] on p "Any proposed well owner(s) who seek to have a water supply well constructed for…" at bounding box center [624, 327] width 386 height 78
drag, startPoint x: 754, startPoint y: 322, endPoint x: 752, endPoint y: 333, distance: 11.1
click at [753, 322] on p "Any proposed well owner(s) who seek to have a water supply well constructed for…" at bounding box center [624, 327] width 386 height 78
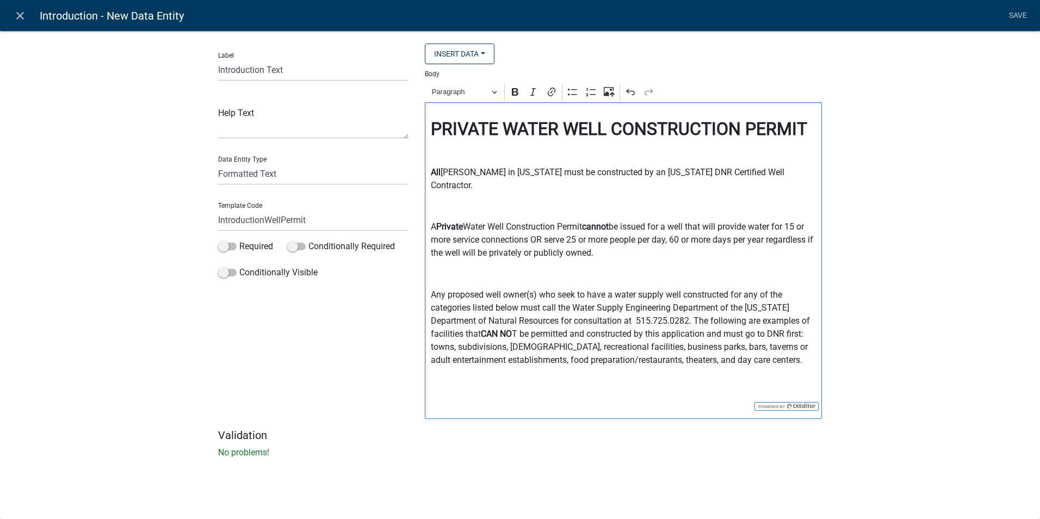
click at [735, 350] on p "Any proposed well owner(s) who seek to have a water supply well constructed for…" at bounding box center [624, 327] width 386 height 78
click at [433, 170] on strong "All" at bounding box center [436, 172] width 10 height 10
click at [572, 96] on icon "Editor toolbar" at bounding box center [573, 92] width 11 height 11
click at [431, 220] on p "A Private Water Well Construction Permit cannot be issued for a well that will …" at bounding box center [624, 239] width 386 height 39
click at [571, 93] on icon "Editor toolbar" at bounding box center [573, 92] width 11 height 11
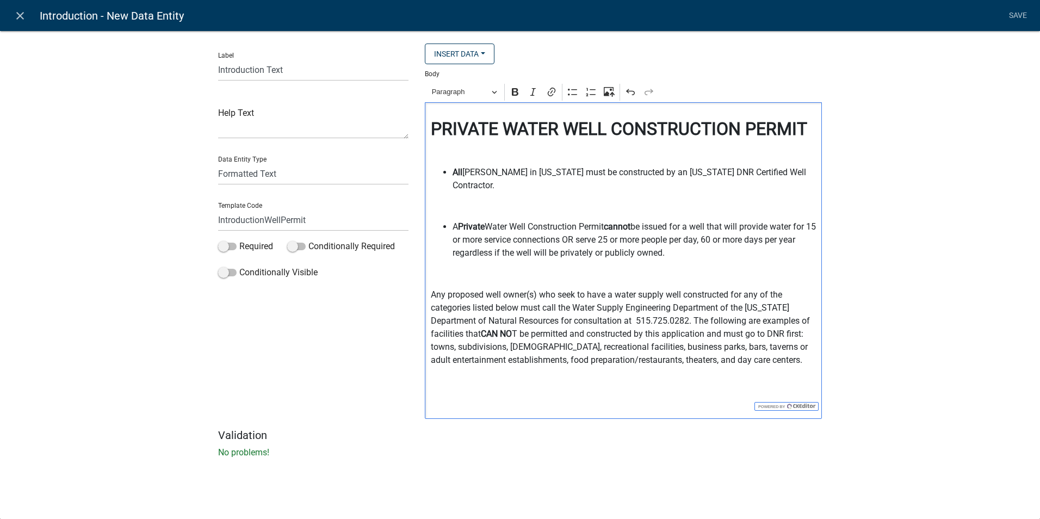
click at [429, 285] on div "PRIVATE WATER WELL CONSTRUCTION PERMIT All [PERSON_NAME] in [US_STATE] must be …" at bounding box center [623, 260] width 397 height 317
click at [576, 98] on button "Bulleted List" at bounding box center [573, 92] width 16 height 16
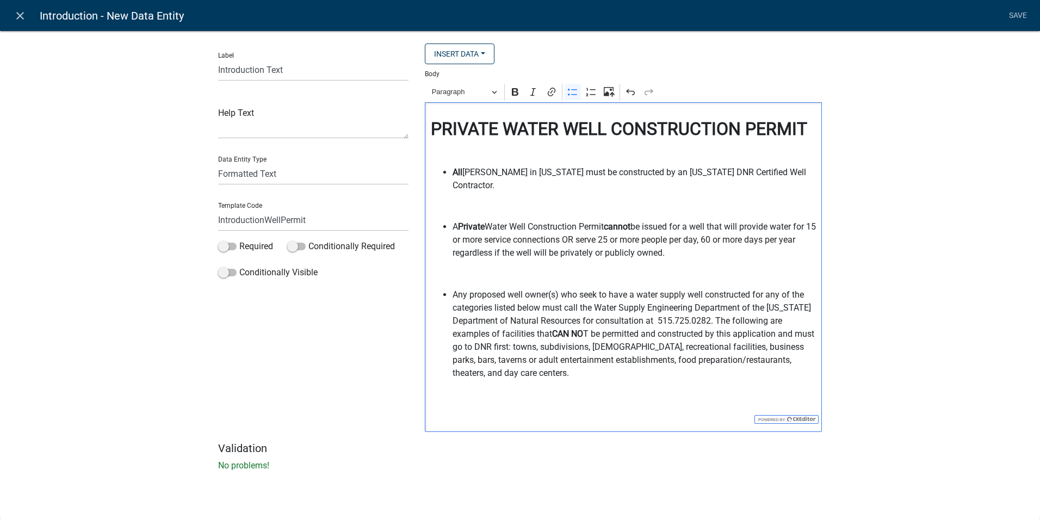
click at [718, 308] on span "Any proposed well owner(s) who seek to have a water supply well constructed for…" at bounding box center [635, 333] width 364 height 91
click at [735, 306] on span "Any proposed well owner(s) who seek to have a water supply well constructed for…" at bounding box center [635, 307] width 364 height 39
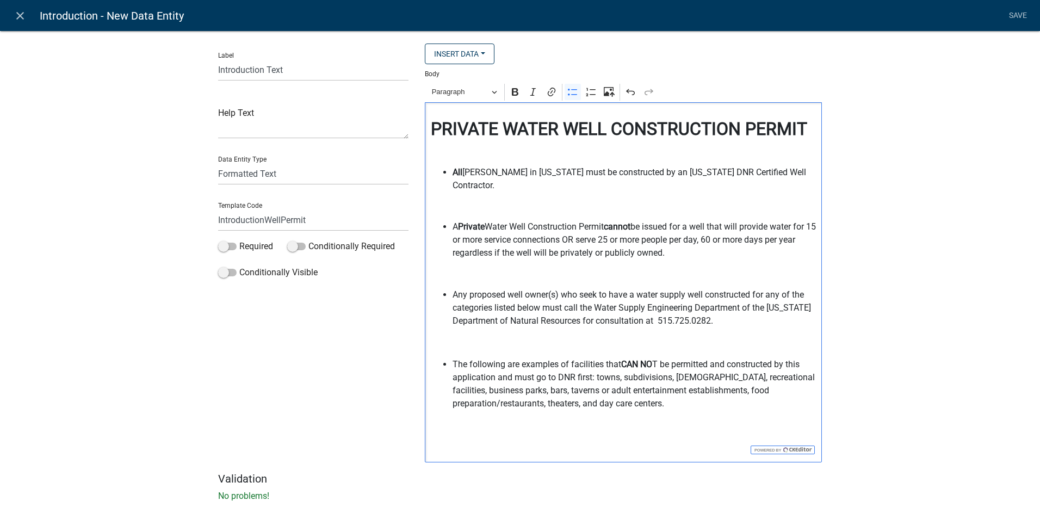
click at [465, 201] on h4 "Editor editing area: main. Press Alt+0 for help." at bounding box center [624, 209] width 386 height 16
click at [494, 91] on button "Heading 3" at bounding box center [464, 92] width 75 height 17
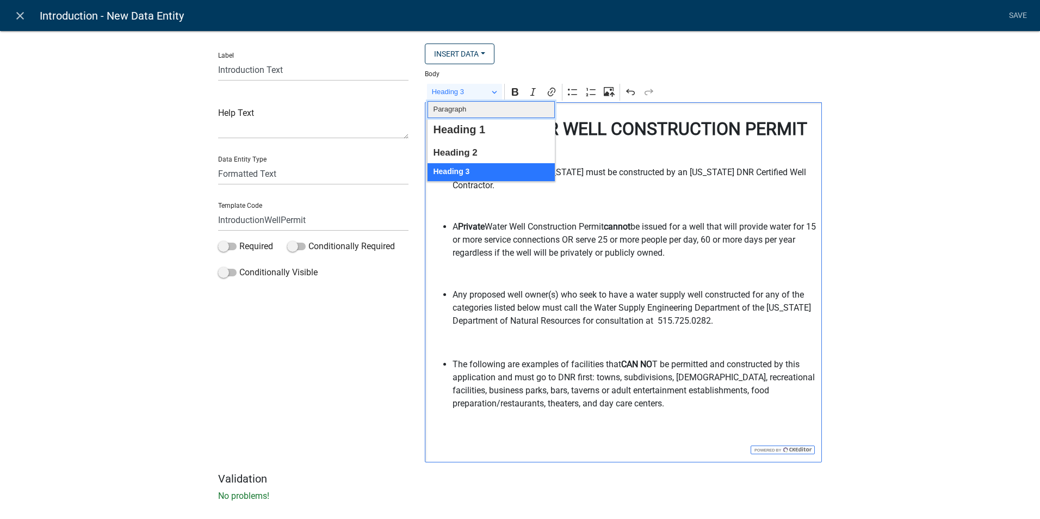
click at [443, 105] on span "Paragraph" at bounding box center [449, 109] width 33 height 13
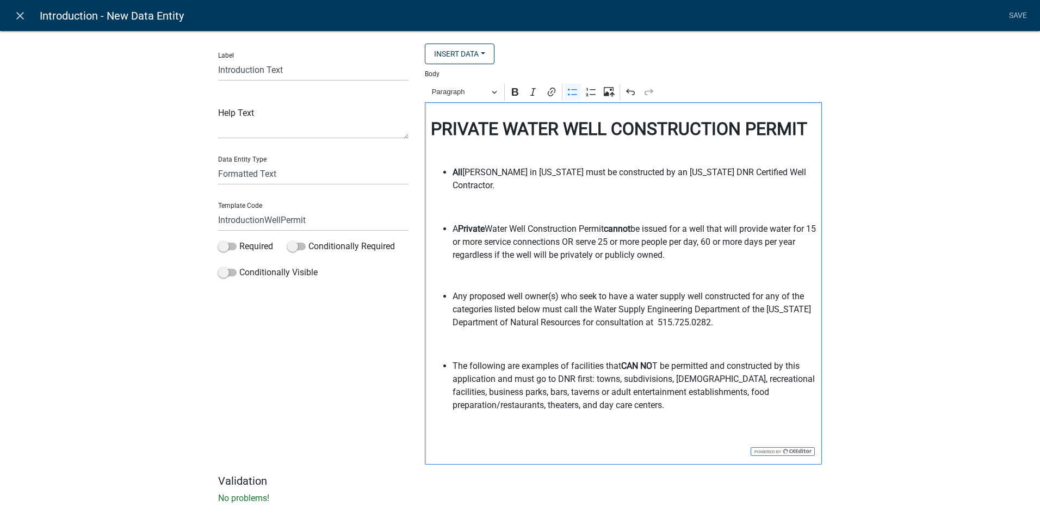
drag, startPoint x: 442, startPoint y: 208, endPoint x: 448, endPoint y: 199, distance: 11.2
click at [443, 208] on div "PRIVATE WATER WELL CONSTRUCTION PERMIT All [PERSON_NAME] in [US_STATE] must be …" at bounding box center [623, 283] width 397 height 362
click at [451, 201] on p "Editor editing area: main. Press Alt+0 for help." at bounding box center [624, 207] width 386 height 13
click at [466, 270] on h4 "Editor editing area: main. Press Alt+0 for help." at bounding box center [624, 278] width 386 height 16
click at [461, 201] on p "Editor editing area: main. Press Alt+0 for help." at bounding box center [635, 207] width 364 height 13
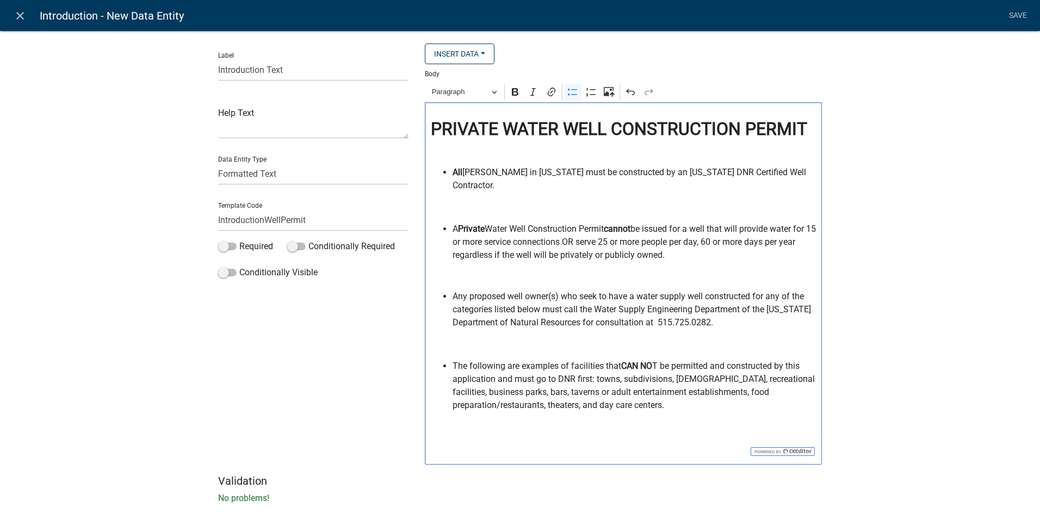
click at [461, 201] on p "Editor editing area: main. Press Alt+0 for help." at bounding box center [635, 207] width 364 height 13
click at [482, 338] on p "Editor editing area: main. Press Alt+0 for help." at bounding box center [635, 344] width 364 height 13
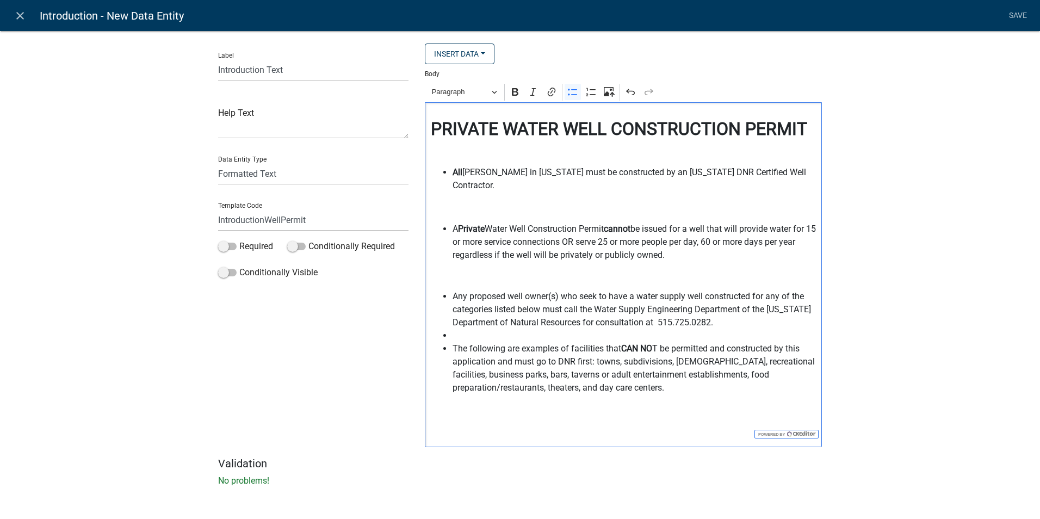
click at [453, 329] on span "Editor editing area: main. Press Alt+0 for help." at bounding box center [635, 335] width 364 height 13
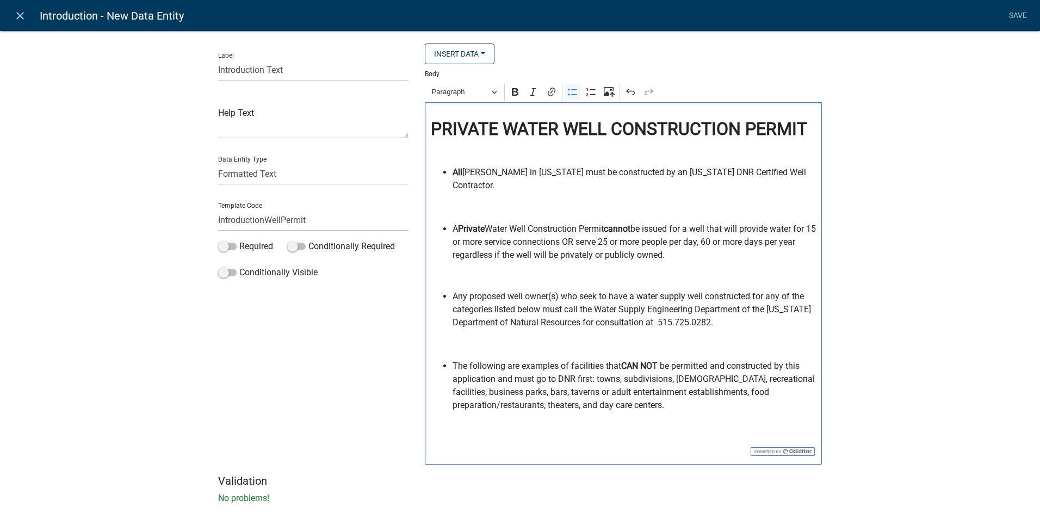
click at [673, 404] on div "PRIVATE WATER WELL CONSTRUCTION PERMIT All [PERSON_NAME] in [US_STATE] must be …" at bounding box center [623, 283] width 397 height 362
click at [520, 298] on p "Any proposed well owner(s) who seek to have a water supply well constructed for…" at bounding box center [635, 309] width 364 height 39
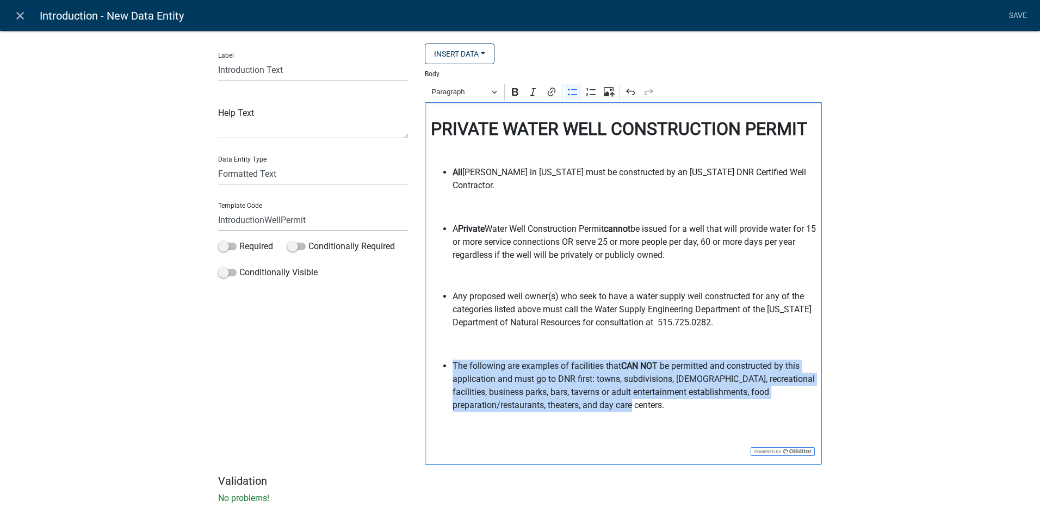
drag, startPoint x: 667, startPoint y: 394, endPoint x: 437, endPoint y: 357, distance: 232.0
click at [437, 357] on ul "Any proposed well owner(s) who seek to have a water supply well constructed for…" at bounding box center [624, 351] width 386 height 122
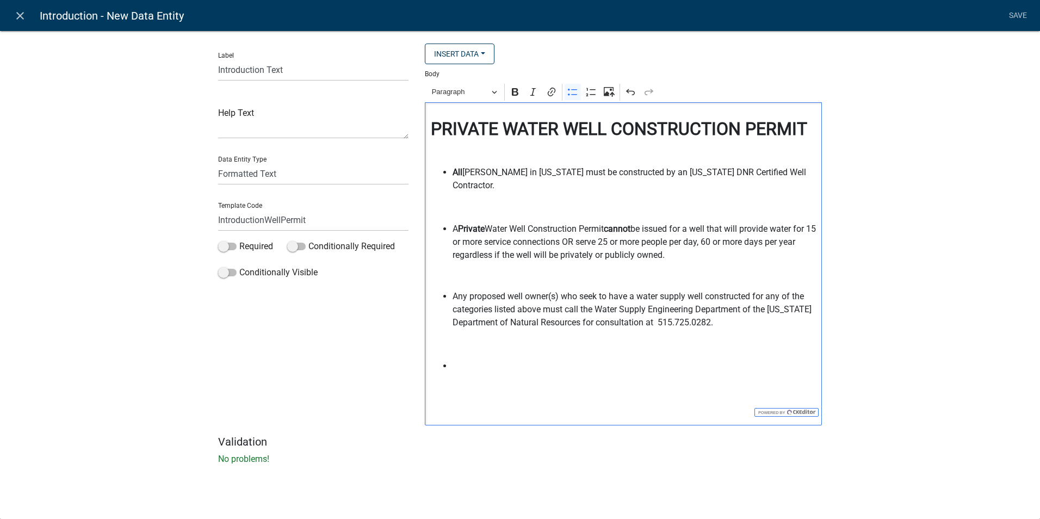
click at [455, 290] on p "Any proposed well owner(s) who seek to have a water supply well constructed for…" at bounding box center [635, 309] width 364 height 39
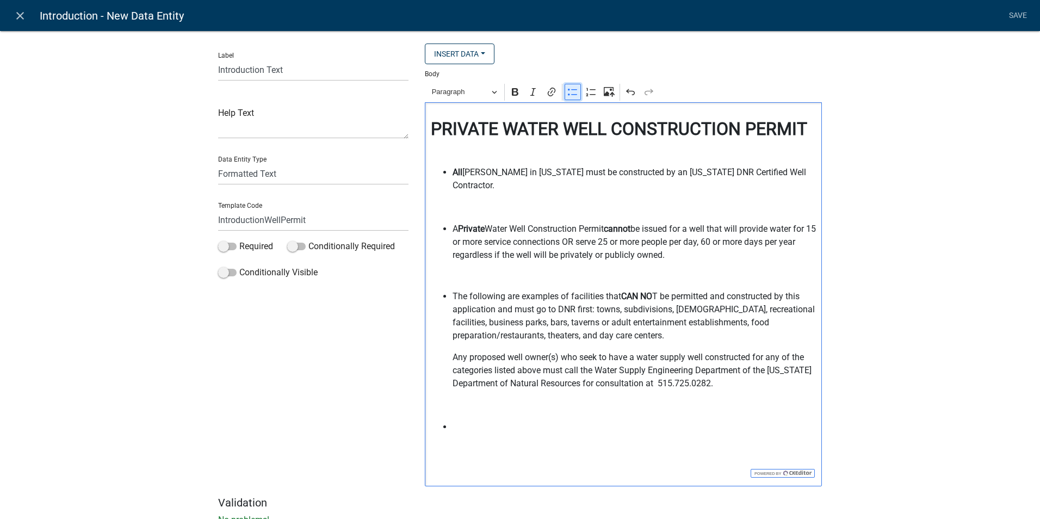
click at [568, 92] on icon "Editor toolbar" at bounding box center [573, 92] width 11 height 11
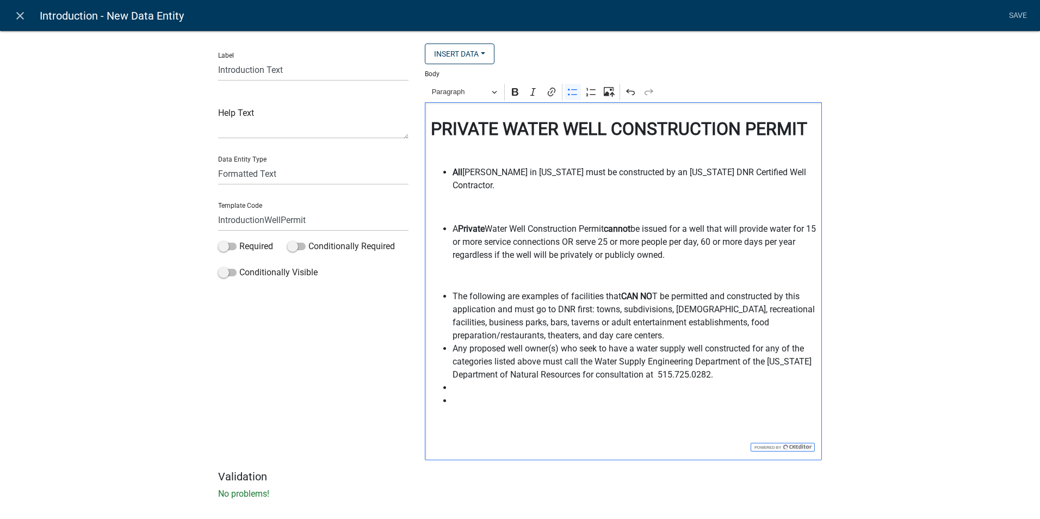
click at [675, 324] on span "The following are examples of facilities that CAN NO T be permitted and constru…" at bounding box center [635, 316] width 364 height 52
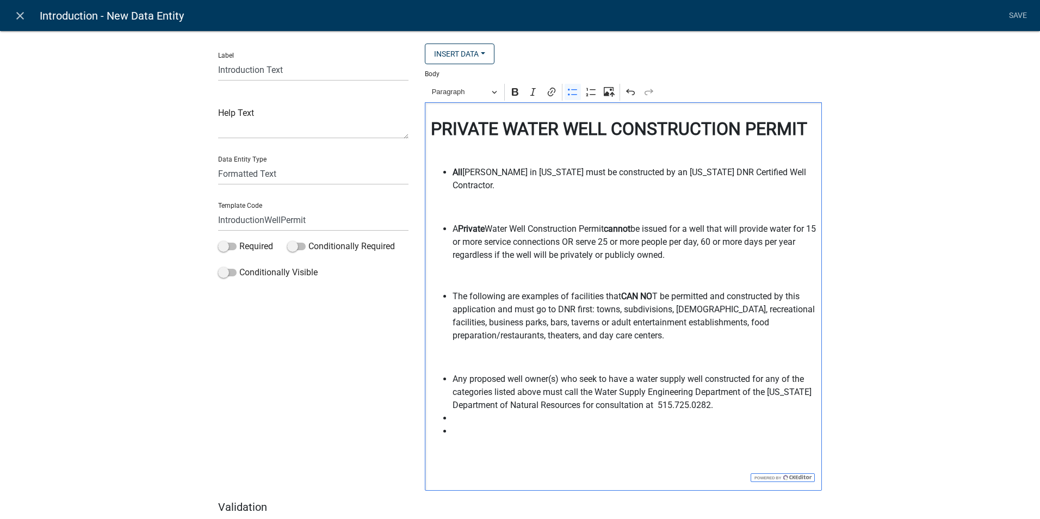
click at [485, 425] on span "Editor editing area: main. Press Alt+0 for help." at bounding box center [635, 431] width 364 height 13
click at [476, 412] on span "Editor editing area: main. Press Alt+0 for help." at bounding box center [635, 418] width 364 height 13
click at [548, 223] on span "A Private Water Well Construction Permit cannot be issued for a well that will …" at bounding box center [635, 242] width 364 height 39
click at [492, 201] on p "Editor editing area: main. Press Alt+0 for help." at bounding box center [635, 207] width 364 height 13
click at [468, 257] on div "PRIVATE WATER WELL CONSTRUCTION PERMIT All [PERSON_NAME] in [US_STATE] must be …" at bounding box center [623, 294] width 397 height 384
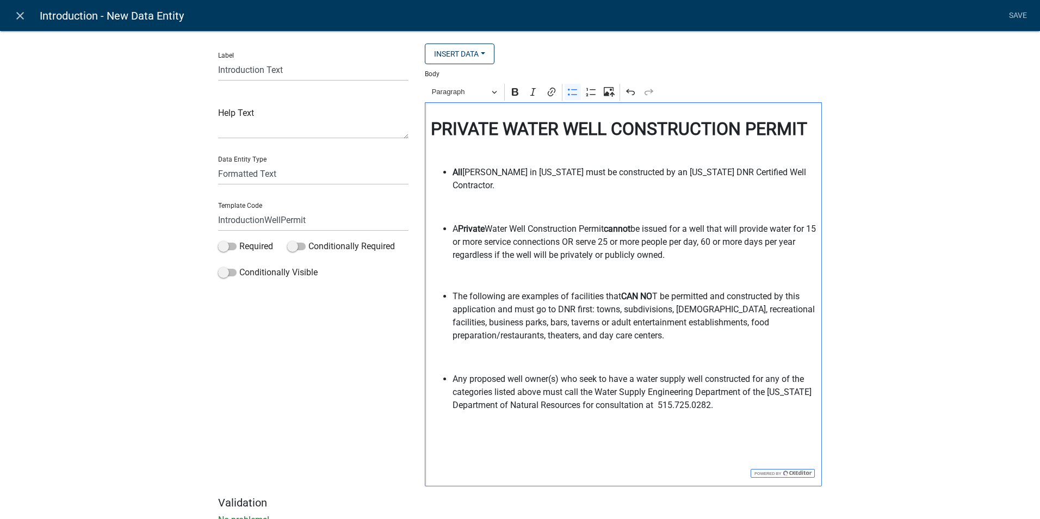
click at [467, 206] on ul "All [PERSON_NAME] in [US_STATE] must be constructed by an [US_STATE] DNR Certif…" at bounding box center [624, 214] width 386 height 96
drag, startPoint x: 465, startPoint y: 186, endPoint x: 465, endPoint y: 200, distance: 14.2
click at [465, 200] on li "All [PERSON_NAME] in [US_STATE] must be constructed by an [US_STATE] DNR Certif…" at bounding box center [635, 190] width 364 height 48
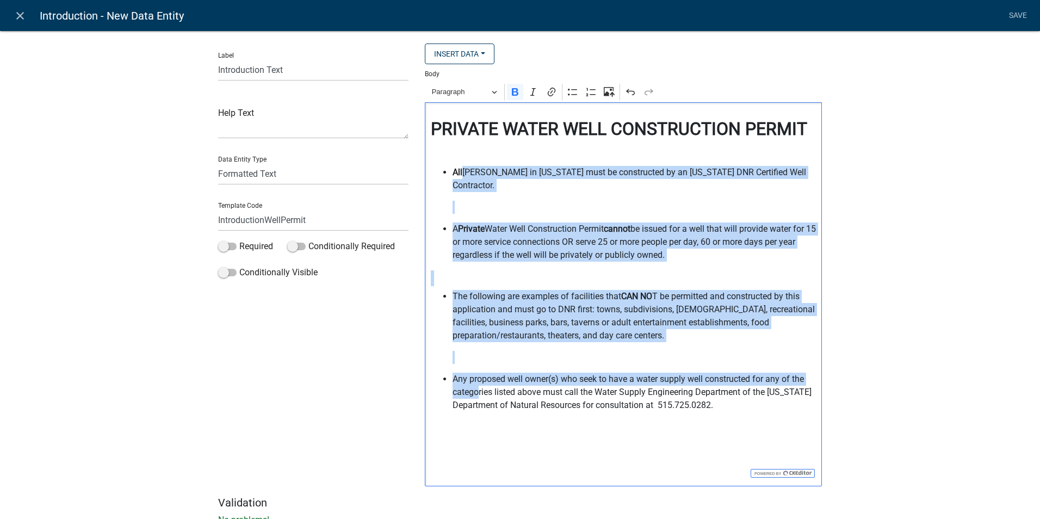
drag, startPoint x: 458, startPoint y: 166, endPoint x: 473, endPoint y: 385, distance: 218.7
click at [473, 385] on div "PRIVATE WATER WELL CONSTRUCTION PERMIT All [PERSON_NAME] in [US_STATE] must be …" at bounding box center [623, 294] width 397 height 384
click at [489, 90] on button "Paragraph" at bounding box center [464, 92] width 75 height 17
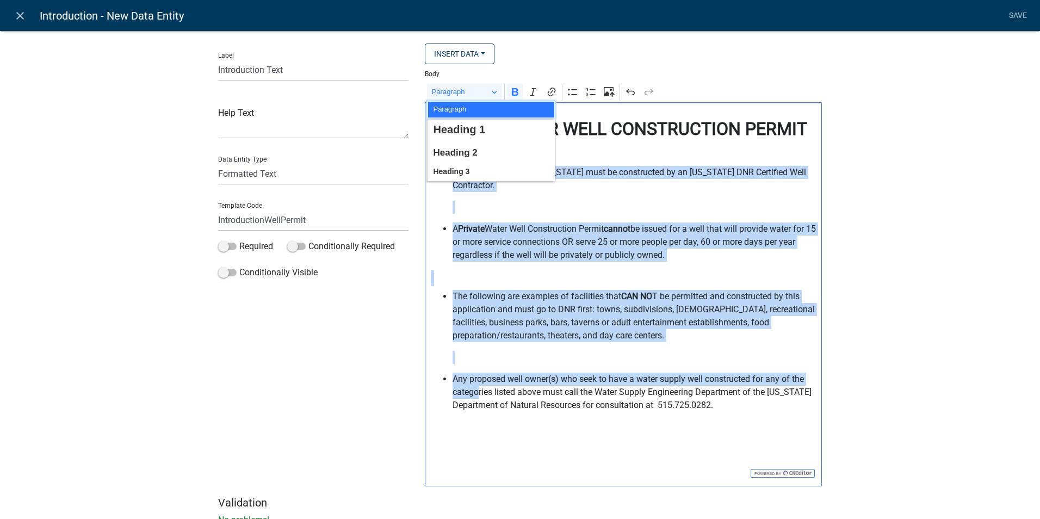
click at [474, 112] on button "Paragraph" at bounding box center [491, 109] width 127 height 17
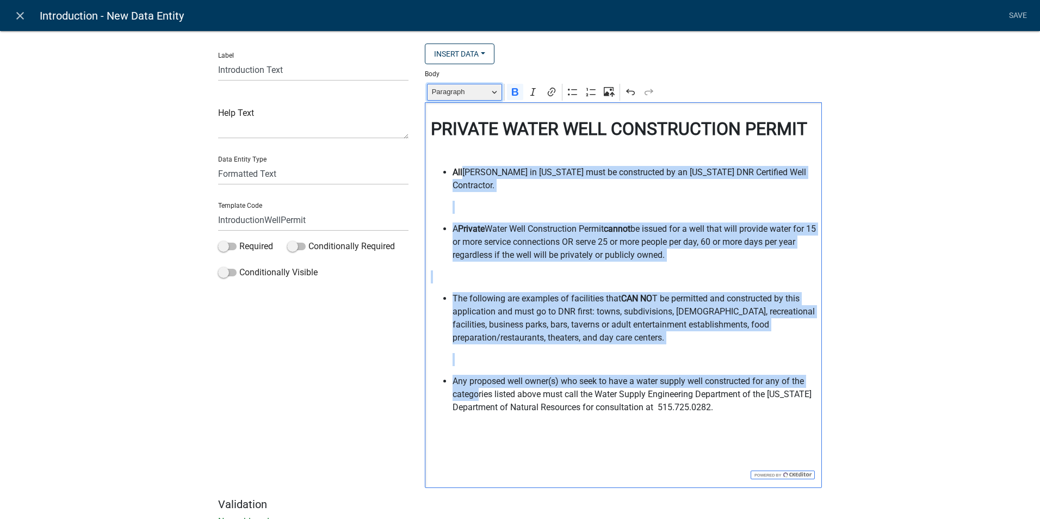
click at [471, 92] on span "Paragraph" at bounding box center [460, 91] width 57 height 13
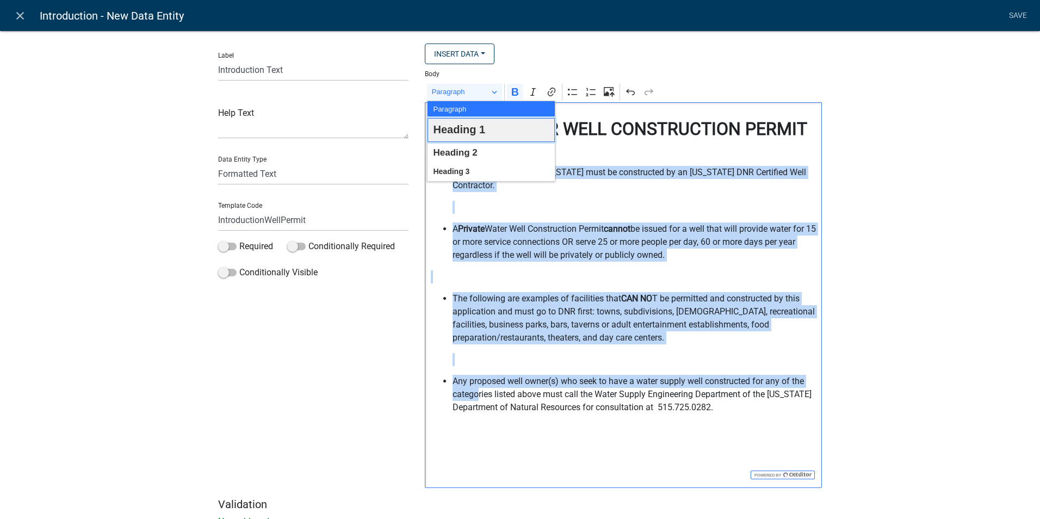
click at [472, 128] on span "Heading 1" at bounding box center [459, 130] width 52 height 20
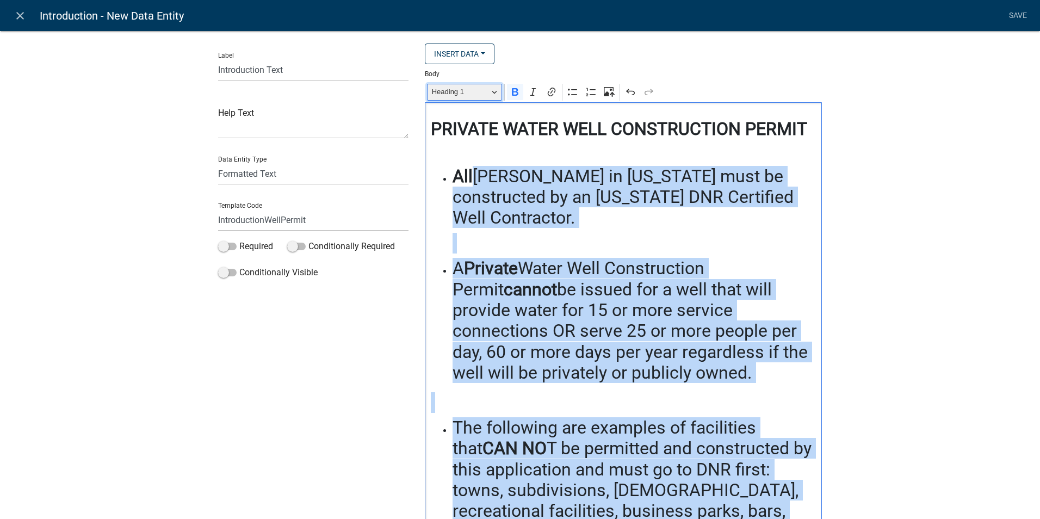
click at [495, 93] on button "Heading 1" at bounding box center [464, 92] width 75 height 17
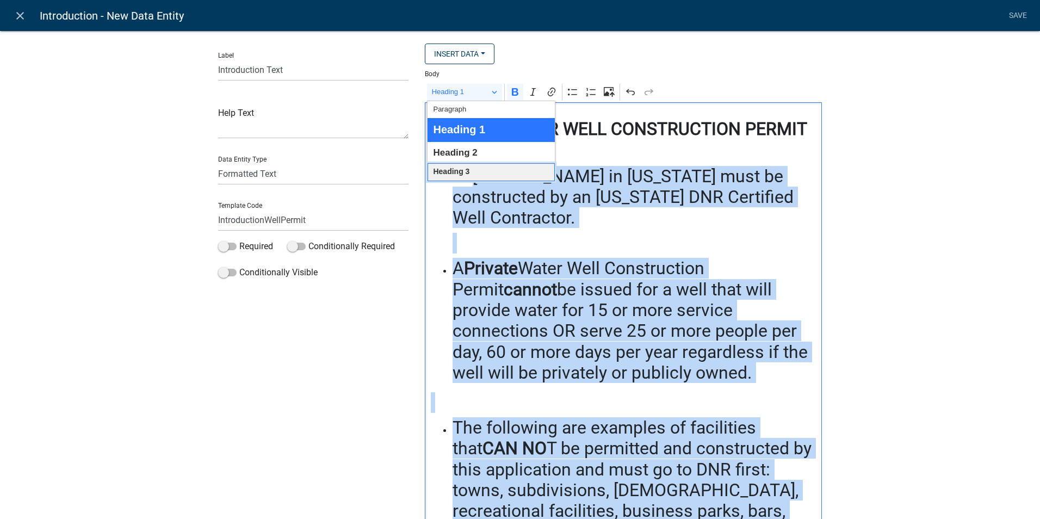
click at [461, 175] on span "Heading 3" at bounding box center [451, 172] width 36 height 14
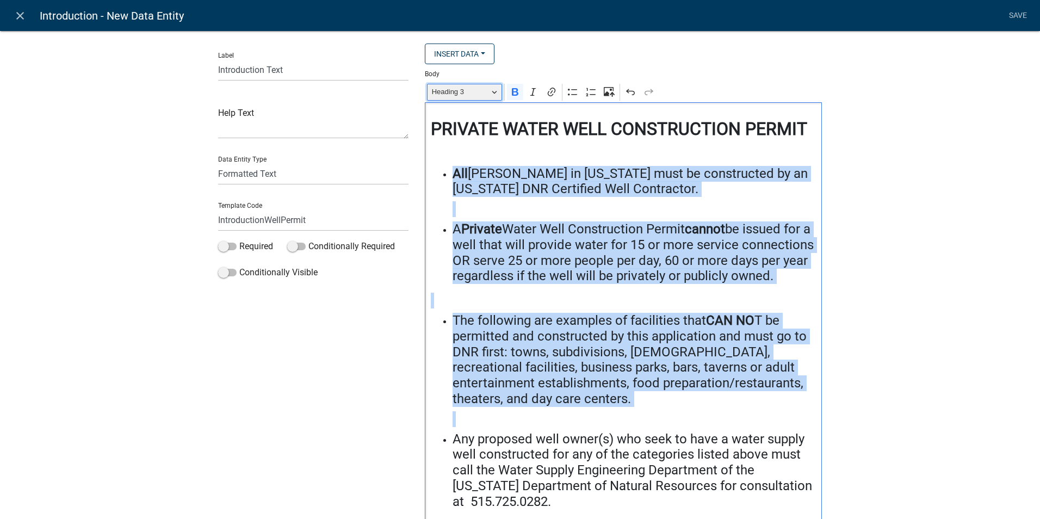
click at [488, 93] on button "Heading 3" at bounding box center [464, 92] width 75 height 17
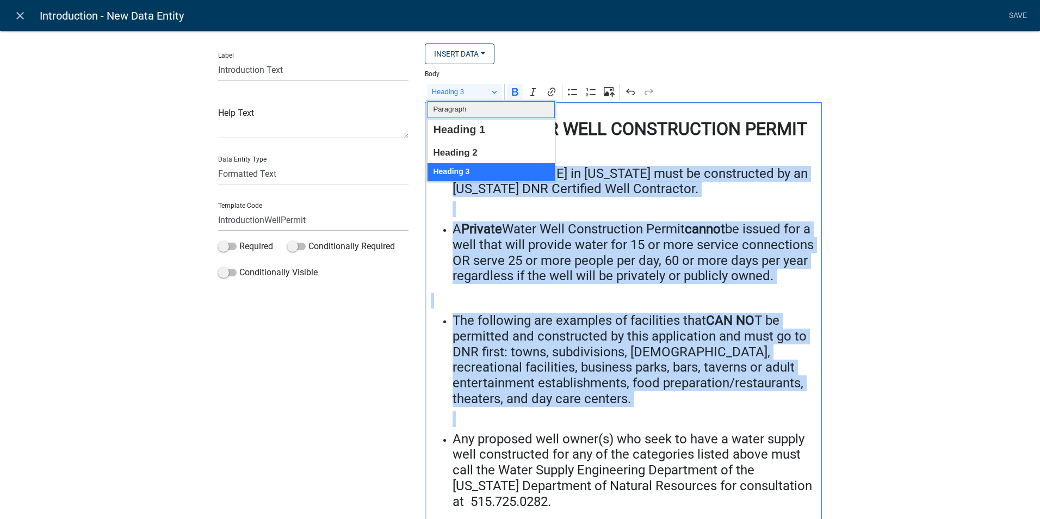
click at [467, 109] on button "Paragraph" at bounding box center [491, 109] width 127 height 17
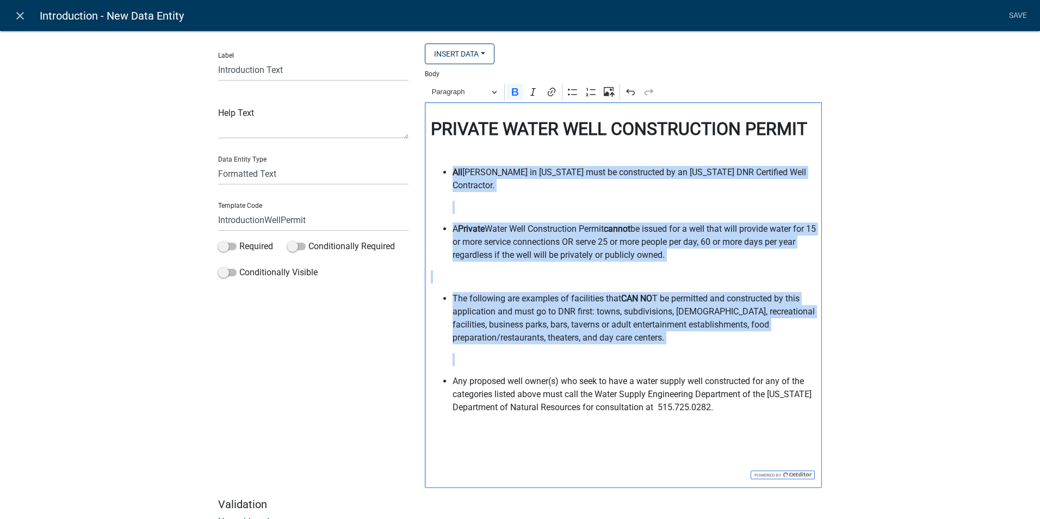
drag, startPoint x: 533, startPoint y: 272, endPoint x: 528, endPoint y: 265, distance: 8.6
click at [531, 269] on div "PRIVATE WATER WELL CONSTRUCTION PERMIT All [PERSON_NAME] in [US_STATE] must be …" at bounding box center [623, 294] width 397 height 385
click at [522, 270] on p "Editor editing area: main. Press Alt+0 for help." at bounding box center [624, 276] width 386 height 13
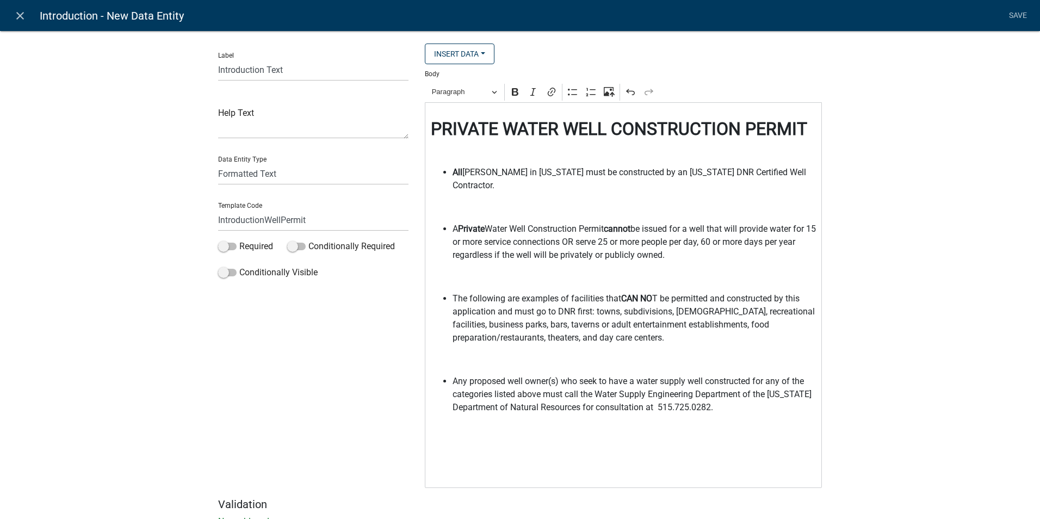
click at [854, 293] on div "Label Introduction Text Help Text Data Entity Type Free Form Text Document Disp…" at bounding box center [520, 282] width 1040 height 538
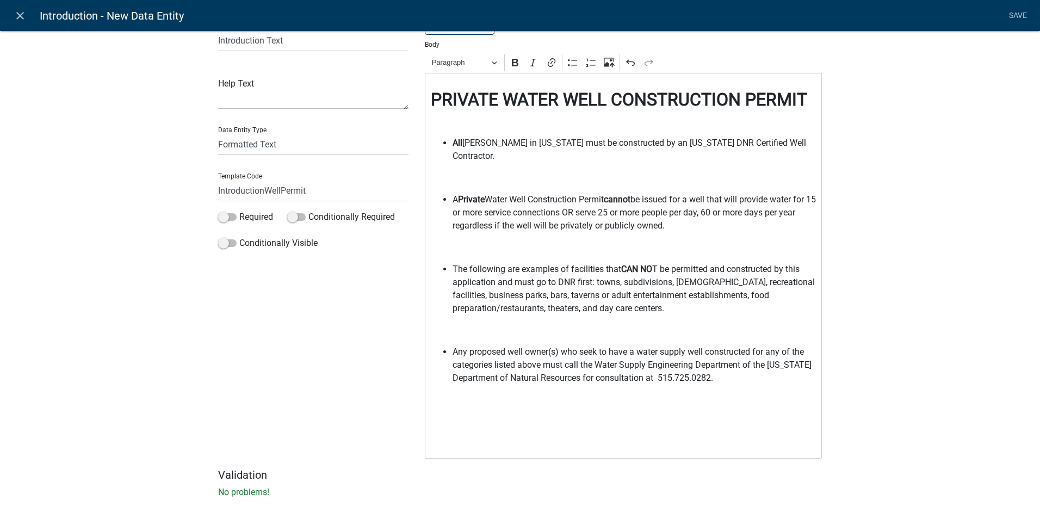
click at [642, 264] on strong "CAN NO" at bounding box center [636, 269] width 31 height 10
click at [650, 263] on p "The following are examples of facilities that CANNO T be permitted and construc…" at bounding box center [635, 289] width 364 height 52
click at [512, 64] on icon "Editor toolbar" at bounding box center [515, 63] width 7 height 8
click at [733, 295] on p "The following are examples of facilities that CANNOT be permitted and construct…" at bounding box center [635, 289] width 364 height 52
drag, startPoint x: 571, startPoint y: 268, endPoint x: 514, endPoint y: 269, distance: 57.1
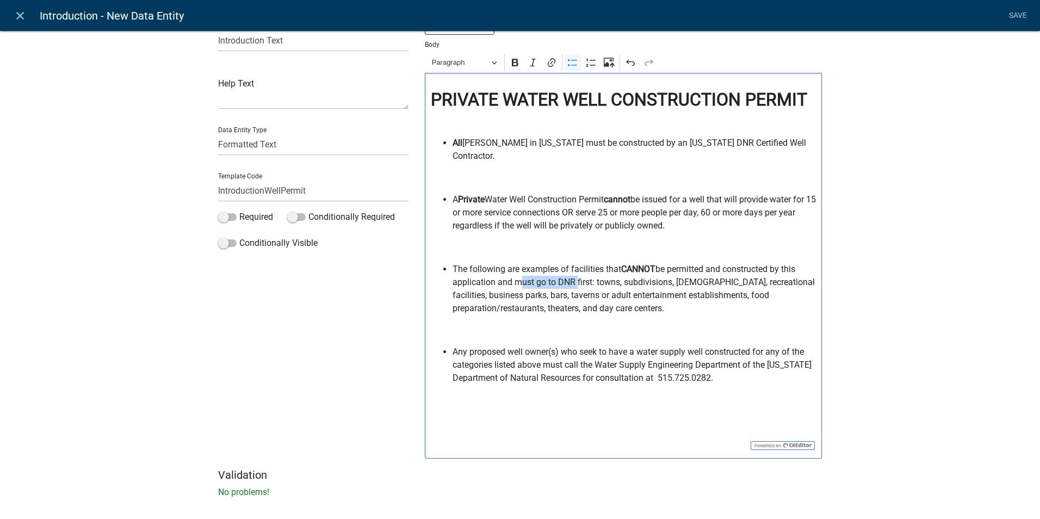
click at [514, 269] on p "The following are examples of facilities that CANNOT be permitted and construct…" at bounding box center [635, 289] width 364 height 52
click at [514, 63] on icon "Editor toolbar" at bounding box center [515, 63] width 7 height 8
click at [717, 276] on p "The following are examples of facilities that CANNOT be permitted and construct…" at bounding box center [635, 289] width 364 height 52
click at [456, 324] on p "Editor editing area: main. Press Alt+0 for help." at bounding box center [635, 330] width 364 height 13
click at [569, 393] on p "Editor editing area: main. Press Alt+0 for help." at bounding box center [635, 399] width 364 height 13
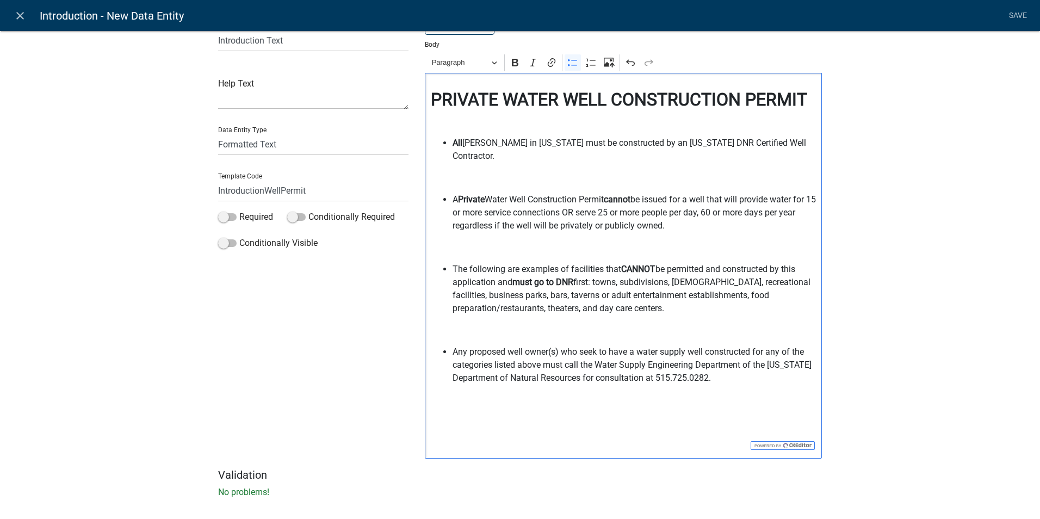
click at [509, 241] on p "Editor editing area: main. Press Alt+0 for help." at bounding box center [624, 247] width 386 height 13
click at [1022, 14] on link "Save" at bounding box center [1017, 15] width 27 height 21
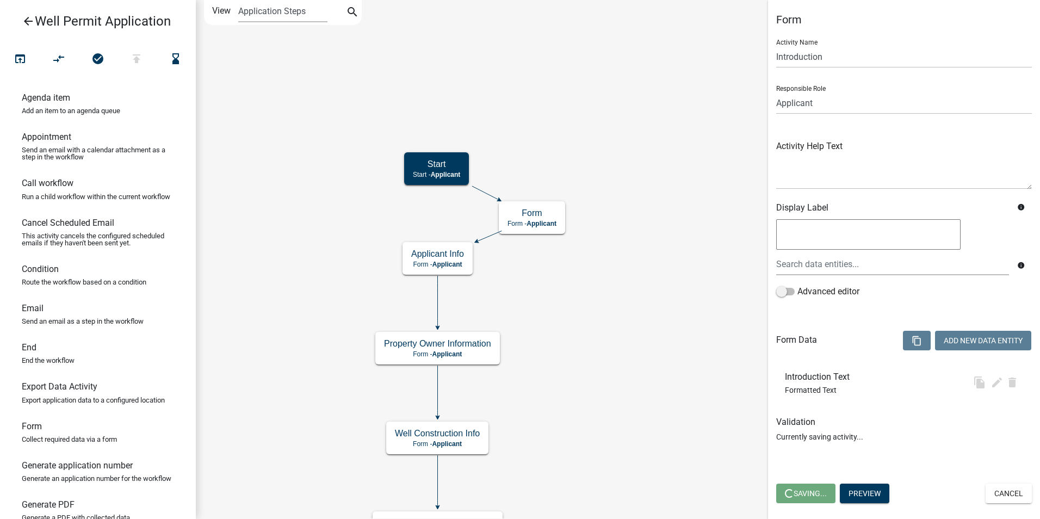
scroll to position [0, 0]
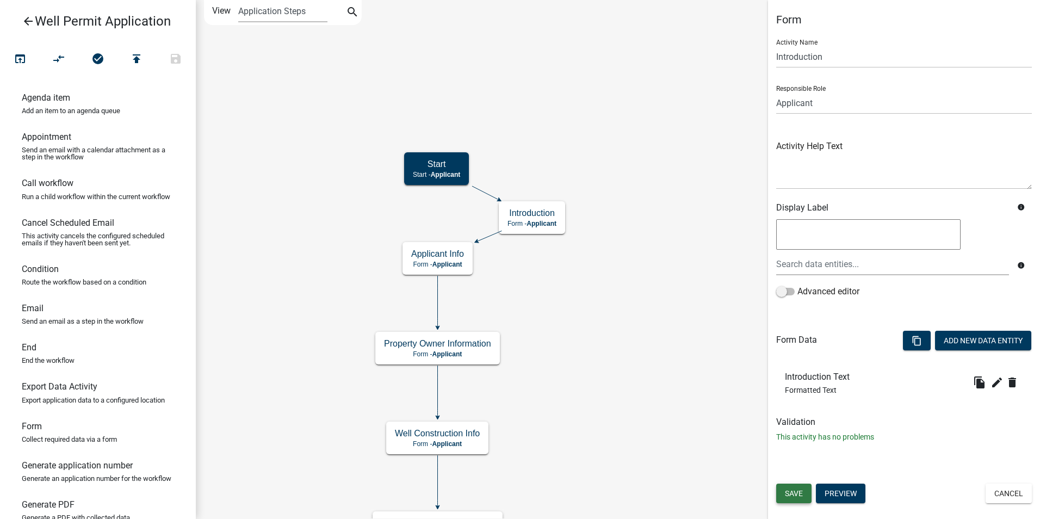
drag, startPoint x: 787, startPoint y: 495, endPoint x: 776, endPoint y: 483, distance: 16.5
click at [787, 494] on span "Save" at bounding box center [794, 493] width 18 height 9
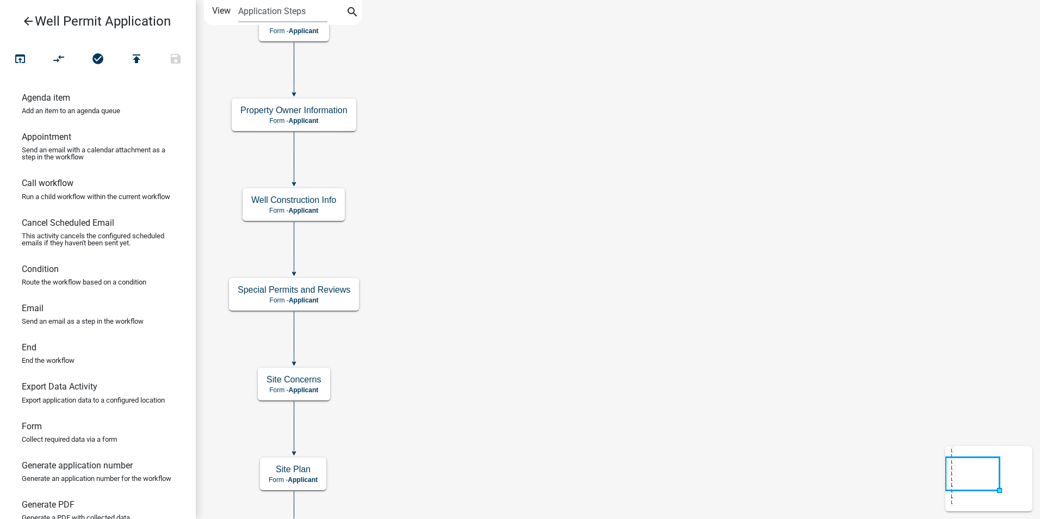
click at [453, 209] on icon "Start Start - Applicant End End - Applicant Property Owner Information Form - A…" at bounding box center [617, 381] width 843 height 760
click at [526, 169] on icon "Start Start - Applicant End End - Applicant Property Owner Information Form - A…" at bounding box center [617, 381] width 843 height 760
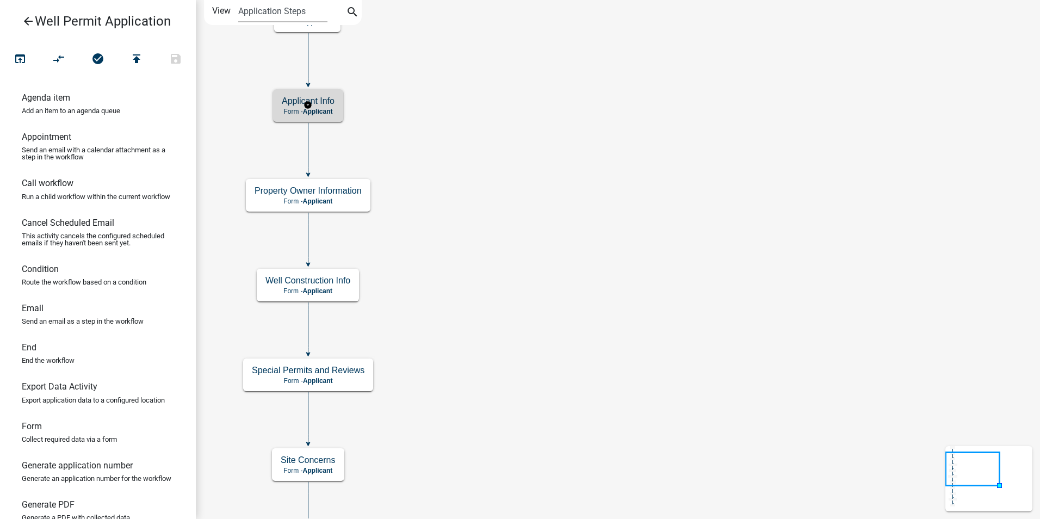
click at [323, 108] on span "Applicant" at bounding box center [318, 112] width 30 height 8
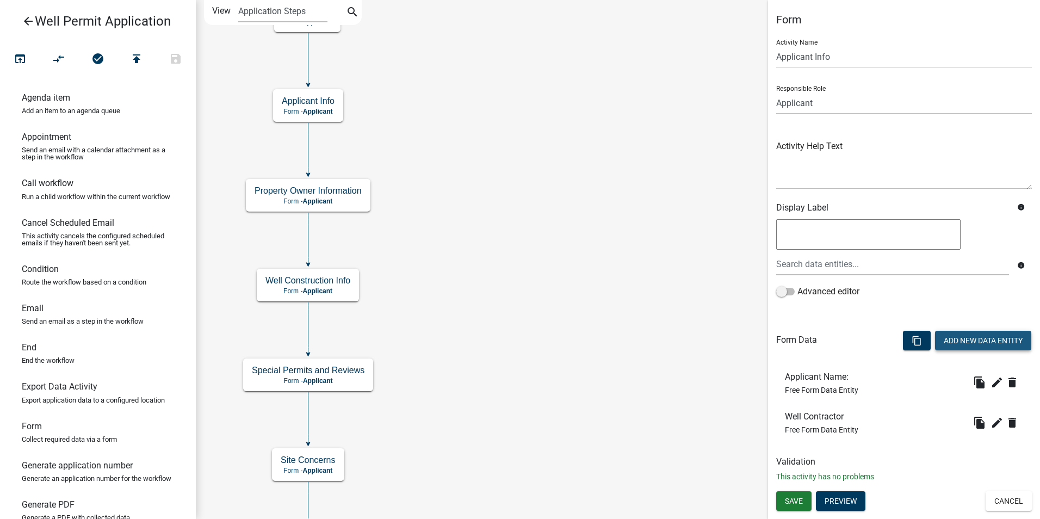
click at [958, 340] on button "Add New Data Entity" at bounding box center [983, 341] width 96 height 20
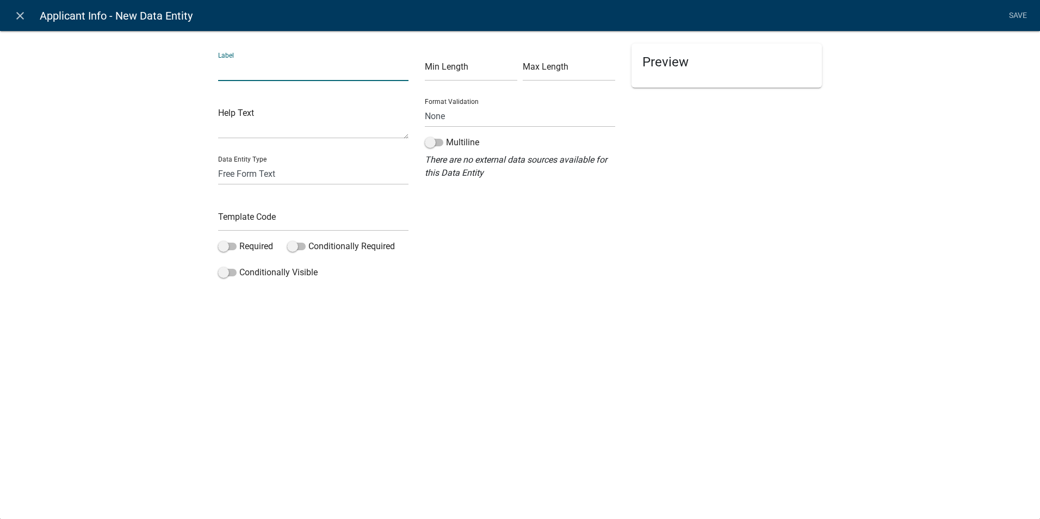
click at [263, 73] on input "text" at bounding box center [313, 70] width 190 height 22
type input "DNR Cert Number:"
click at [233, 175] on select "Free Form Text Document Display Entity Value Fee Numeric Data Date Map Sketch D…" at bounding box center [313, 174] width 190 height 22
click at [231, 178] on select "Free Form Text Document Display Entity Value Fee Numeric Data Date Map Sketch D…" at bounding box center [313, 174] width 190 height 22
click at [234, 221] on input "text" at bounding box center [313, 220] width 190 height 22
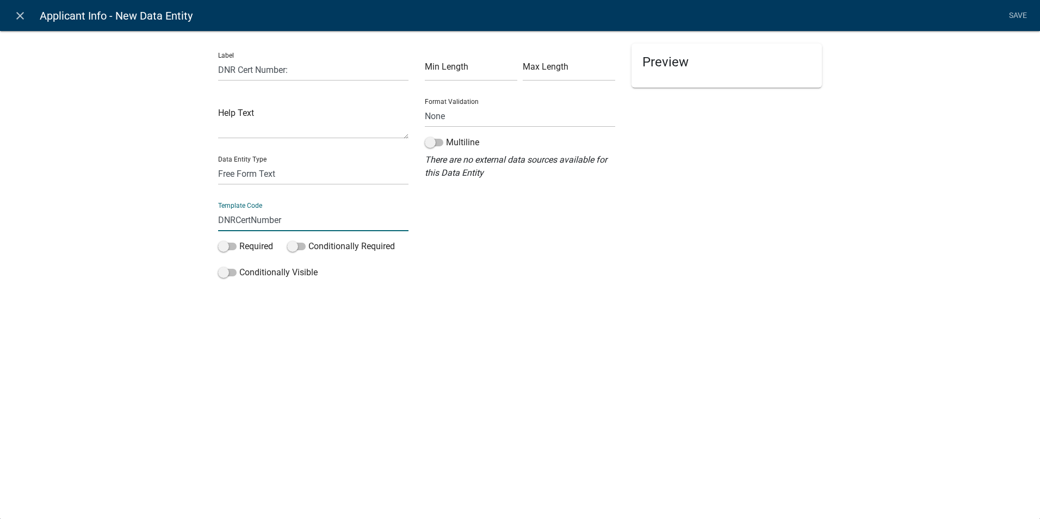
type input "DNRCertNumber"
click at [425, 386] on div "close Applicant Info - New Data Entity Save Label DNR Cert Number: Help Text Da…" at bounding box center [520, 259] width 1040 height 519
click at [243, 246] on label "Required" at bounding box center [245, 246] width 55 height 13
click at [239, 240] on input "Required" at bounding box center [239, 240] width 0 height 0
click at [227, 248] on span at bounding box center [227, 247] width 18 height 8
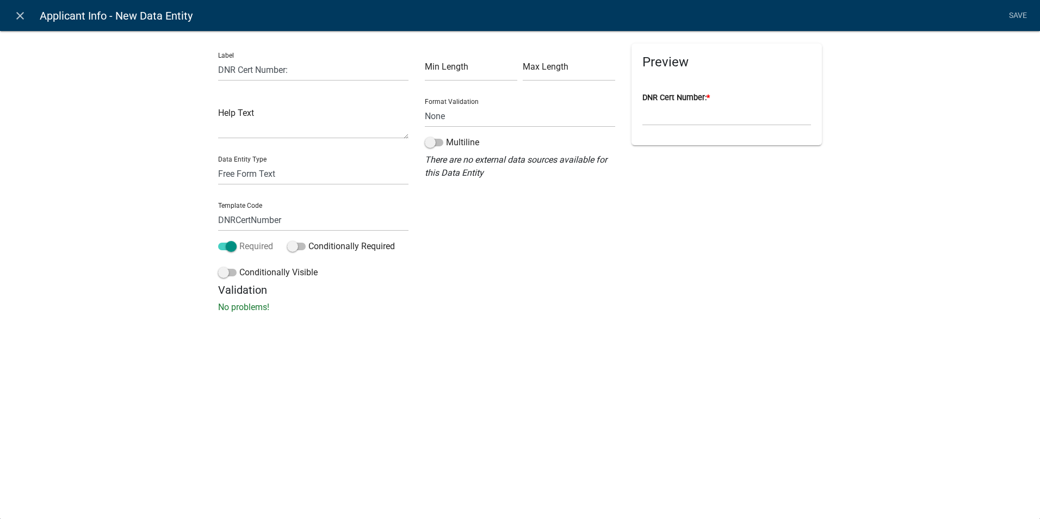
click at [239, 240] on input "Required" at bounding box center [239, 240] width 0 height 0
click at [1024, 18] on link "Save" at bounding box center [1017, 15] width 27 height 21
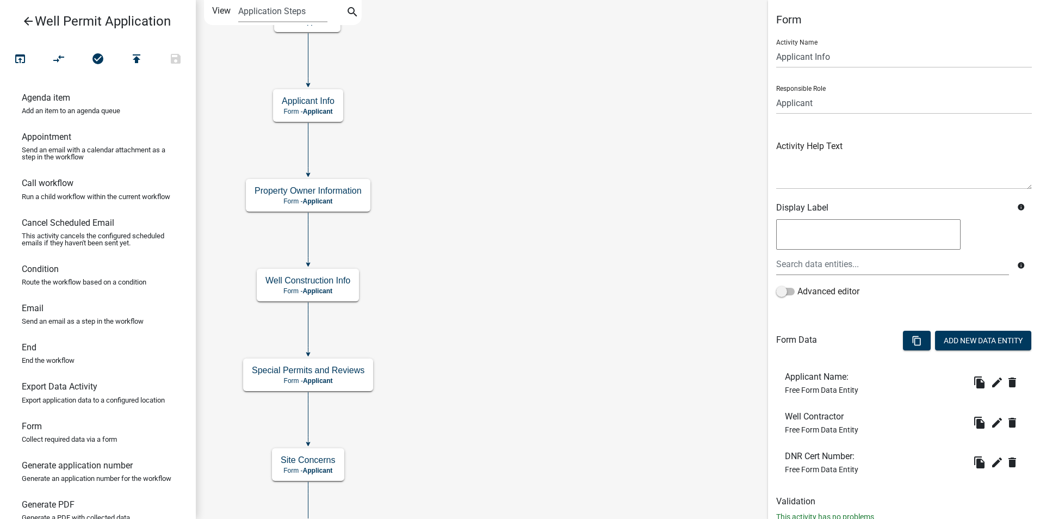
click at [542, 311] on icon "Start Start - Applicant End End - Applicant Property Owner Information Form - A…" at bounding box center [617, 421] width 843 height 841
click at [459, 425] on icon "Start Start - Applicant End End - Applicant Property Owner Information Form - A…" at bounding box center [617, 421] width 843 height 841
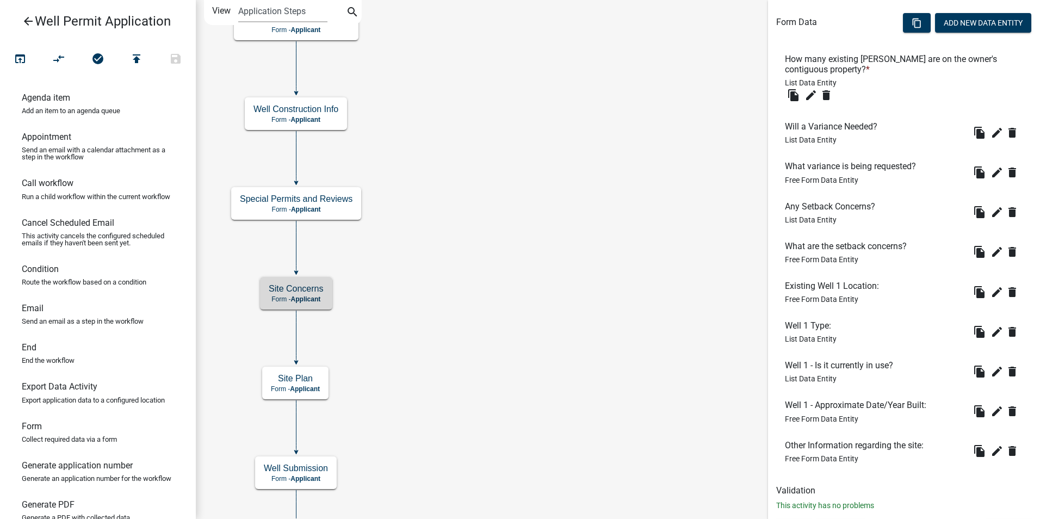
scroll to position [341, 0]
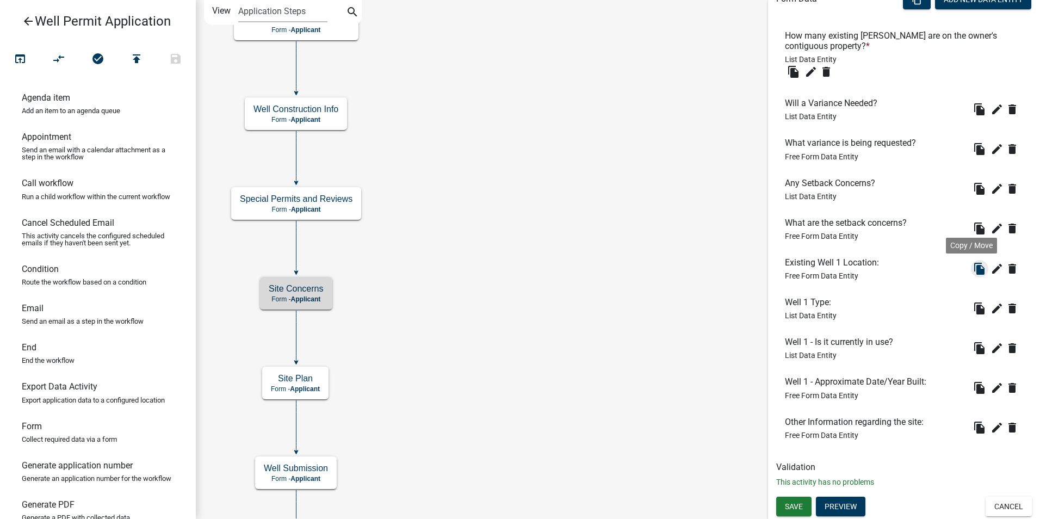
click at [973, 269] on icon "file_copy" at bounding box center [979, 268] width 13 height 13
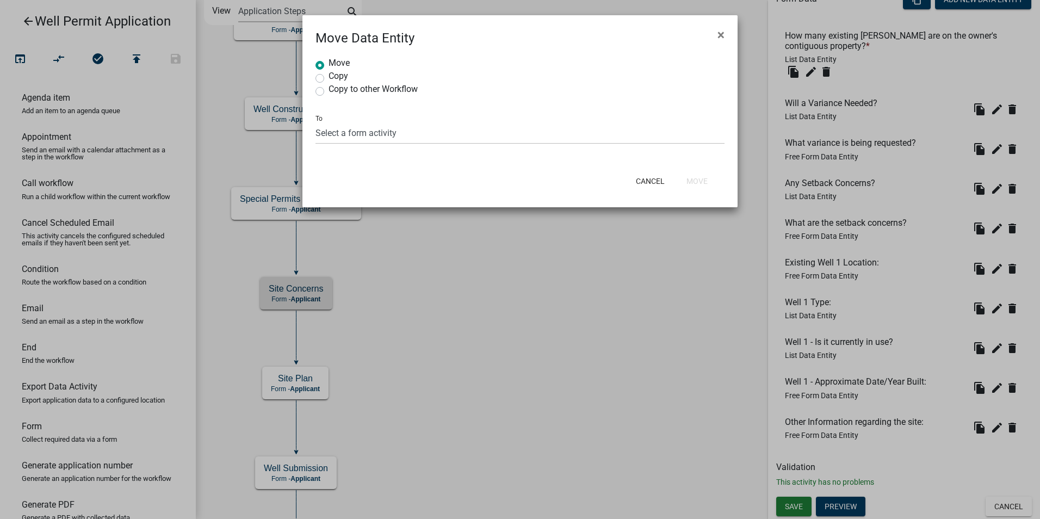
click at [325, 78] on div "Copy" at bounding box center [520, 78] width 409 height 13
click at [329, 78] on label "Copy" at bounding box center [339, 76] width 20 height 9
click at [329, 78] on input "Copy" at bounding box center [332, 75] width 7 height 7
radio input "true"
click at [342, 134] on select "Select a form activity Property Owner Information Applicant Info Well Construct…" at bounding box center [520, 133] width 409 height 22
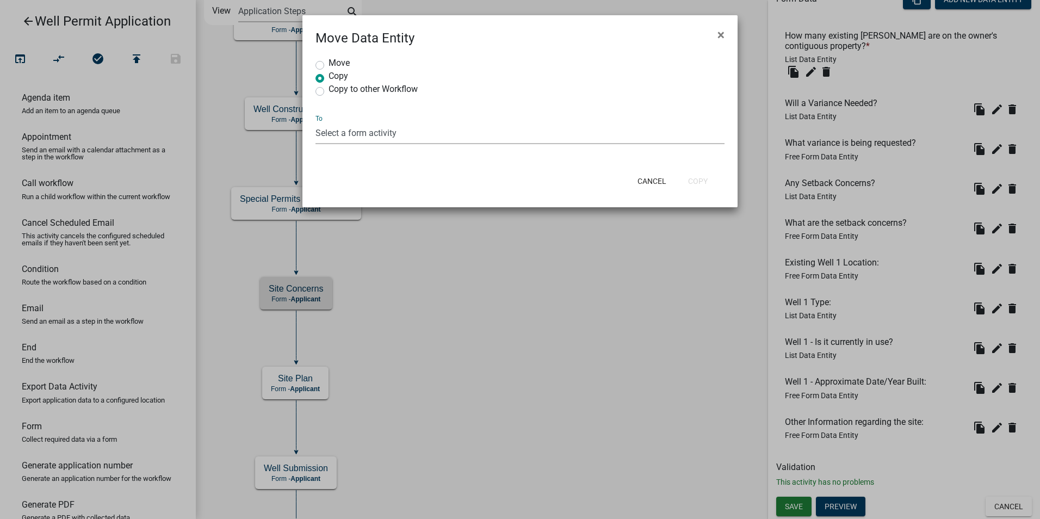
select select "20f4f024-5358-4bcd-bb5e-6c96b234802a"
click at [316, 122] on select "Select a form activity Property Owner Information Applicant Info Well Construct…" at bounding box center [520, 133] width 409 height 22
click at [695, 183] on button "Copy" at bounding box center [698, 181] width 37 height 20
radio input "true"
select select
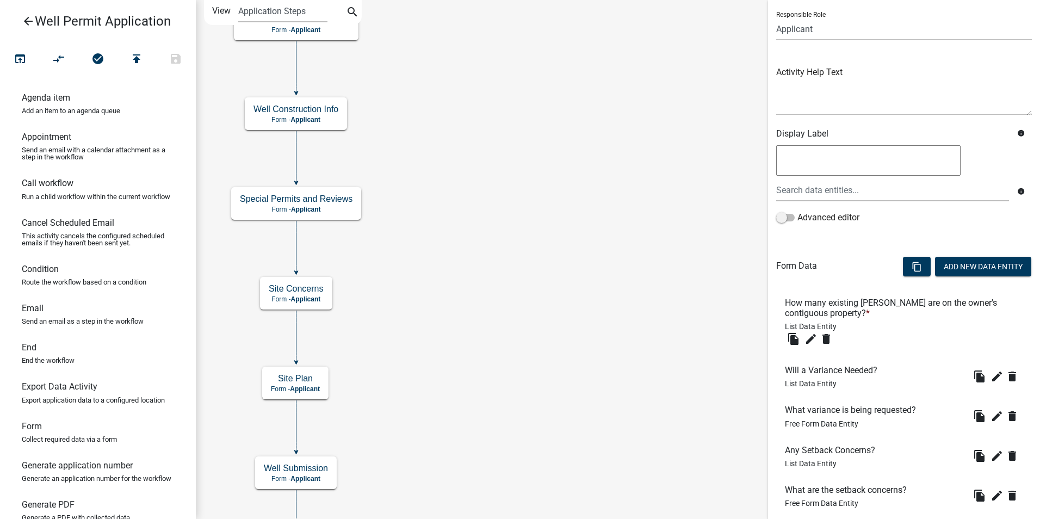
scroll to position [381, 0]
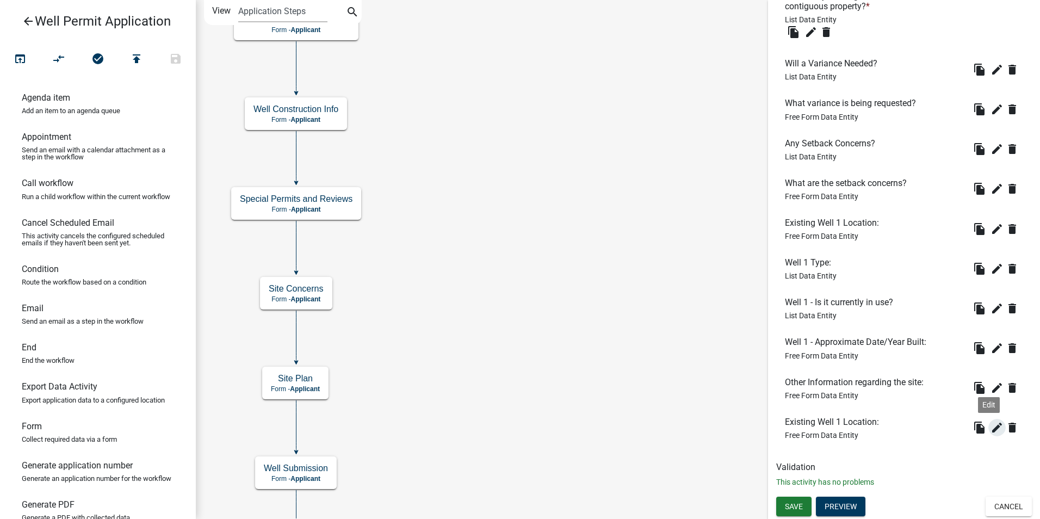
click at [991, 428] on icon "edit" at bounding box center [997, 427] width 13 height 13
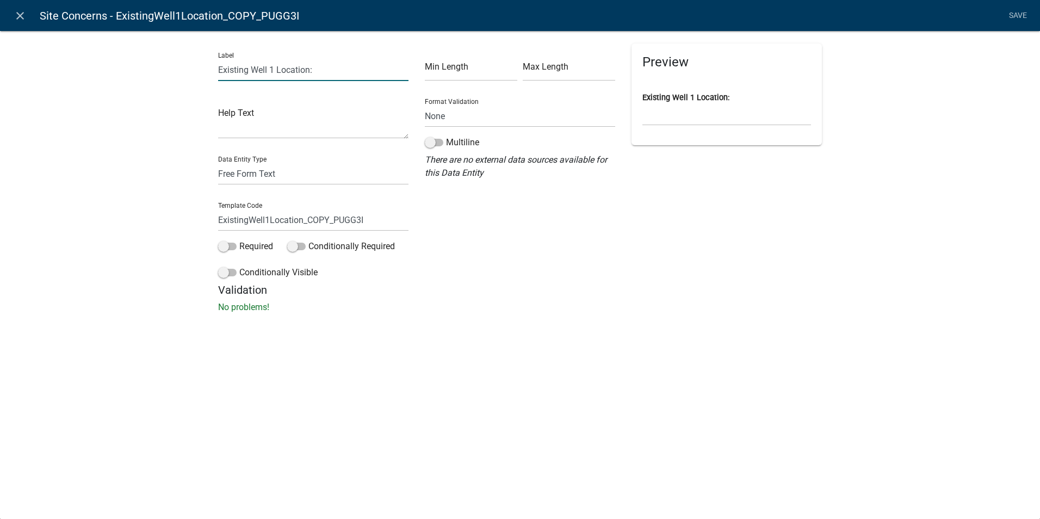
click at [274, 67] on input "Existing Well 1 Location:" at bounding box center [313, 70] width 190 height 22
type input "Existing Well 2 Location:"
click at [269, 219] on input "ExistingWell1Location_COPY_PUGG3I" at bounding box center [313, 220] width 190 height 22
drag, startPoint x: 372, startPoint y: 218, endPoint x: 316, endPoint y: 213, distance: 55.7
click at [316, 213] on input "ExistingWell2Location_COPY_PUGG3I" at bounding box center [313, 220] width 190 height 22
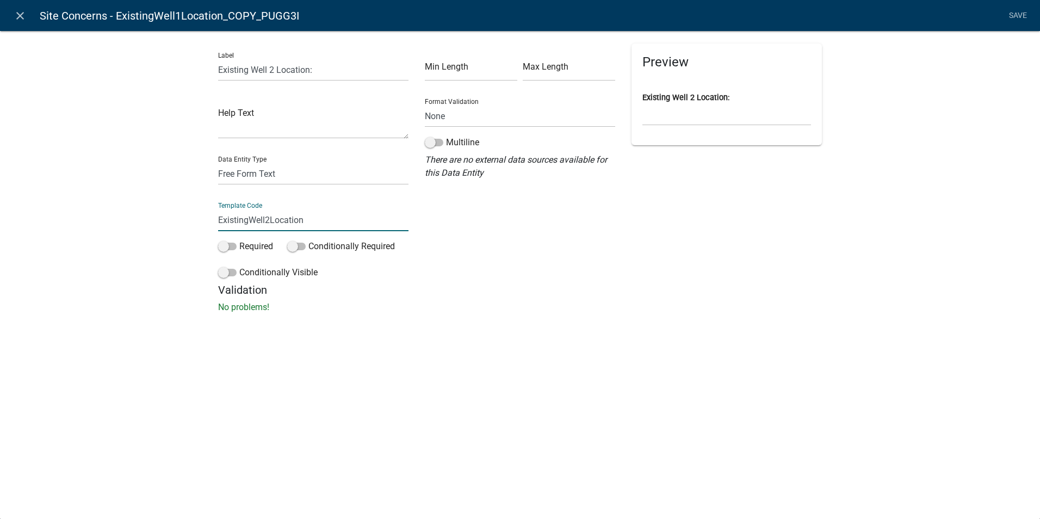
type input "ExistingWell2Location"
click at [482, 324] on div "Label Existing Well 2 Location: Help Text Data Entity Type Free Form Text Docum…" at bounding box center [520, 175] width 1040 height 324
click at [1020, 15] on link "Save" at bounding box center [1017, 15] width 27 height 21
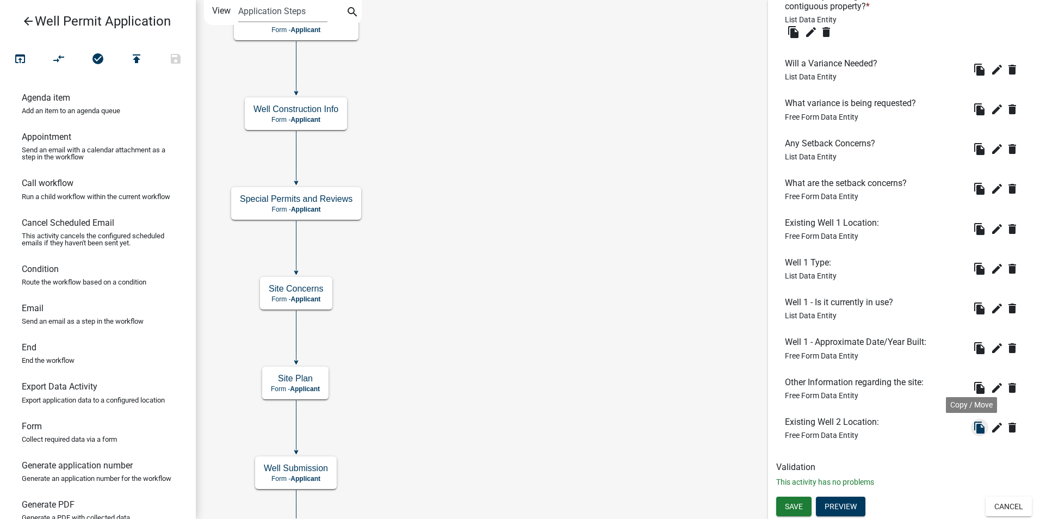
click at [973, 427] on icon "file_copy" at bounding box center [979, 427] width 13 height 13
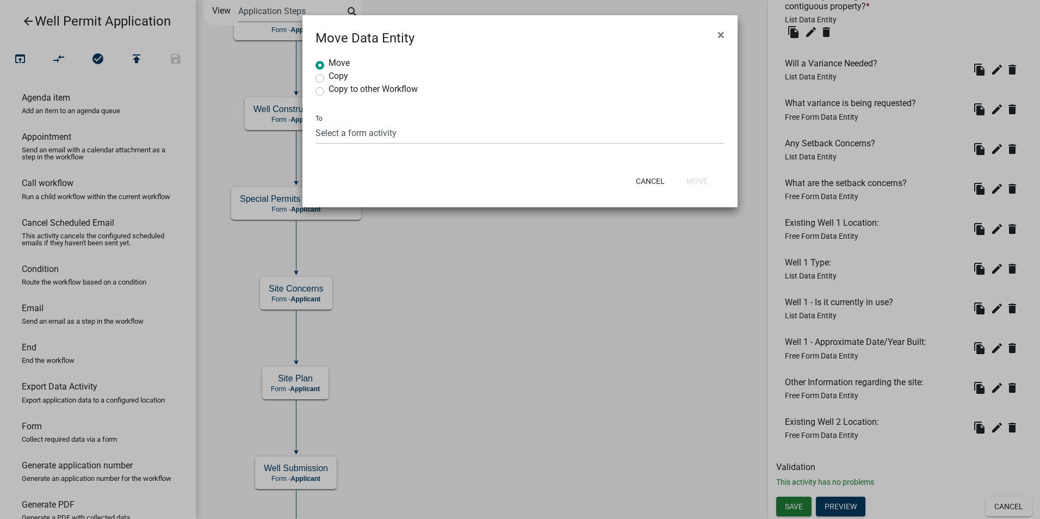
click at [329, 75] on label "Copy" at bounding box center [339, 76] width 20 height 9
click at [329, 75] on input "Copy" at bounding box center [332, 75] width 7 height 7
radio input "true"
click at [347, 137] on select "Select a form activity Property Owner Information Applicant Info Well Construct…" at bounding box center [520, 133] width 409 height 22
click at [316, 122] on select "Select a form activity Property Owner Information Applicant Info Well Construct…" at bounding box center [520, 133] width 409 height 22
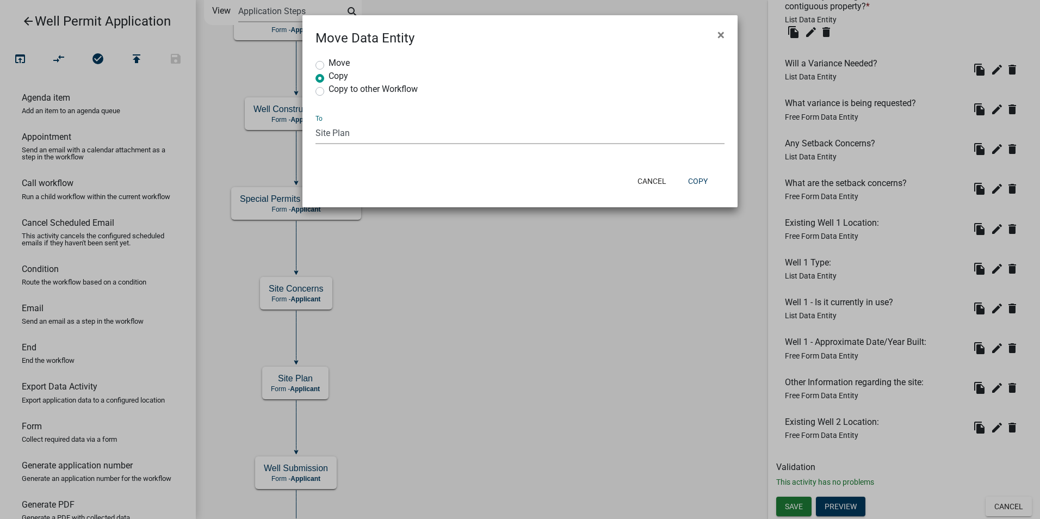
click at [343, 138] on select "Select a form activity Property Owner Information Applicant Info Well Construct…" at bounding box center [520, 133] width 409 height 22
select select "20f4f024-5358-4bcd-bb5e-6c96b234802a"
click at [316, 122] on select "Select a form activity Property Owner Information Applicant Info Well Construct…" at bounding box center [520, 133] width 409 height 22
click at [702, 176] on button "Copy" at bounding box center [698, 181] width 37 height 20
radio input "true"
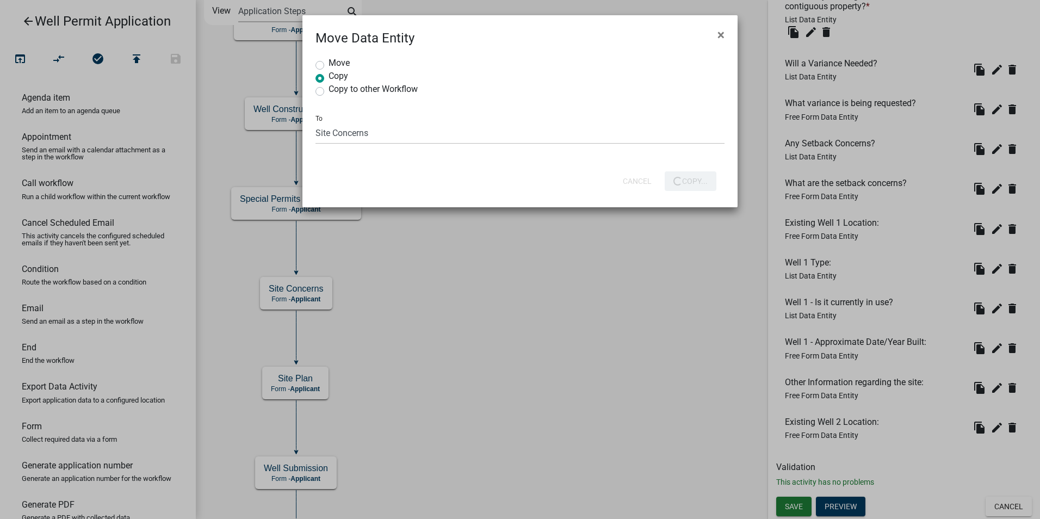
select select "0: null"
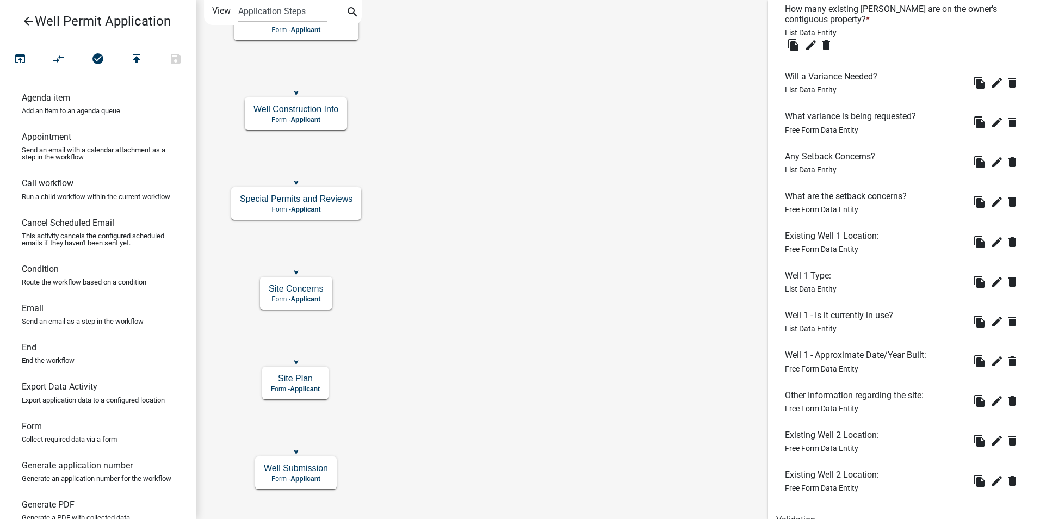
scroll to position [421, 0]
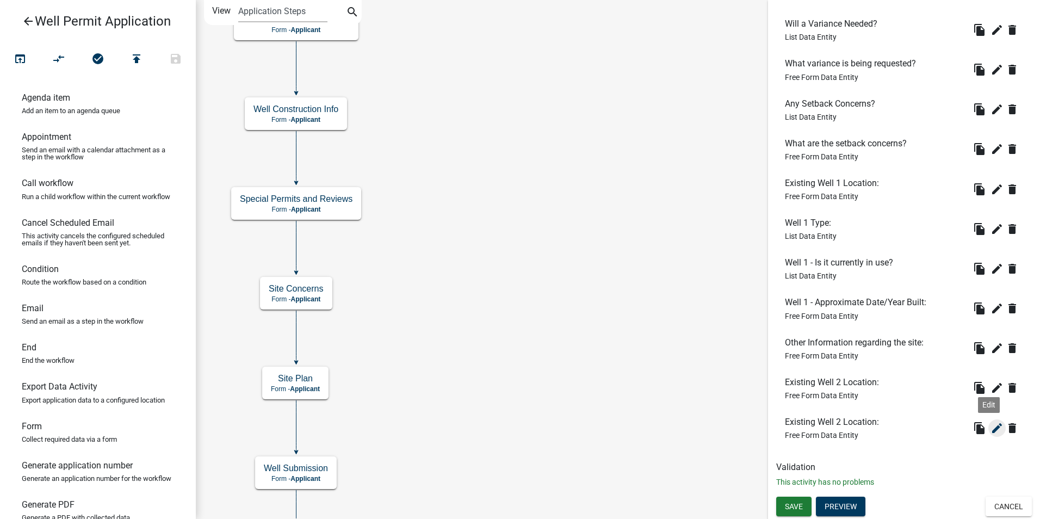
click at [991, 426] on icon "edit" at bounding box center [997, 428] width 13 height 13
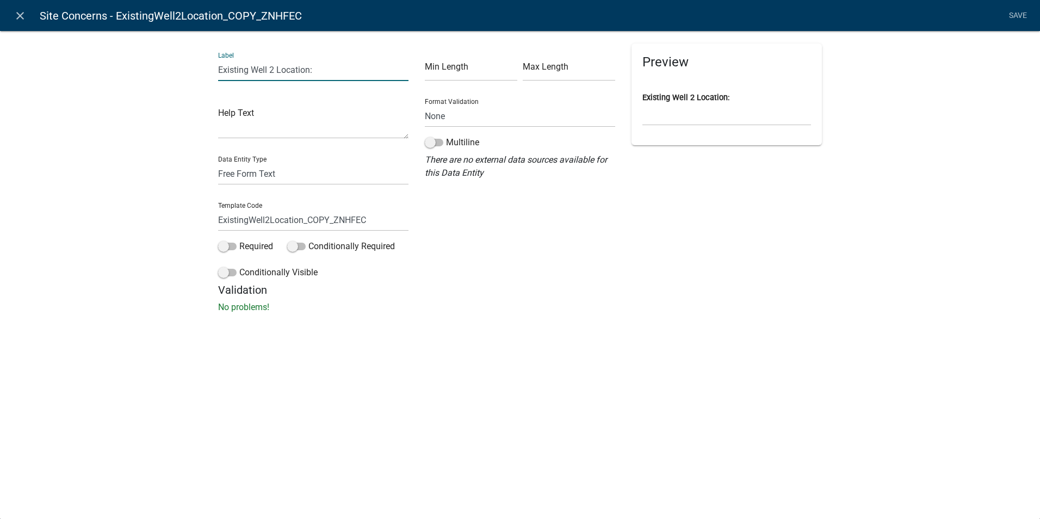
click at [275, 69] on input "Existing Well 2 Location:" at bounding box center [313, 70] width 190 height 22
type input "Existing Well 3 Location:"
click at [271, 221] on input "ExistingWell2Location_COPY_ZNHFEC" at bounding box center [313, 220] width 190 height 22
drag, startPoint x: 368, startPoint y: 217, endPoint x: 310, endPoint y: 217, distance: 58.8
click at [310, 217] on input "ExistingWell3Location_COPY_ZNHFEC" at bounding box center [313, 220] width 190 height 22
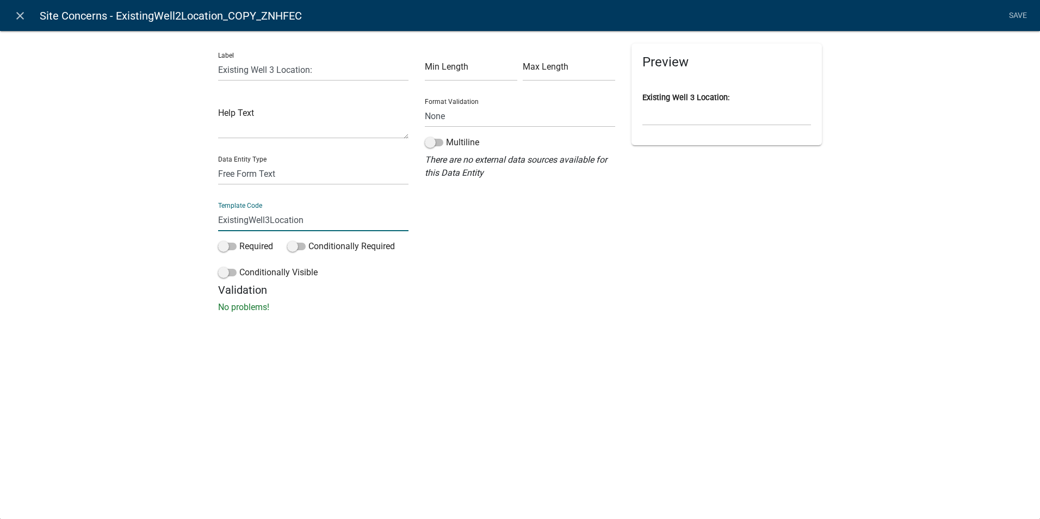
type input "ExistingWell3Location"
click at [602, 285] on h5 "Validation" at bounding box center [520, 289] width 604 height 13
click at [1015, 15] on link "Save" at bounding box center [1017, 15] width 27 height 21
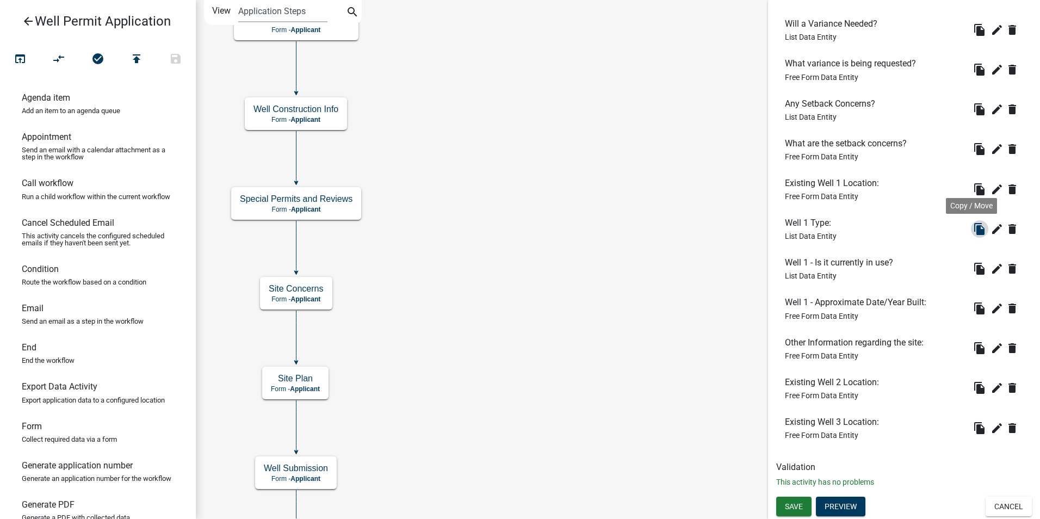
click at [973, 231] on icon "file_copy" at bounding box center [979, 229] width 13 height 13
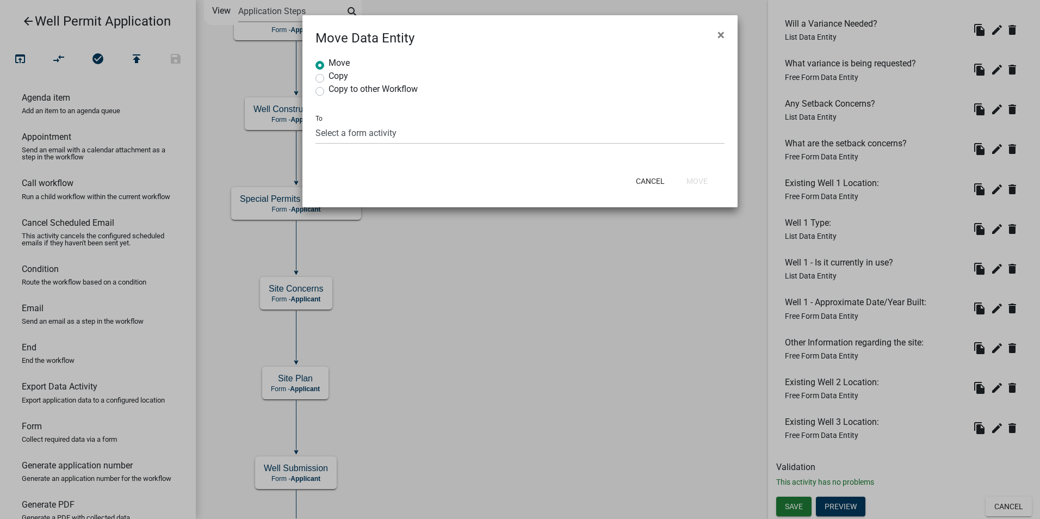
click at [333, 73] on label "Copy" at bounding box center [339, 76] width 20 height 9
click at [333, 73] on input "Copy" at bounding box center [332, 75] width 7 height 7
radio input "true"
click at [340, 134] on select "Select a form activity Property Owner Information Applicant Info Well Construct…" at bounding box center [520, 133] width 409 height 22
select select "20f4f024-5358-4bcd-bb5e-6c96b234802a"
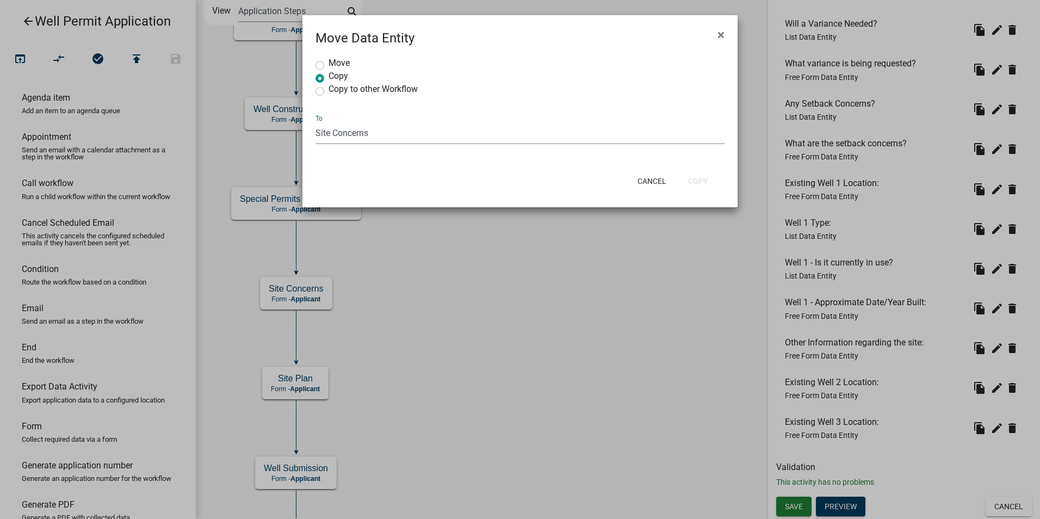
click at [316, 122] on select "Select a form activity Property Owner Information Applicant Info Well Construct…" at bounding box center [520, 133] width 409 height 22
click at [700, 181] on button "Copy" at bounding box center [698, 181] width 37 height 20
radio input "true"
select select "0: null"
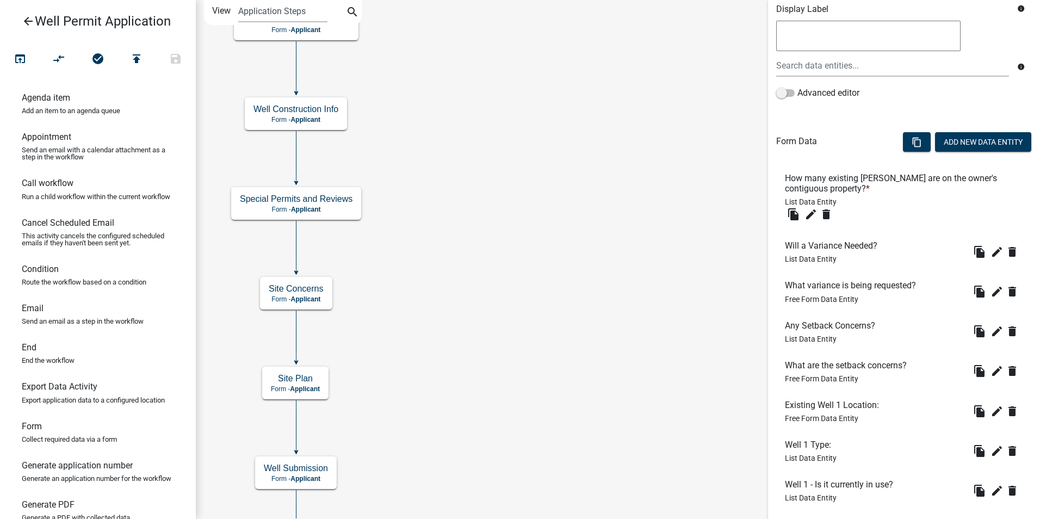
scroll to position [461, 0]
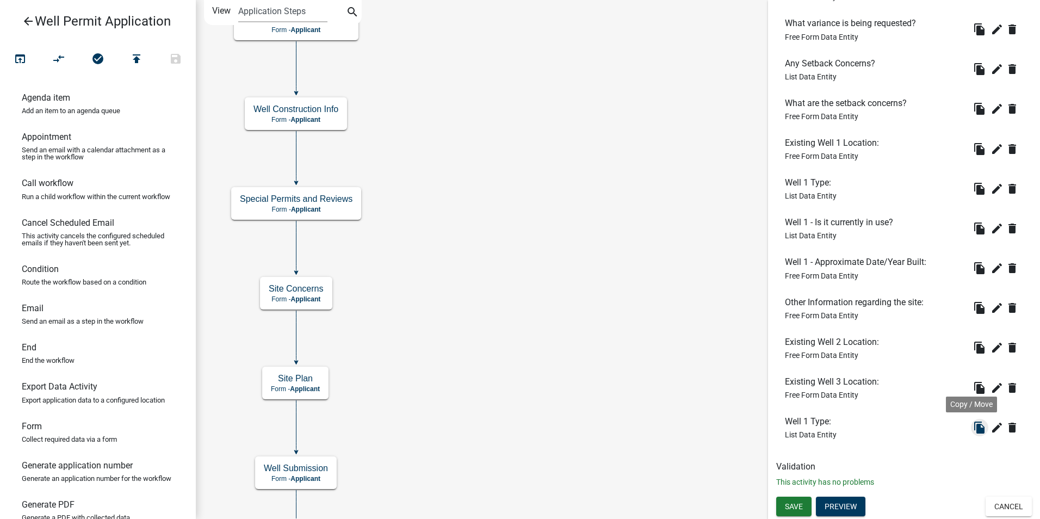
click at [973, 429] on icon "file_copy" at bounding box center [979, 427] width 13 height 13
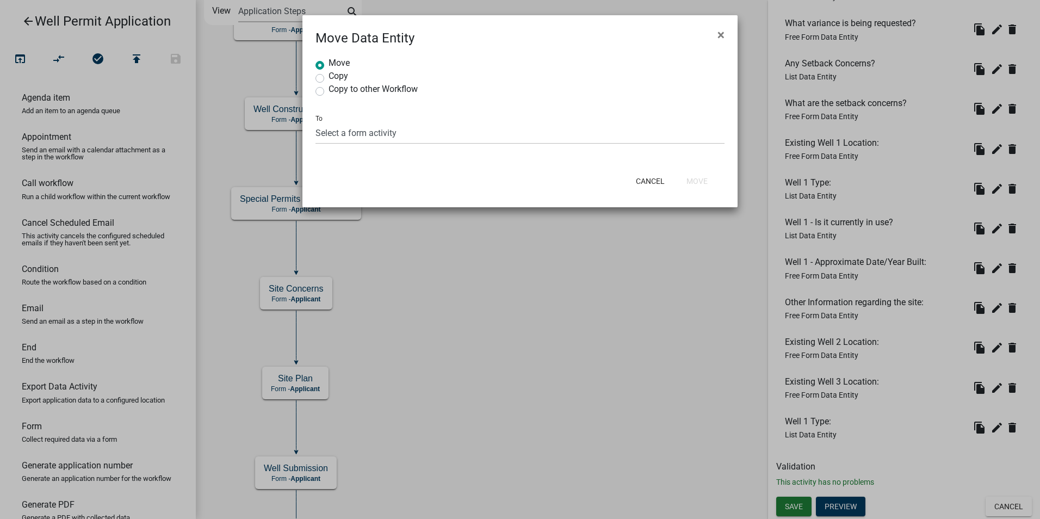
click at [332, 75] on label "Copy" at bounding box center [339, 76] width 20 height 9
click at [332, 75] on input "Copy" at bounding box center [332, 75] width 7 height 7
radio input "true"
click at [353, 132] on select "Select a form activity Property Owner Information Applicant Info Well Construct…" at bounding box center [520, 133] width 409 height 22
select select "20f4f024-5358-4bcd-bb5e-6c96b234802a"
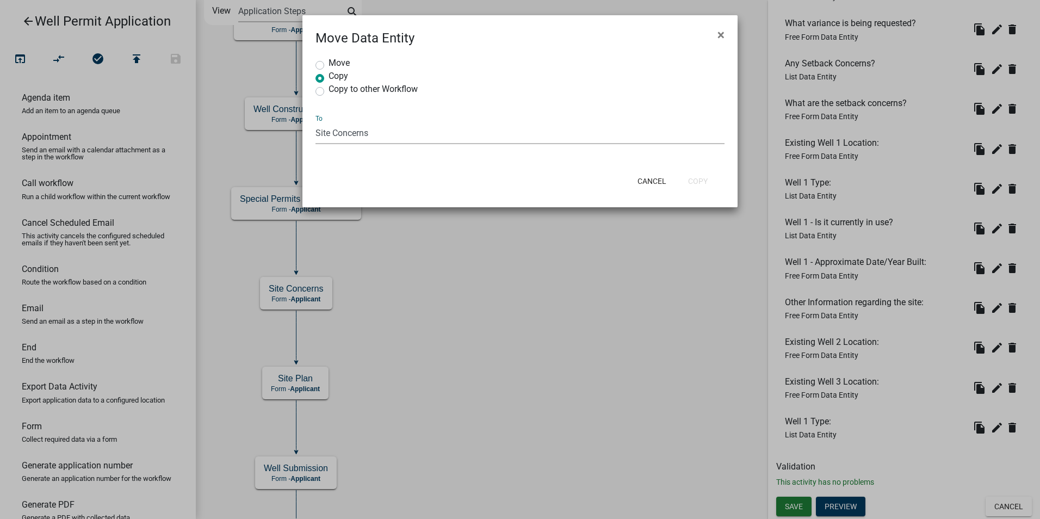
click at [316, 122] on select "Select a form activity Property Owner Information Applicant Info Well Construct…" at bounding box center [520, 133] width 409 height 22
click at [701, 179] on button "Copy" at bounding box center [698, 181] width 37 height 20
radio input "true"
select select "0: null"
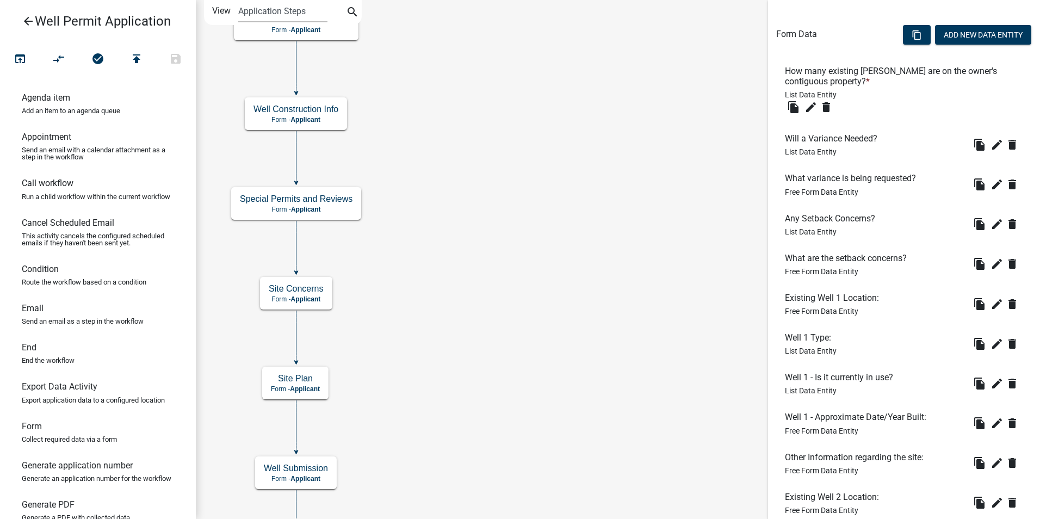
scroll to position [501, 0]
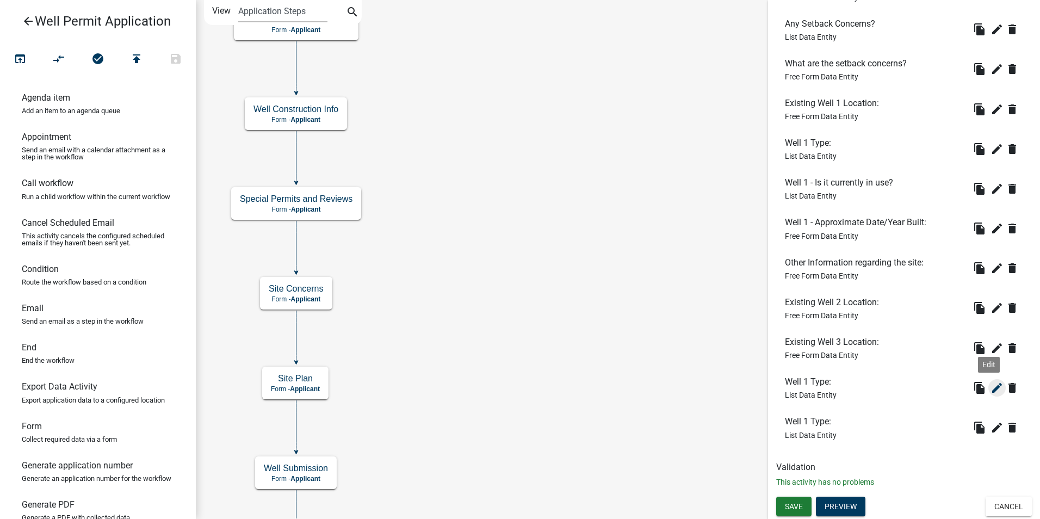
click at [991, 392] on icon "edit" at bounding box center [997, 387] width 13 height 13
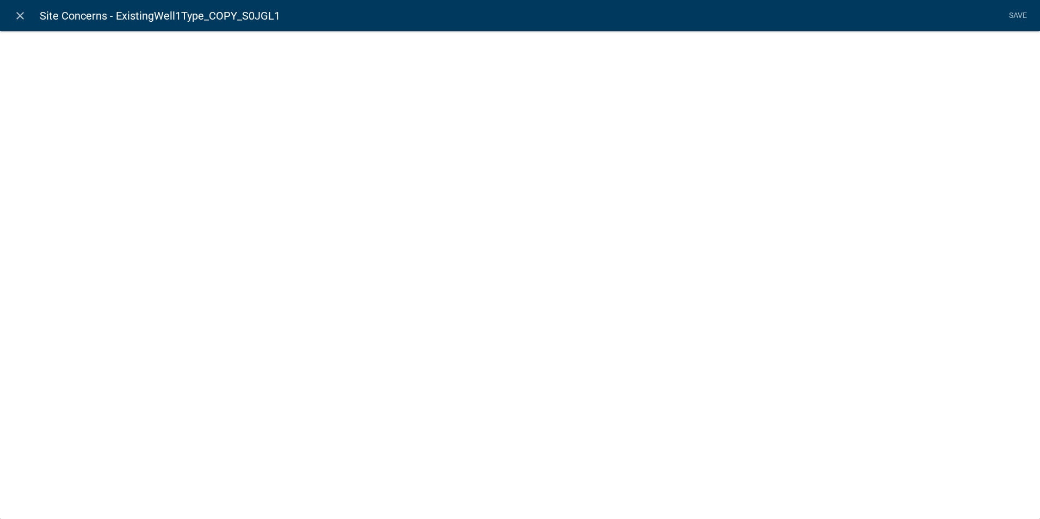
select select "list-data"
select select "custom-list-f7e620a4-078b-4831-be99-6f4e293e0fd3"
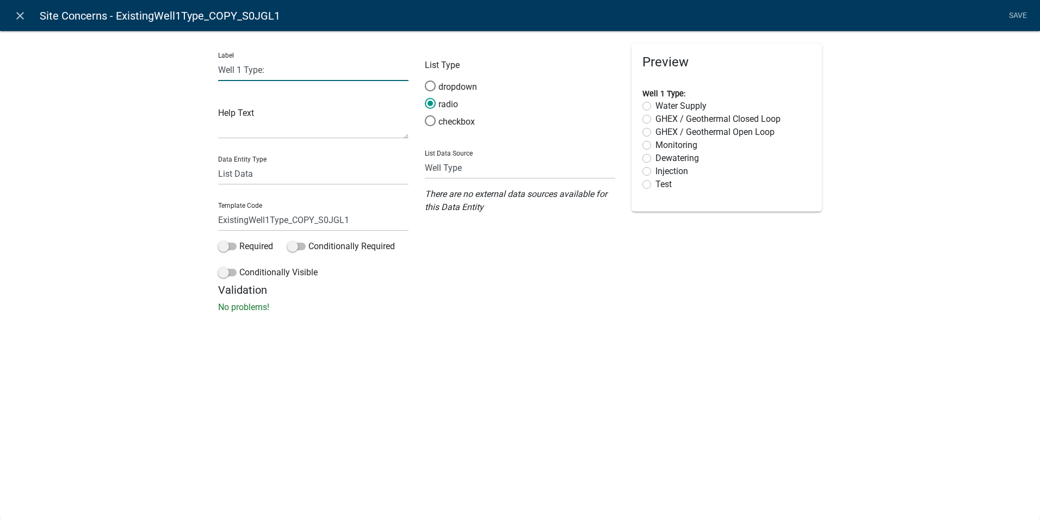
click at [240, 71] on input "Well 1 Type:" at bounding box center [313, 70] width 190 height 22
type input "Well 2 Type:"
click at [269, 220] on input "ExistingWell1Type_COPY_S0JGL1" at bounding box center [313, 220] width 190 height 22
drag, startPoint x: 288, startPoint y: 221, endPoint x: 358, endPoint y: 225, distance: 70.3
click at [358, 225] on input "ExistingWell2Type_COPY_S0JGL1" at bounding box center [313, 220] width 190 height 22
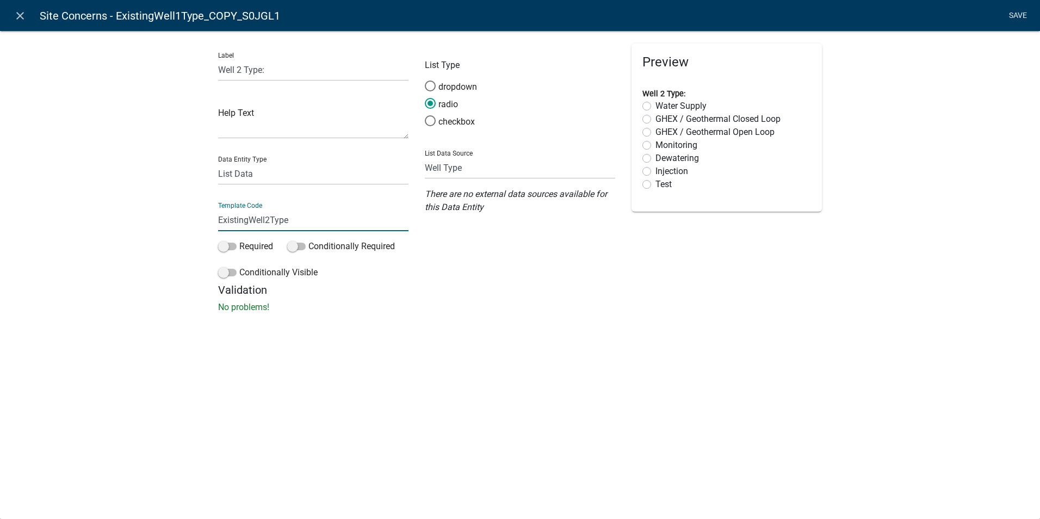
type input "ExistingWell2Type"
click at [1015, 13] on li "Save" at bounding box center [1017, 15] width 27 height 21
click at [1021, 17] on link "Save" at bounding box center [1017, 15] width 27 height 21
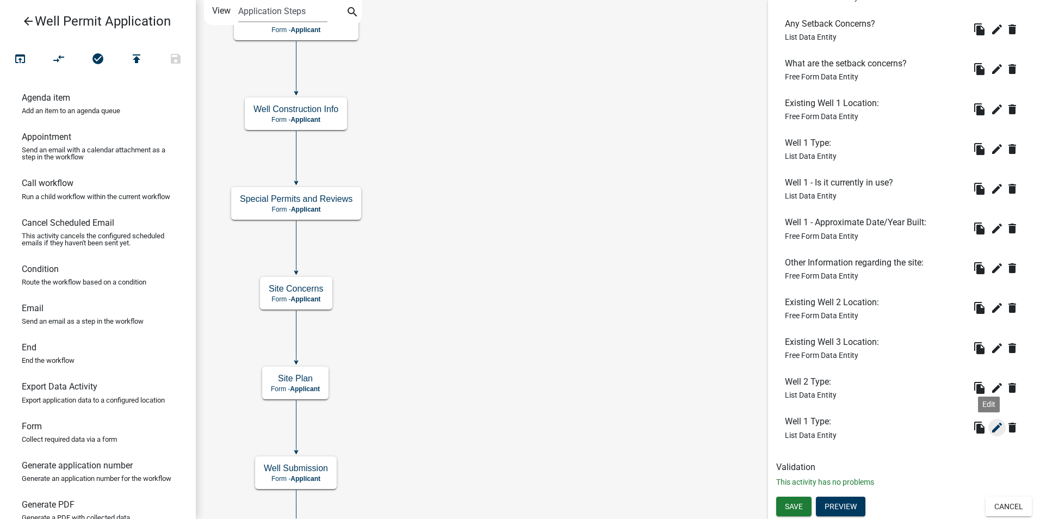
click at [994, 425] on icon "edit" at bounding box center [997, 427] width 13 height 13
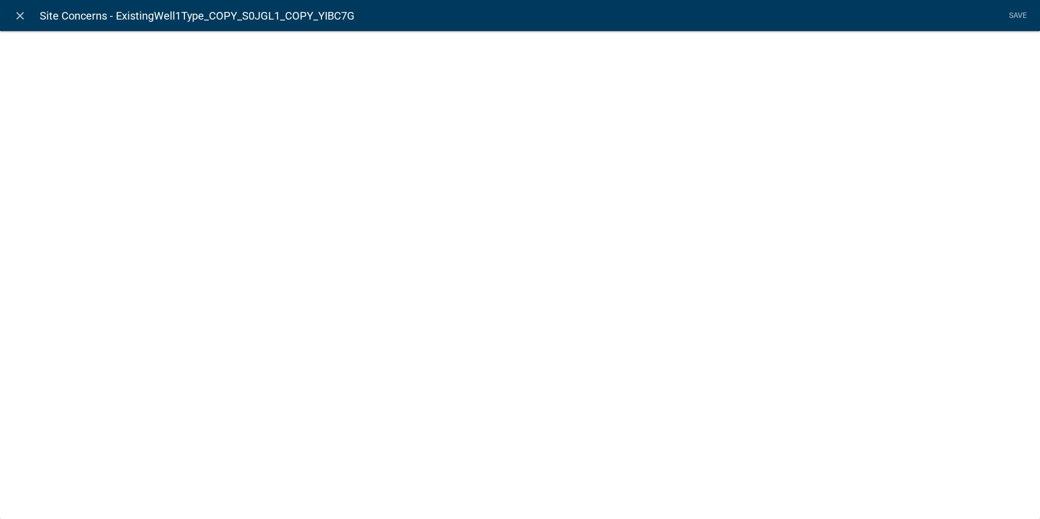
select select "list-data"
select select "custom-list-f7e620a4-078b-4831-be99-6f4e293e0fd3"
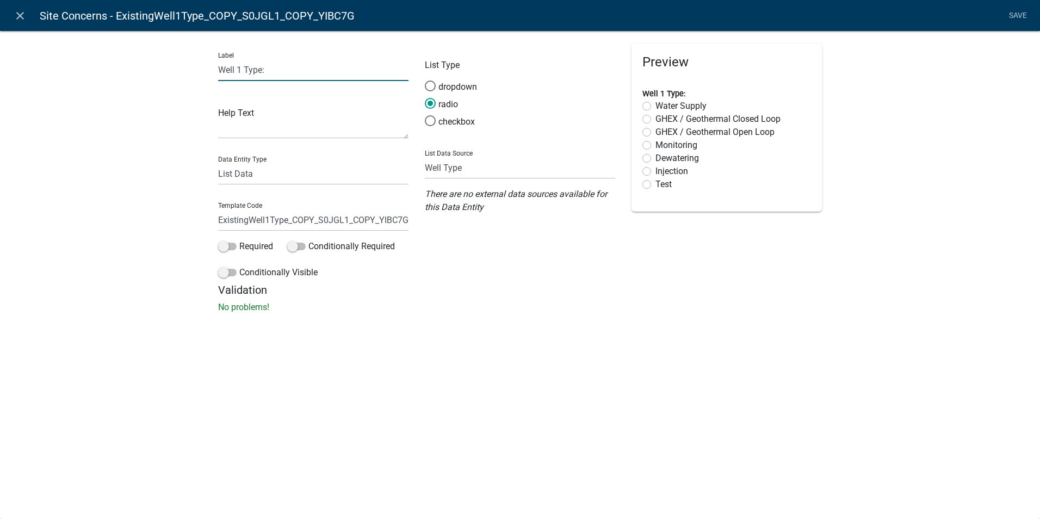
click at [240, 71] on input "Well 1 Type:" at bounding box center [313, 70] width 190 height 22
type input "Well 3 Type:"
click at [272, 219] on input "ExistingWell1Type_COPY_S0JGL1_COPY_YIBC7G" at bounding box center [313, 220] width 190 height 22
drag, startPoint x: 287, startPoint y: 222, endPoint x: 659, endPoint y: 232, distance: 372.3
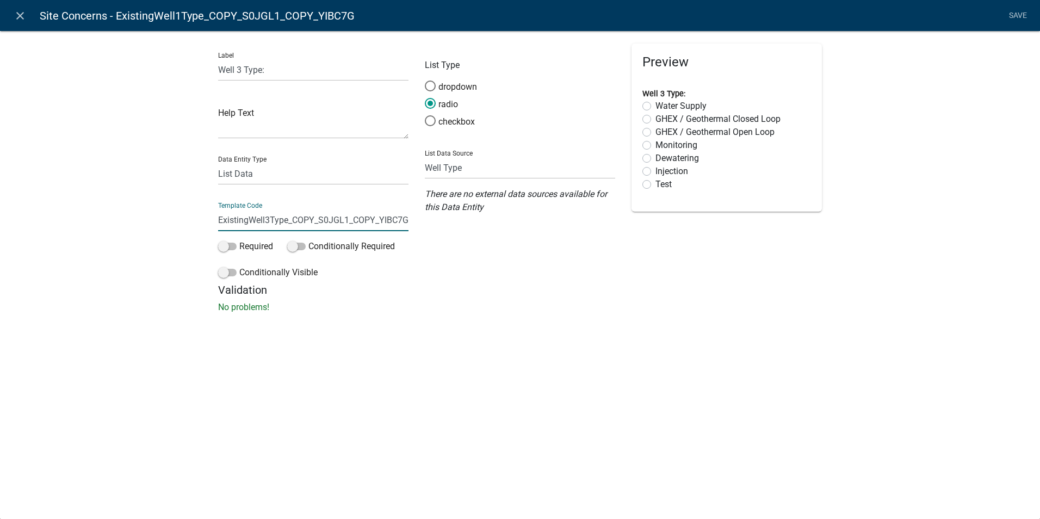
click at [659, 232] on div "Label Well 3 Type: Help Text Data Entity Type Free Form Text Document Display E…" at bounding box center [520, 164] width 620 height 240
type input "ExistingWell3Type"
click at [419, 304] on p "No problems!" at bounding box center [520, 307] width 604 height 13
click at [1025, 17] on link "Save" at bounding box center [1017, 15] width 27 height 21
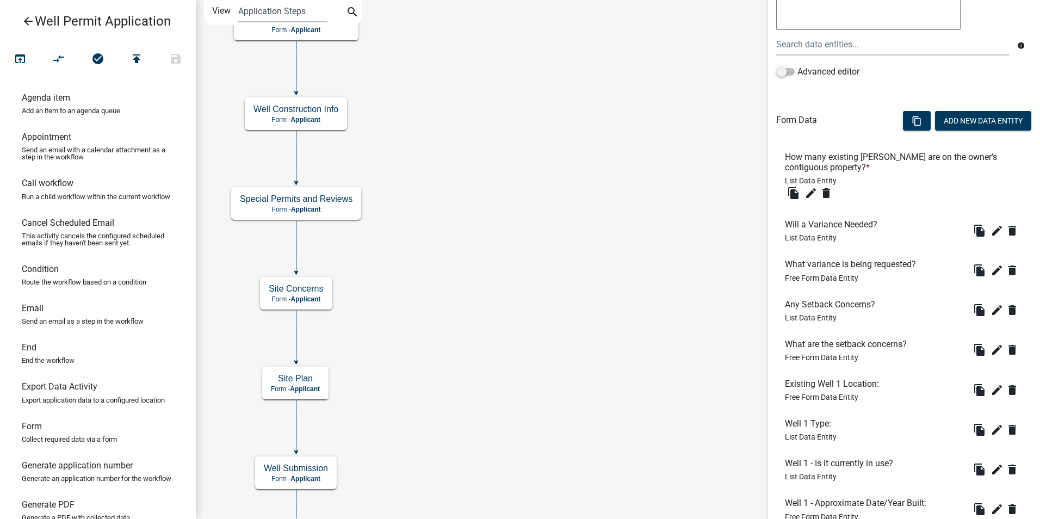
scroll to position [501, 0]
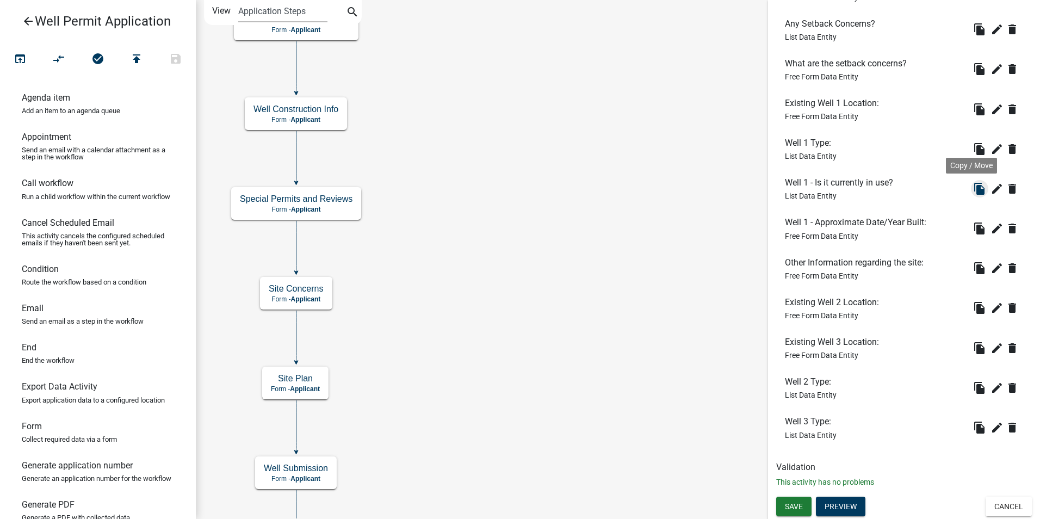
click at [974, 188] on icon "file_copy" at bounding box center [979, 188] width 13 height 13
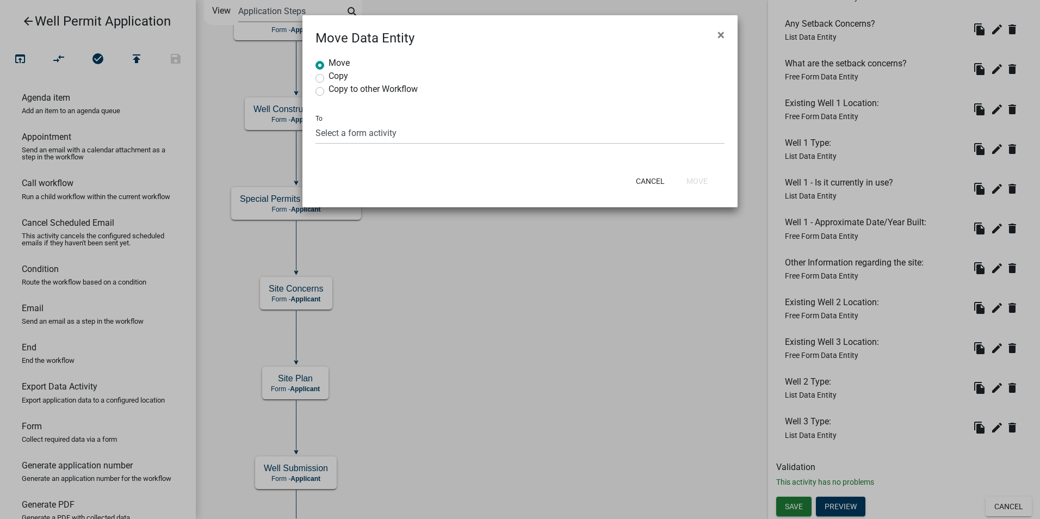
click at [341, 78] on label "Copy" at bounding box center [339, 76] width 20 height 9
click at [336, 78] on input "Copy" at bounding box center [332, 75] width 7 height 7
radio input "true"
click at [350, 138] on select "Select a form activity Property Owner Information Applicant Info Well Construct…" at bounding box center [520, 133] width 409 height 22
select select "20f4f024-5358-4bcd-bb5e-6c96b234802a"
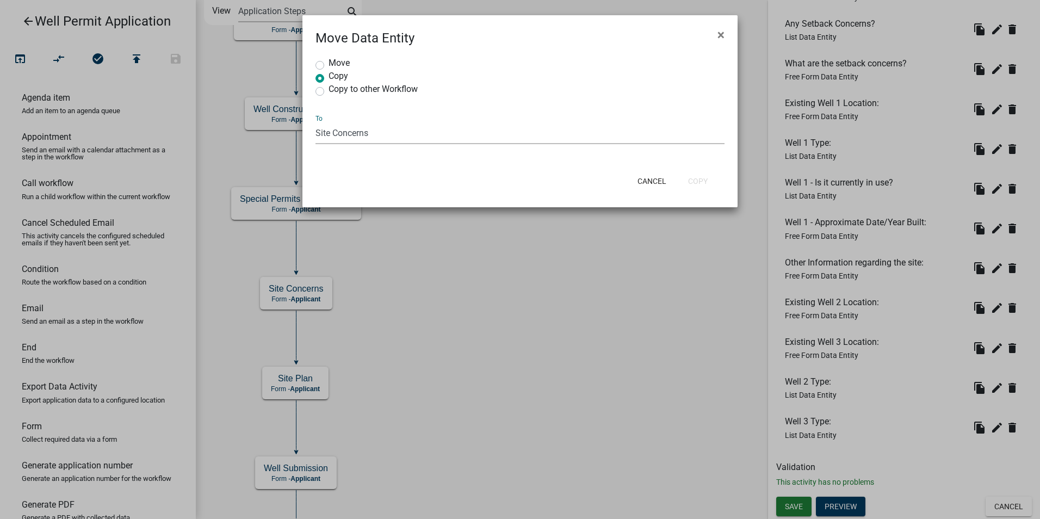
click at [316, 122] on select "Select a form activity Property Owner Information Applicant Info Well Construct…" at bounding box center [520, 133] width 409 height 22
click at [694, 177] on button "Copy" at bounding box center [698, 181] width 37 height 20
radio input "true"
select select "0: null"
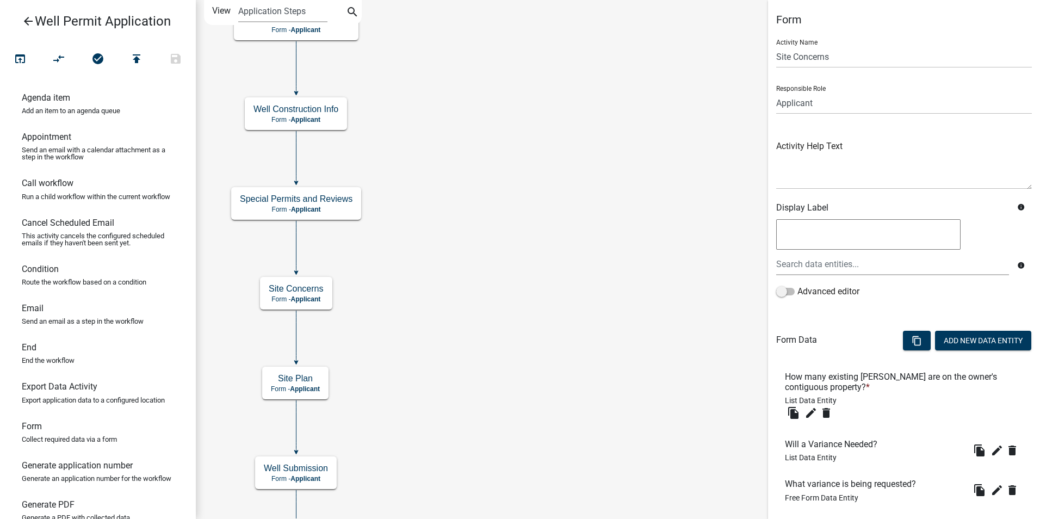
scroll to position [540, 0]
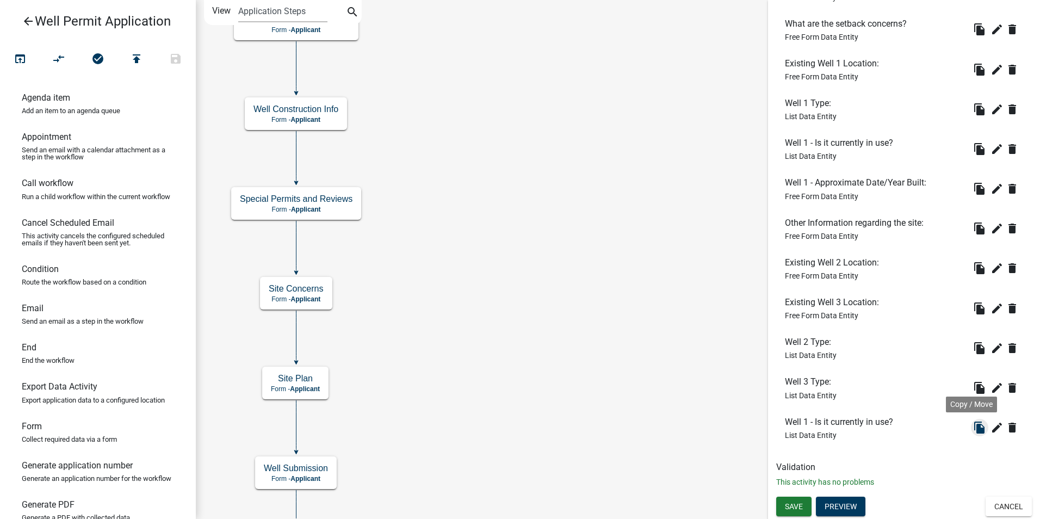
click at [973, 423] on icon "file_copy" at bounding box center [979, 427] width 13 height 13
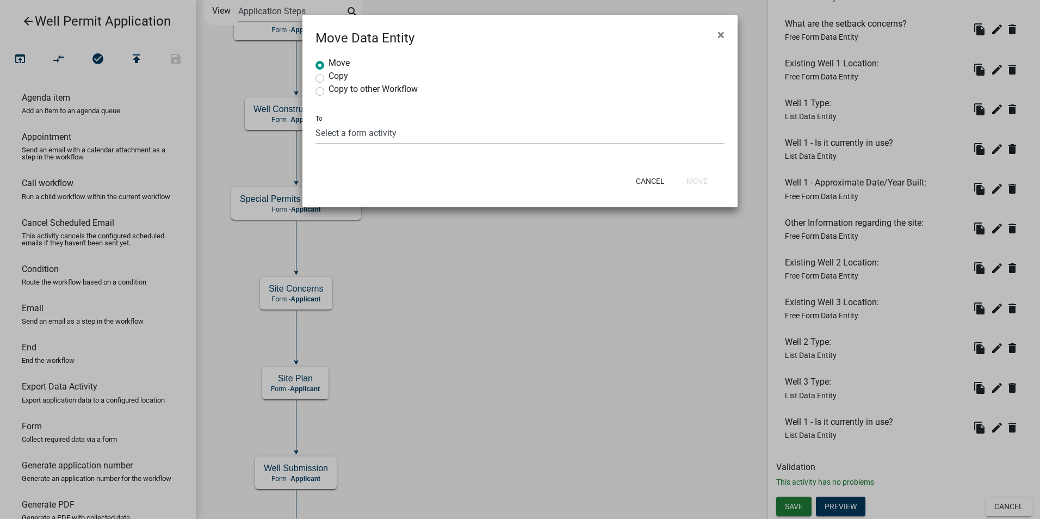
click at [329, 79] on label "Copy" at bounding box center [339, 76] width 20 height 9
click at [329, 79] on input "Copy" at bounding box center [332, 75] width 7 height 7
radio input "true"
click at [330, 127] on select "Select a form activity Property Owner Information Applicant Info Well Construct…" at bounding box center [520, 133] width 409 height 22
select select "20f4f024-5358-4bcd-bb5e-6c96b234802a"
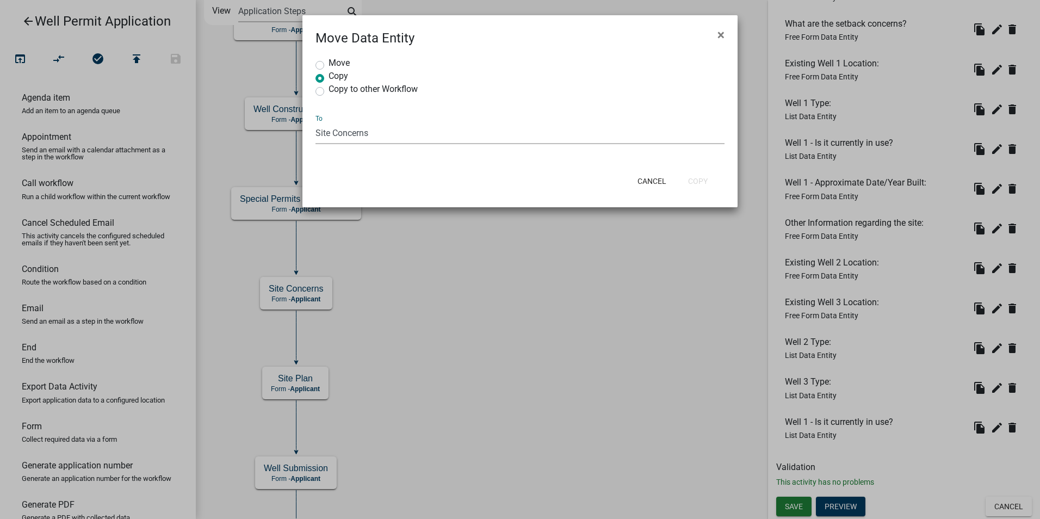
click at [316, 122] on select "Select a form activity Property Owner Information Applicant Info Well Construct…" at bounding box center [520, 133] width 409 height 22
click at [695, 183] on button "Copy" at bounding box center [698, 181] width 37 height 20
radio input "true"
select select "0: null"
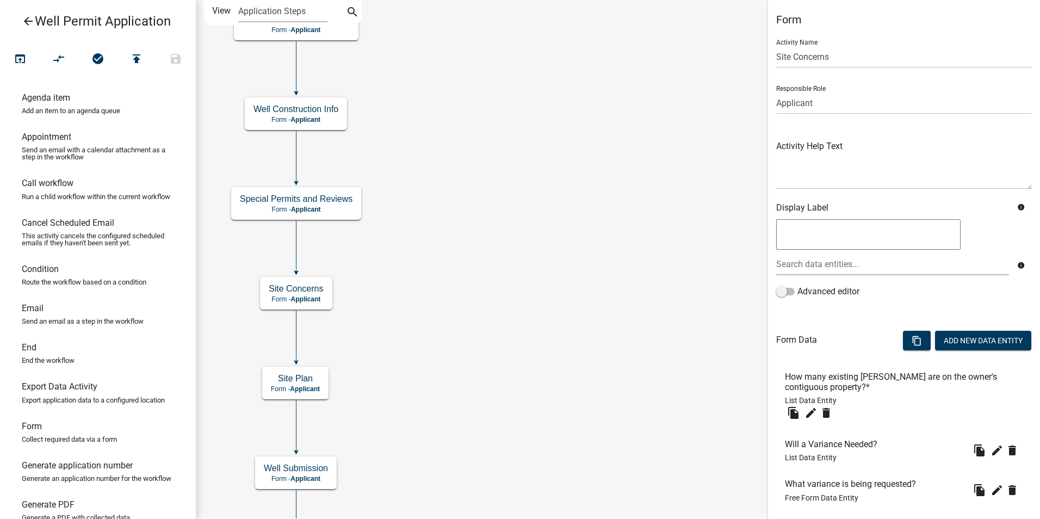
scroll to position [580, 0]
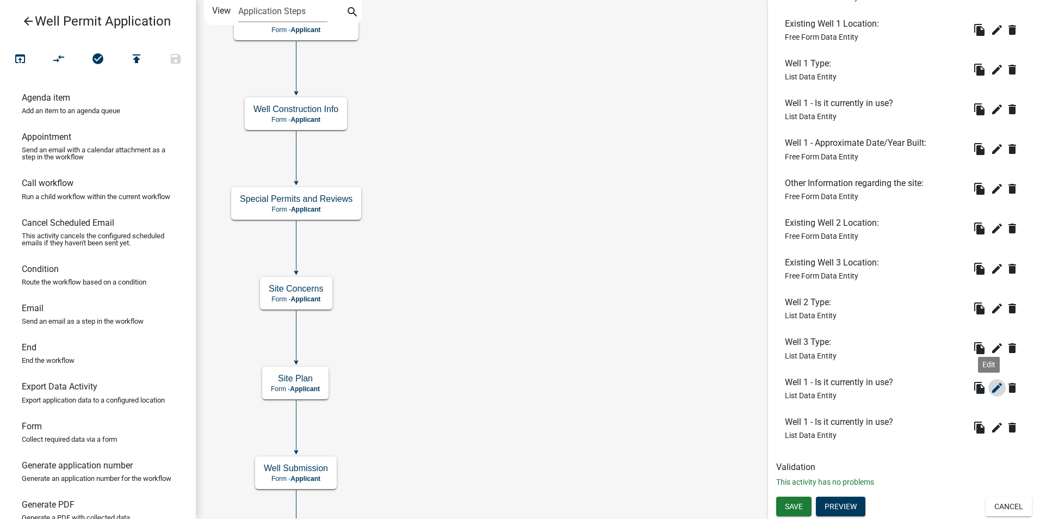
click at [991, 392] on icon "edit" at bounding box center [997, 387] width 13 height 13
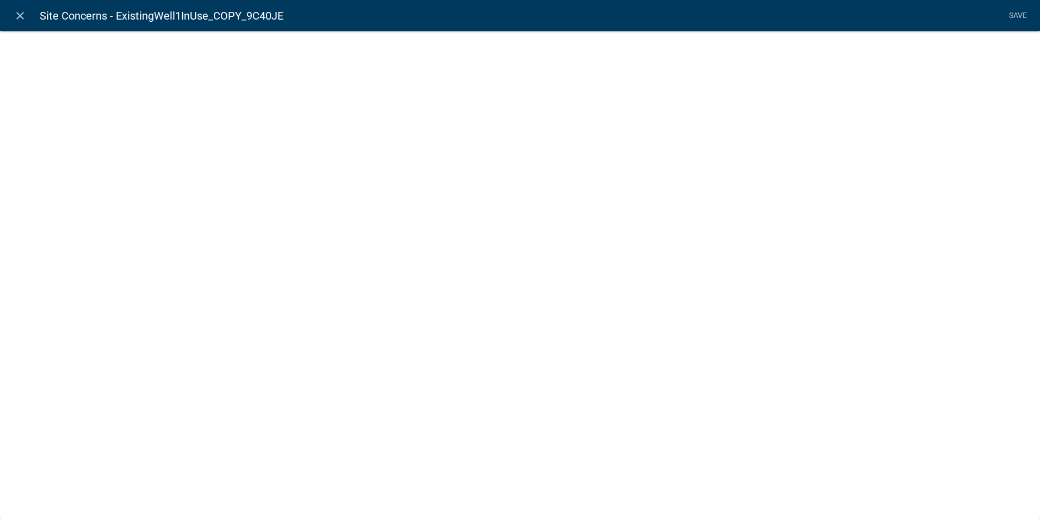
select select "list-data"
select select "custom-list-8fbead59-5e31-40d0-aec1-d38d61a6a57e"
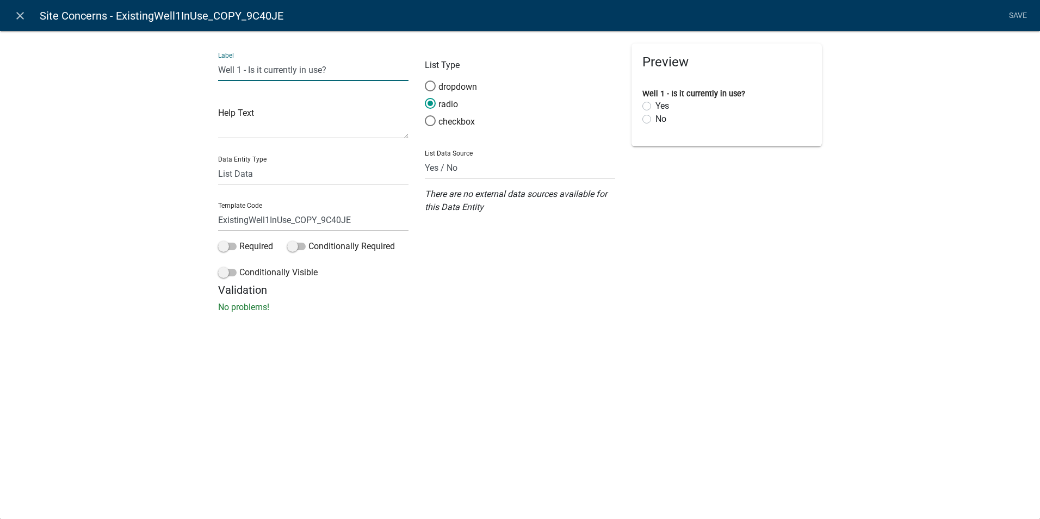
click at [242, 73] on input "Well 1 - Is it currently in use?" at bounding box center [313, 70] width 190 height 22
type input "Well 2 - Is it currently in use?"
click at [270, 217] on input "ExistingWell1InUse_COPY_9C40JE" at bounding box center [313, 220] width 190 height 22
drag, startPoint x: 291, startPoint y: 221, endPoint x: 417, endPoint y: 233, distance: 127.4
click at [417, 233] on div "Label Well 2 - Is it currently in use? Help Text Data Entity Type Free Form Tex…" at bounding box center [520, 164] width 620 height 240
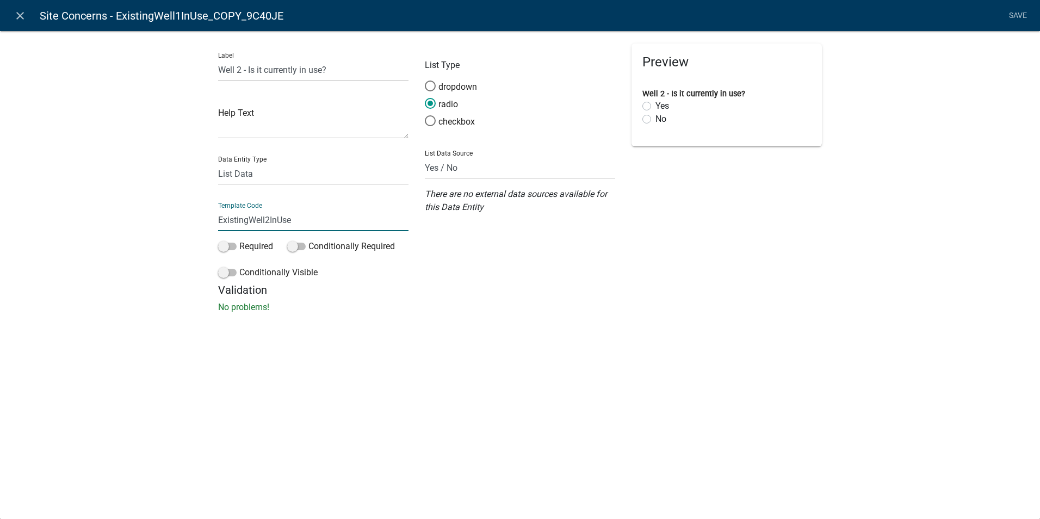
type input "ExistingWell2InUse"
click at [454, 326] on div "Label Well 2 - Is it currently in use? Help Text Data Entity Type Free Form Tex…" at bounding box center [520, 175] width 1040 height 324
click at [1019, 10] on link "Save" at bounding box center [1017, 15] width 27 height 21
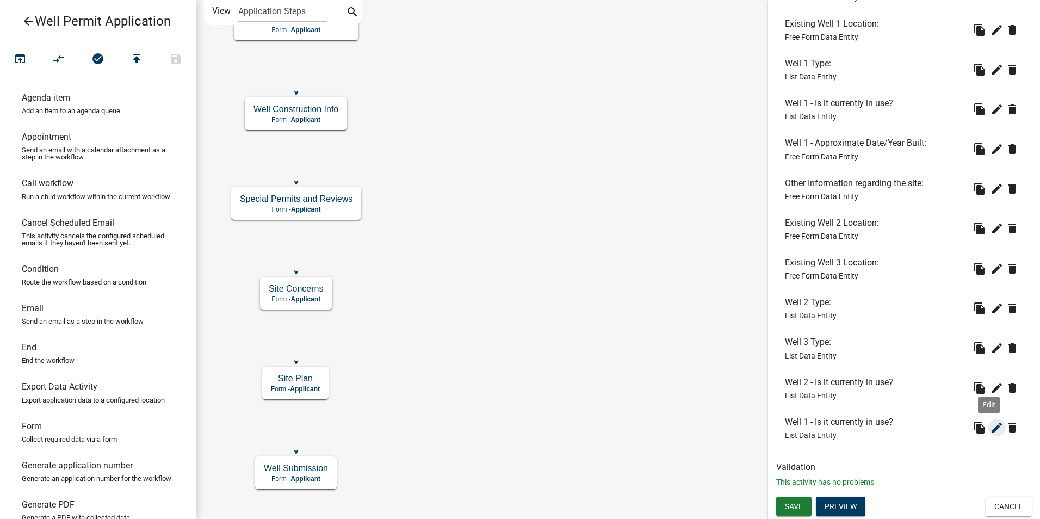
click at [991, 429] on icon "edit" at bounding box center [997, 427] width 13 height 13
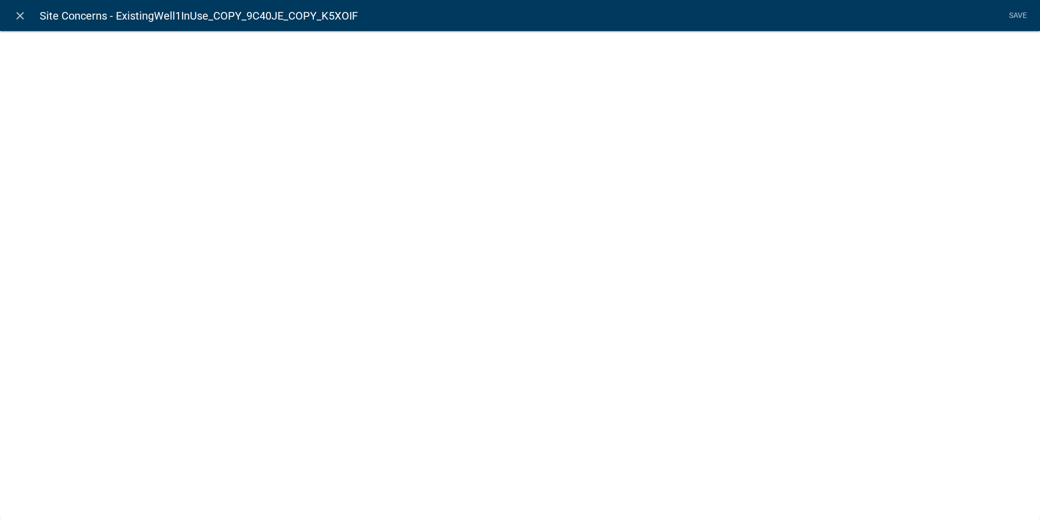
select select "list-data"
select select "custom-list-8fbead59-5e31-40d0-aec1-d38d61a6a57e"
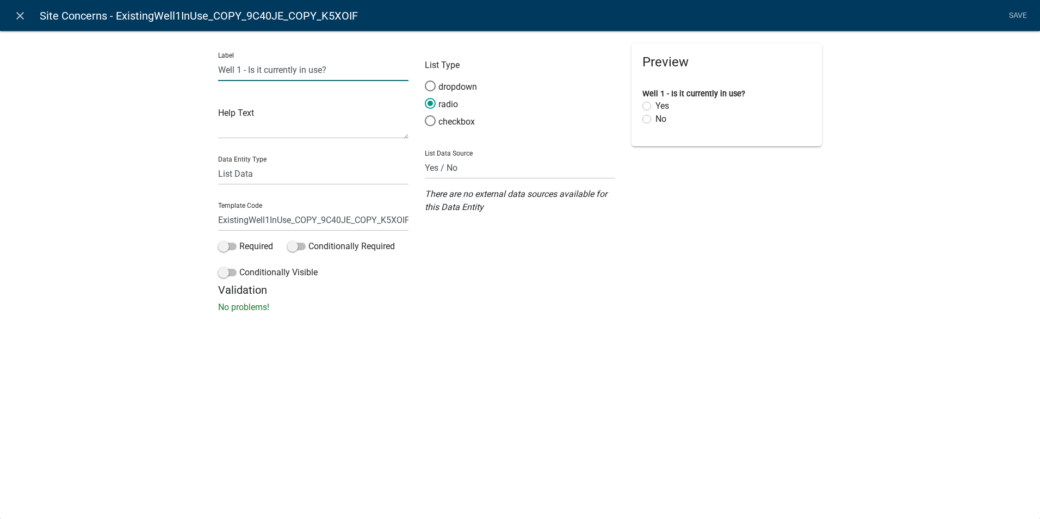
click at [241, 71] on input "Well 1 - Is it currently in use?" at bounding box center [313, 70] width 190 height 22
type input "Well 3 - Is it currently in use?"
click at [270, 218] on input "ExistingWell1InUse_COPY_9C40JE_COPY_K5XOIF" at bounding box center [313, 220] width 190 height 22
drag, startPoint x: 291, startPoint y: 222, endPoint x: 532, endPoint y: 216, distance: 240.6
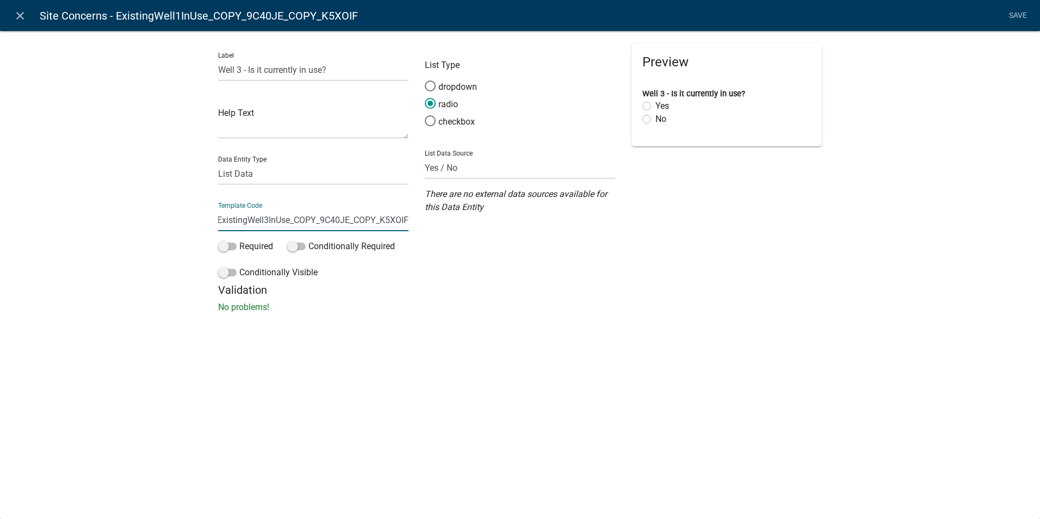
click at [531, 217] on div "Label Well 3 - Is it currently in use? Help Text Data Entity Type Free Form Tex…" at bounding box center [520, 164] width 620 height 240
type input "ExistingWell3InUse"
click at [524, 315] on div "Label Well 3 - Is it currently in use? Help Text Data Entity Type Free Form Tex…" at bounding box center [520, 175] width 1040 height 324
click at [1014, 13] on link "Save" at bounding box center [1017, 15] width 27 height 21
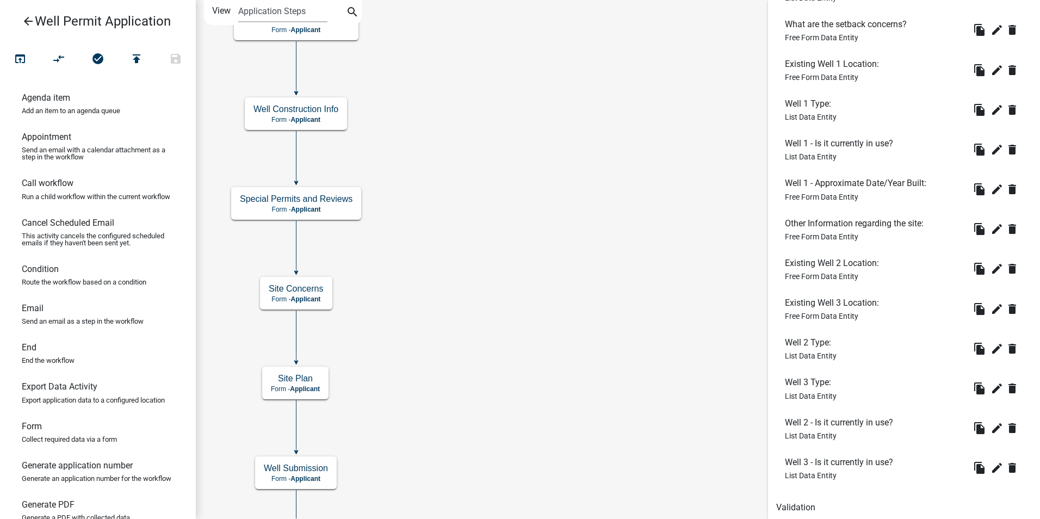
scroll to position [544, 0]
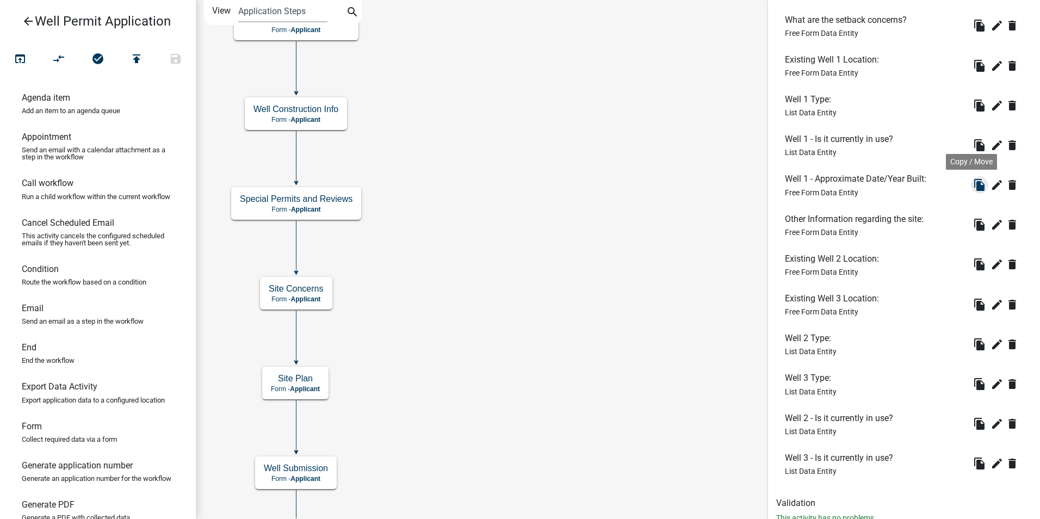
click at [973, 183] on icon "file_copy" at bounding box center [979, 184] width 13 height 13
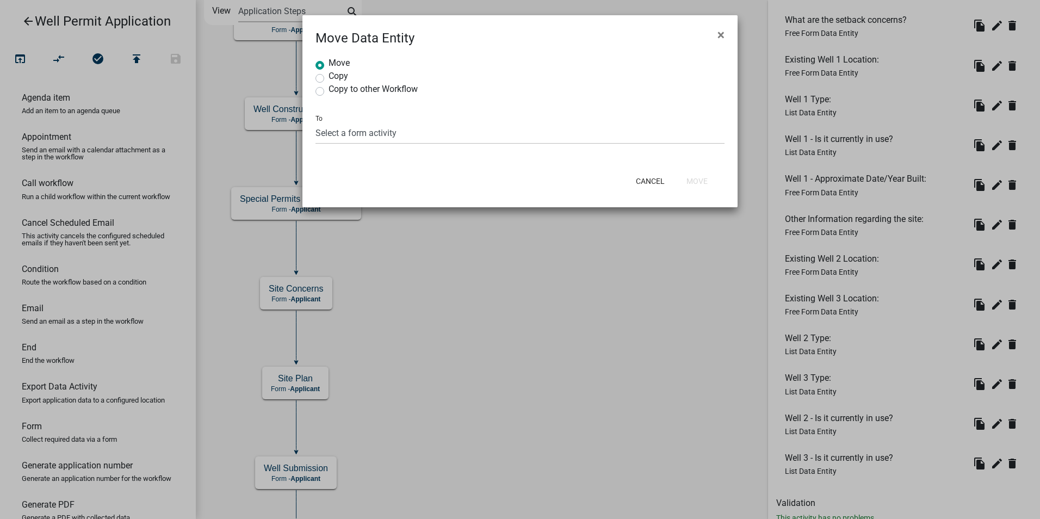
click at [329, 77] on label "Copy" at bounding box center [339, 76] width 20 height 9
click at [329, 77] on input "Copy" at bounding box center [332, 75] width 7 height 7
radio input "true"
click at [339, 133] on select "Select a form activity Property Owner Information Applicant Info Well Construct…" at bounding box center [520, 133] width 409 height 22
select select "20f4f024-5358-4bcd-bb5e-6c96b234802a"
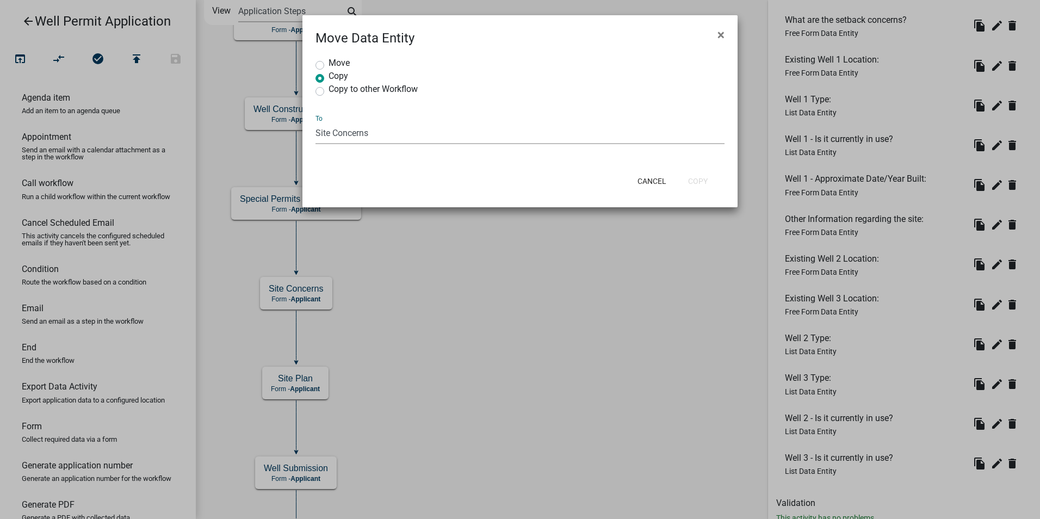
click at [316, 122] on select "Select a form activity Property Owner Information Applicant Info Well Construct…" at bounding box center [520, 133] width 409 height 22
click at [696, 182] on button "Copy" at bounding box center [698, 181] width 37 height 20
radio input "true"
select select "0: null"
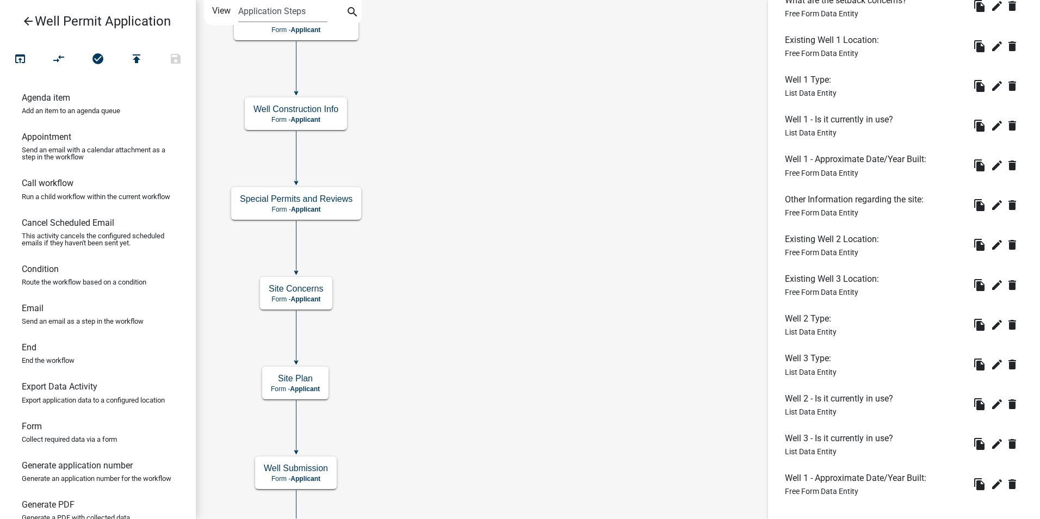
scroll to position [620, 0]
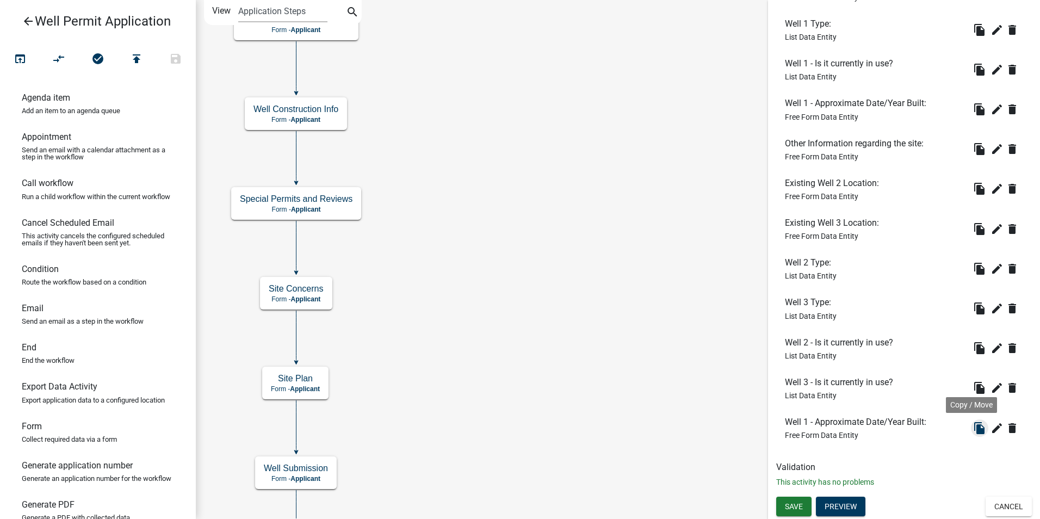
click at [973, 433] on icon "file_copy" at bounding box center [979, 428] width 13 height 13
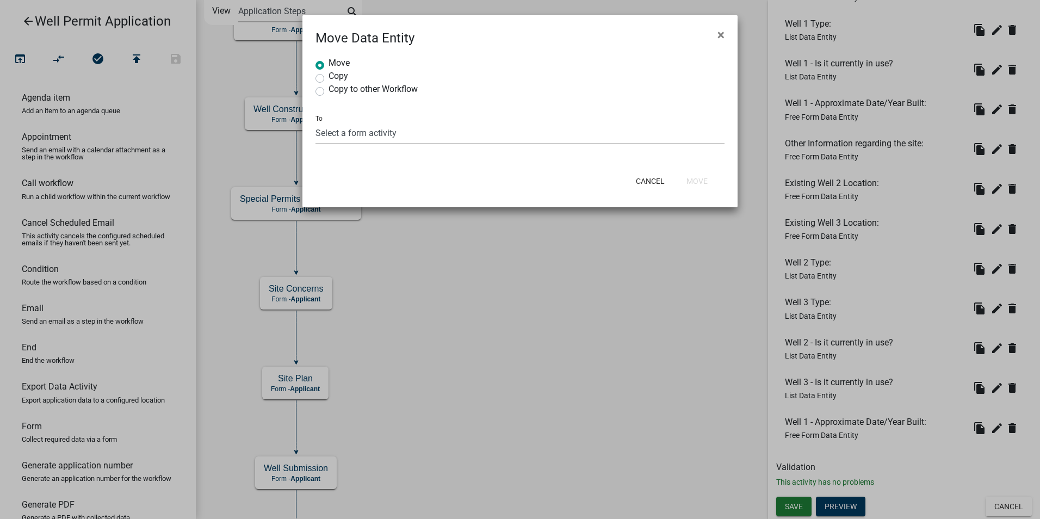
click at [332, 75] on label "Copy" at bounding box center [339, 76] width 20 height 9
click at [332, 75] on input "Copy" at bounding box center [332, 75] width 7 height 7
radio input "true"
click at [350, 126] on select "Select a form activity Property Owner Information Applicant Info Well Construct…" at bounding box center [520, 133] width 409 height 22
select select "20f4f024-5358-4bcd-bb5e-6c96b234802a"
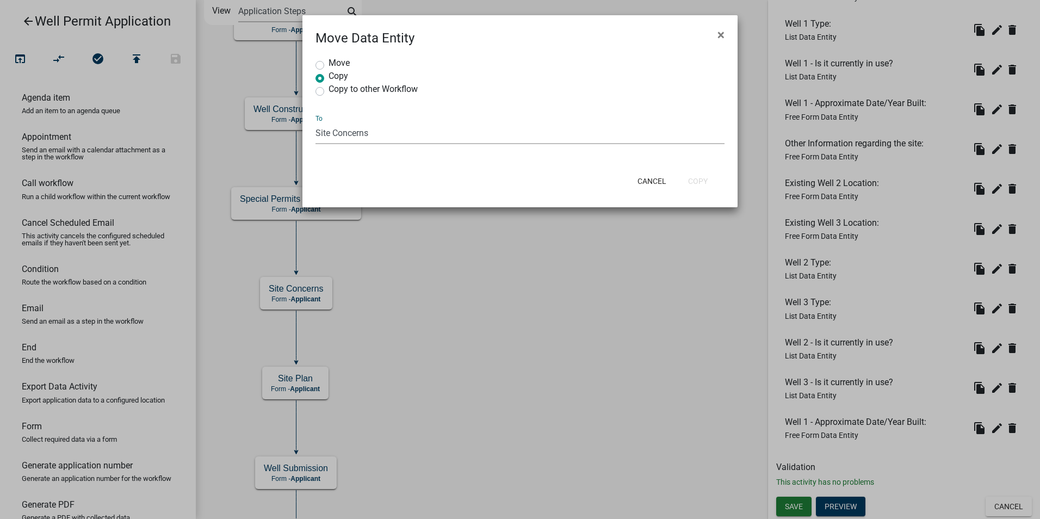
click at [316, 122] on select "Select a form activity Property Owner Information Applicant Info Well Construct…" at bounding box center [520, 133] width 409 height 22
click at [705, 180] on button "Copy" at bounding box center [698, 181] width 37 height 20
radio input "true"
select select "0: null"
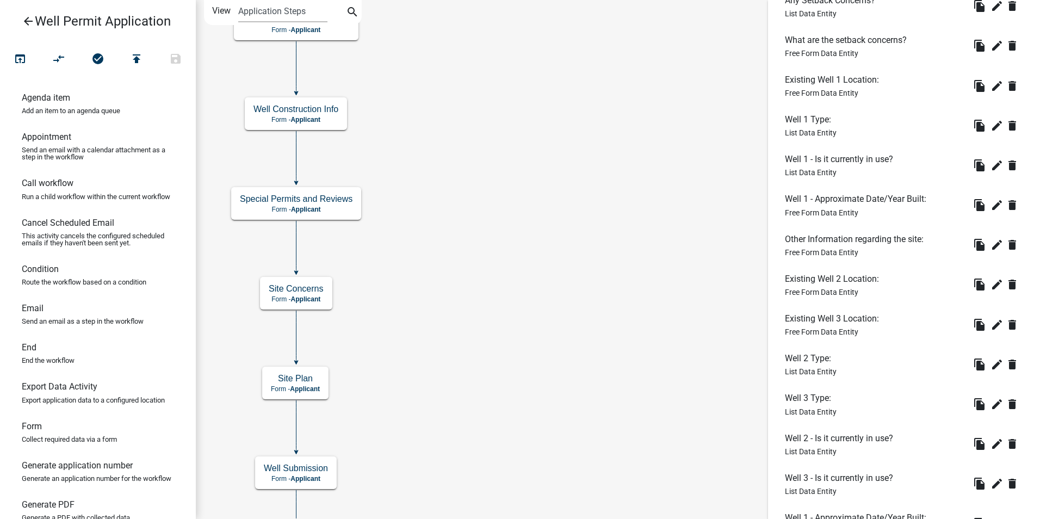
scroll to position [660, 0]
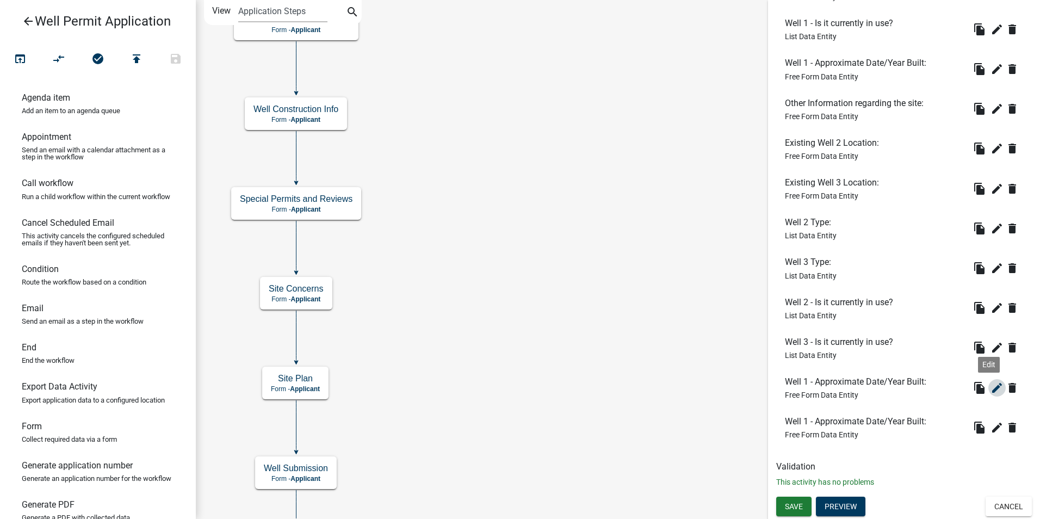
click at [991, 387] on icon "edit" at bounding box center [997, 387] width 13 height 13
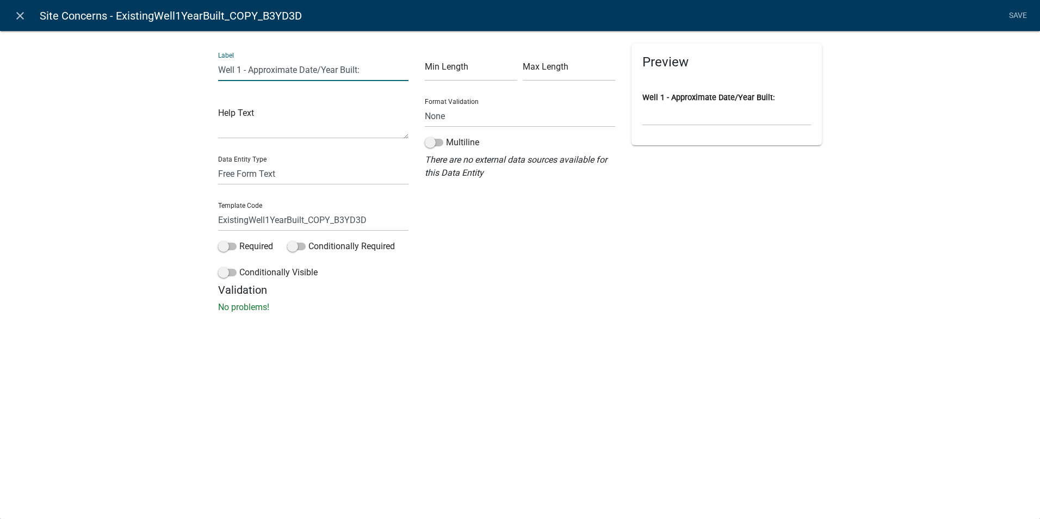
click at [244, 72] on input "Well 1 - Approximate Date/Year Built:" at bounding box center [313, 70] width 190 height 22
type input "Well 2 - Approximate Date/Year Built:"
click at [269, 219] on input "ExistingWell1YearBuilt_COPY_B3YD3D" at bounding box center [313, 220] width 190 height 22
drag, startPoint x: 305, startPoint y: 220, endPoint x: 432, endPoint y: 229, distance: 127.1
click at [432, 229] on div "Label Well 2 - Approximate Date/Year Built: Help Text Data Entity Type Free For…" at bounding box center [520, 164] width 620 height 240
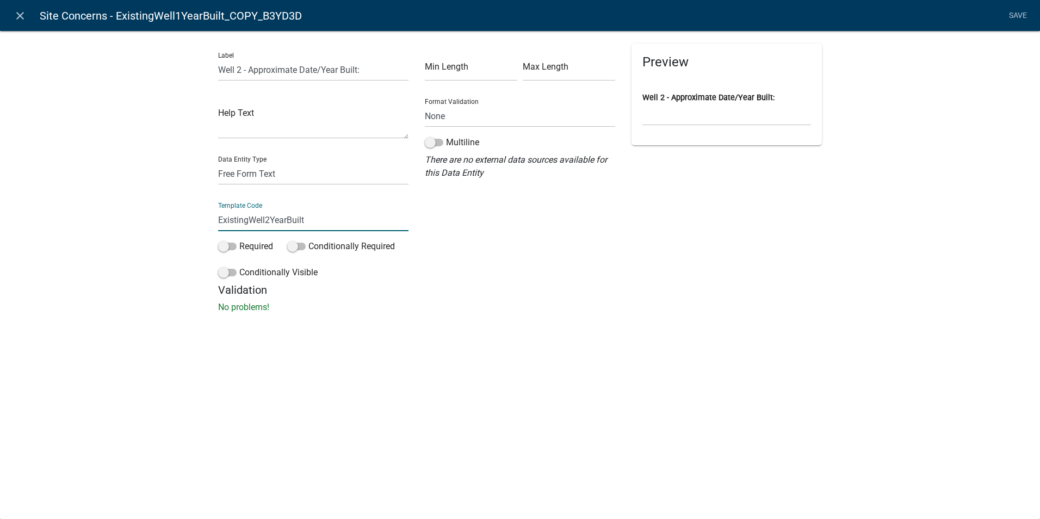
type input "ExistingWell2YearBuilt"
click at [497, 296] on h5 "Validation" at bounding box center [520, 289] width 604 height 13
click at [1017, 16] on link "Save" at bounding box center [1017, 15] width 27 height 21
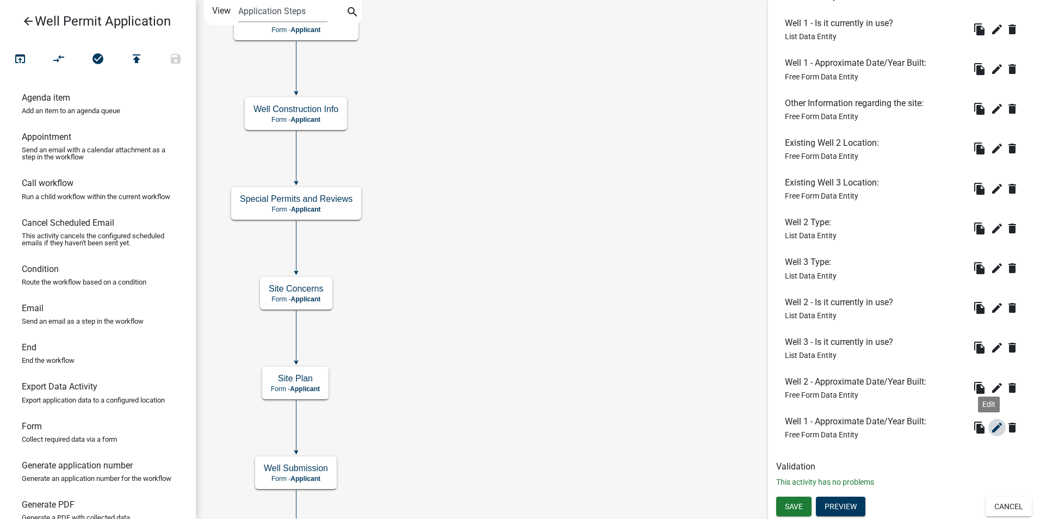
click at [991, 429] on icon "edit" at bounding box center [997, 427] width 13 height 13
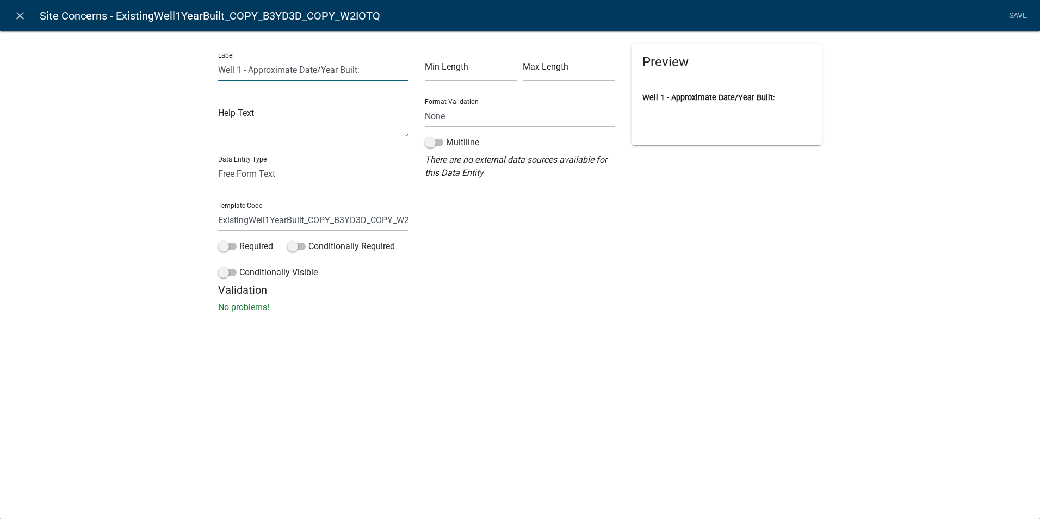
click at [241, 70] on input "Well 1 - Approximate Date/Year Built:" at bounding box center [313, 70] width 190 height 22
type input "Well 3 - Approximate Date/Year Built:"
click at [269, 219] on input "ExistingWell1YearBuilt_COPY_B3YD3D_COPY_W2IOTQ" at bounding box center [313, 220] width 190 height 22
drag, startPoint x: 306, startPoint y: 219, endPoint x: 509, endPoint y: 229, distance: 203.7
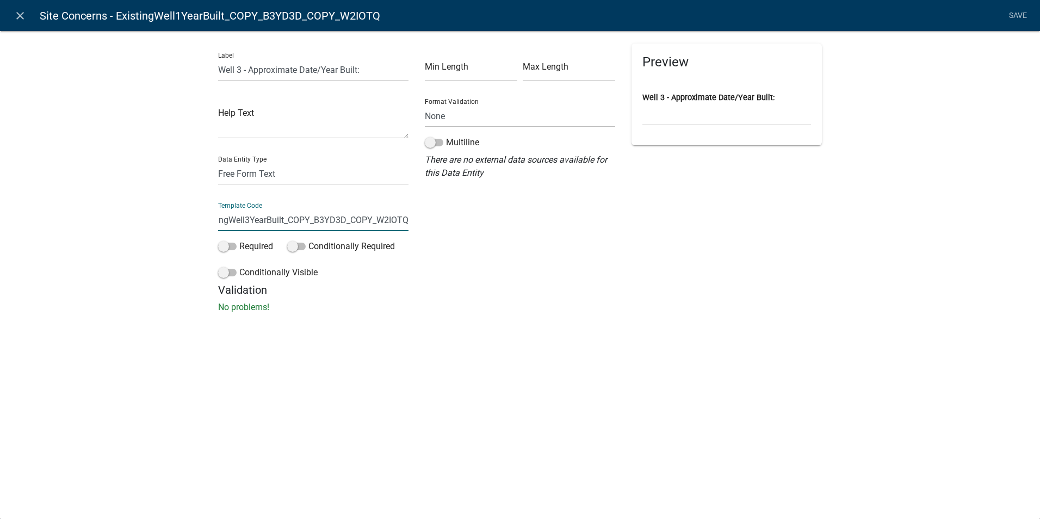
click at [509, 229] on div "Label Well 3 - Approximate Date/Year Built: Help Text Data Entity Type Free For…" at bounding box center [520, 164] width 620 height 240
type input "ExistingWell3YearBuilt"
click at [484, 344] on div "close Site Concerns - ExistingWell1YearBuilt_COPY_B3YD3D_COPY_W2IOTQ Save Label…" at bounding box center [520, 259] width 1040 height 519
click at [1028, 13] on link "Save" at bounding box center [1017, 15] width 27 height 21
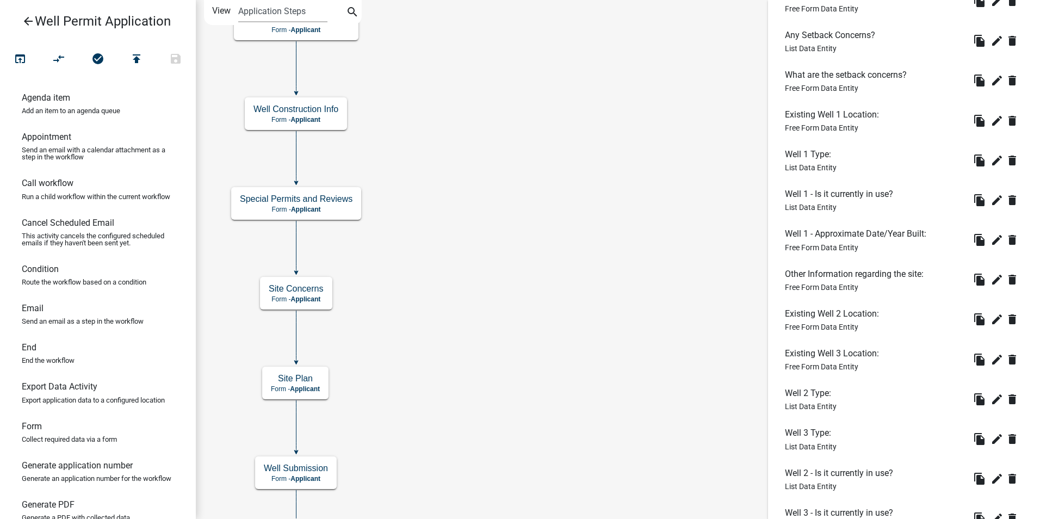
scroll to position [490, 0]
drag, startPoint x: 807, startPoint y: 318, endPoint x: 807, endPoint y: 269, distance: 49.0
drag, startPoint x: 813, startPoint y: 359, endPoint x: 815, endPoint y: 323, distance: 36.0
drag, startPoint x: 801, startPoint y: 394, endPoint x: 815, endPoint y: 297, distance: 99.0
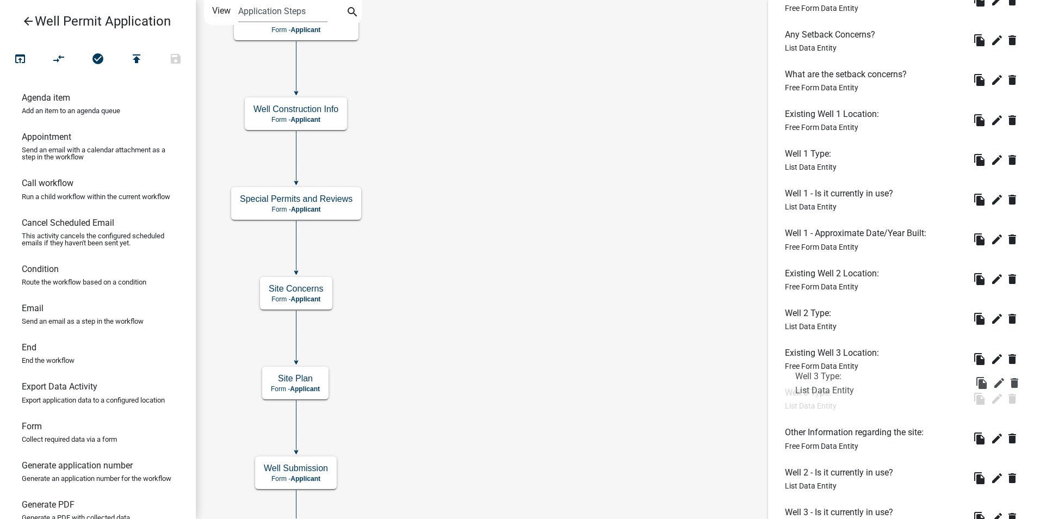
drag, startPoint x: 801, startPoint y: 437, endPoint x: 811, endPoint y: 381, distance: 56.5
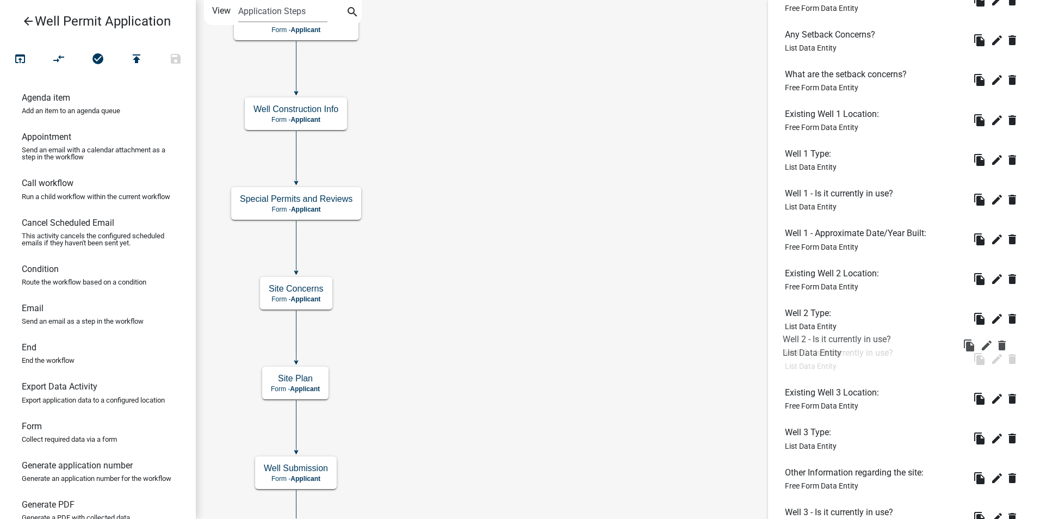
drag, startPoint x: 799, startPoint y: 474, endPoint x: 797, endPoint y: 341, distance: 133.9
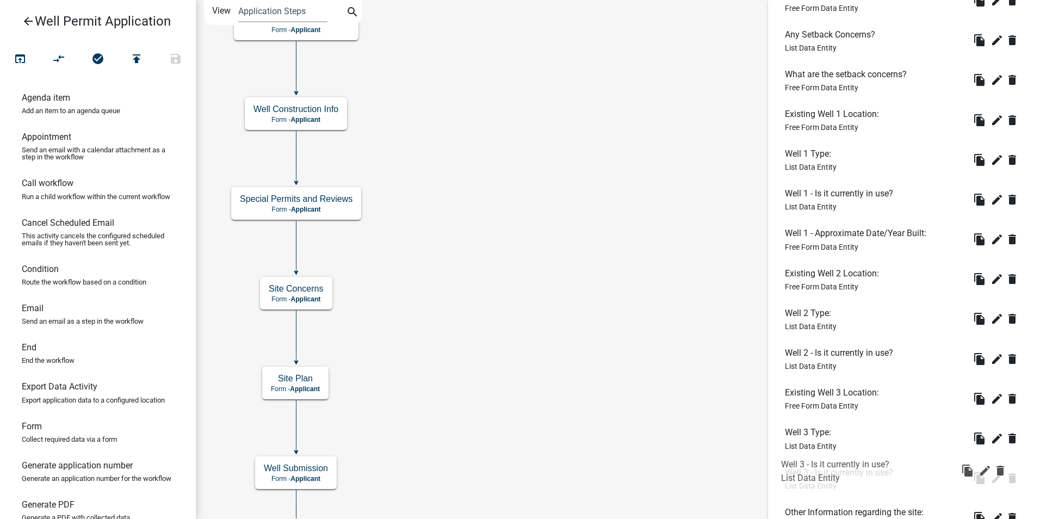
drag, startPoint x: 797, startPoint y: 509, endPoint x: 793, endPoint y: 460, distance: 49.1
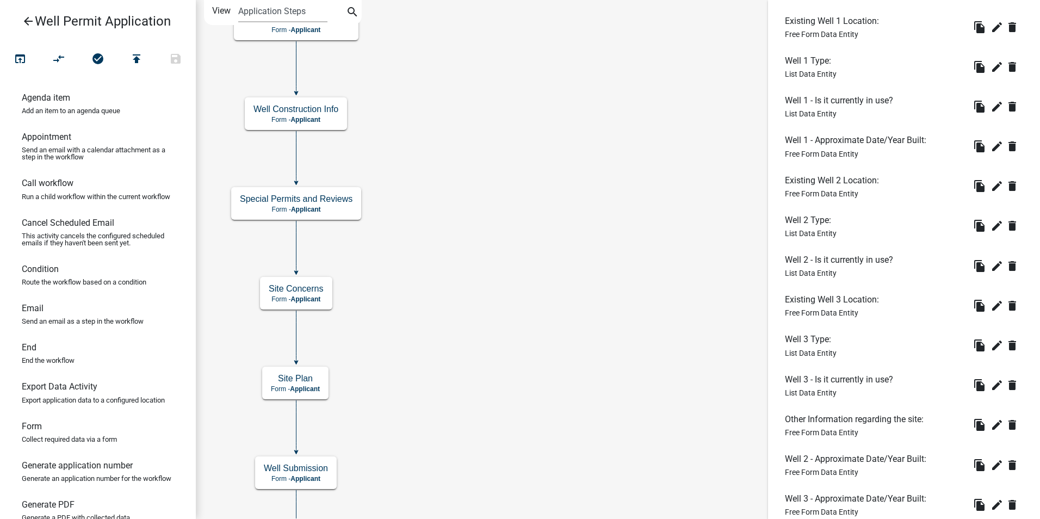
scroll to position [660, 0]
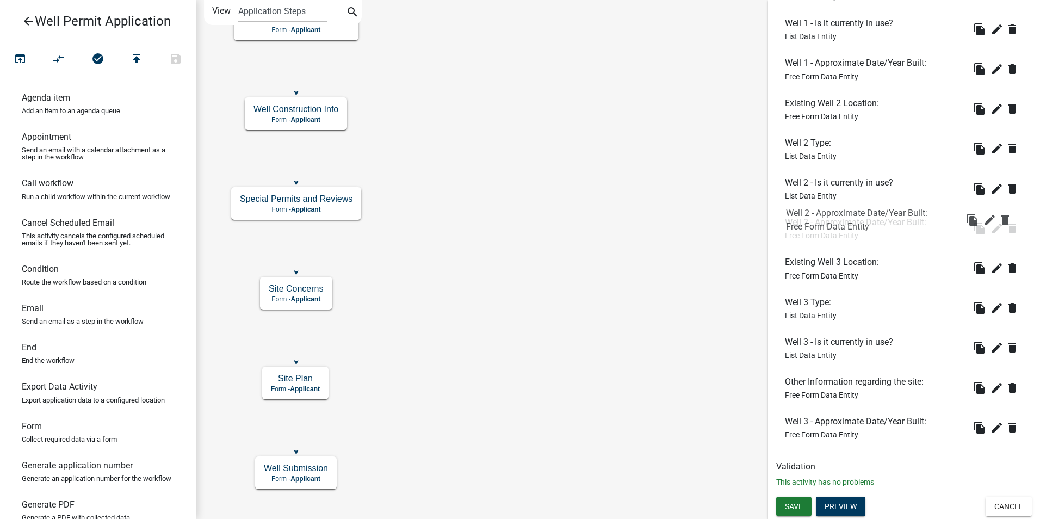
drag, startPoint x: 801, startPoint y: 381, endPoint x: 802, endPoint y: 212, distance: 169.2
drag, startPoint x: 798, startPoint y: 421, endPoint x: 798, endPoint y: 371, distance: 50.6
click at [784, 502] on button "Save" at bounding box center [793, 507] width 35 height 20
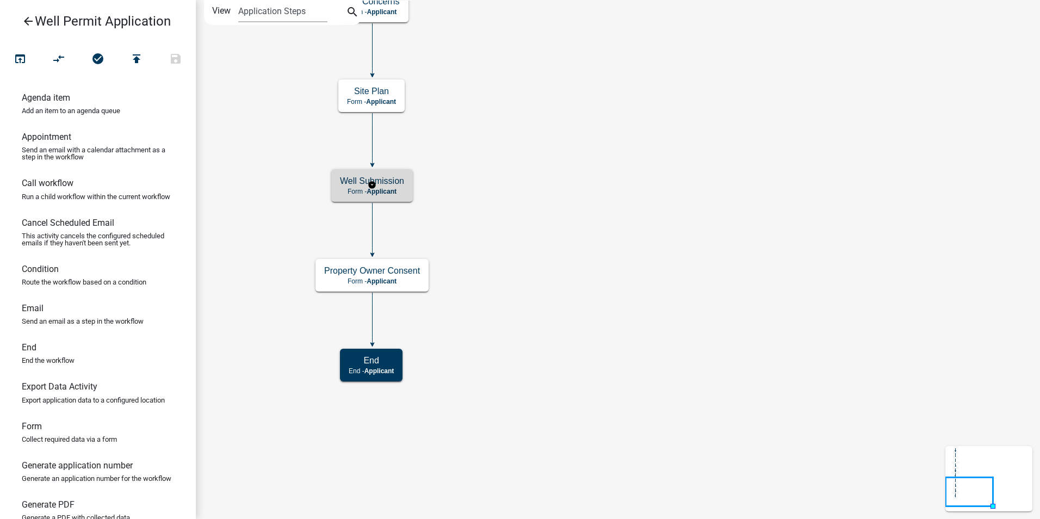
click at [403, 183] on h5 "Well Submission" at bounding box center [372, 181] width 64 height 10
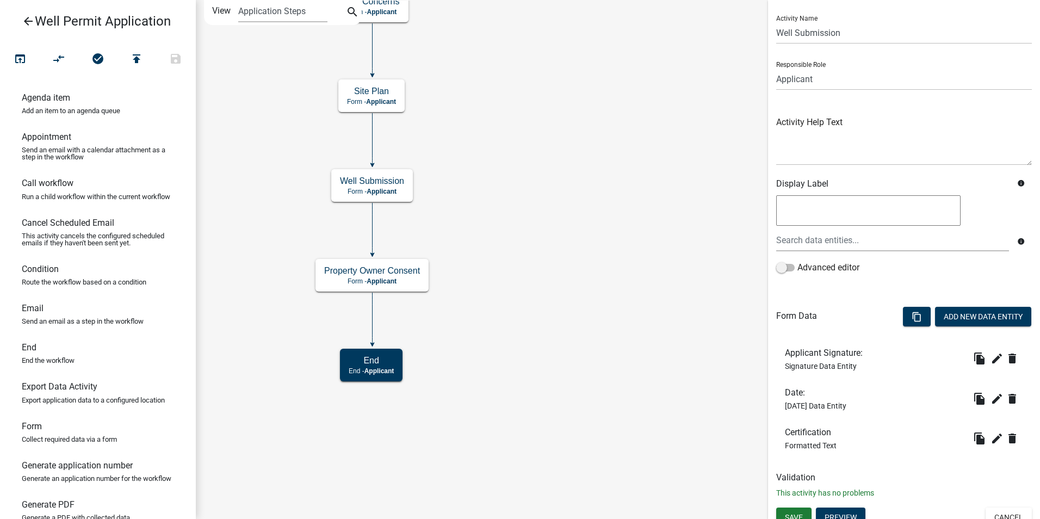
scroll to position [35, 0]
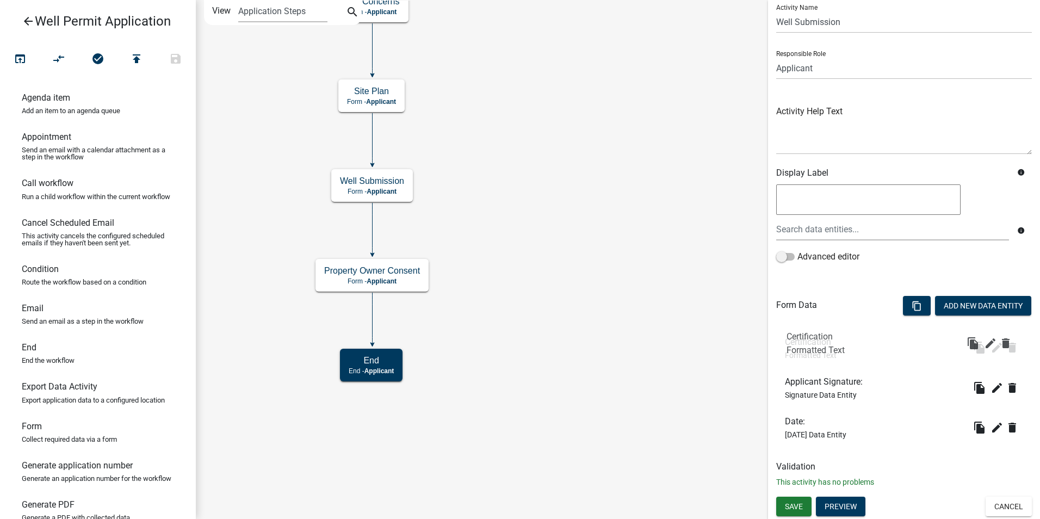
drag, startPoint x: 797, startPoint y: 424, endPoint x: 803, endPoint y: 338, distance: 86.1
click at [952, 306] on button "Add New Data Entity" at bounding box center [983, 306] width 96 height 20
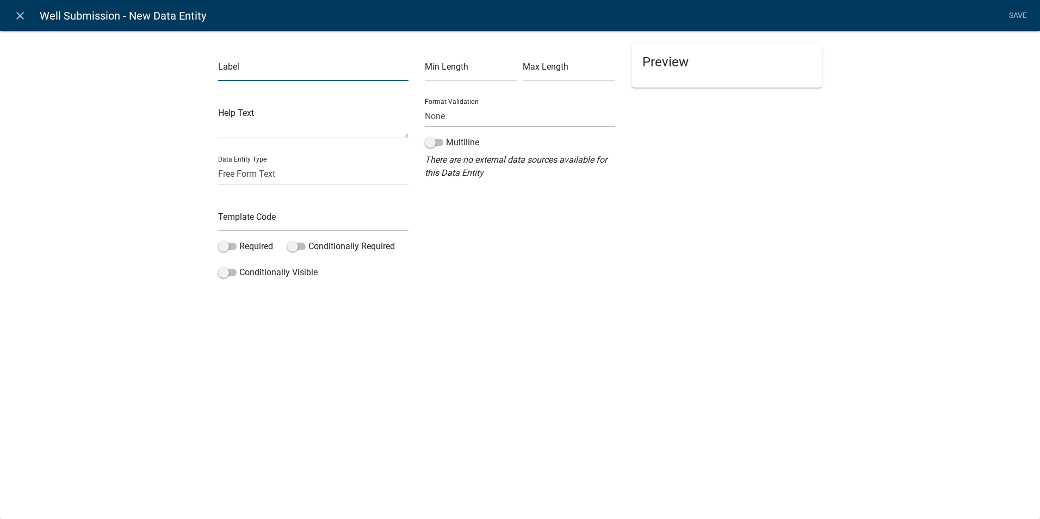
click at [264, 71] on input "text" at bounding box center [313, 70] width 190 height 22
drag, startPoint x: 304, startPoint y: 71, endPoint x: 197, endPoint y: 58, distance: 107.4
click at [197, 58] on div "Label Copy of consent Form Help Text Data Entity Type Free Form Text Document D…" at bounding box center [520, 159] width 1040 height 293
type input "A"
type input "Upload Consent Form Here:"
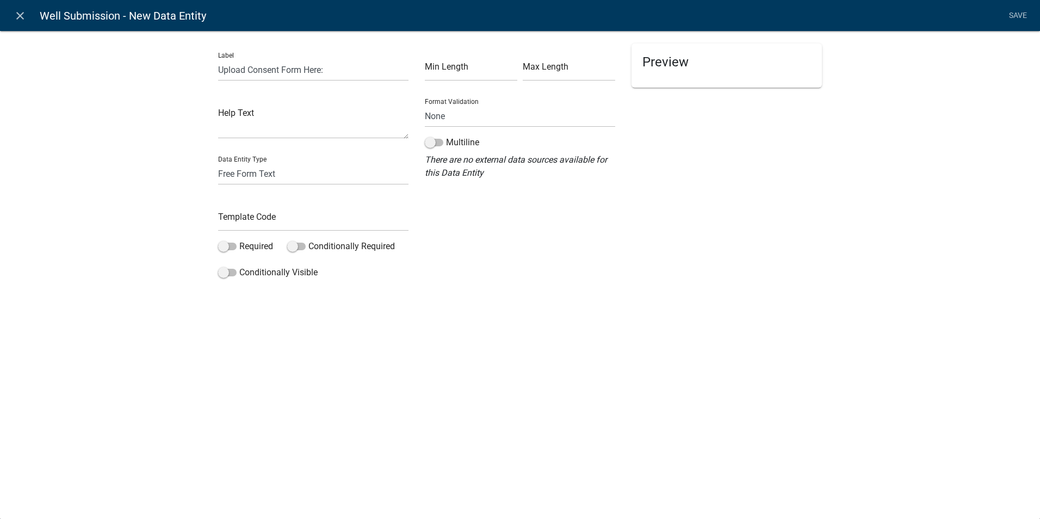
click at [216, 174] on div "Label Upload Consent Form Here: Help Text Data Entity Type Free Form Text Docum…" at bounding box center [313, 164] width 207 height 240
click at [225, 175] on select "Free Form Text Document Display Entity Value Fee Numeric Data Date Map Sketch D…" at bounding box center [313, 174] width 190 height 22
select select "document"
click at [218, 163] on select "Free Form Text Document Display Entity Value Fee Numeric Data Date Map Sketch D…" at bounding box center [313, 174] width 190 height 22
select select "document"
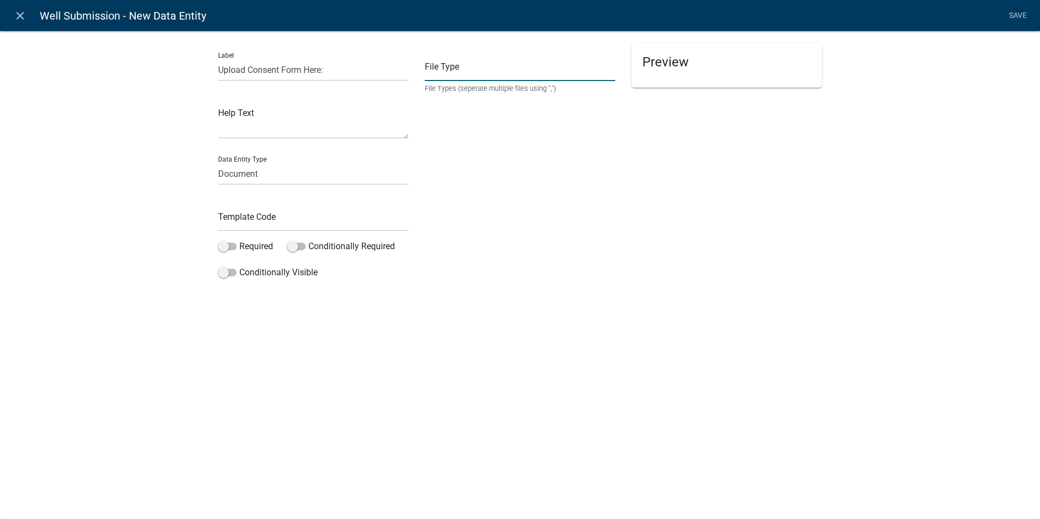
click at [439, 75] on input "text" at bounding box center [520, 70] width 190 height 22
type input "pdf,doc,docx,xls,xlsx,dwg,jpg,jpeg,bmp,gif"
drag, startPoint x: 602, startPoint y: 68, endPoint x: 418, endPoint y: 67, distance: 183.9
click at [418, 67] on div "File Type pdf,doc,docx,xls,xlsx,dwg,jpg,jpeg,bmp,gif File Types (seperate multi…" at bounding box center [520, 164] width 207 height 240
click at [478, 194] on div "File Type File Types (seperate multiple files using ",") Required" at bounding box center [520, 164] width 207 height 240
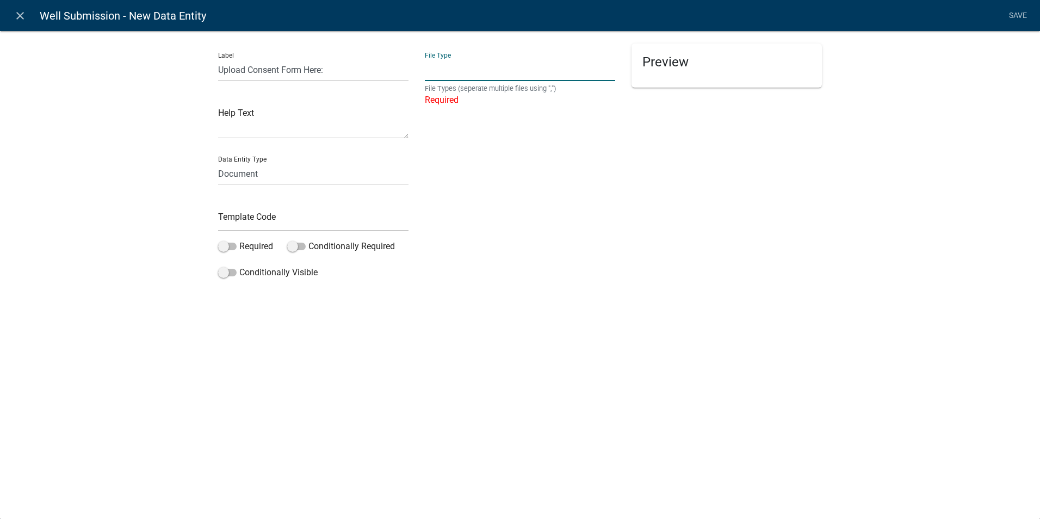
click at [448, 69] on input "text" at bounding box center [520, 70] width 190 height 22
type input "pdf,jpeg,jpg"
click at [486, 239] on div "File Type pdf,jpeg,jpg File Types (seperate multiple files using ",")" at bounding box center [520, 164] width 207 height 240
click at [323, 71] on input "Upload Consent Form Here:" at bounding box center [313, 70] width 190 height 22
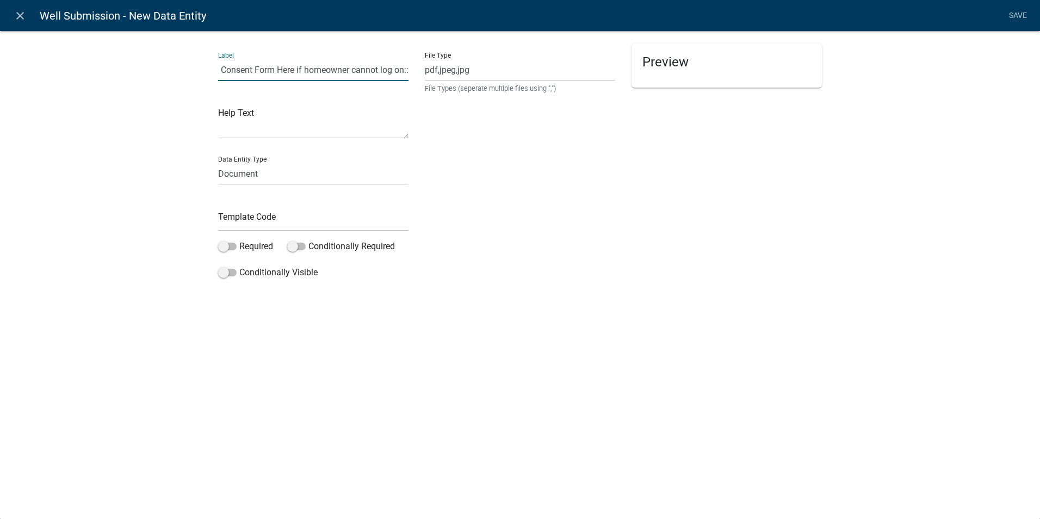
type input "Upload Consent Form Here if homeowner cannot log on::"
click at [251, 212] on input "text" at bounding box center [313, 220] width 190 height 22
type input "ConsentUpload"
click at [348, 350] on div "close Well Submission - New Data Entity Save Label Upload Consent Form Here if …" at bounding box center [520, 259] width 1040 height 519
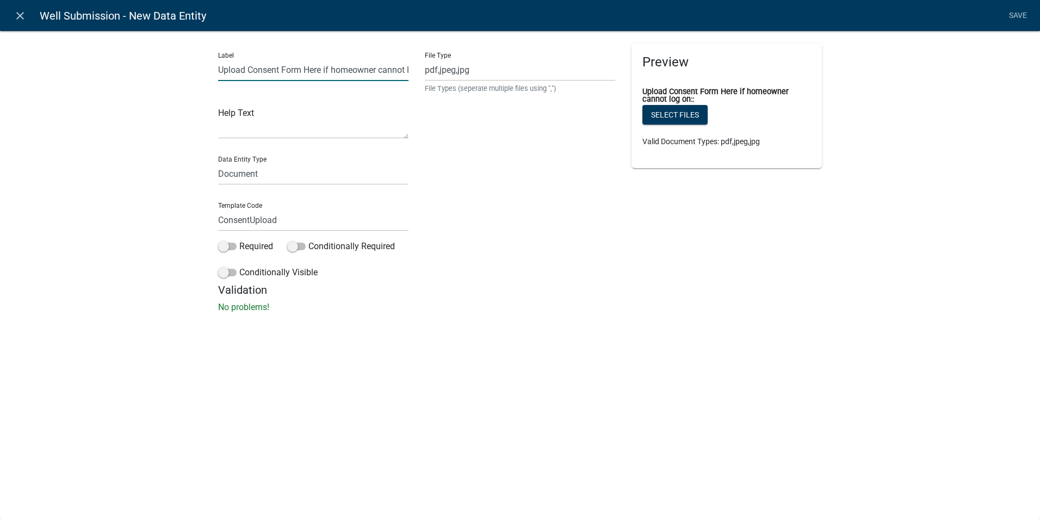
click at [388, 64] on input "Upload Consent Form Here if homeowner cannot log on::" at bounding box center [313, 70] width 190 height 22
type input "Upload Consent Form Here if homeowner cannot log on:"
click at [547, 307] on p "No problems!" at bounding box center [520, 307] width 604 height 13
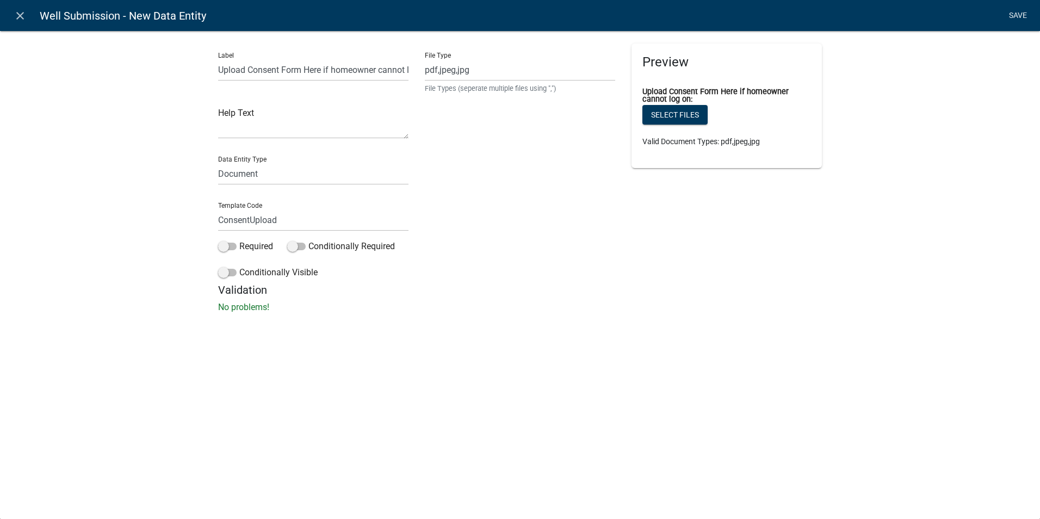
click at [1013, 15] on link "Save" at bounding box center [1017, 15] width 27 height 21
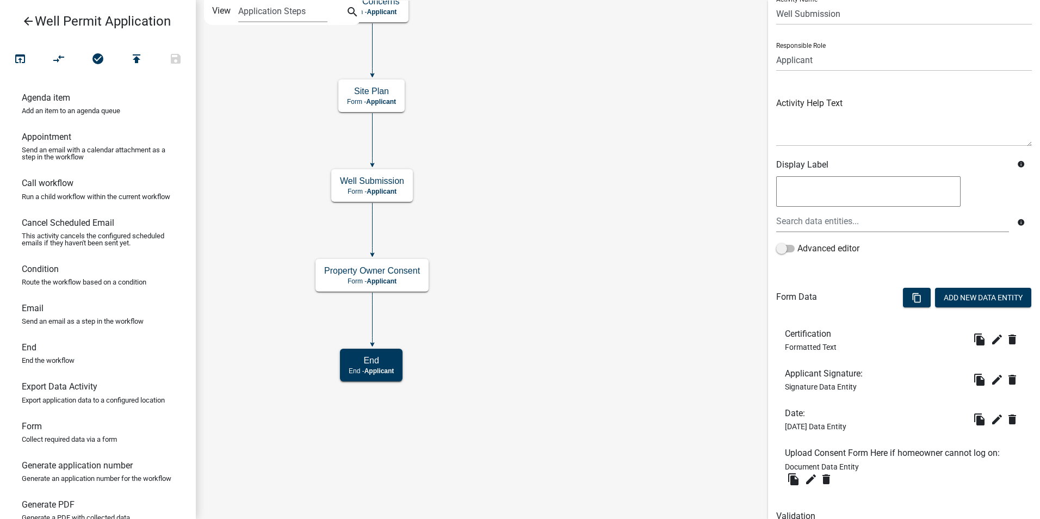
scroll to position [92, 0]
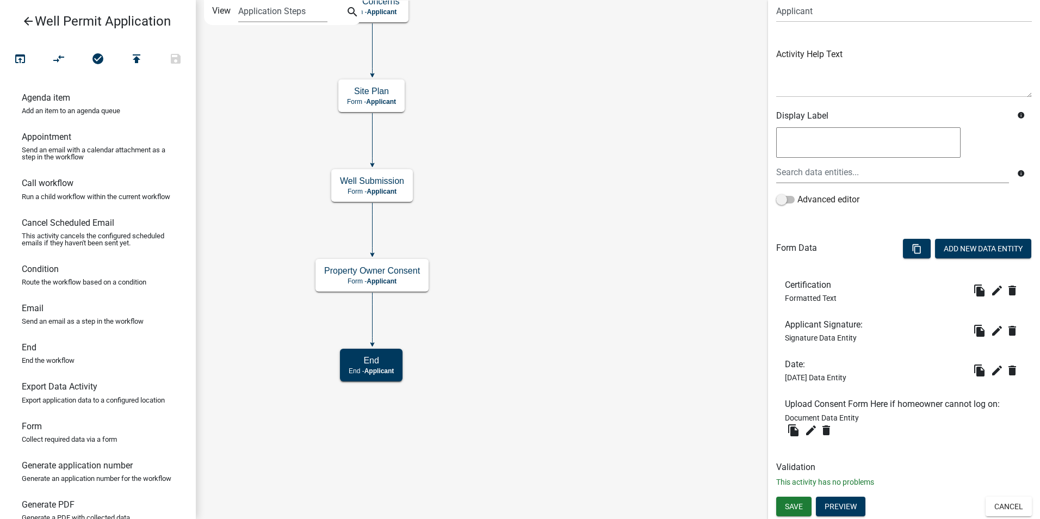
click at [486, 267] on icon "Start Start - Applicant End End - Applicant Property Owner Information Form - A…" at bounding box center [617, 260] width 843 height 518
click at [797, 431] on icon "file_copy" at bounding box center [793, 430] width 13 height 13
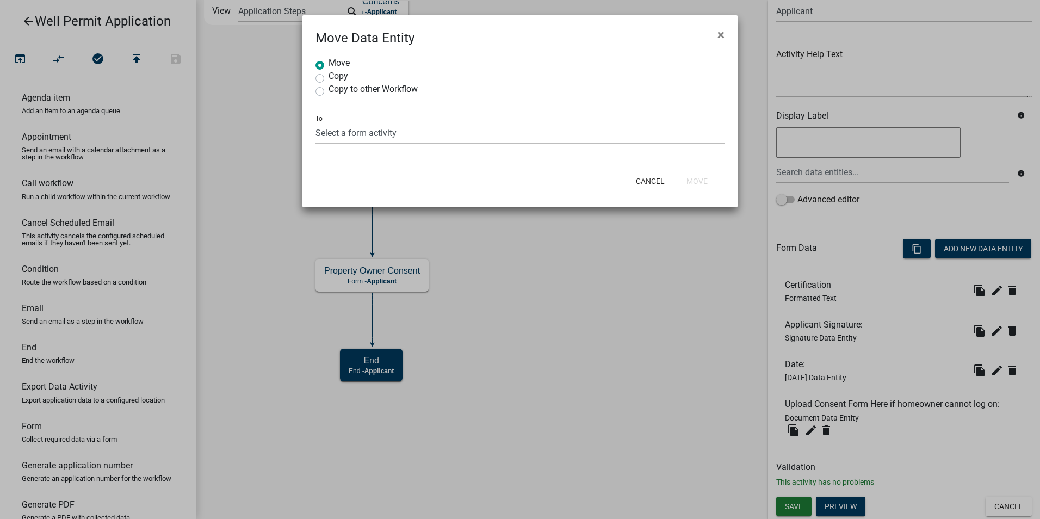
click at [334, 133] on select "Select a form activity Property Owner Information Applicant Info Well Construct…" at bounding box center [520, 133] width 409 height 22
select select "d041d006-7bad-4946-bb89-75cf09cdfcfb"
click at [316, 122] on select "Select a form activity Property Owner Information Applicant Info Well Construct…" at bounding box center [520, 133] width 409 height 22
click at [693, 182] on button "Move" at bounding box center [697, 181] width 39 height 20
radio input "true"
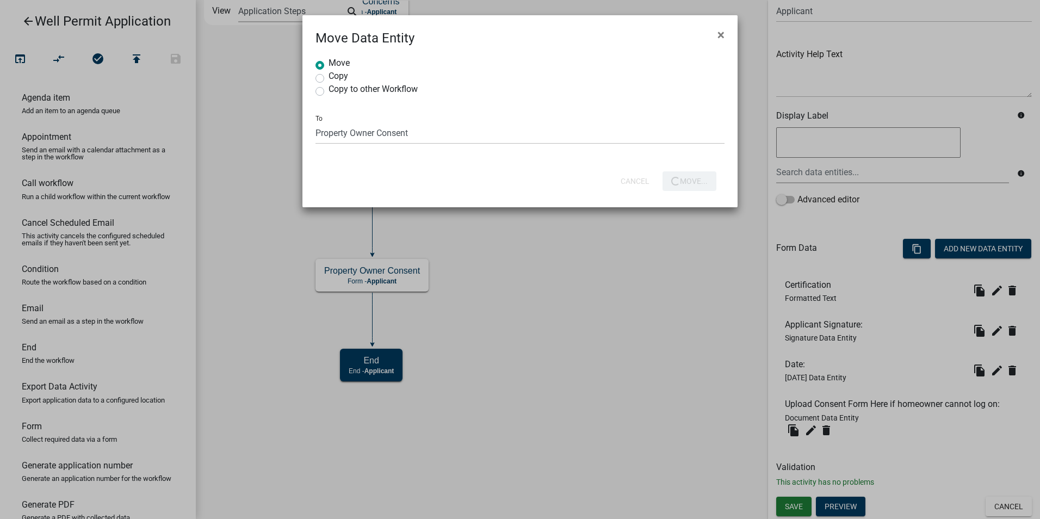
select select
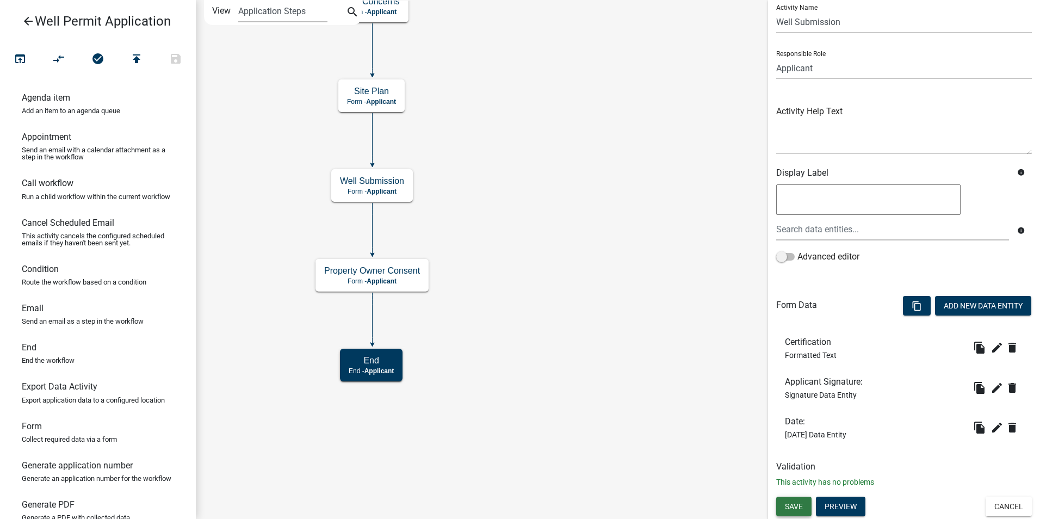
click at [795, 507] on span "Save" at bounding box center [794, 506] width 18 height 9
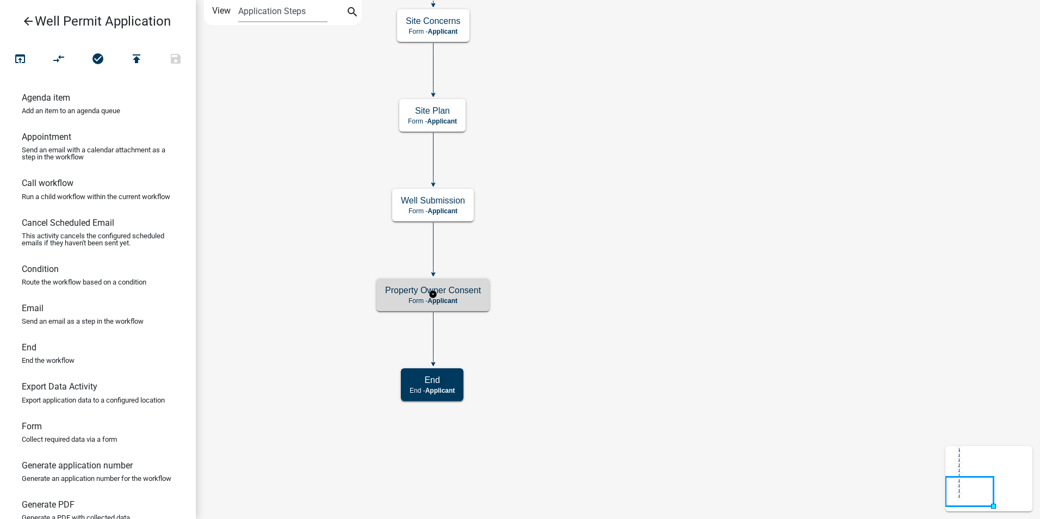
click at [441, 299] on span "Applicant" at bounding box center [443, 301] width 30 height 8
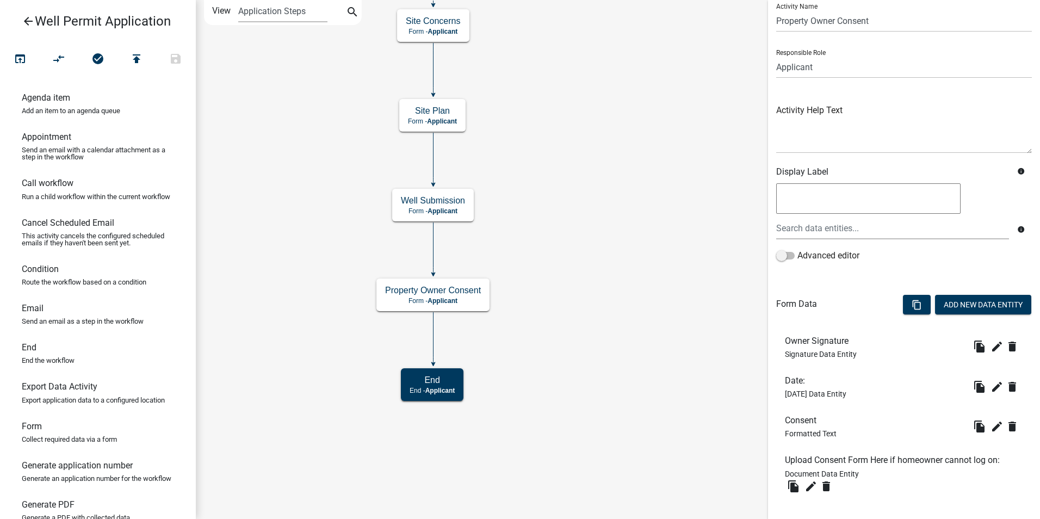
scroll to position [92, 0]
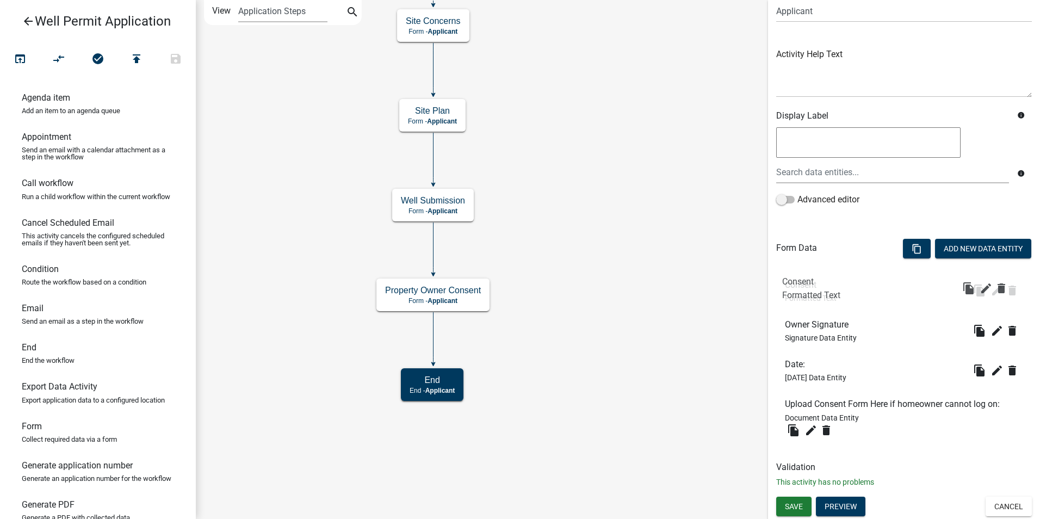
drag, startPoint x: 794, startPoint y: 366, endPoint x: 792, endPoint y: 285, distance: 81.1
click at [611, 376] on icon "Start Start - Applicant End End - Applicant Property Owner Information Form - A…" at bounding box center [617, 260] width 843 height 518
click at [587, 300] on icon "Start Start - Applicant End End - Applicant Property Owner Information Form - A…" at bounding box center [617, 260] width 843 height 518
click at [844, 509] on button "Preview" at bounding box center [841, 507] width 50 height 20
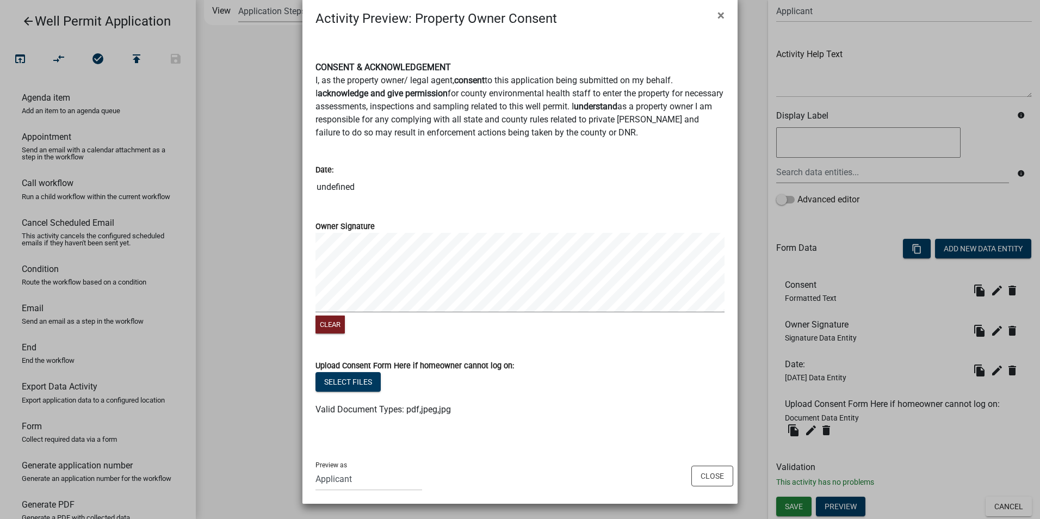
scroll to position [0, 0]
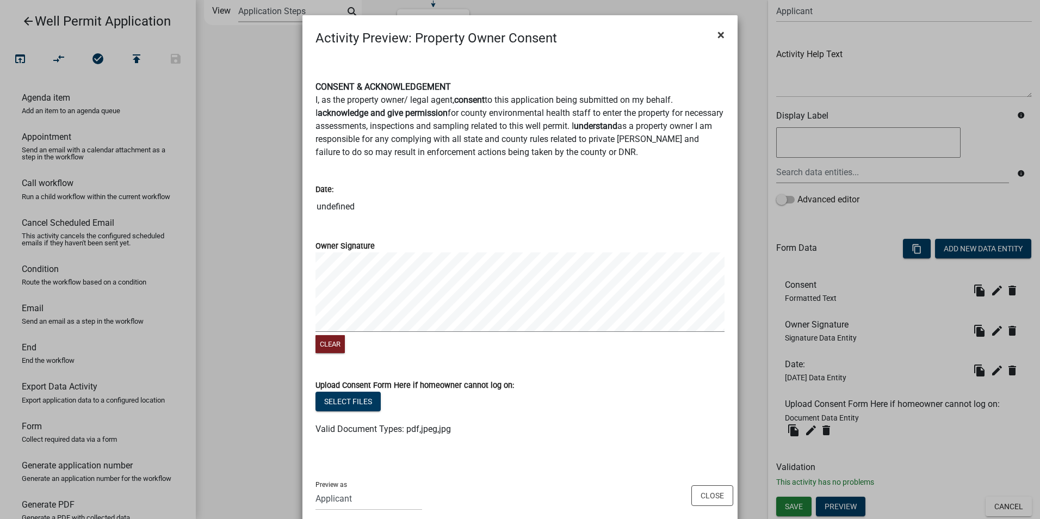
click at [718, 37] on span "×" at bounding box center [721, 34] width 7 height 15
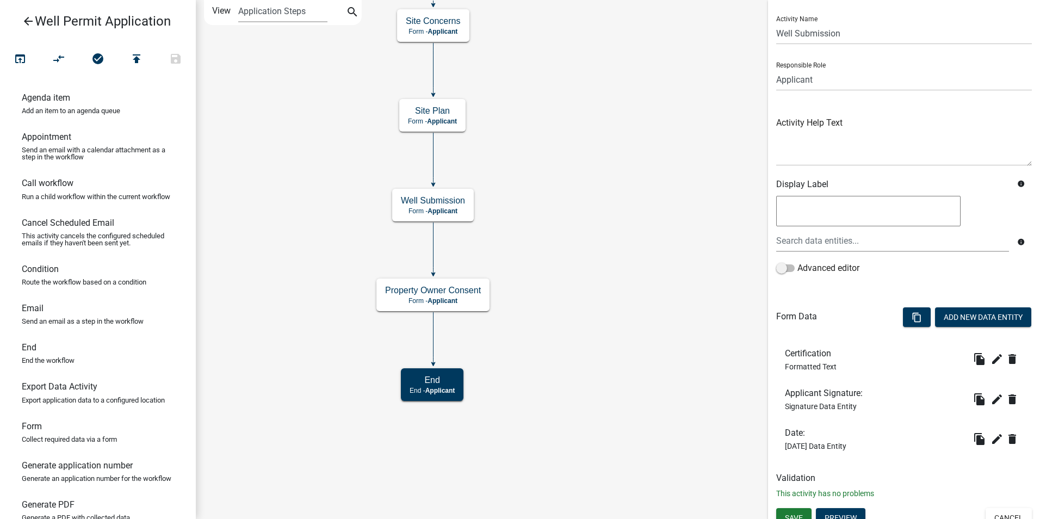
scroll to position [35, 0]
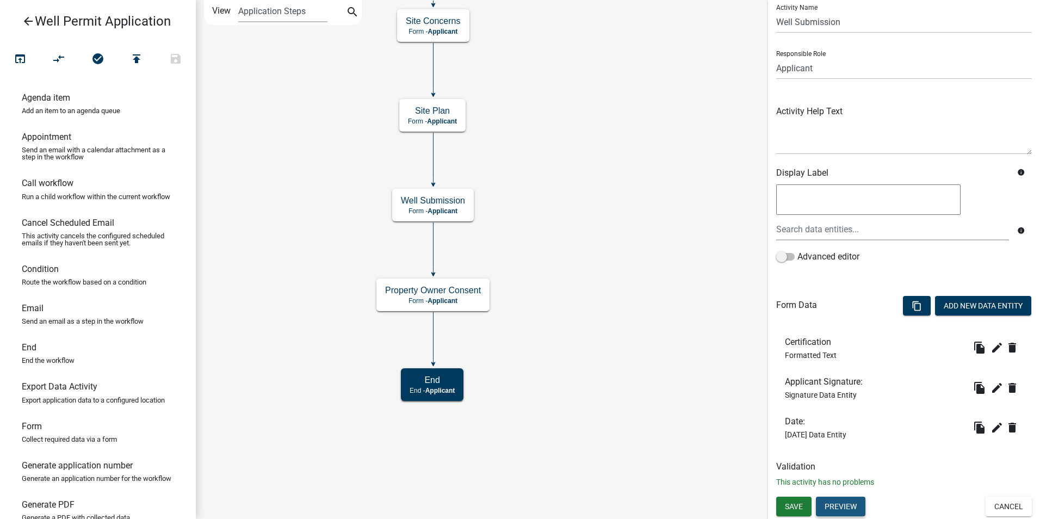
click at [858, 502] on button "Preview" at bounding box center [841, 507] width 50 height 20
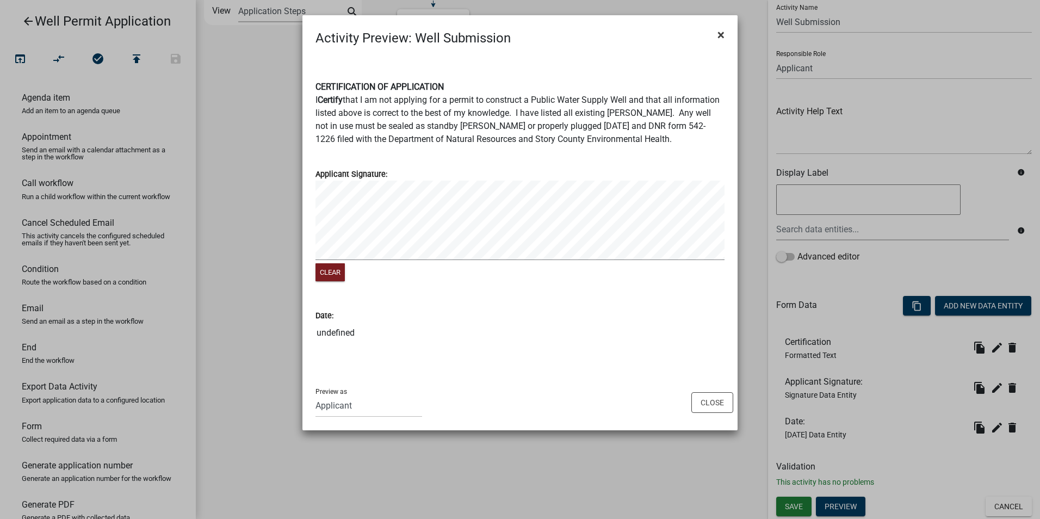
click at [723, 34] on span "×" at bounding box center [721, 34] width 7 height 15
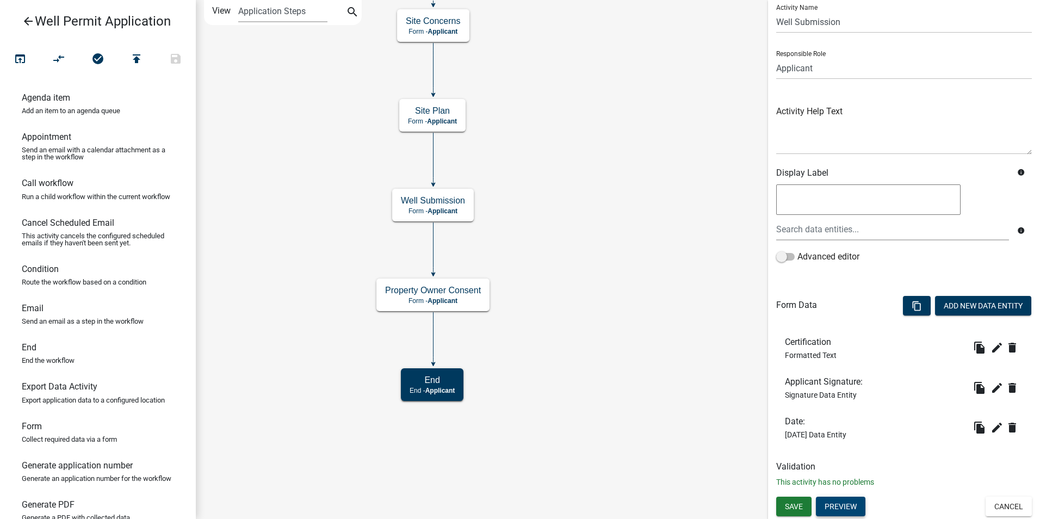
scroll to position [0, 0]
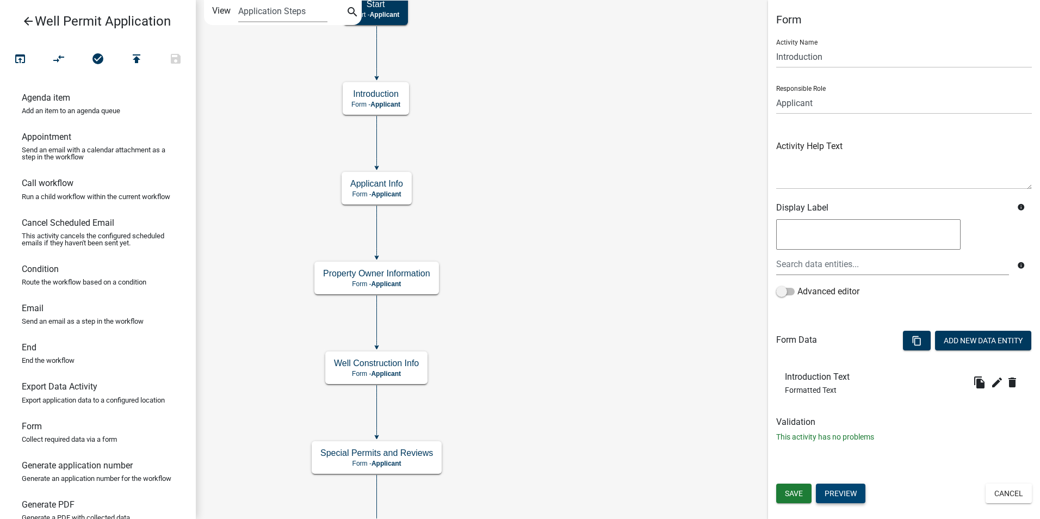
click at [854, 495] on button "Preview" at bounding box center [841, 494] width 50 height 20
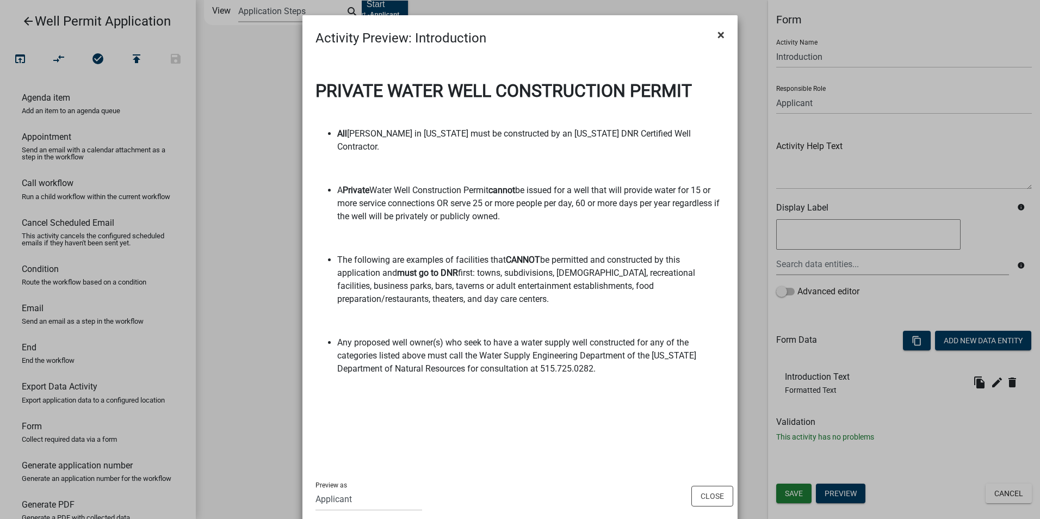
click at [721, 40] on button "×" at bounding box center [721, 35] width 24 height 30
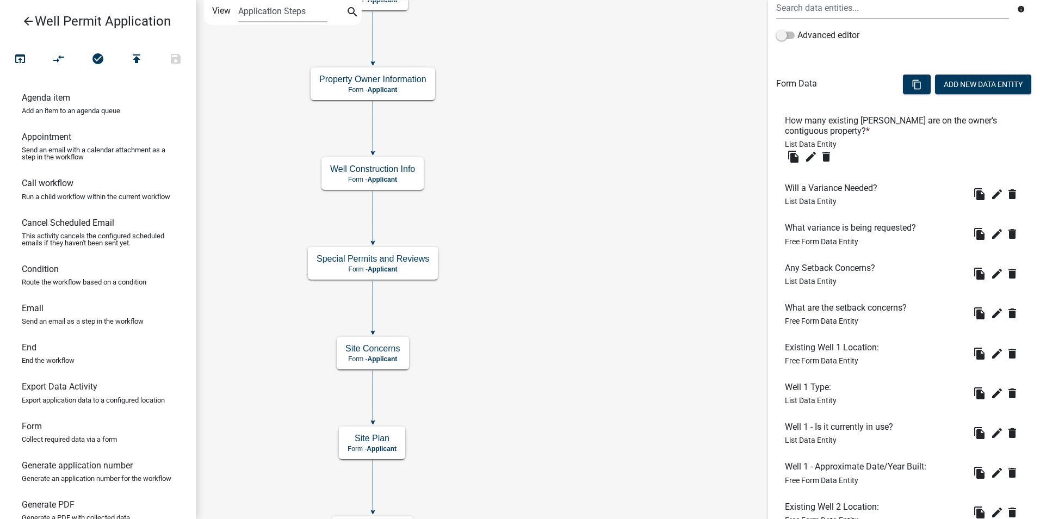
scroll to position [225, 0]
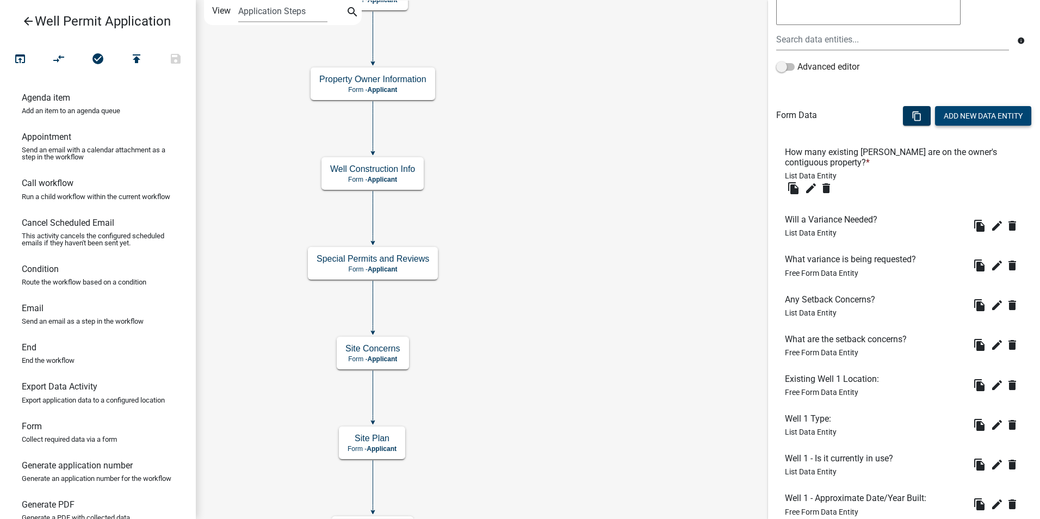
click at [948, 116] on button "Add New Data Entity" at bounding box center [983, 116] width 96 height 20
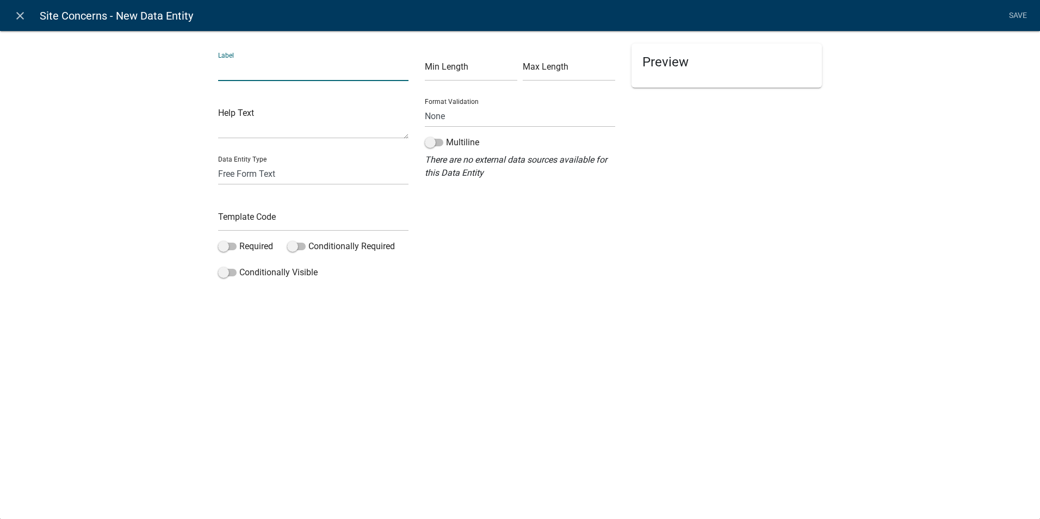
click at [235, 73] on input "text" at bounding box center [313, 70] width 190 height 22
type input "I"
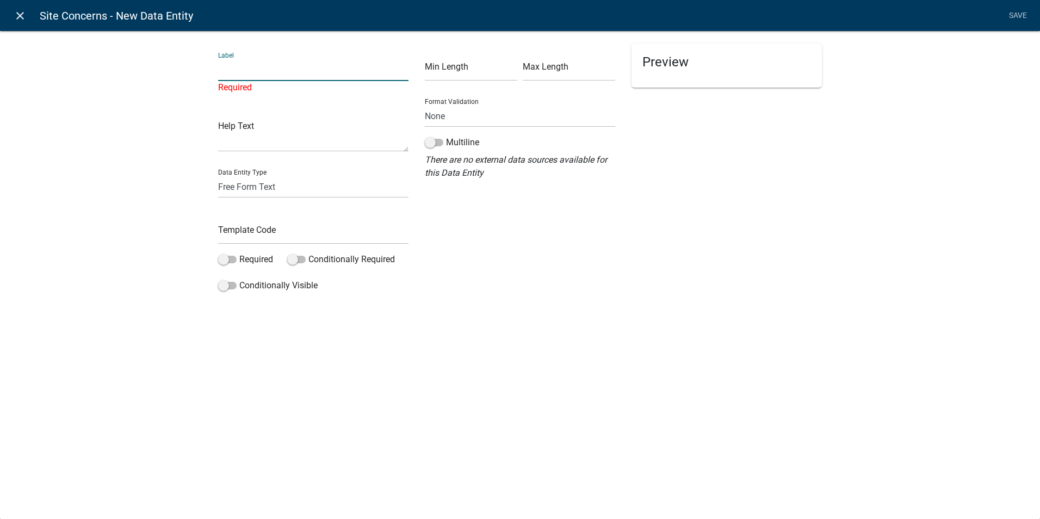
click at [19, 13] on icon "close" at bounding box center [20, 15] width 13 height 13
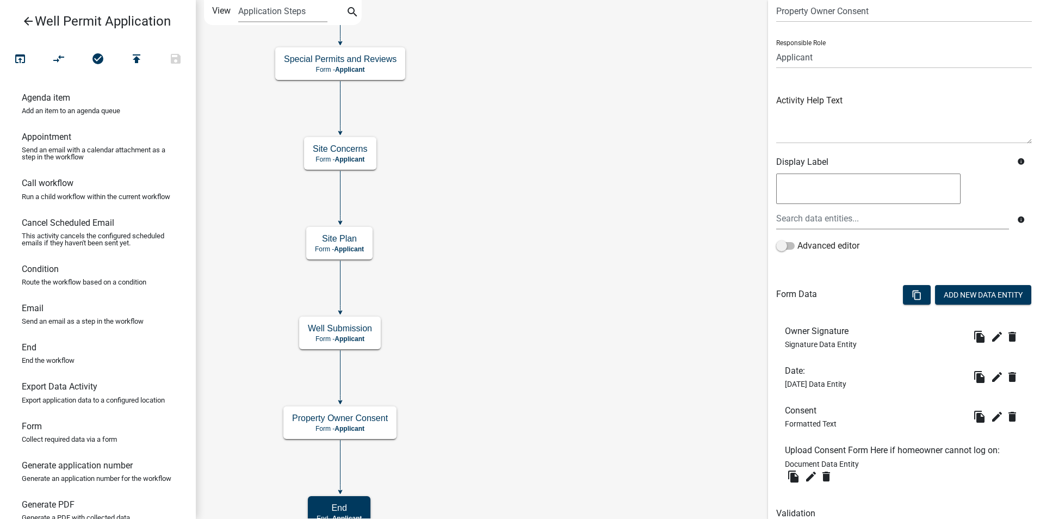
scroll to position [0, 0]
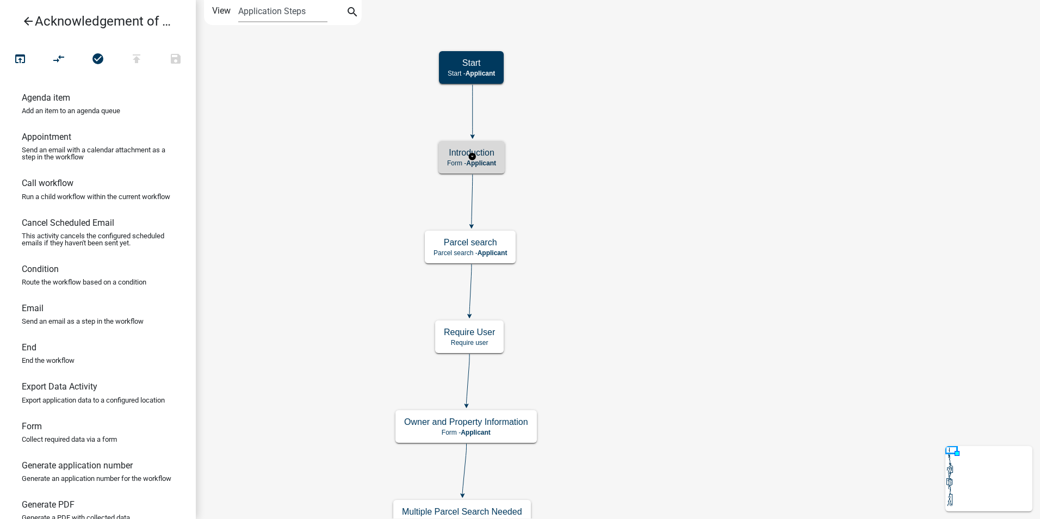
click at [492, 150] on h5 "Introduction" at bounding box center [471, 152] width 49 height 10
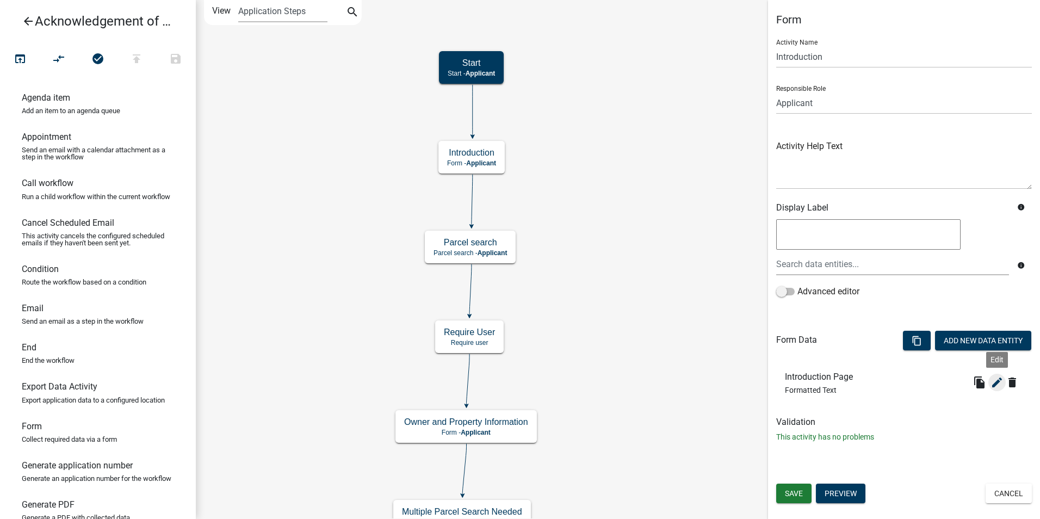
click at [996, 384] on icon "edit" at bounding box center [997, 382] width 13 height 13
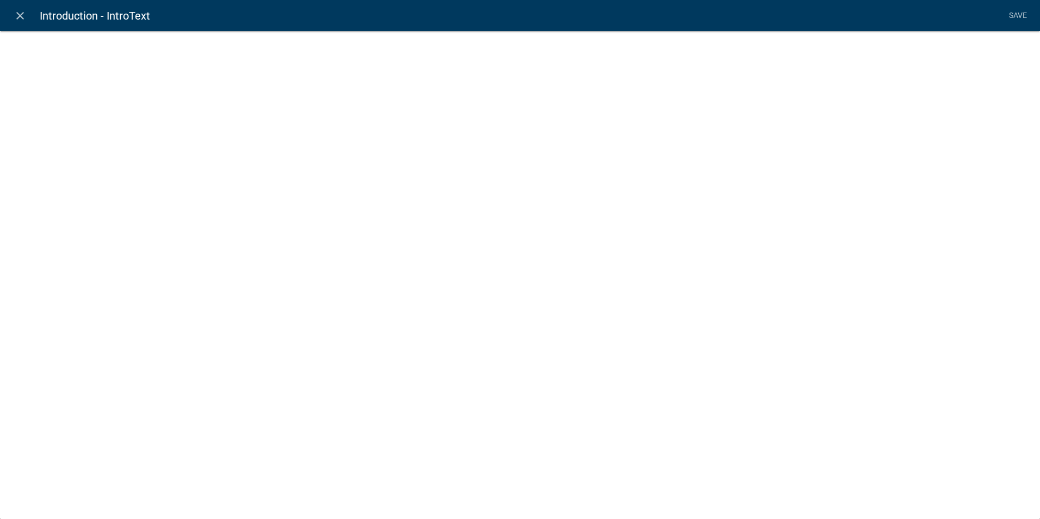
select select "rich-text"
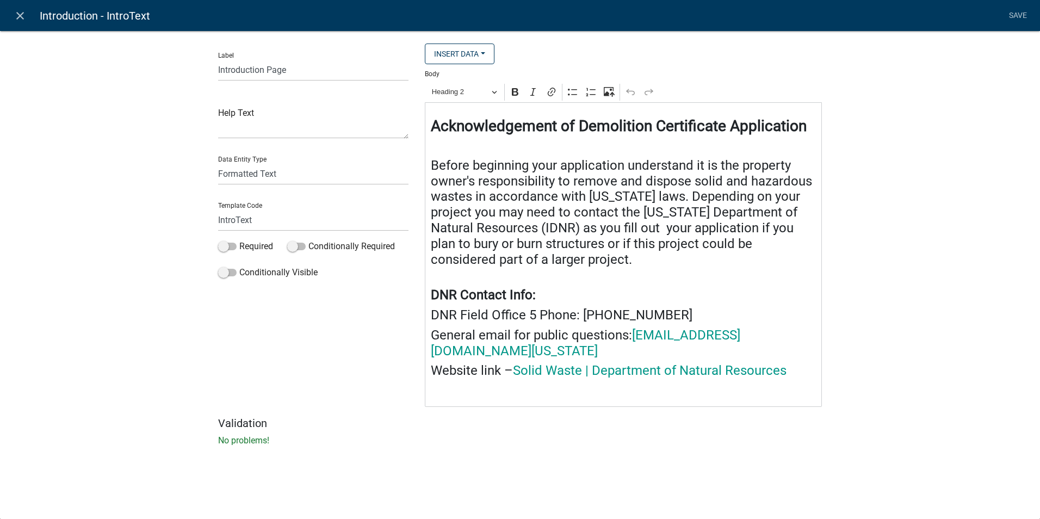
click at [579, 440] on div "Label Introduction Page Help Text Data Entity Type Free Form Text Document Disp…" at bounding box center [520, 241] width 1040 height 457
click at [860, 485] on div "close Introduction - IntroText Save Label Introduction Page Help Text Data Enti…" at bounding box center [520, 259] width 1040 height 519
click at [897, 462] on div "close Introduction - IntroText Save Label Introduction Page Help Text Data Enti…" at bounding box center [520, 259] width 1040 height 519
click at [791, 461] on div "close Introduction - IntroText Save Label Introduction Page Help Text Data Enti…" at bounding box center [520, 259] width 1040 height 519
click at [767, 459] on div "close Introduction - IntroText Save Label Introduction Page Help Text Data Enti…" at bounding box center [520, 259] width 1040 height 519
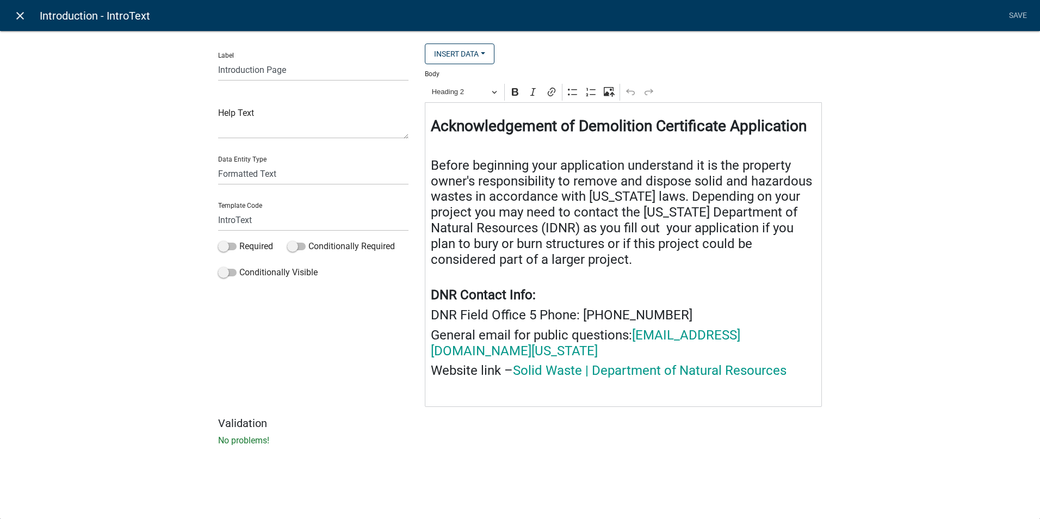
click at [23, 17] on icon "close" at bounding box center [20, 15] width 13 height 13
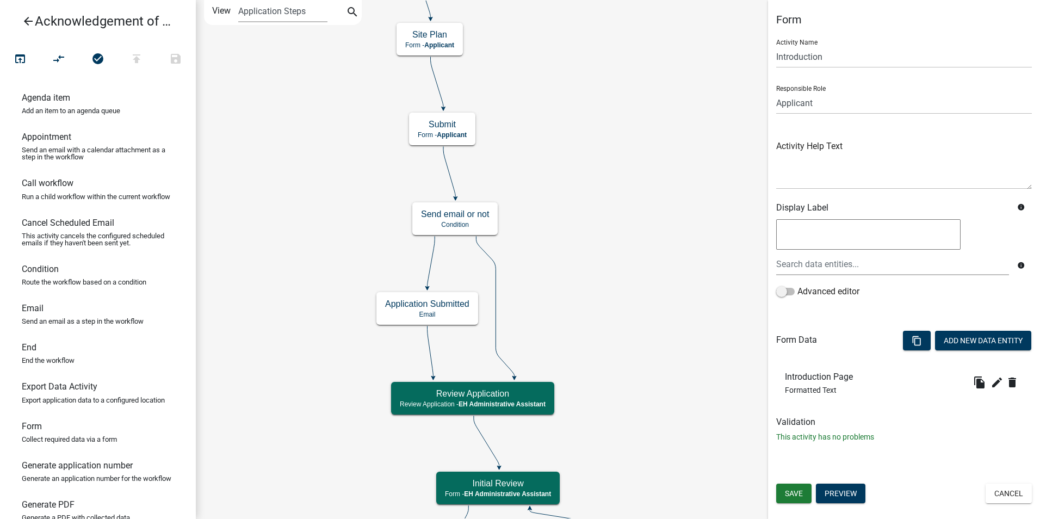
click at [23, 26] on icon "arrow_back" at bounding box center [28, 22] width 13 height 15
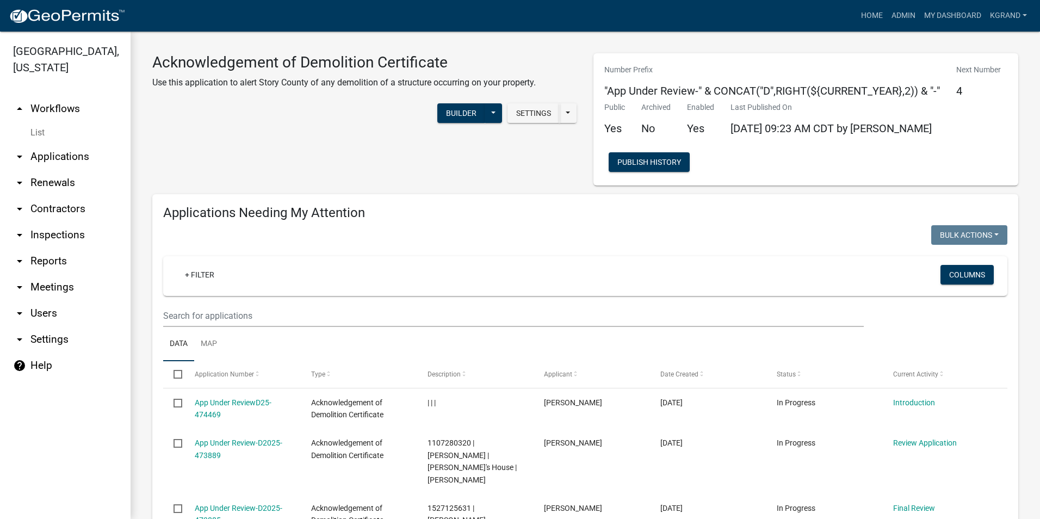
drag, startPoint x: 58, startPoint y: 86, endPoint x: 72, endPoint y: 100, distance: 19.6
click at [58, 96] on link "arrow_drop_up Workflows" at bounding box center [65, 109] width 131 height 26
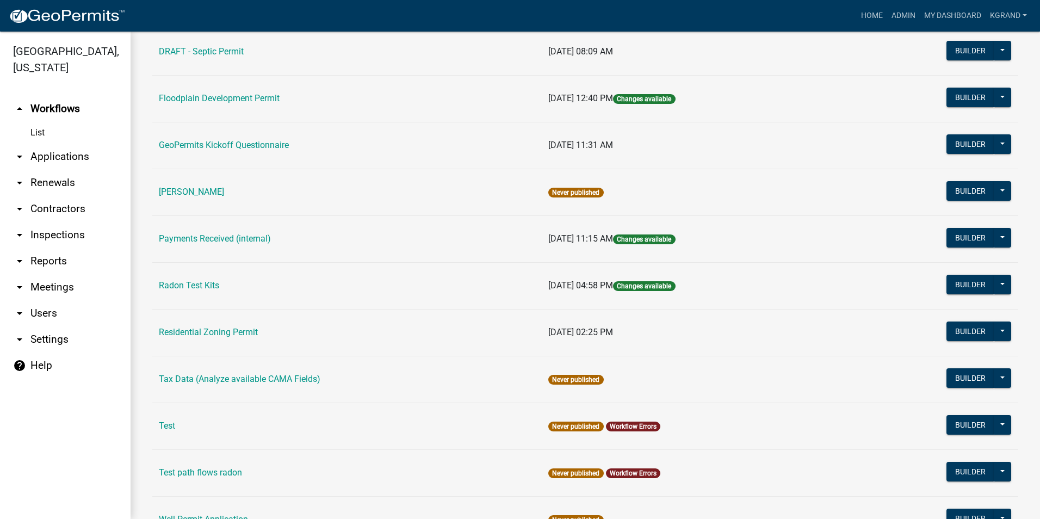
scroll to position [246, 0]
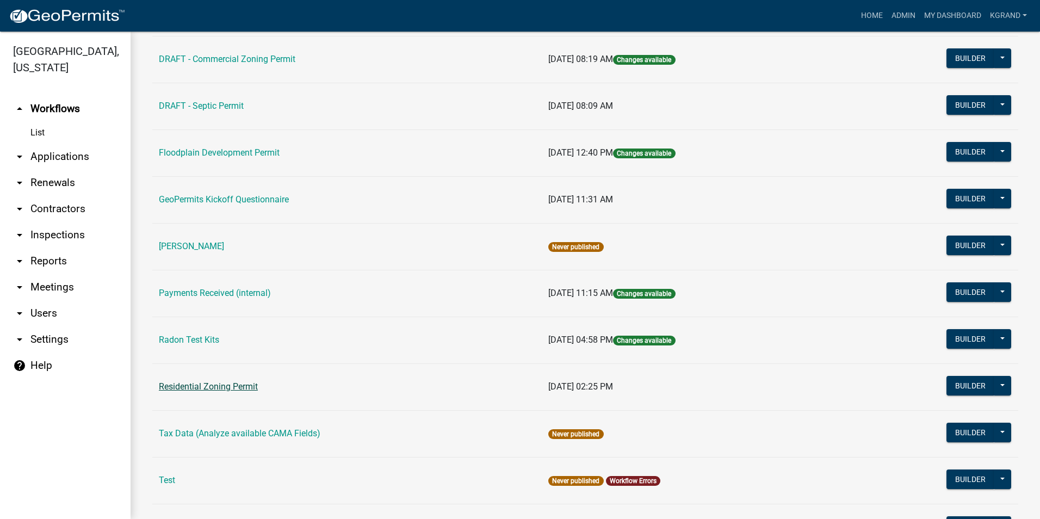
click at [192, 384] on link "Residential Zoning Permit" at bounding box center [208, 386] width 99 height 10
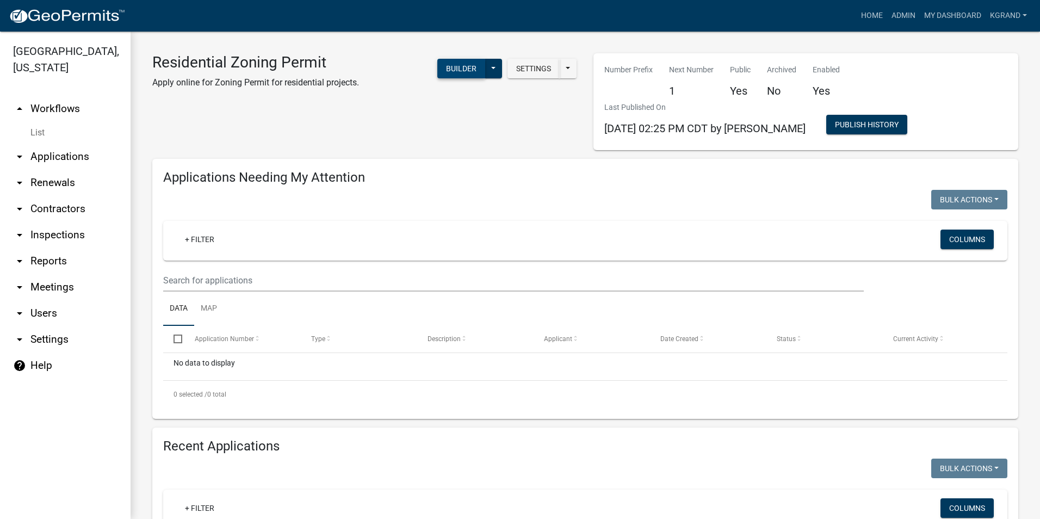
click at [455, 65] on button "Builder" at bounding box center [461, 69] width 48 height 20
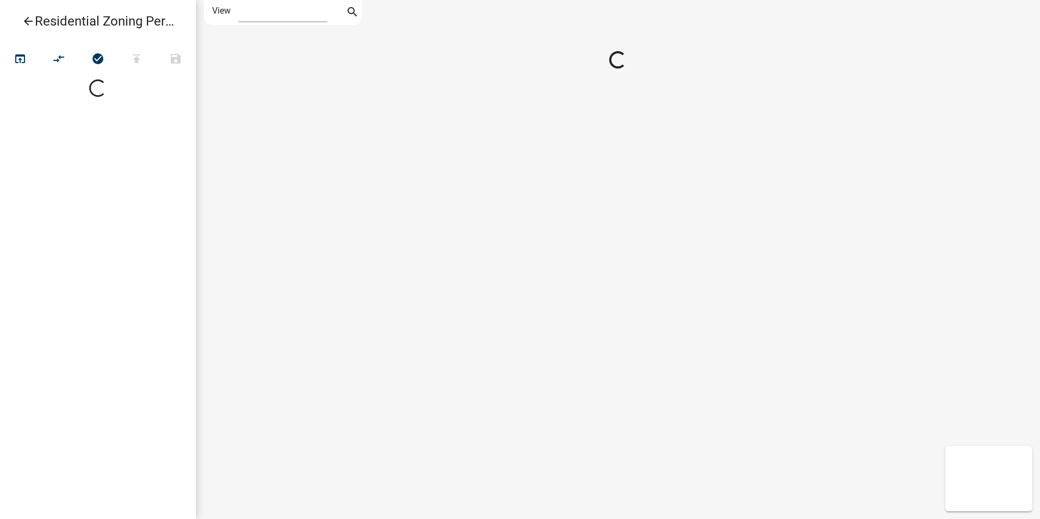
select select "1"
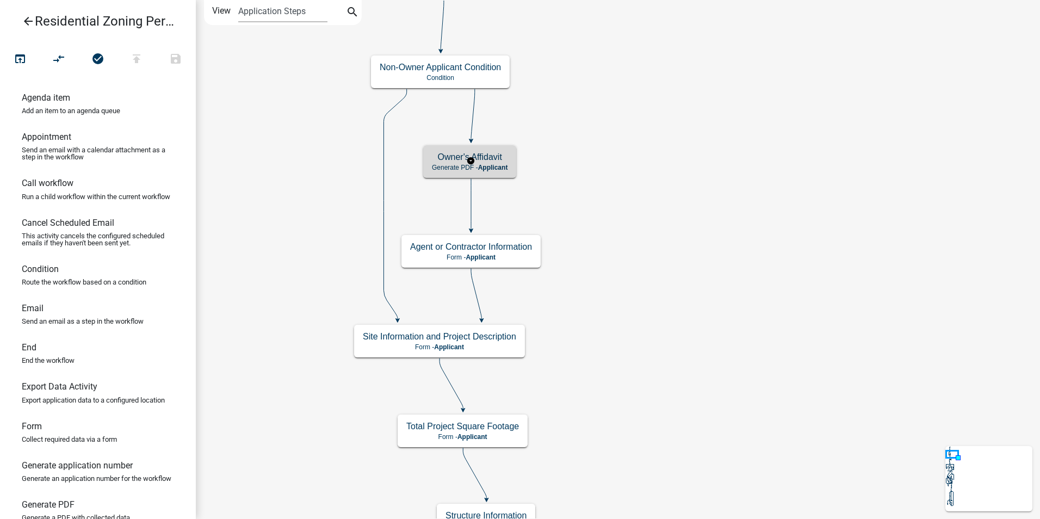
click at [494, 170] on span "Applicant" at bounding box center [493, 168] width 30 height 8
click at [478, 155] on h5 "Owner's Affidavit" at bounding box center [470, 157] width 76 height 10
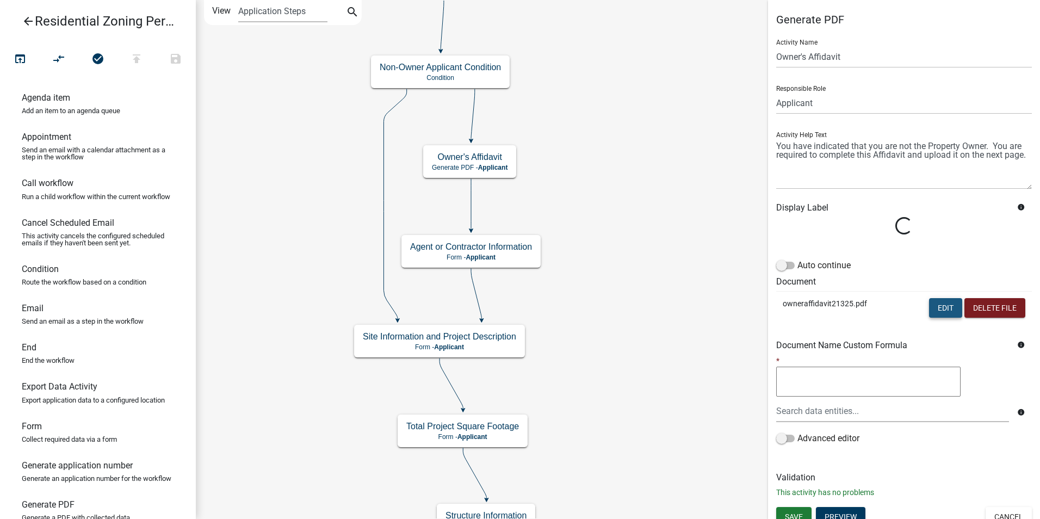
click at [932, 306] on button "Edit" at bounding box center [945, 308] width 33 height 20
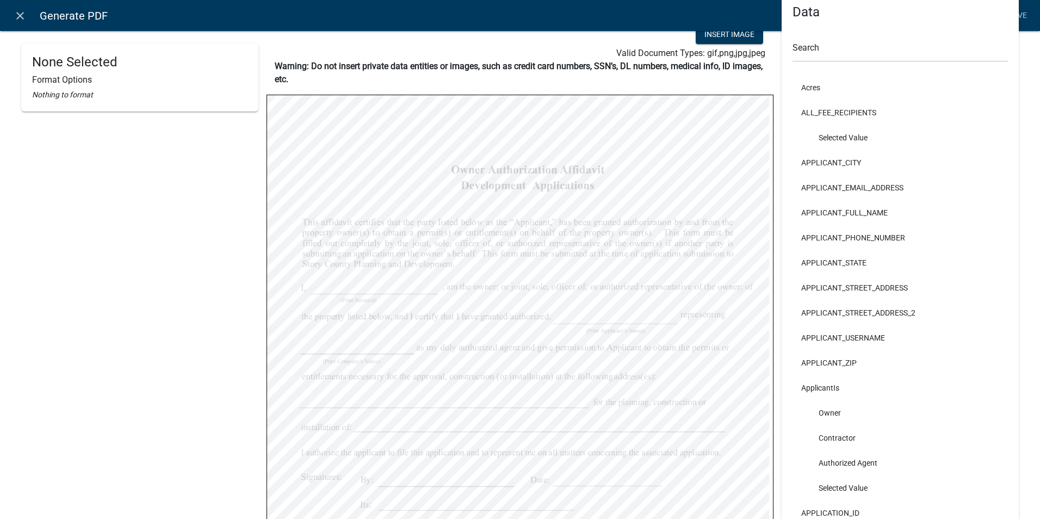
scroll to position [109, 0]
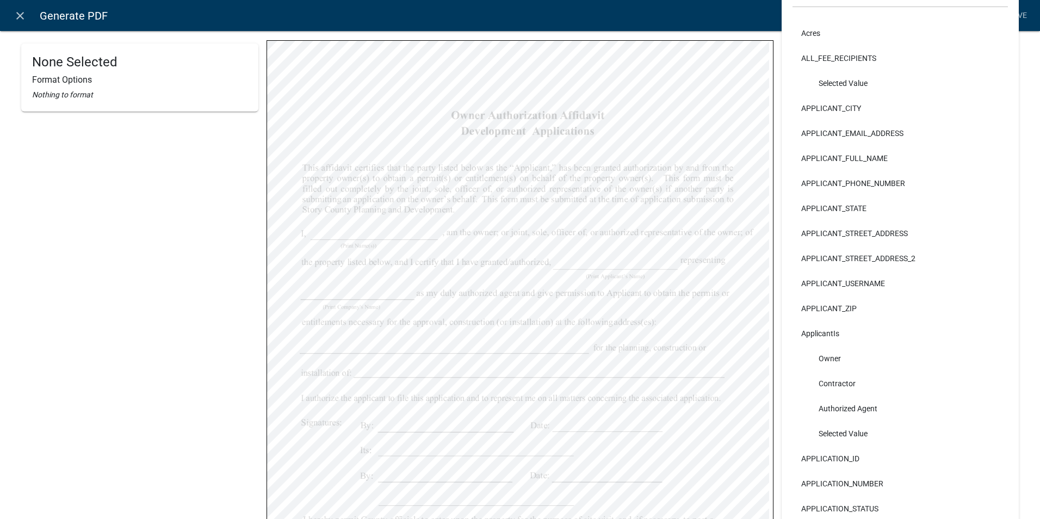
click at [65, 258] on div "None Selected Format Options Nothing to format" at bounding box center [139, 273] width 237 height 677
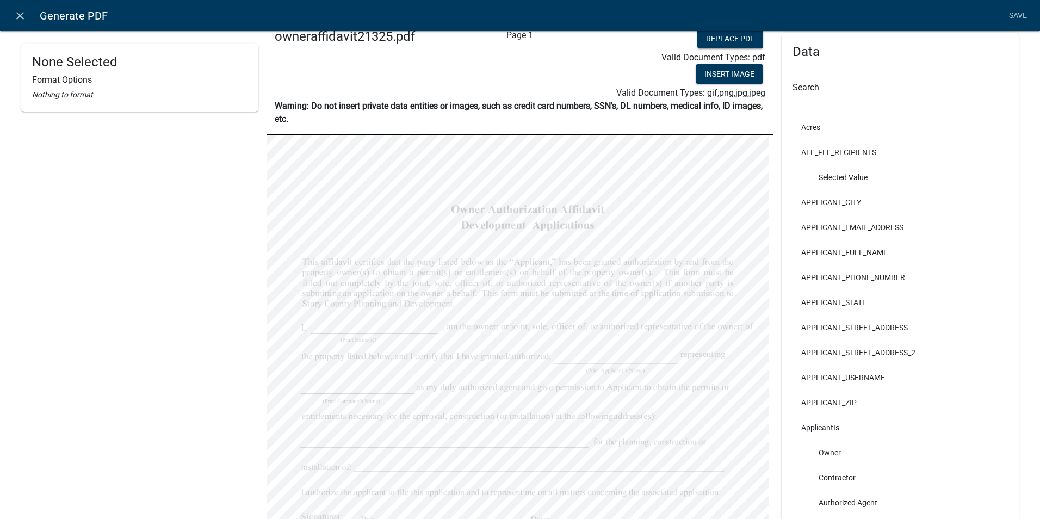
scroll to position [0, 0]
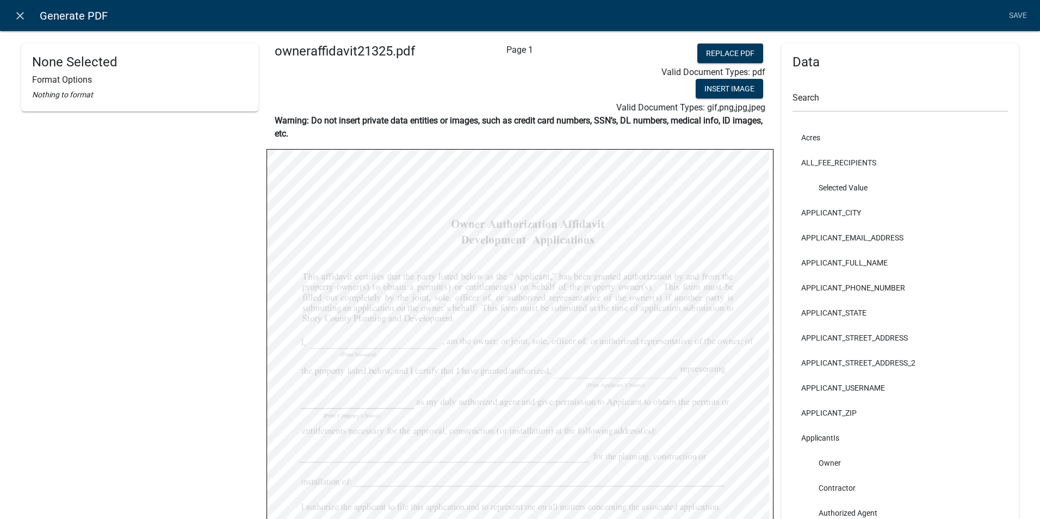
click at [185, 206] on div "None Selected Format Options Nothing to format" at bounding box center [139, 382] width 237 height 677
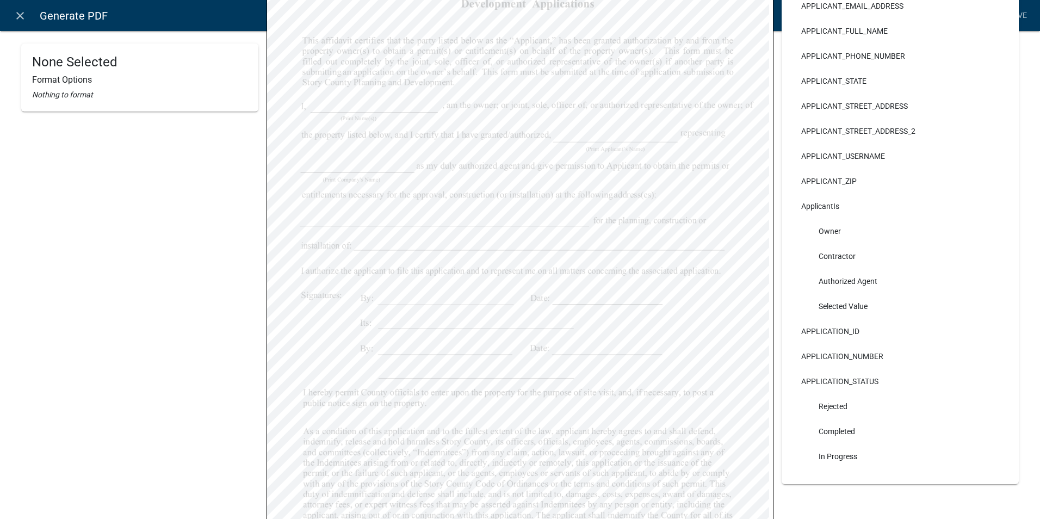
scroll to position [333, 0]
